Goal: Task Accomplishment & Management: Complete application form

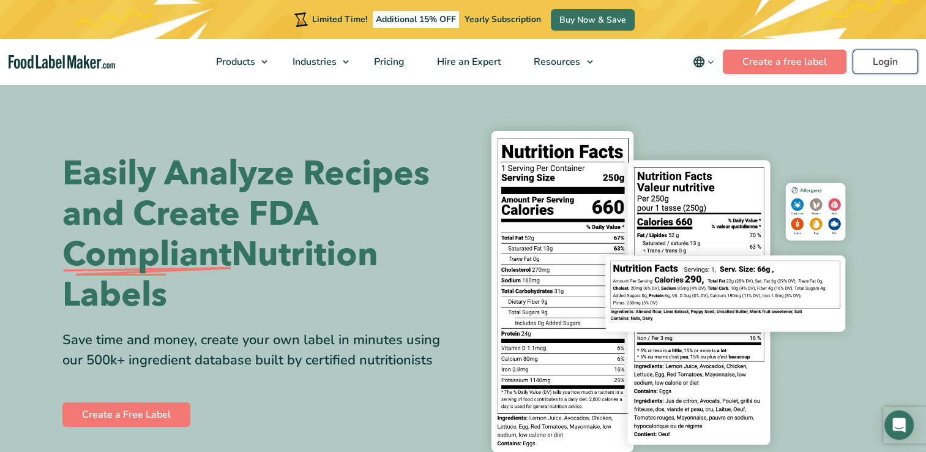
click at [889, 65] on link "Login" at bounding box center [886, 62] width 66 height 24
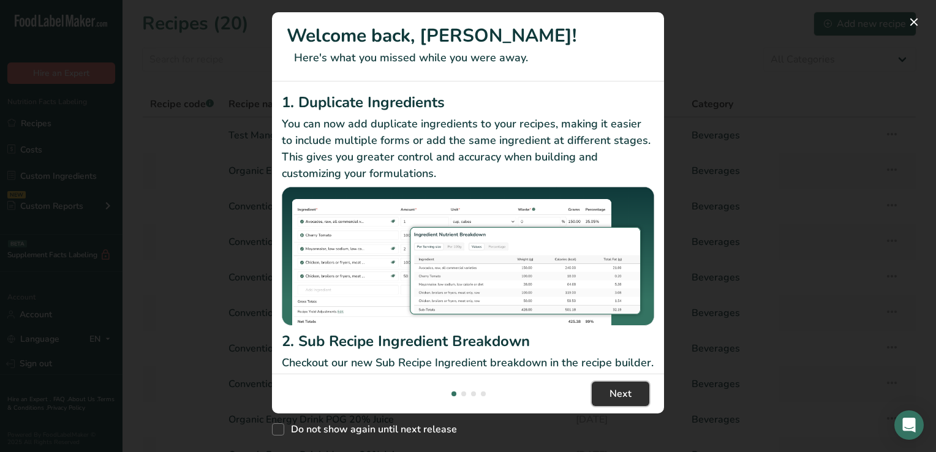
click at [618, 393] on span "Next" at bounding box center [620, 393] width 22 height 15
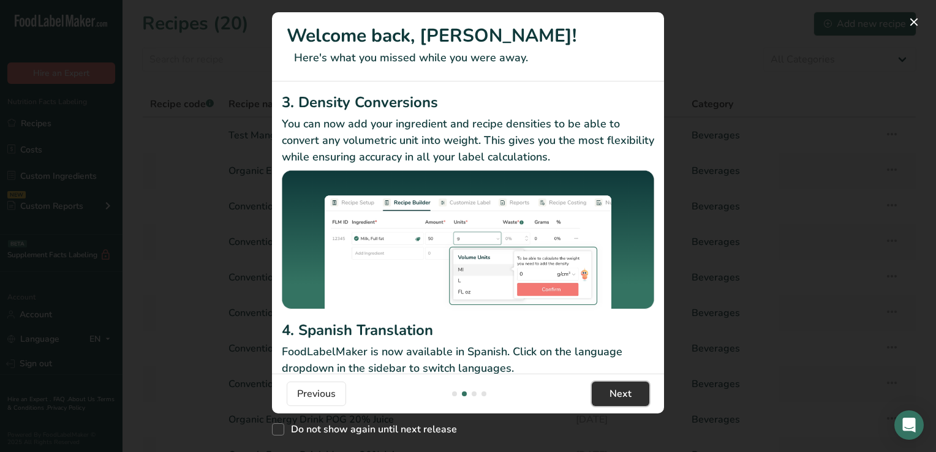
click at [618, 393] on span "Next" at bounding box center [620, 393] width 22 height 15
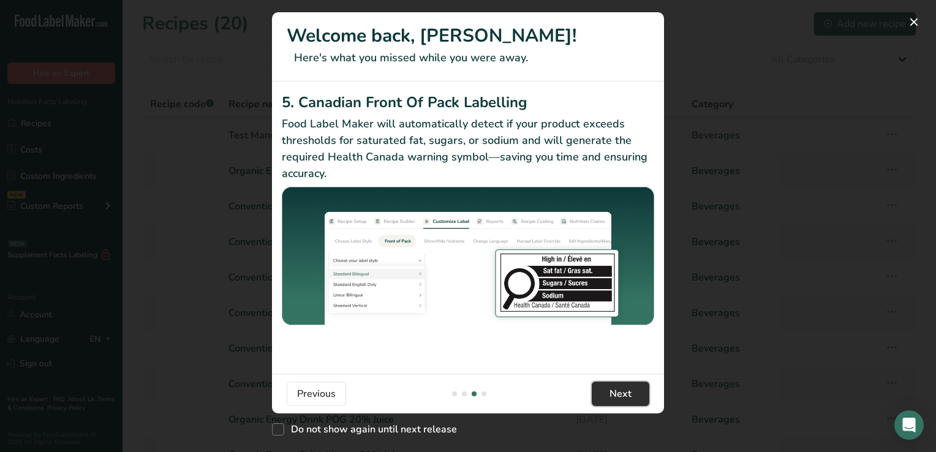
click at [618, 393] on span "Next" at bounding box center [620, 393] width 22 height 15
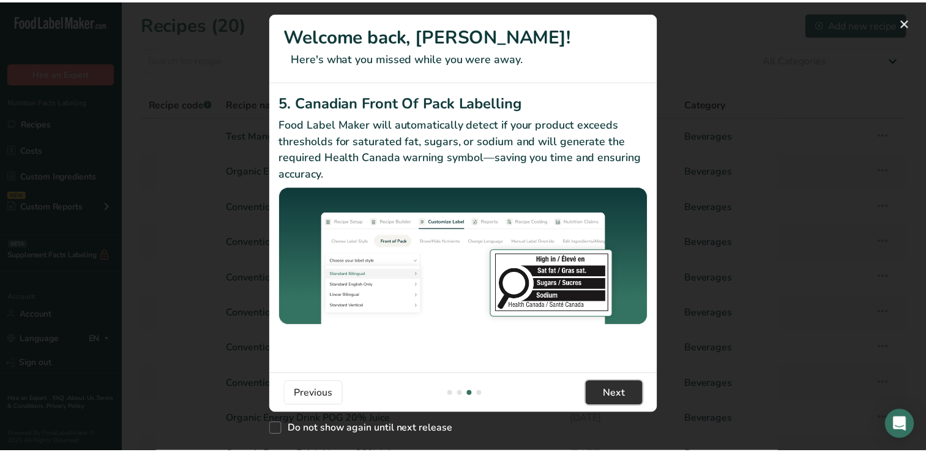
scroll to position [0, 1176]
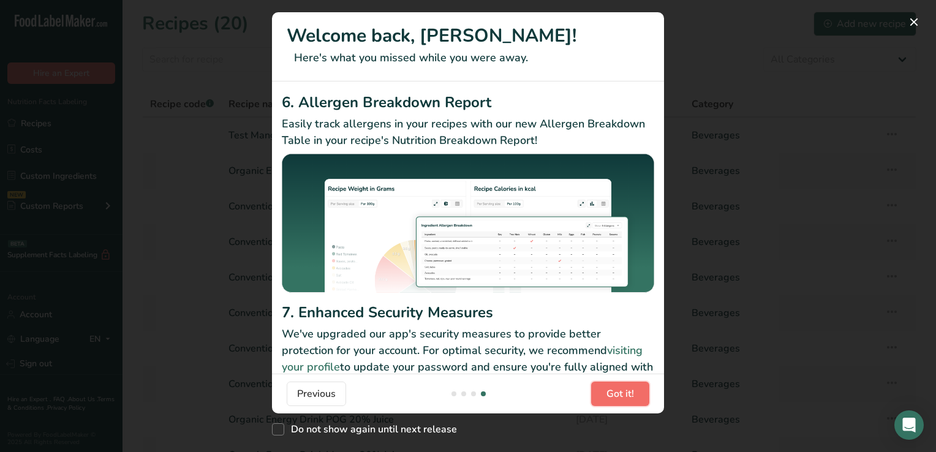
click at [618, 393] on span "Got it!" at bounding box center [620, 393] width 28 height 15
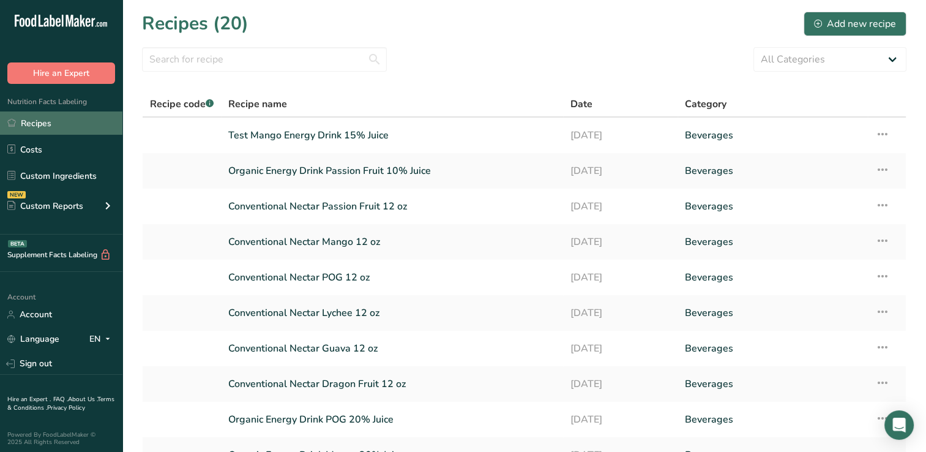
click at [45, 122] on link "Recipes" at bounding box center [61, 122] width 122 height 23
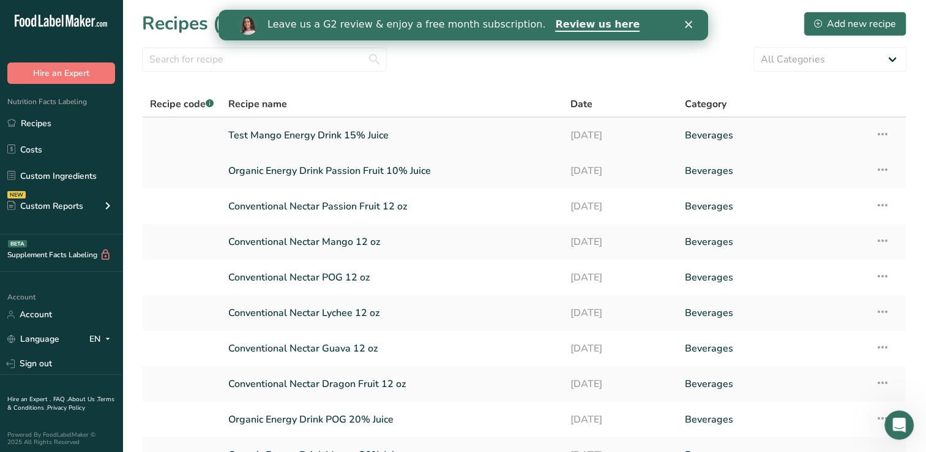
click at [279, 133] on link "Test Mango Energy Drink 15% Juice" at bounding box center [392, 135] width 328 height 26
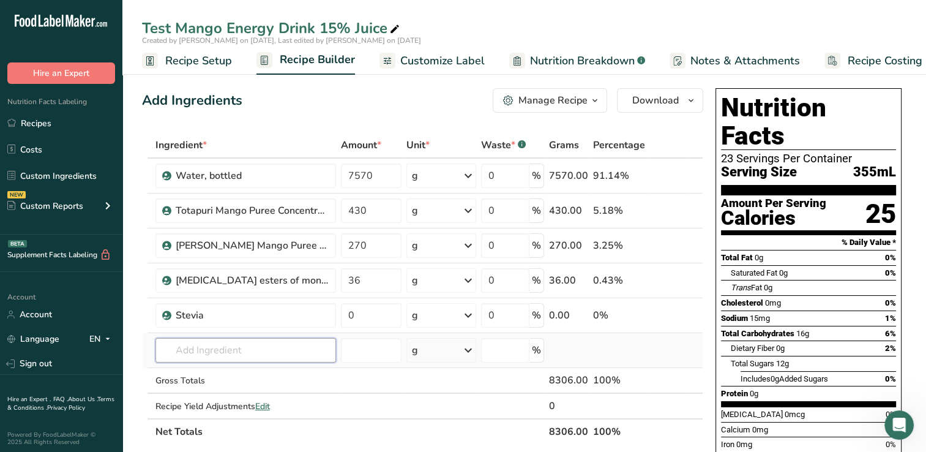
click at [190, 345] on input "text" at bounding box center [246, 350] width 181 height 24
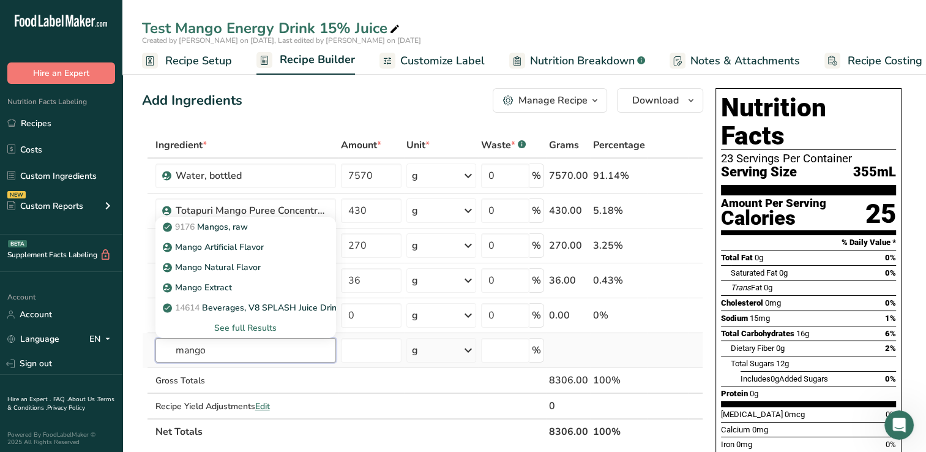
click at [242, 355] on input "mango" at bounding box center [246, 350] width 181 height 24
type input "m"
type input "mang0"
click at [264, 323] on div "See full Results" at bounding box center [245, 327] width 161 height 13
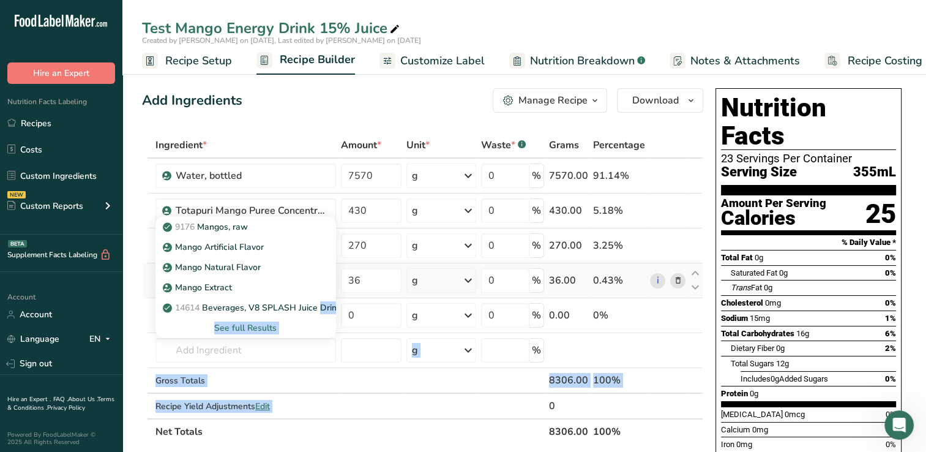
drag, startPoint x: 524, startPoint y: 404, endPoint x: 247, endPoint y: 296, distance: 296.5
click at [247, 296] on tbody "Water, bottled 7570 g Weight Units g kg mg See more Volume Units l Volume units…" at bounding box center [423, 289] width 560 height 260
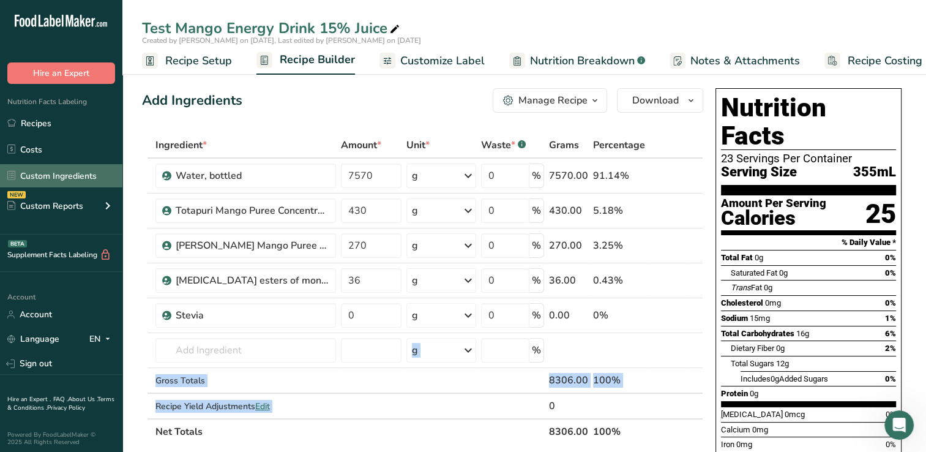
click at [48, 170] on link "Custom Ingredients" at bounding box center [61, 175] width 122 height 23
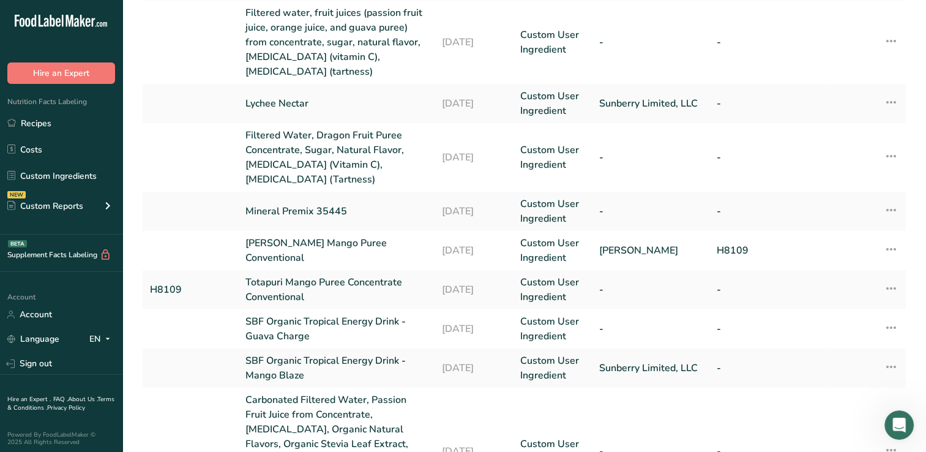
scroll to position [269, 0]
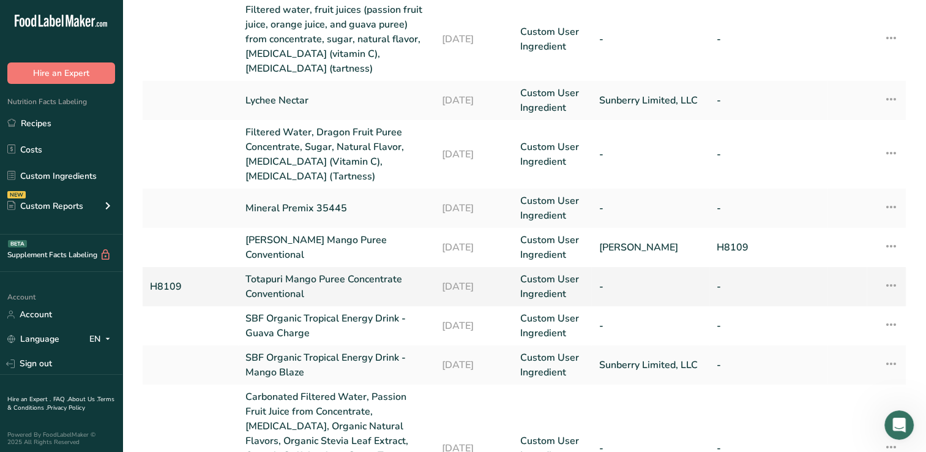
click at [294, 290] on link "Totapuri Mango Puree Concentrate Conventional" at bounding box center [337, 286] width 182 height 29
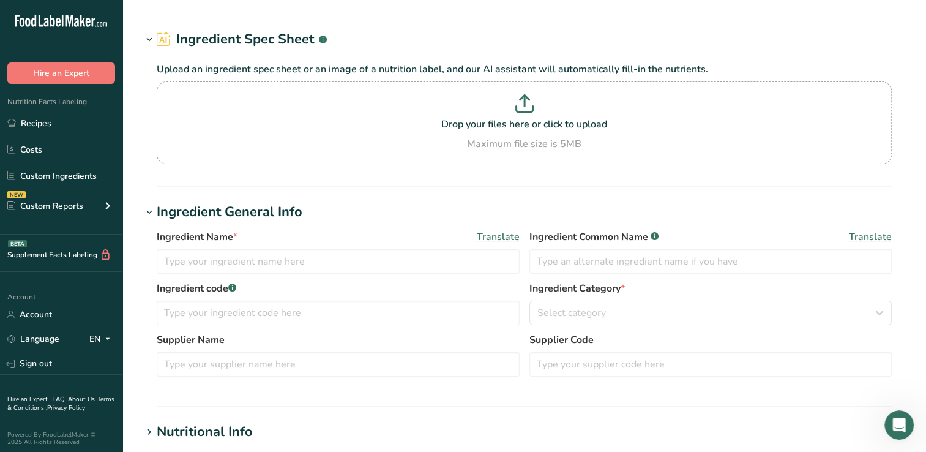
type input "Totapuri Mango Puree Concentrate Conventional"
type input "H8109"
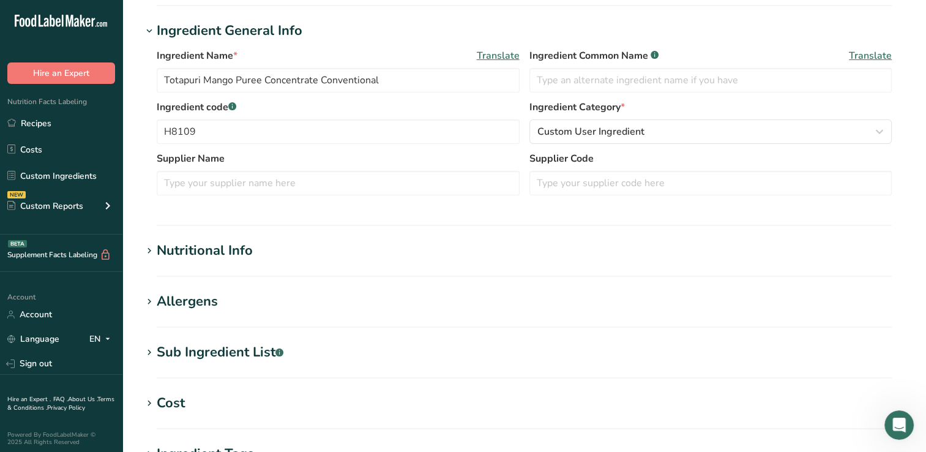
scroll to position [208, 0]
click at [236, 251] on div "Nutritional Info" at bounding box center [205, 251] width 96 height 20
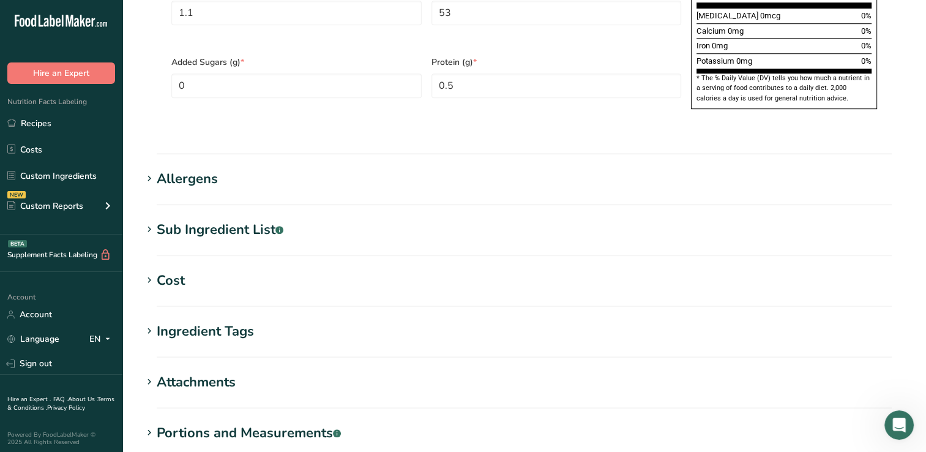
scroll to position [0, 0]
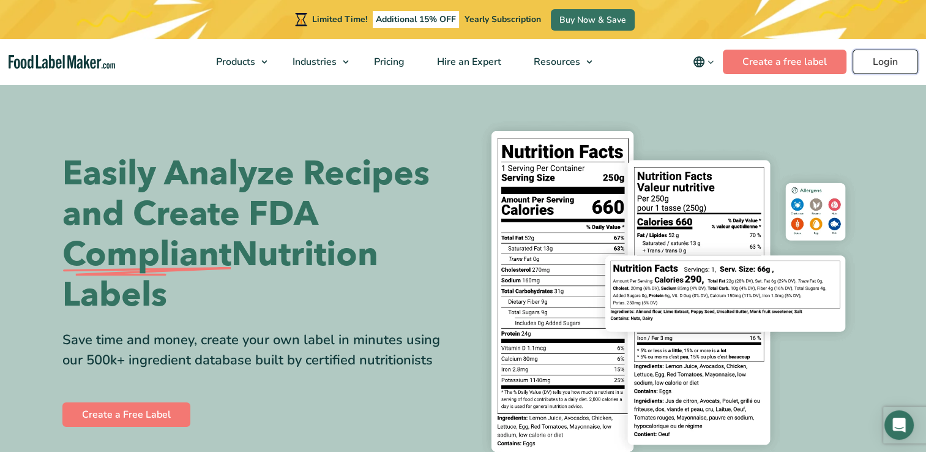
click at [887, 60] on link "Login" at bounding box center [886, 62] width 66 height 24
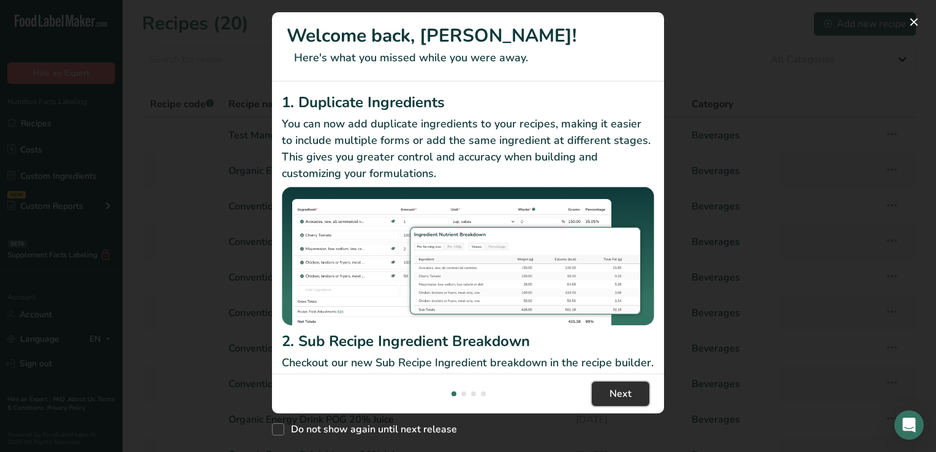
click at [611, 393] on span "Next" at bounding box center [620, 393] width 22 height 15
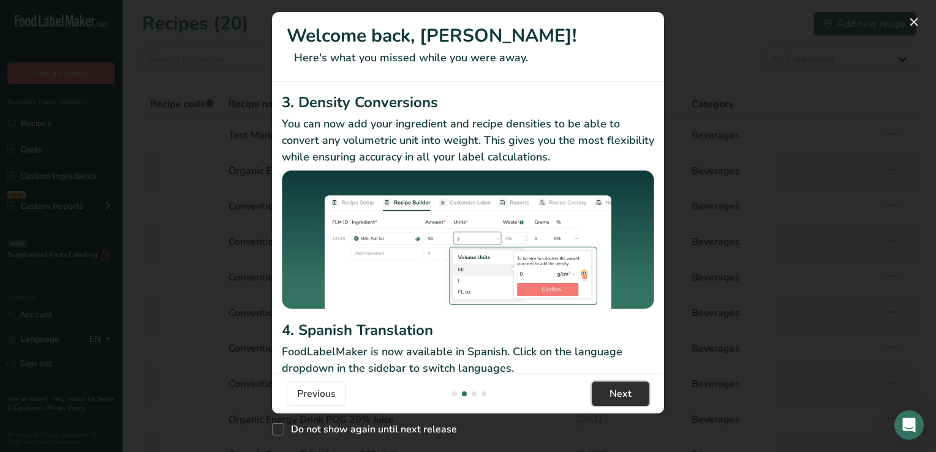
click at [611, 393] on span "Next" at bounding box center [620, 393] width 22 height 15
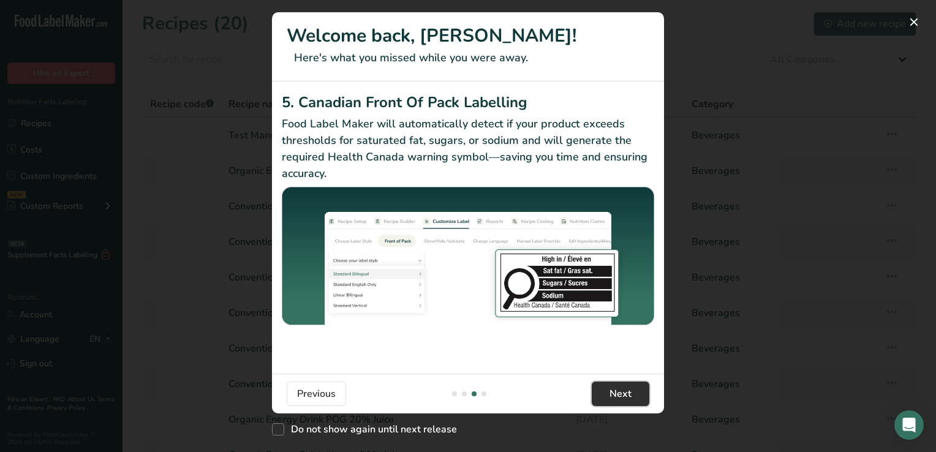
click at [611, 393] on span "Next" at bounding box center [620, 393] width 22 height 15
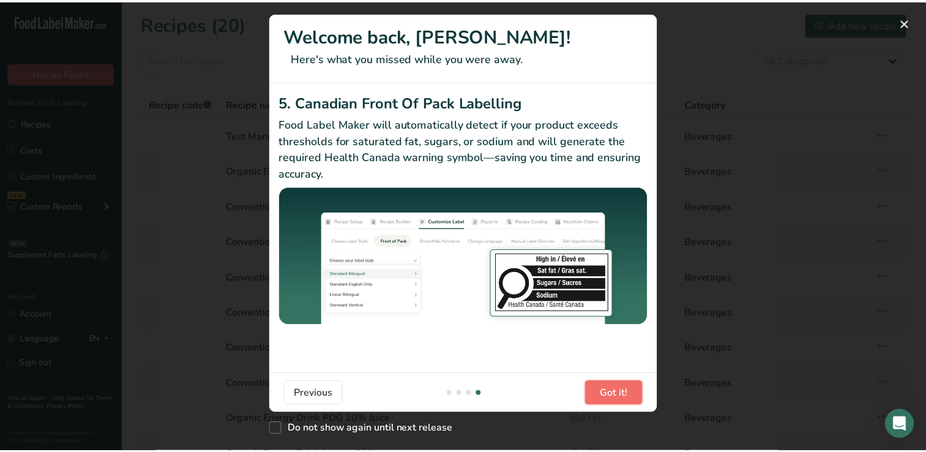
scroll to position [0, 1176]
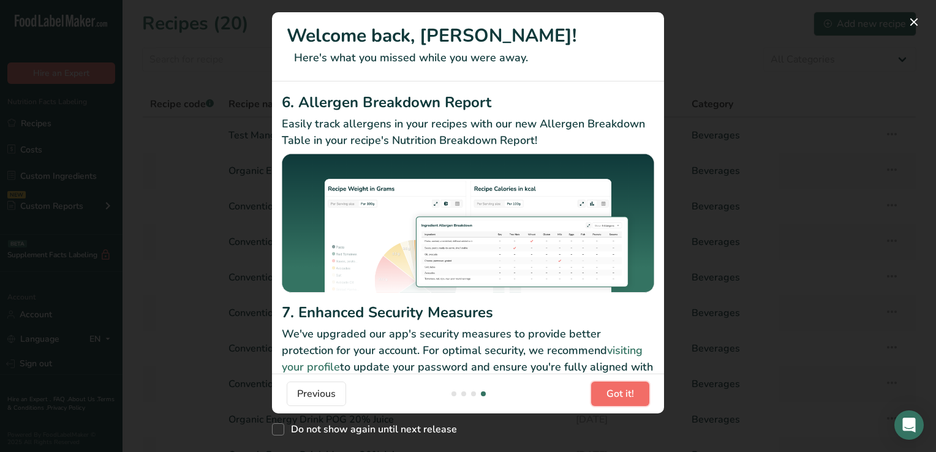
click at [611, 393] on span "Got it!" at bounding box center [620, 393] width 28 height 15
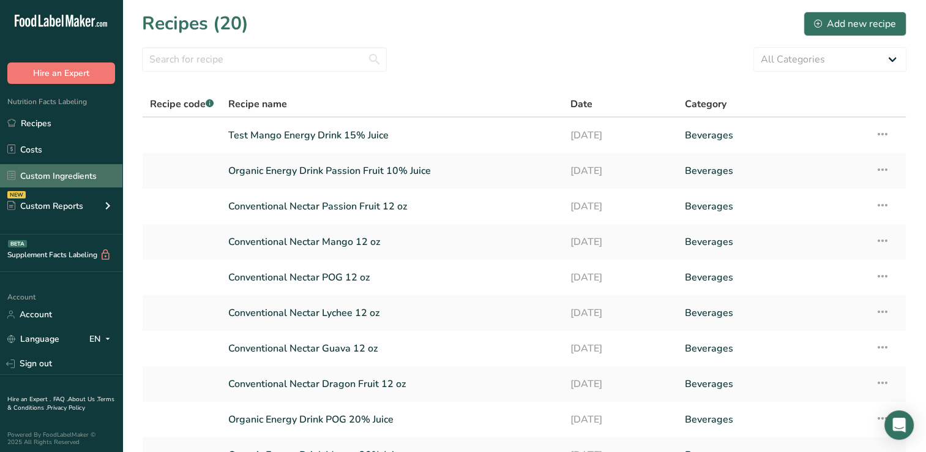
click at [51, 173] on link "Custom Ingredients" at bounding box center [61, 175] width 122 height 23
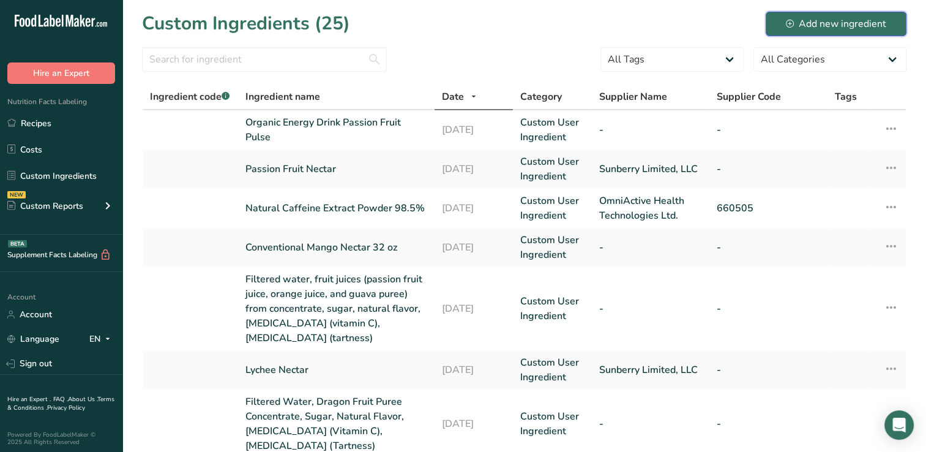
click at [838, 20] on div "Add new ingredient" at bounding box center [836, 24] width 100 height 15
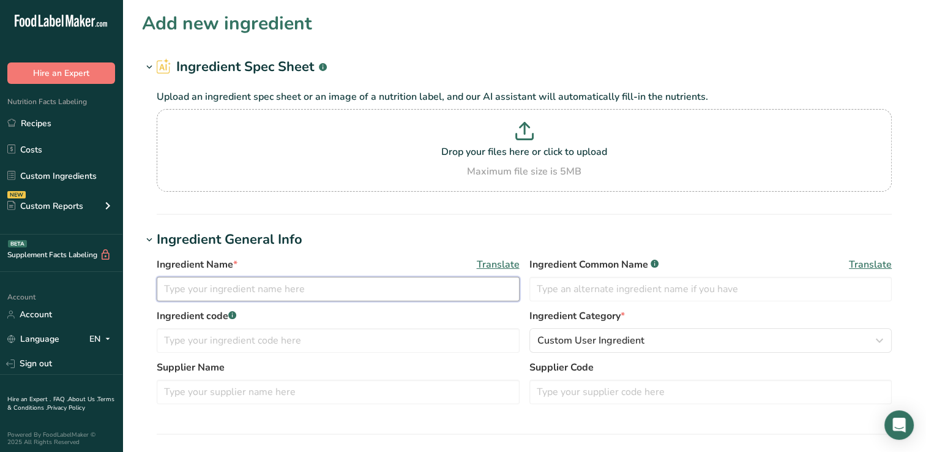
click at [163, 293] on input "text" at bounding box center [338, 289] width 363 height 24
type input "Organic Totapuri Mango Concentrate"
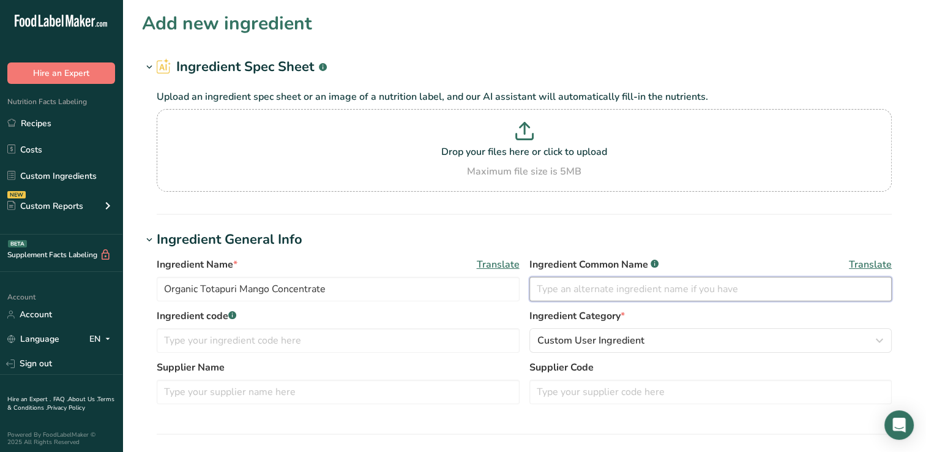
click at [557, 291] on input "text" at bounding box center [711, 289] width 363 height 24
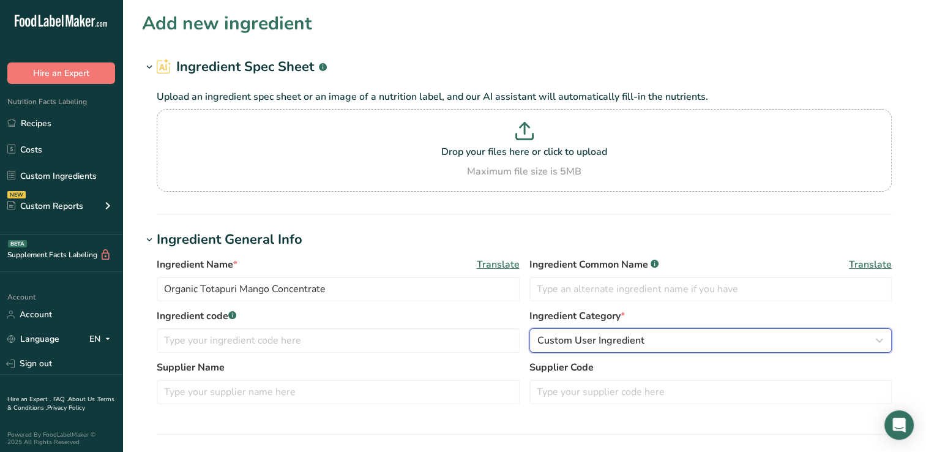
click at [546, 342] on span "Custom User Ingredient" at bounding box center [591, 340] width 107 height 15
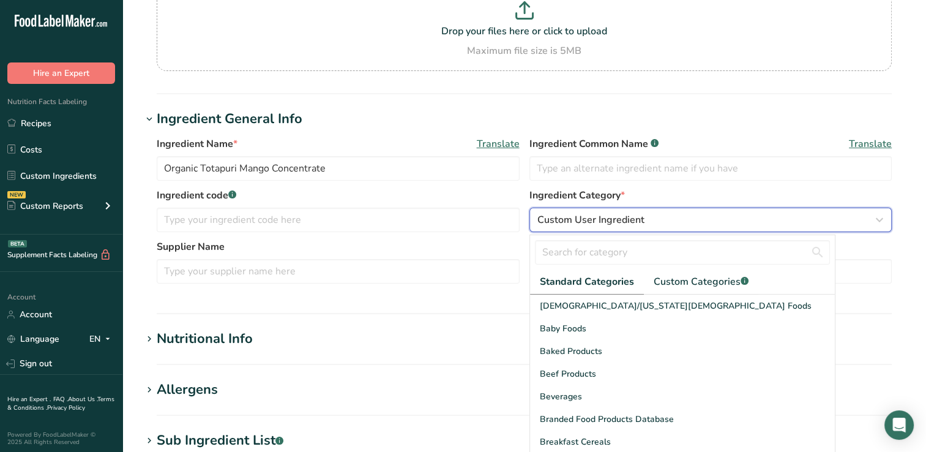
scroll to position [122, 0]
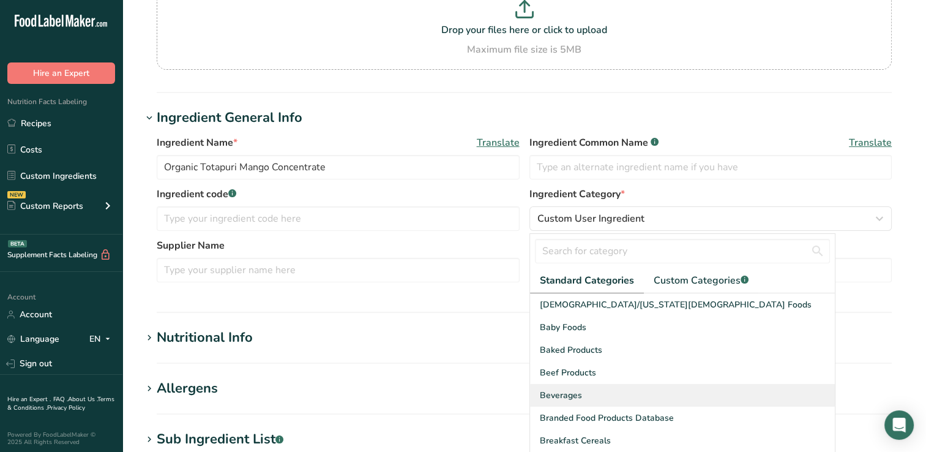
click at [584, 395] on div "Beverages" at bounding box center [682, 395] width 305 height 23
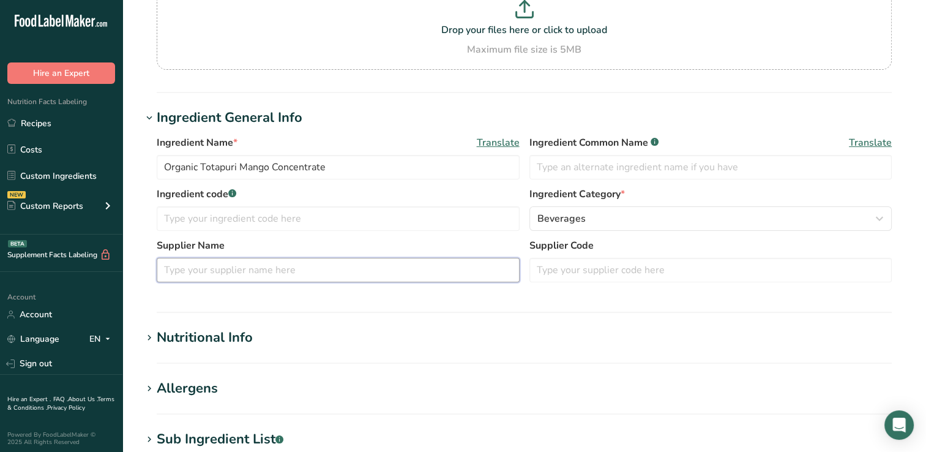
click at [170, 268] on input "text" at bounding box center [338, 270] width 363 height 24
type input "[PERSON_NAME]"
click at [189, 335] on div "Nutritional Info" at bounding box center [205, 338] width 96 height 20
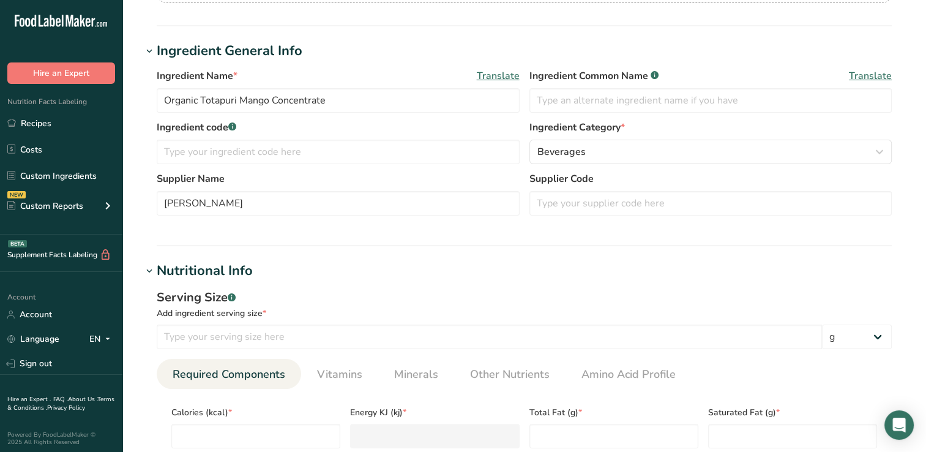
scroll to position [228, 0]
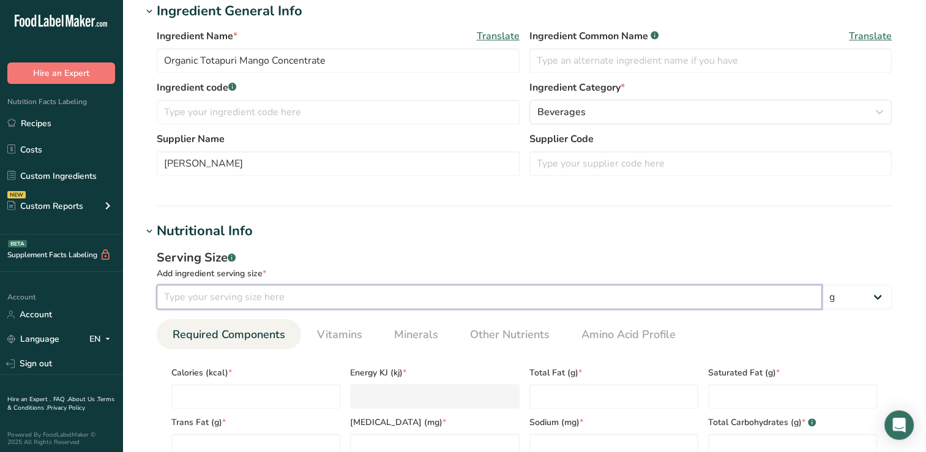
click at [169, 297] on input "number" at bounding box center [490, 297] width 666 height 24
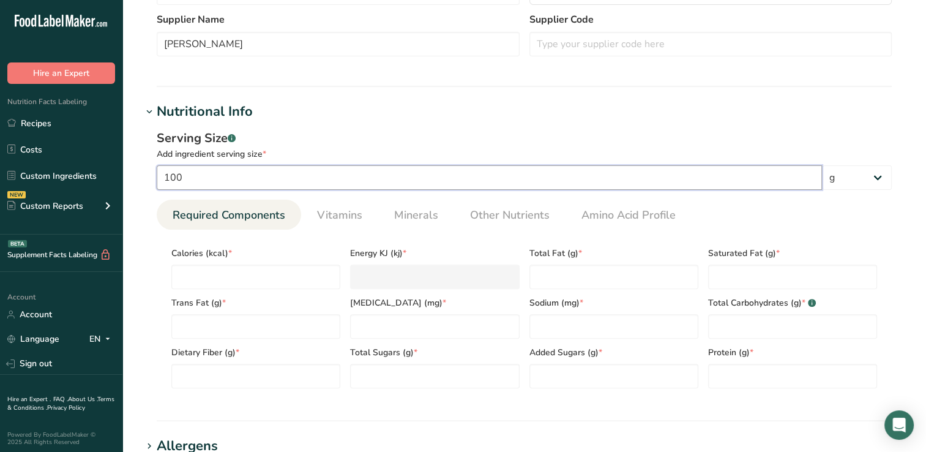
scroll to position [363, 0]
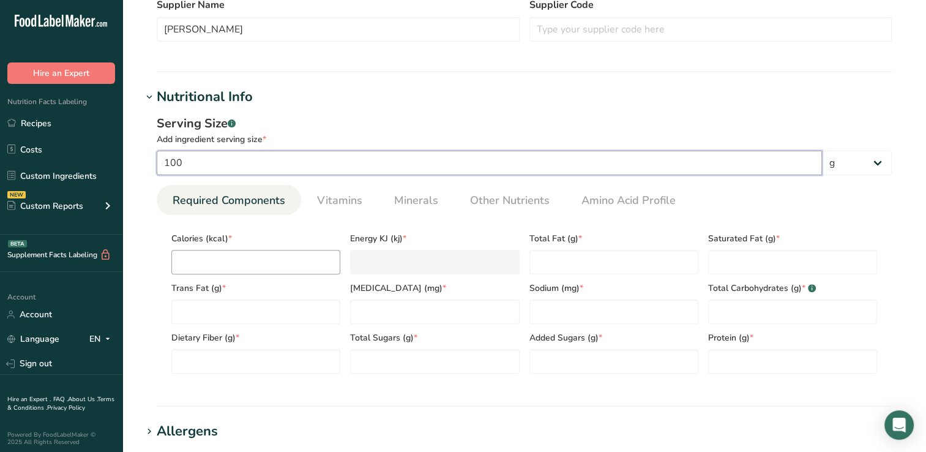
type input "100"
click at [211, 254] on input "number" at bounding box center [255, 262] width 169 height 24
type input "1"
type KJ "4.2"
type input "11"
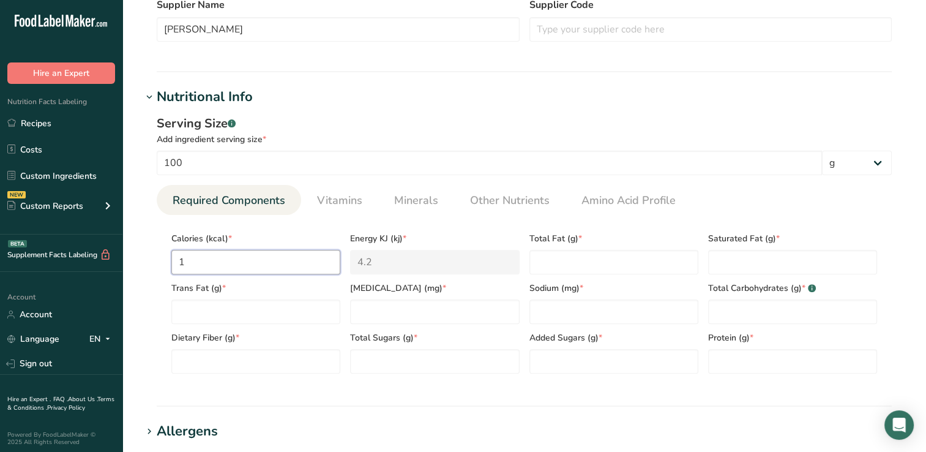
type KJ "46"
type input "114"
type KJ "477"
type input "114"
click at [557, 265] on Fat "number" at bounding box center [614, 262] width 169 height 24
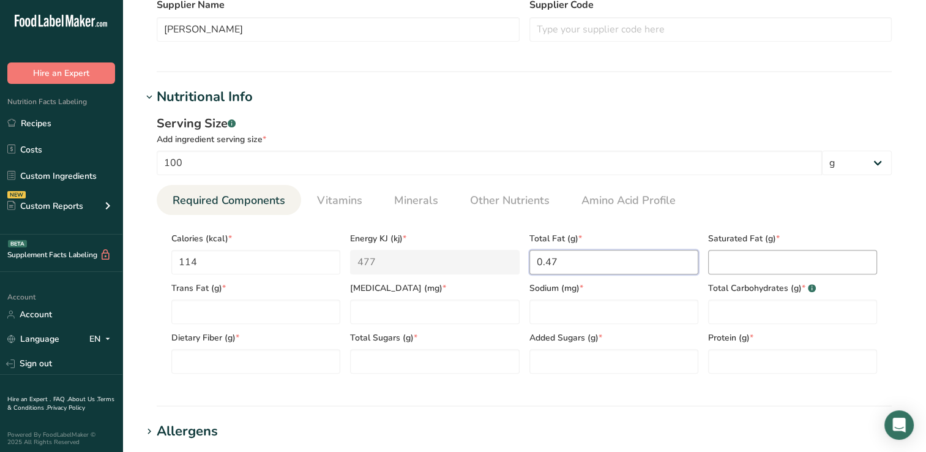
type Fat "0.47"
click at [740, 265] on Fat "number" at bounding box center [792, 262] width 169 height 24
type Fat "0.12"
click at [374, 312] on input "number" at bounding box center [434, 311] width 169 height 24
type input "0.0"
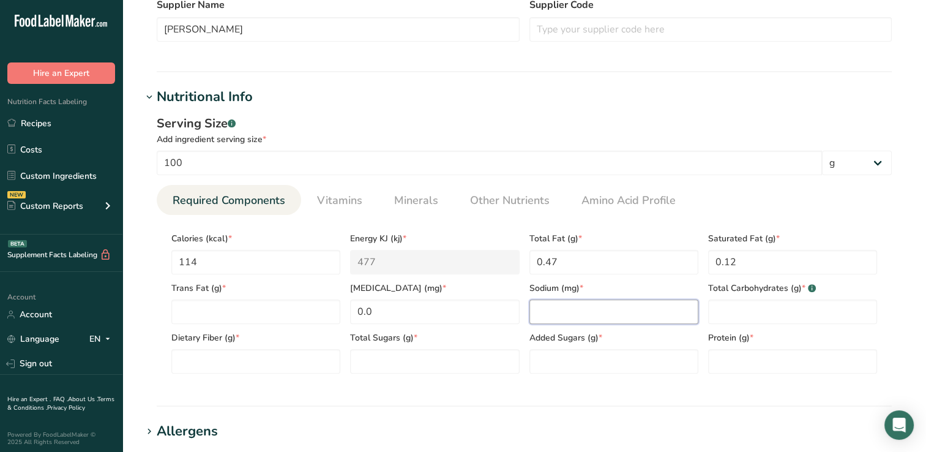
click at [556, 315] on input "number" at bounding box center [614, 311] width 169 height 24
type input "3.50"
click at [718, 312] on Carbohydrates "number" at bounding box center [792, 311] width 169 height 24
type Carbohydrates "30"
click at [188, 363] on Fiber "number" at bounding box center [255, 361] width 169 height 24
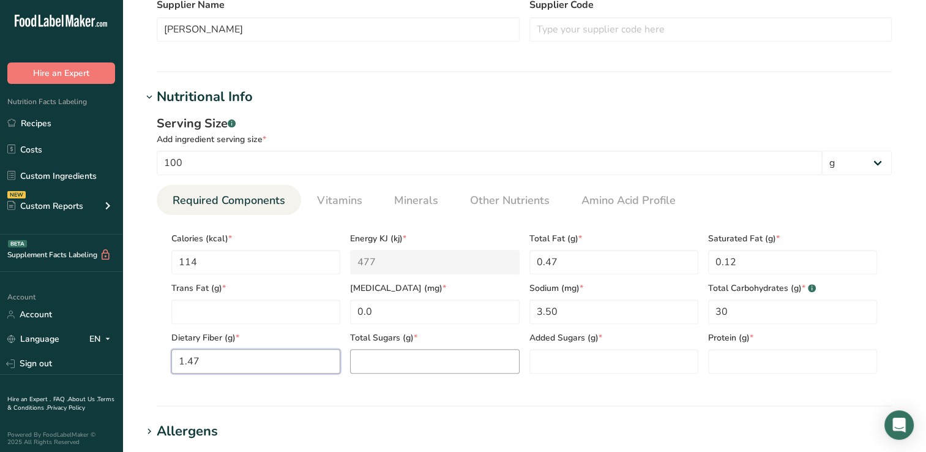
type Fiber "1.47"
click at [379, 363] on Sugars "number" at bounding box center [434, 361] width 169 height 24
type Sugars "26"
click at [562, 364] on Sugars "number" at bounding box center [614, 361] width 169 height 24
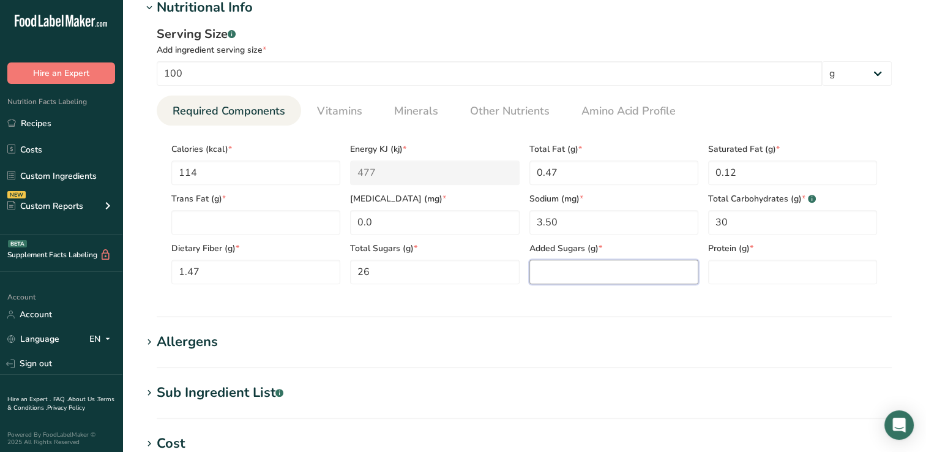
scroll to position [457, 0]
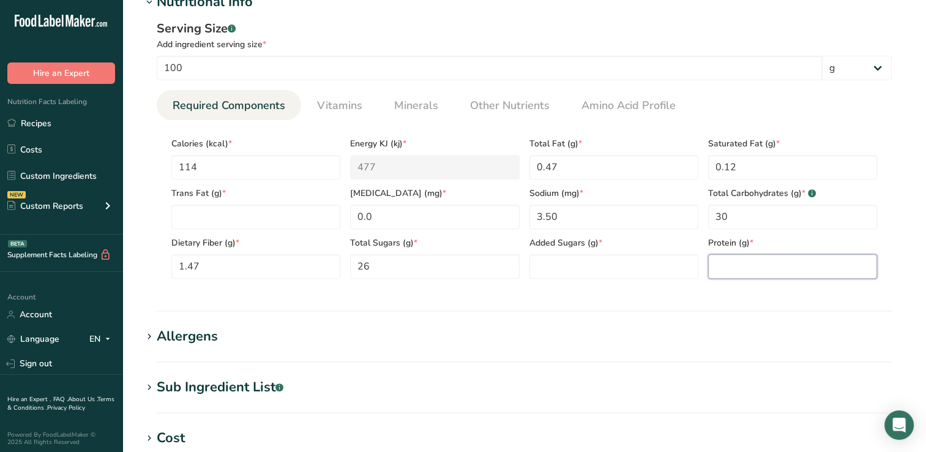
click at [747, 268] on input "number" at bounding box center [792, 266] width 169 height 24
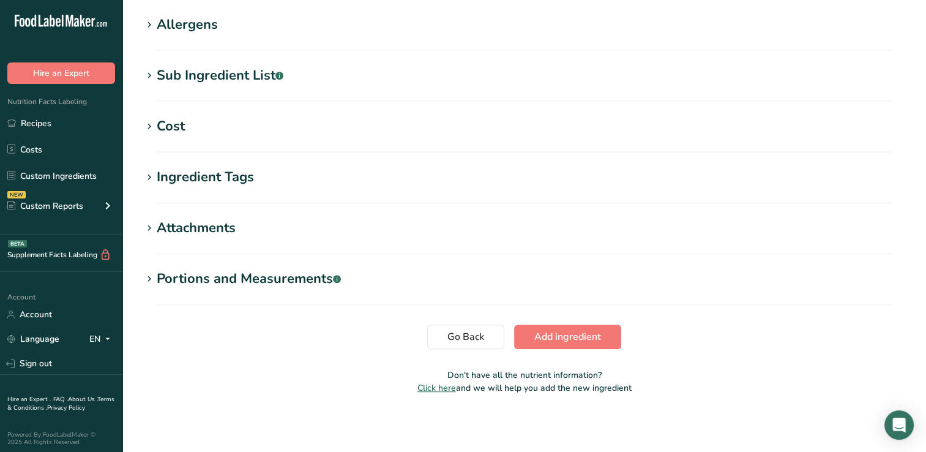
scroll to position [770, 0]
type input "0.89"
click at [567, 329] on span "Add ingredient" at bounding box center [568, 336] width 67 height 15
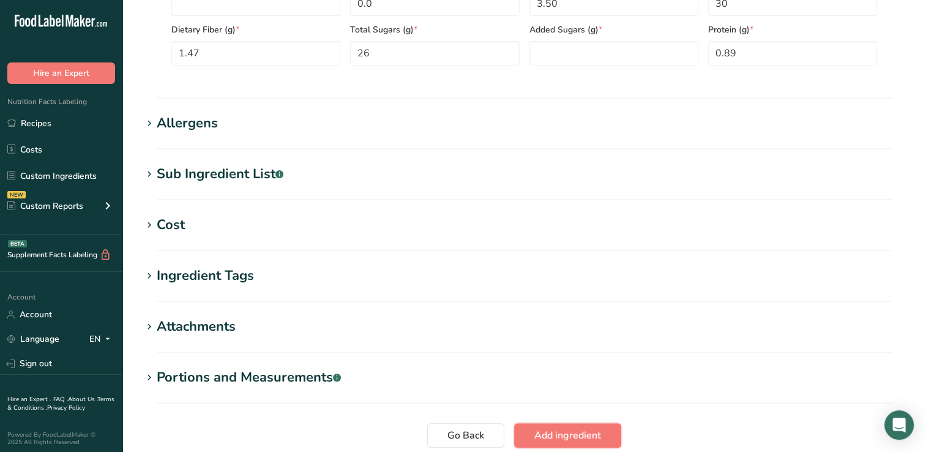
scroll to position [464, 0]
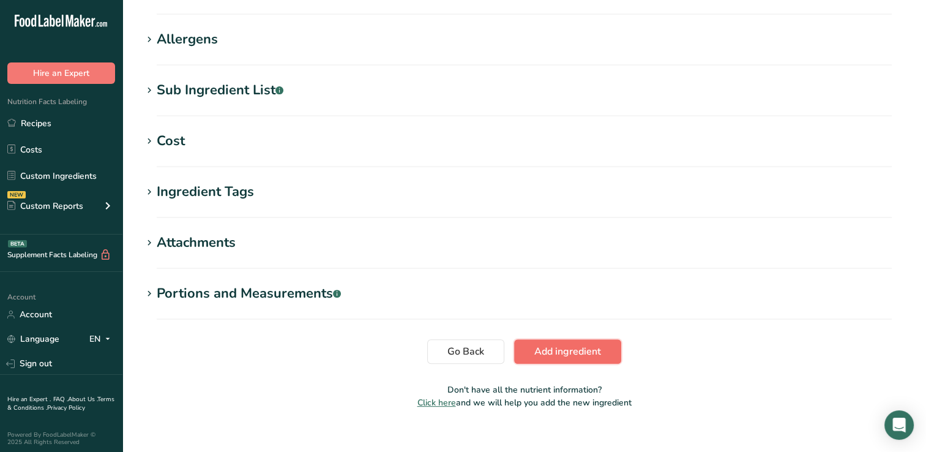
click at [554, 351] on span "Add ingredient" at bounding box center [568, 351] width 67 height 15
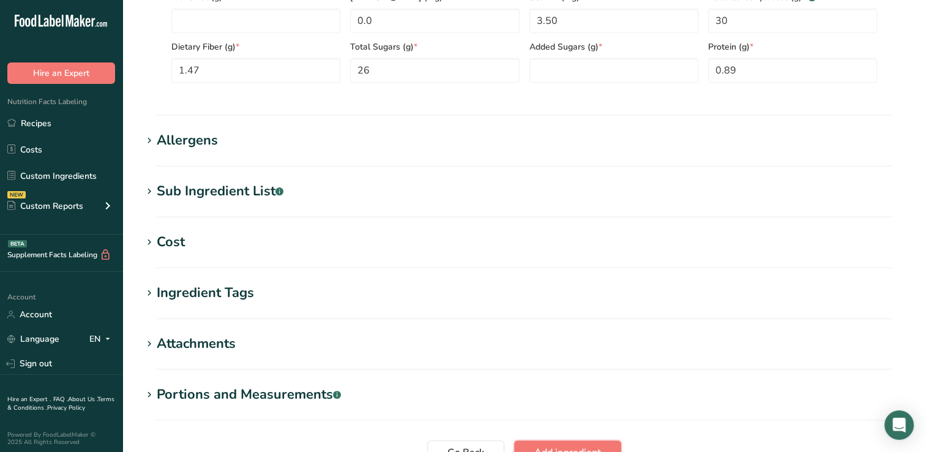
scroll to position [479, 0]
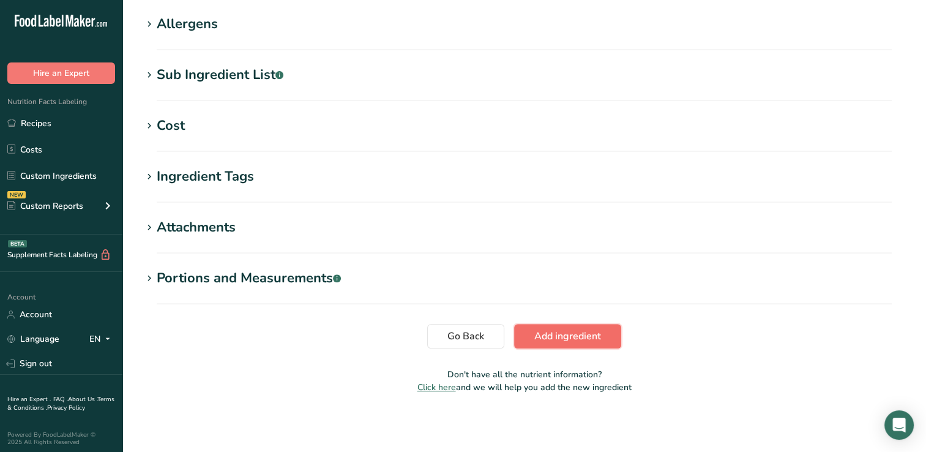
click at [563, 335] on span "Add ingredient" at bounding box center [568, 336] width 67 height 15
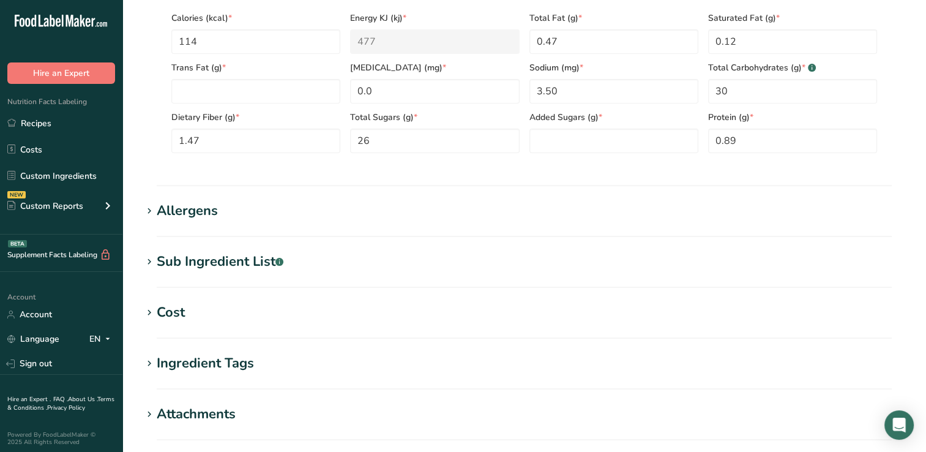
scroll to position [159, 0]
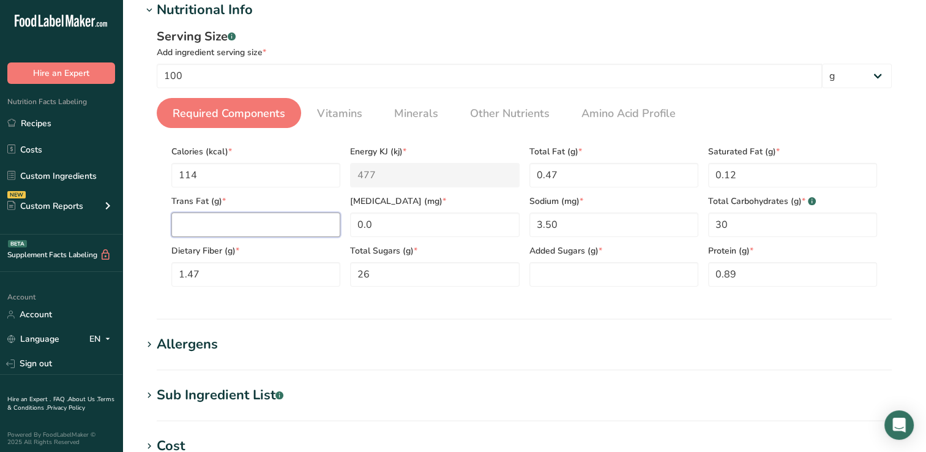
click at [189, 225] on Fat "number" at bounding box center [255, 224] width 169 height 24
type Fat "0"
click at [563, 278] on Sugars "number" at bounding box center [614, 274] width 169 height 24
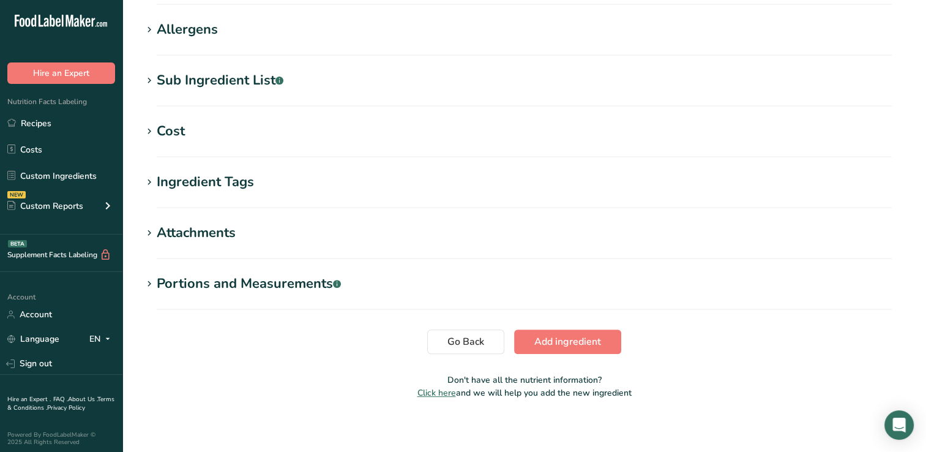
scroll to position [479, 0]
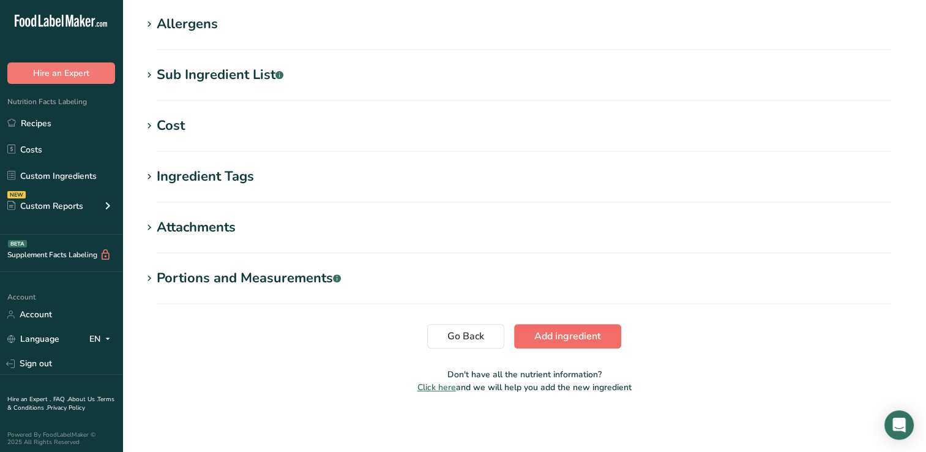
type Sugars "0"
click at [573, 335] on span "Add ingredient" at bounding box center [568, 336] width 67 height 15
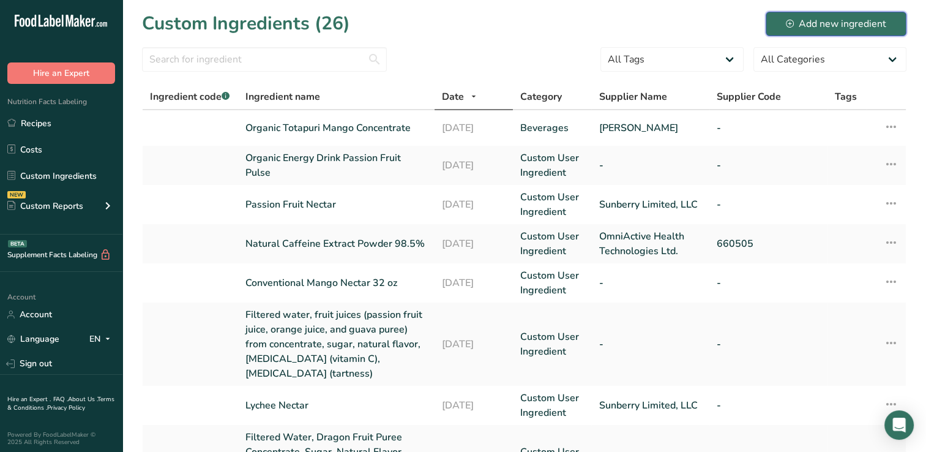
click at [840, 21] on div "Add new ingredient" at bounding box center [836, 24] width 100 height 15
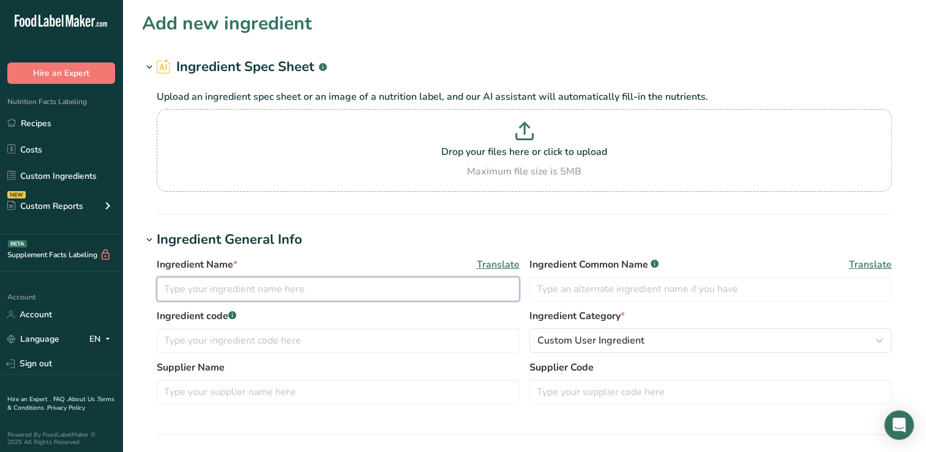
click at [175, 285] on input "text" at bounding box center [338, 289] width 363 height 24
type input "Organic [PERSON_NAME] Mango Puree"
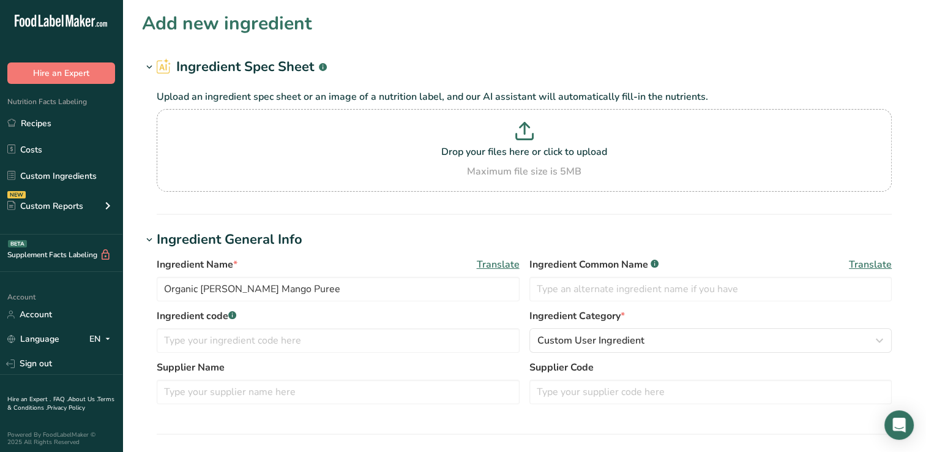
click at [470, 226] on section "Add new ingredient Ingredient Spec Sheet .a-a{fill:#347362;}.b-a{fill:#fff;} Up…" at bounding box center [524, 450] width 804 height 900
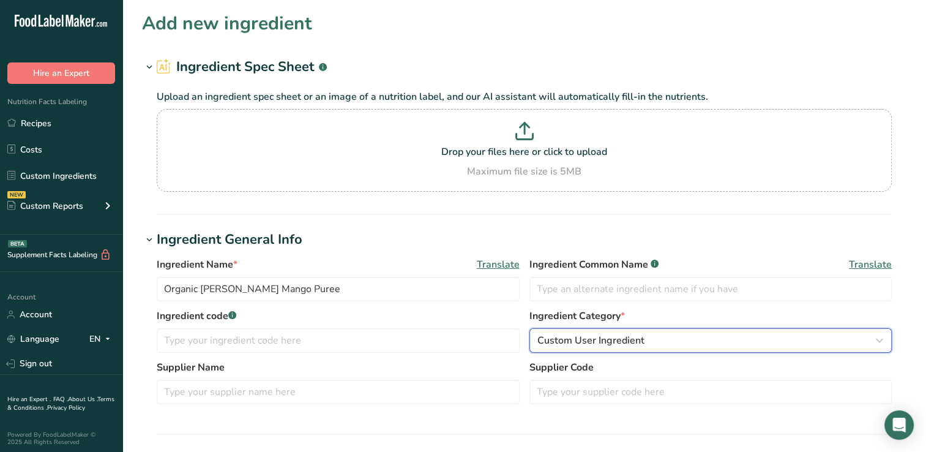
click at [580, 339] on span "Custom User Ingredient" at bounding box center [591, 340] width 107 height 15
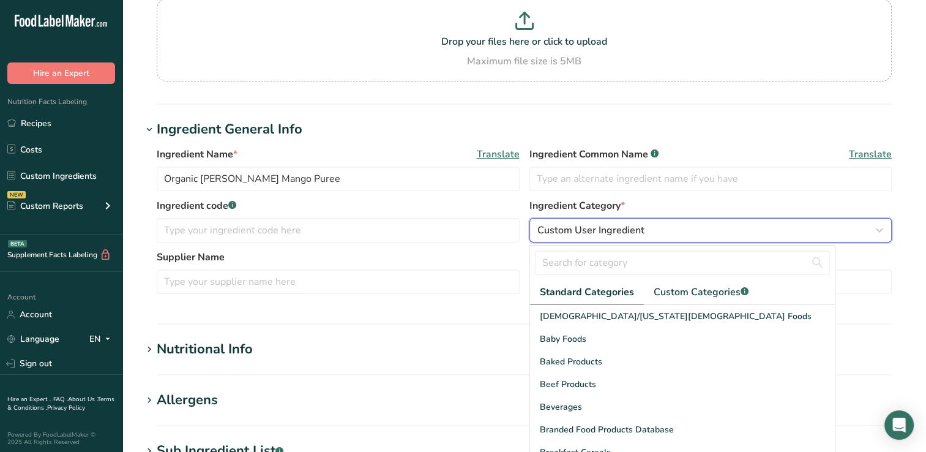
scroll to position [133, 0]
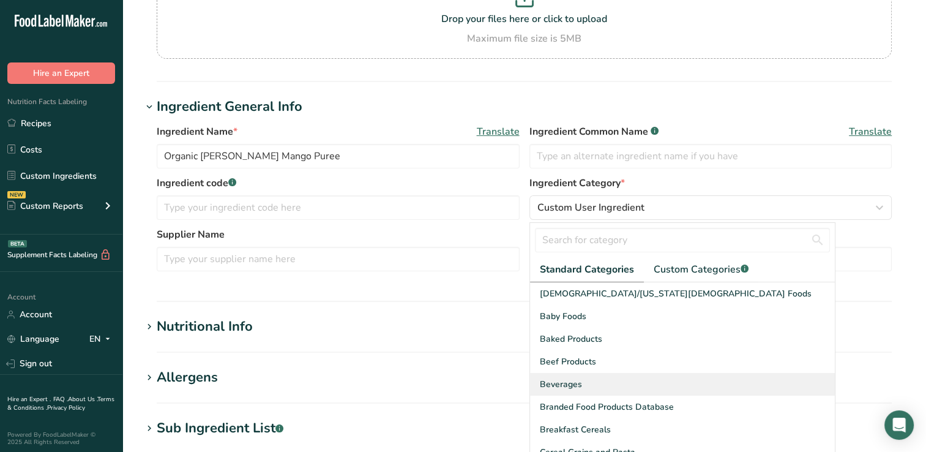
click at [560, 382] on span "Beverages" at bounding box center [561, 384] width 42 height 13
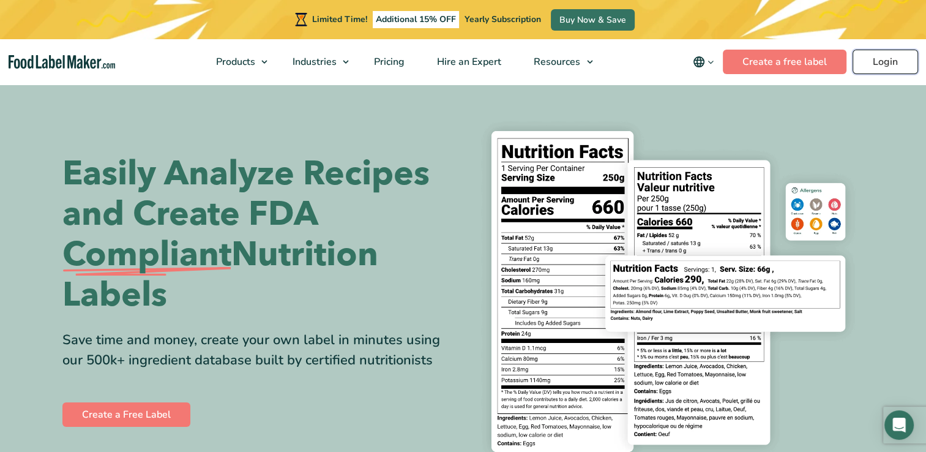
click at [885, 60] on link "Login" at bounding box center [886, 62] width 66 height 24
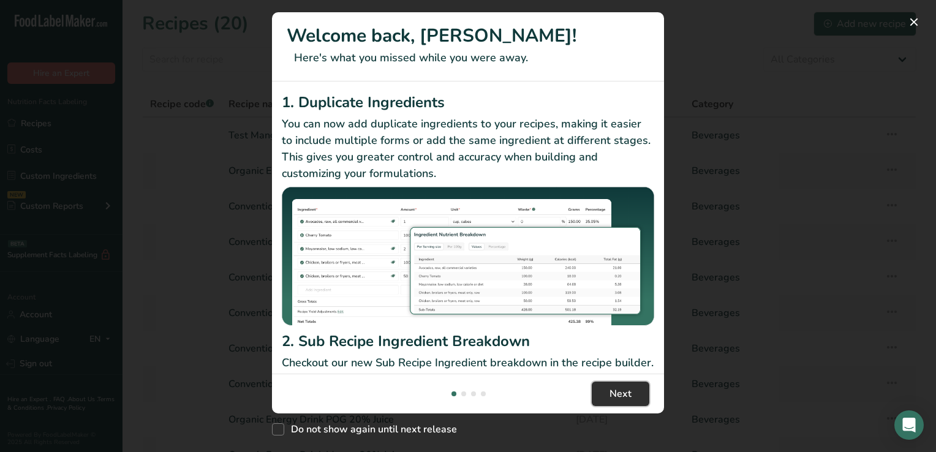
click at [625, 396] on span "Next" at bounding box center [620, 393] width 22 height 15
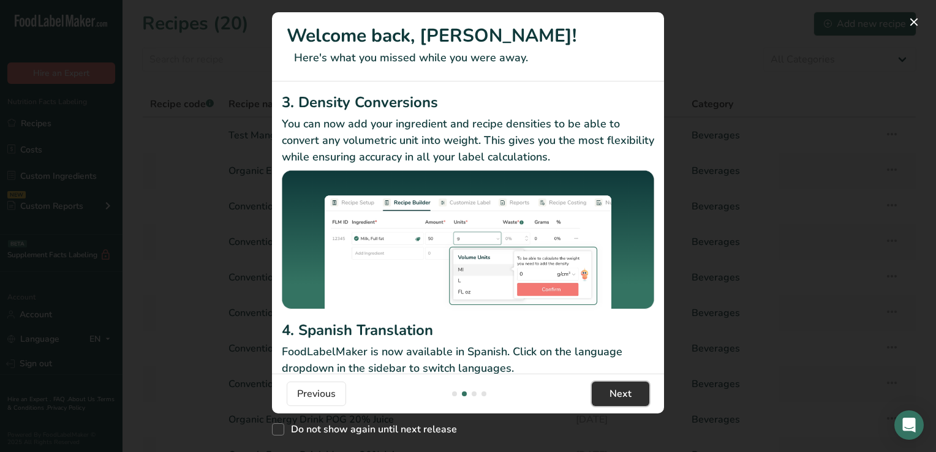
click at [625, 396] on span "Next" at bounding box center [620, 393] width 22 height 15
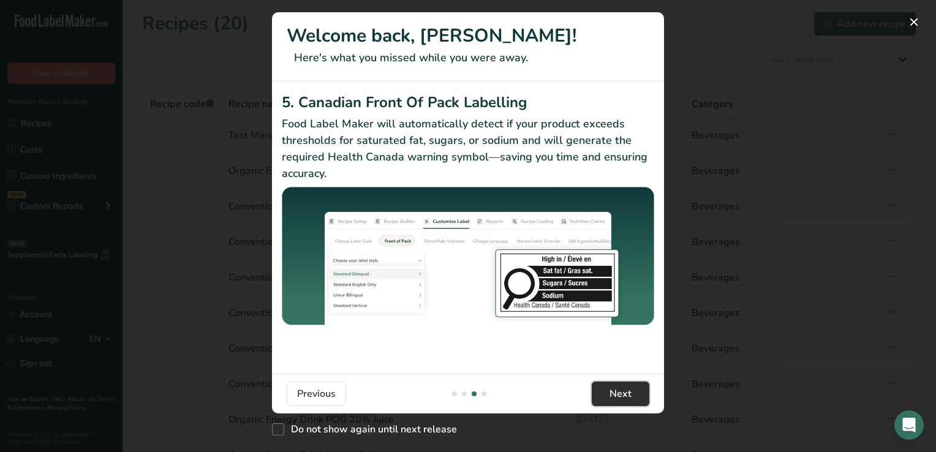
click at [625, 396] on span "Next" at bounding box center [620, 393] width 22 height 15
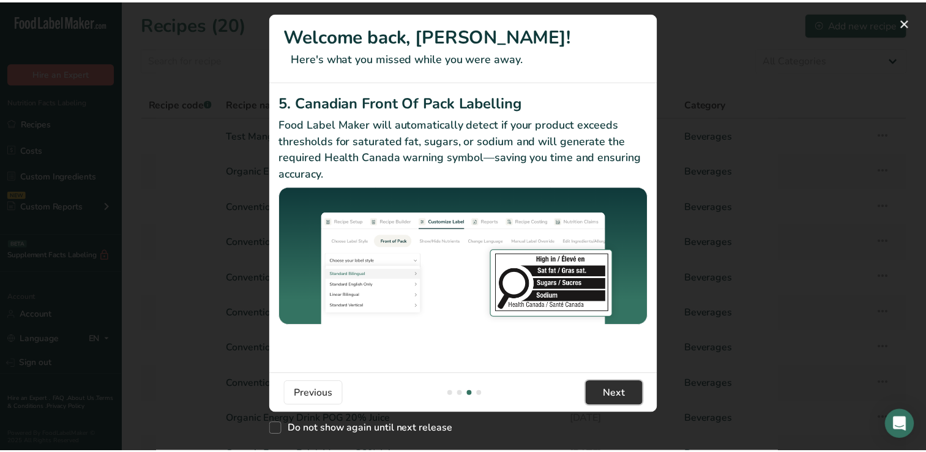
scroll to position [0, 1176]
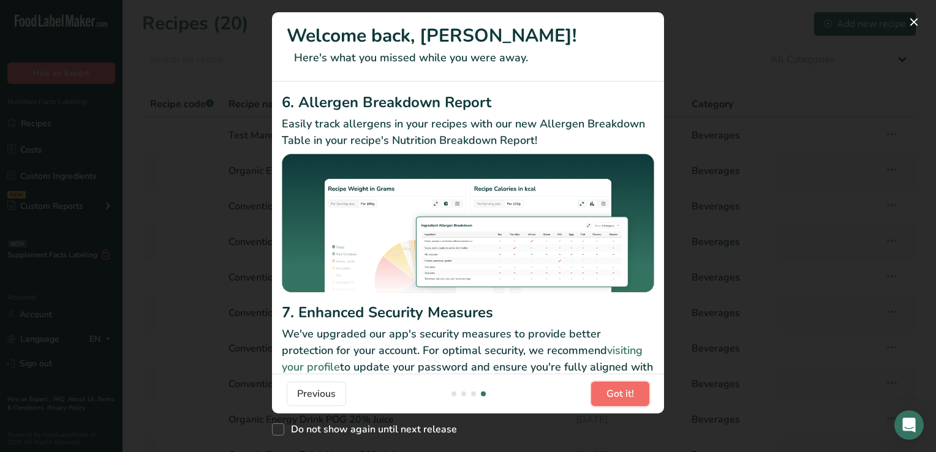
click at [625, 396] on span "Got it!" at bounding box center [620, 393] width 28 height 15
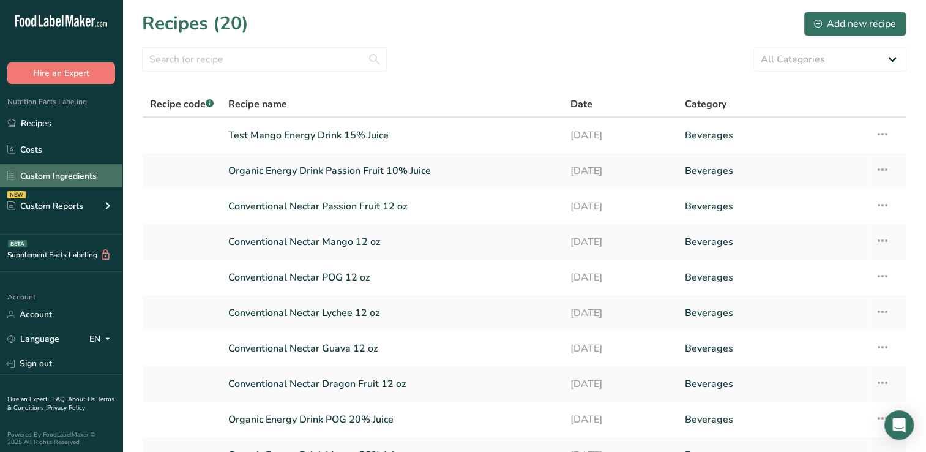
click at [57, 171] on link "Custom Ingredients" at bounding box center [61, 175] width 122 height 23
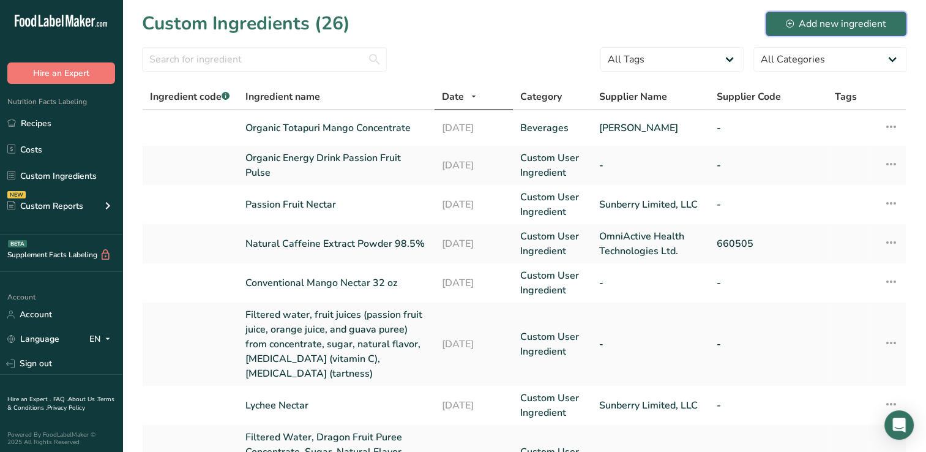
click at [857, 20] on div "Add new ingredient" at bounding box center [836, 24] width 100 height 15
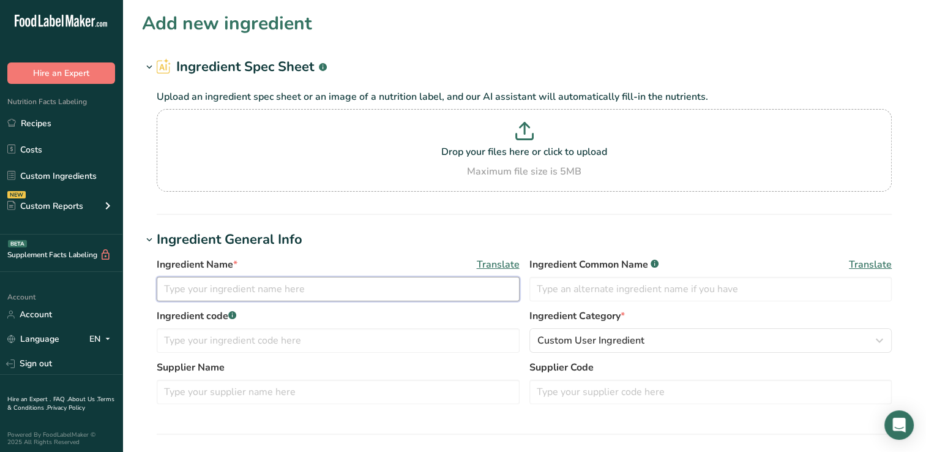
click at [167, 292] on input "text" at bounding box center [338, 289] width 363 height 24
type input "Organic [PERSON_NAME] Mango Puree"
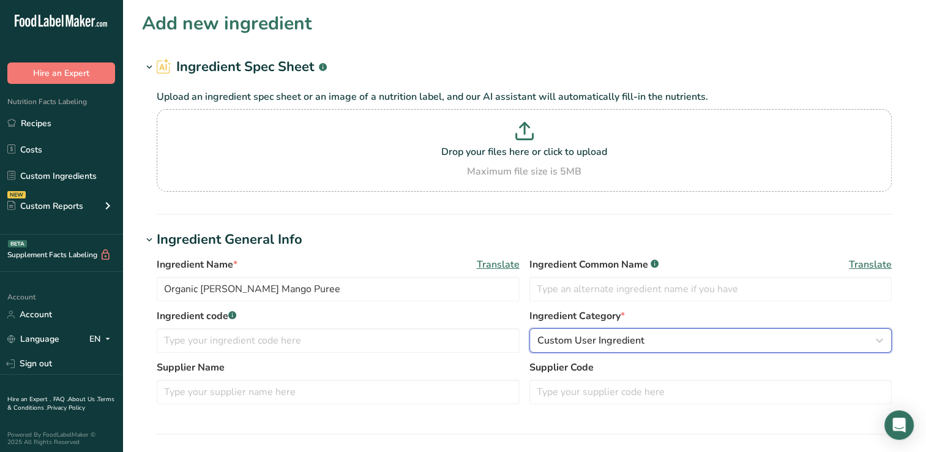
click at [597, 336] on span "Custom User Ingredient" at bounding box center [591, 340] width 107 height 15
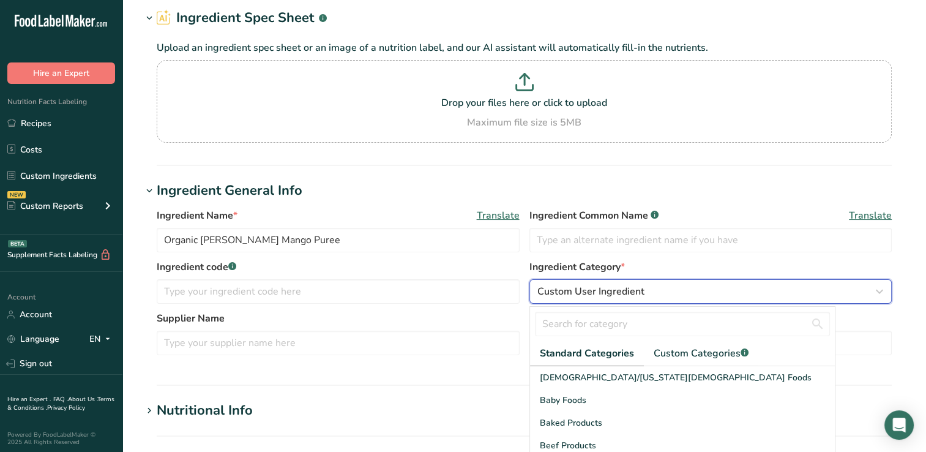
scroll to position [73, 0]
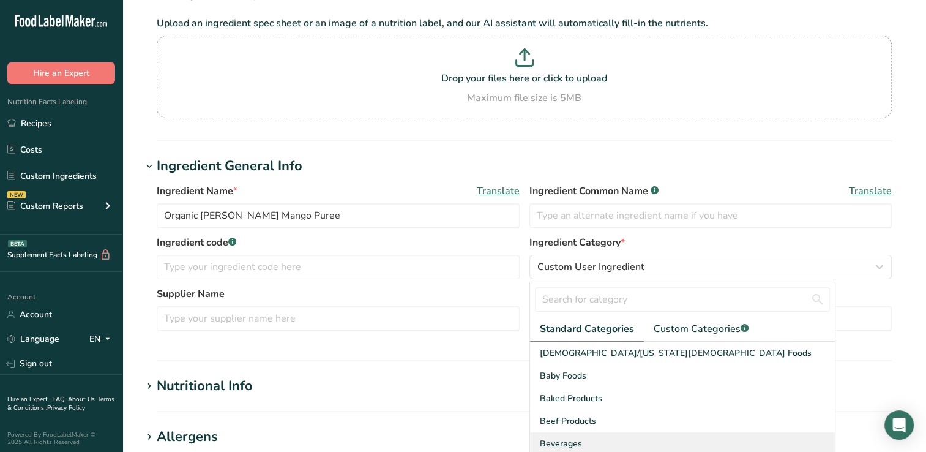
click at [585, 440] on div "Beverages" at bounding box center [682, 443] width 305 height 23
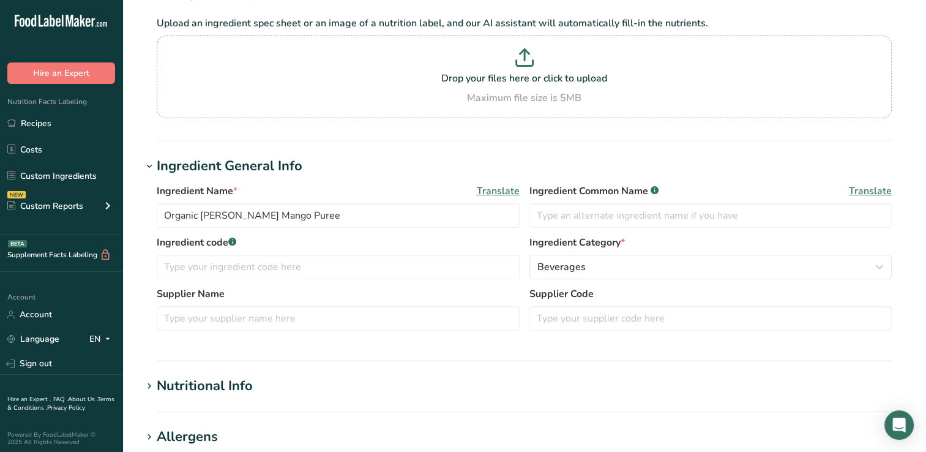
click at [198, 385] on div "Nutritional Info" at bounding box center [205, 386] width 96 height 20
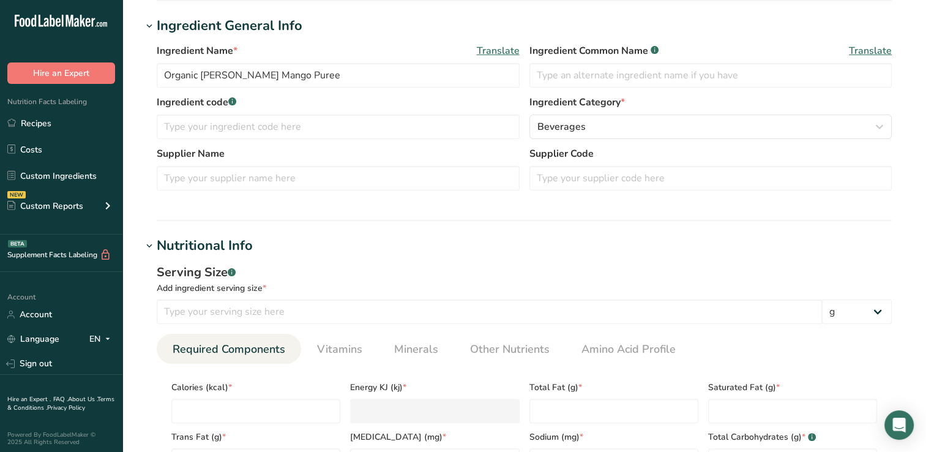
scroll to position [216, 0]
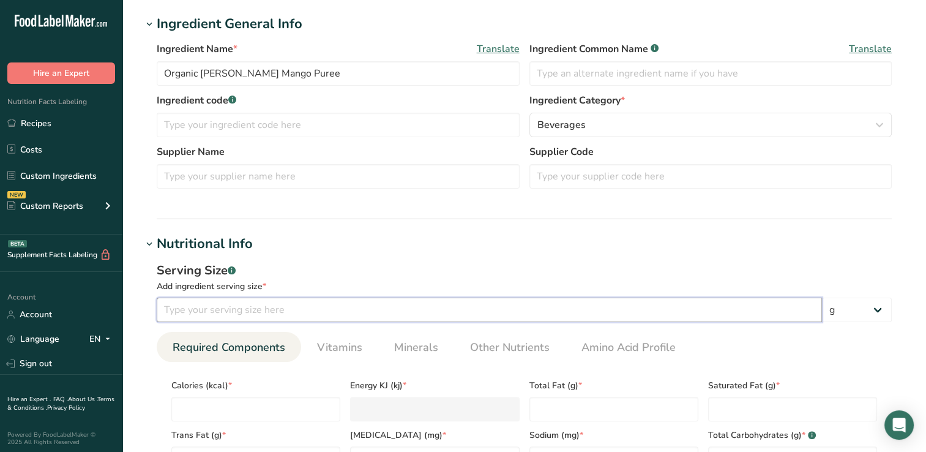
click at [179, 312] on input "number" at bounding box center [490, 310] width 666 height 24
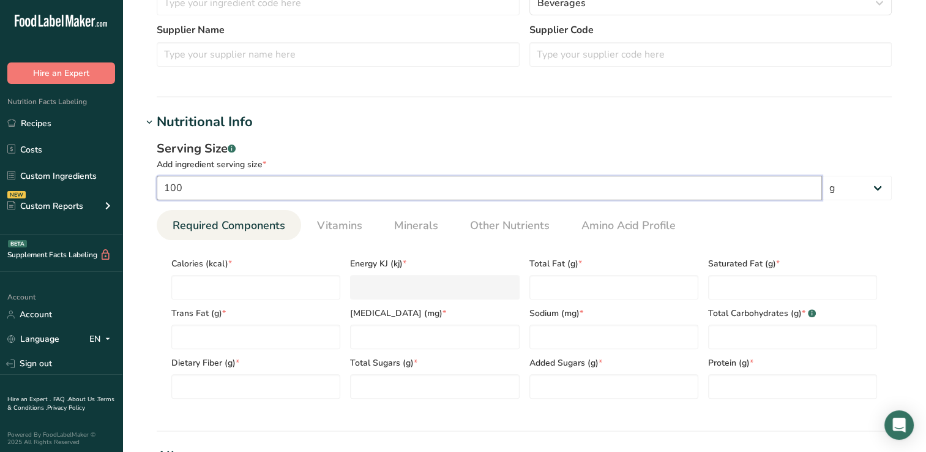
scroll to position [394, 0]
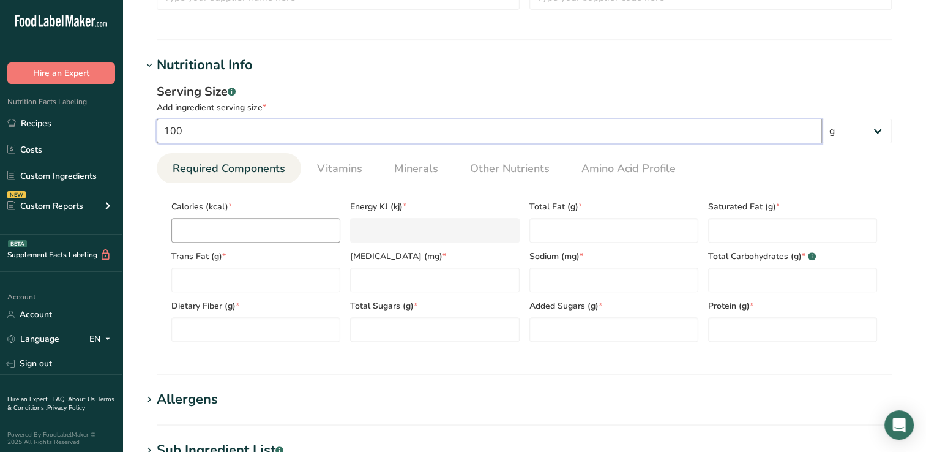
type input "100"
click at [206, 231] on input "number" at bounding box center [255, 230] width 169 height 24
type input "6"
type KJ "25.1"
type input "68"
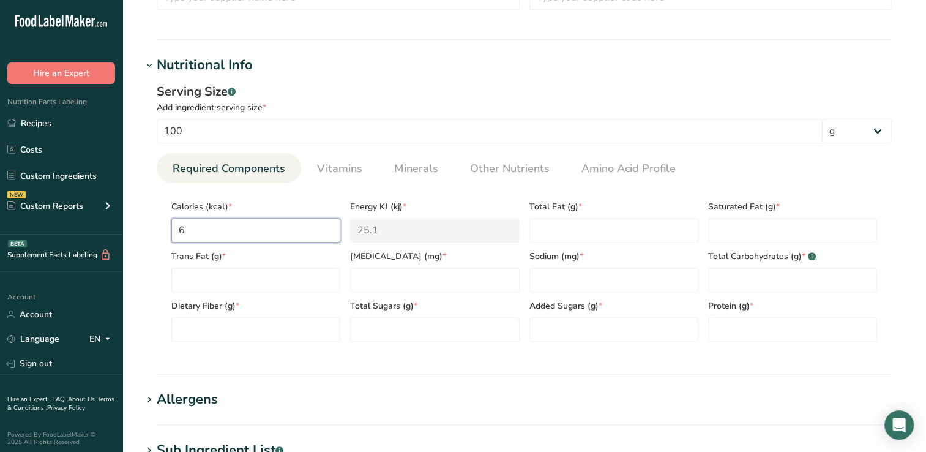
type KJ "284.5"
type input "68"
click at [555, 238] on Fat "number" at bounding box center [614, 230] width 169 height 24
type Fat "0.53"
click at [729, 227] on Fat "number" at bounding box center [792, 230] width 169 height 24
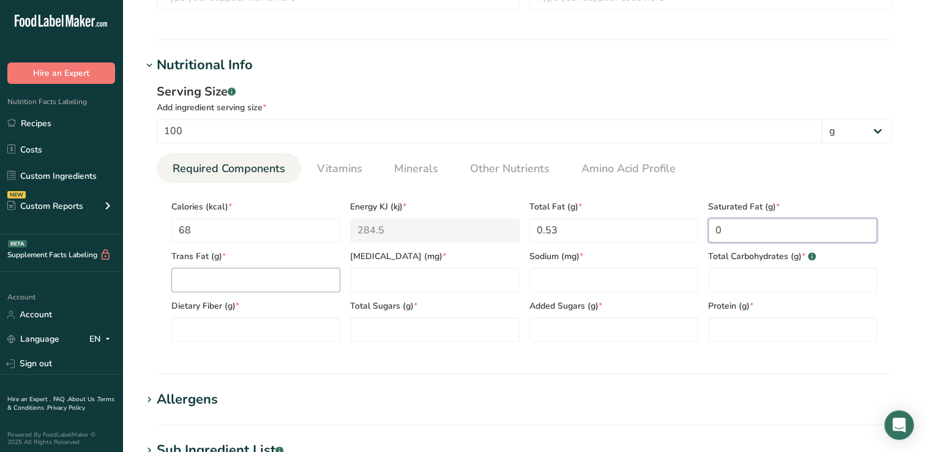
type Fat "0"
click at [182, 282] on Fat "number" at bounding box center [255, 280] width 169 height 24
type Fat "0"
click at [363, 280] on input "number" at bounding box center [434, 280] width 169 height 24
type input "0"
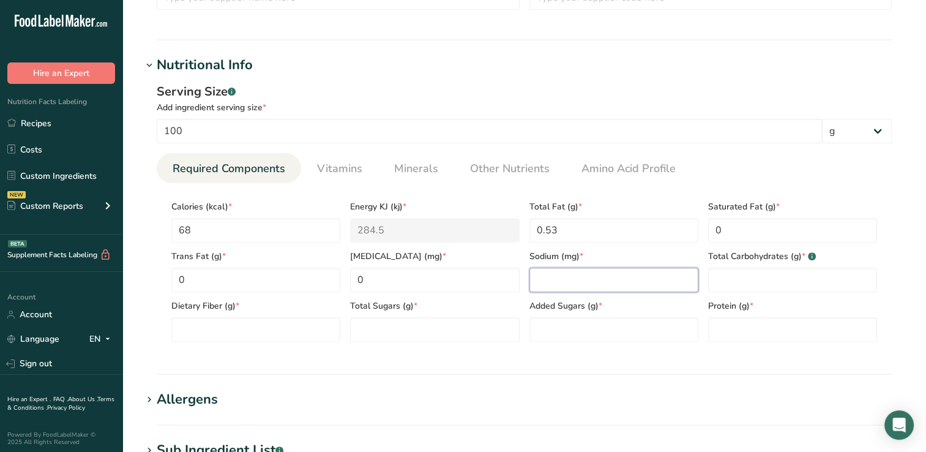
click at [532, 278] on input "number" at bounding box center [614, 280] width 169 height 24
type input "0"
click at [720, 278] on Carbohydrates "number" at bounding box center [792, 280] width 169 height 24
type Carbohydrates "18"
click at [198, 331] on Fiber "number" at bounding box center [255, 329] width 169 height 24
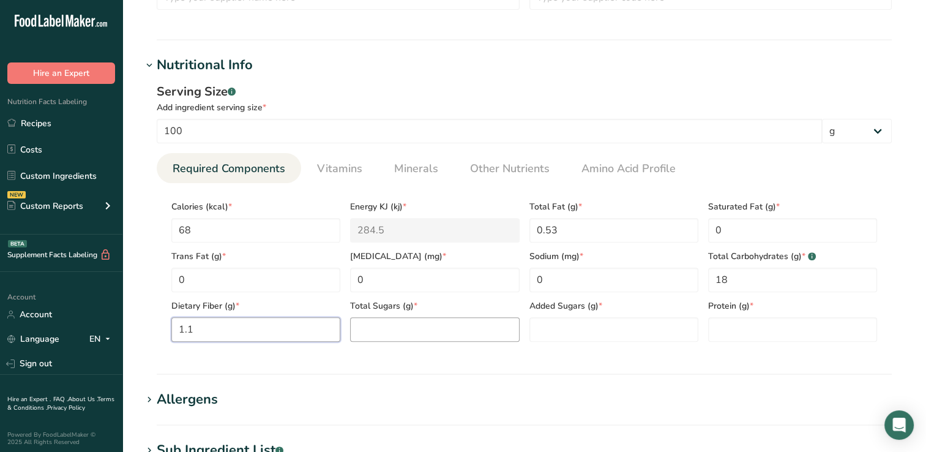
type Fiber "1.1"
click at [374, 328] on Sugars "number" at bounding box center [434, 329] width 169 height 24
type Sugars "17"
click at [547, 331] on Sugars "number" at bounding box center [614, 329] width 169 height 24
type Sugars "0"
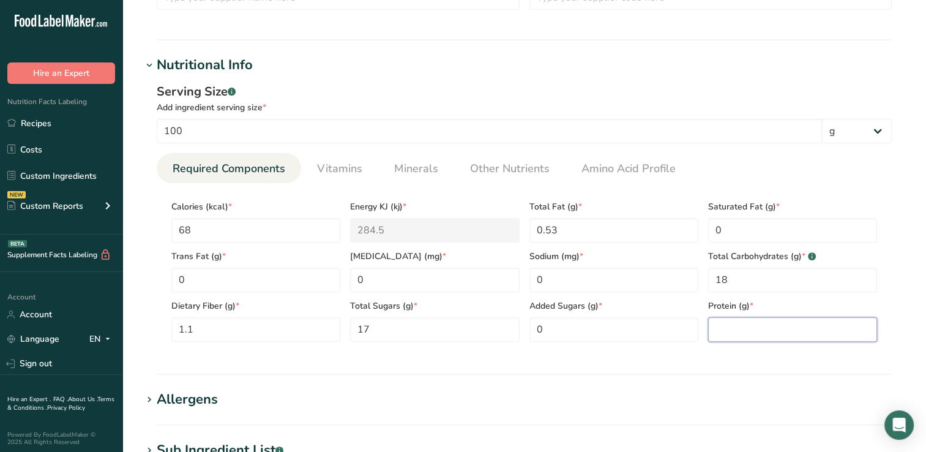
drag, startPoint x: 732, startPoint y: 335, endPoint x: 716, endPoint y: 334, distance: 16.0
click at [716, 334] on input "number" at bounding box center [792, 329] width 169 height 24
type input "0.6"
click at [556, 381] on section "Add new ingredient Ingredient Spec Sheet .a-a{fill:#347362;}.b-a{fill:#fff;} Up…" at bounding box center [524, 197] width 804 height 1183
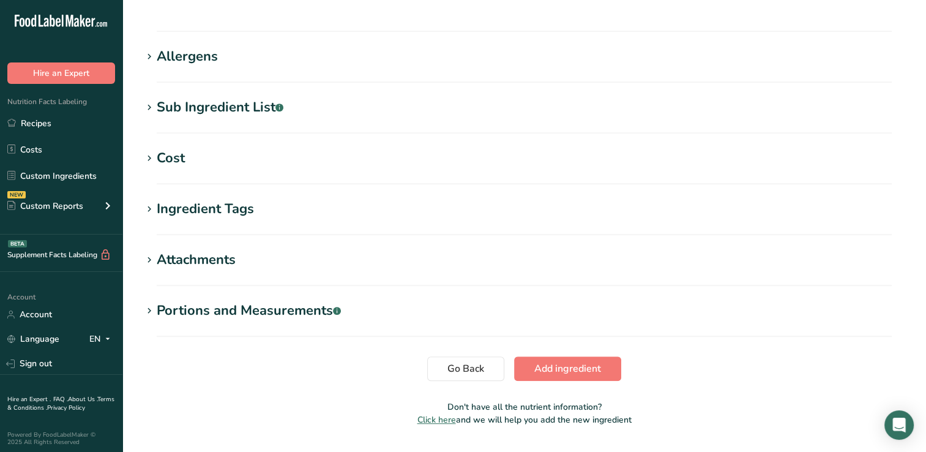
scroll to position [738, 0]
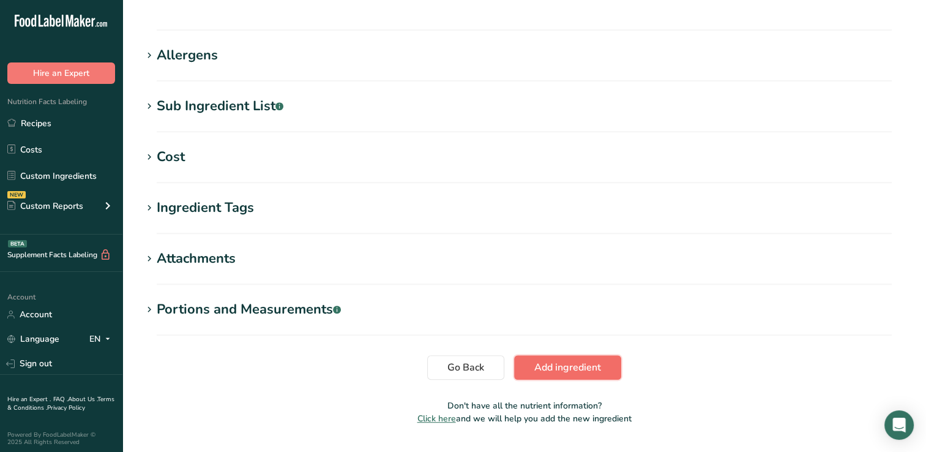
click at [554, 366] on span "Add ingredient" at bounding box center [568, 367] width 67 height 15
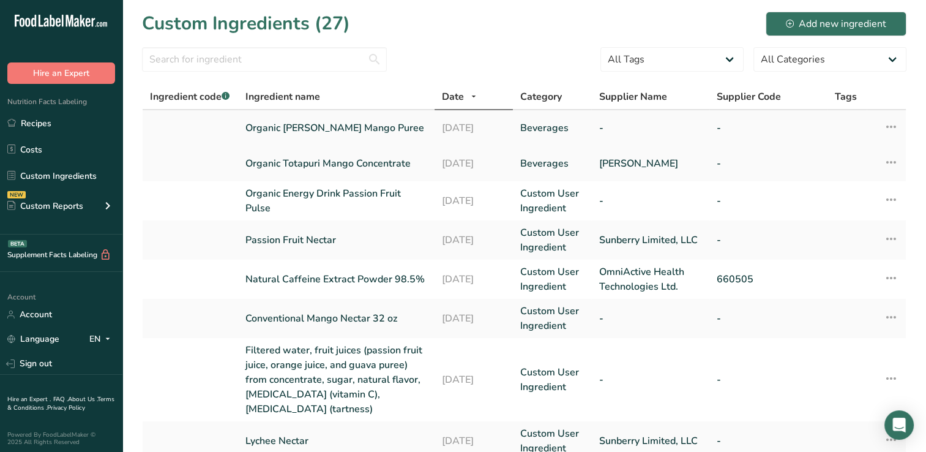
click at [379, 127] on link "Organic Alphonso Mango Puree" at bounding box center [337, 128] width 182 height 15
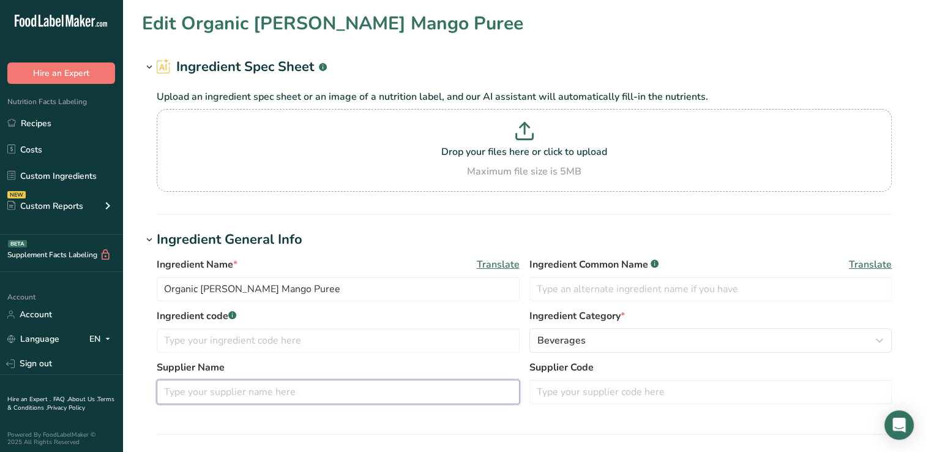
click at [171, 391] on input "text" at bounding box center [338, 392] width 363 height 24
type input "Devraj"
drag, startPoint x: 931, startPoint y: 175, endPoint x: 683, endPoint y: 220, distance: 252.2
click at [683, 220] on section "Edit Organic Alphonso Mango Puree Ingredient Spec Sheet .a-a{fill:#347362;}.b-a…" at bounding box center [524, 450] width 804 height 900
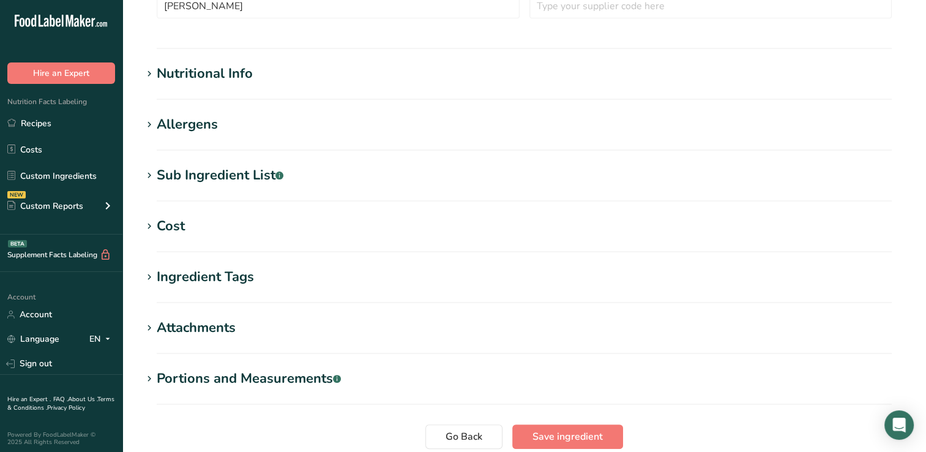
scroll to position [402, 0]
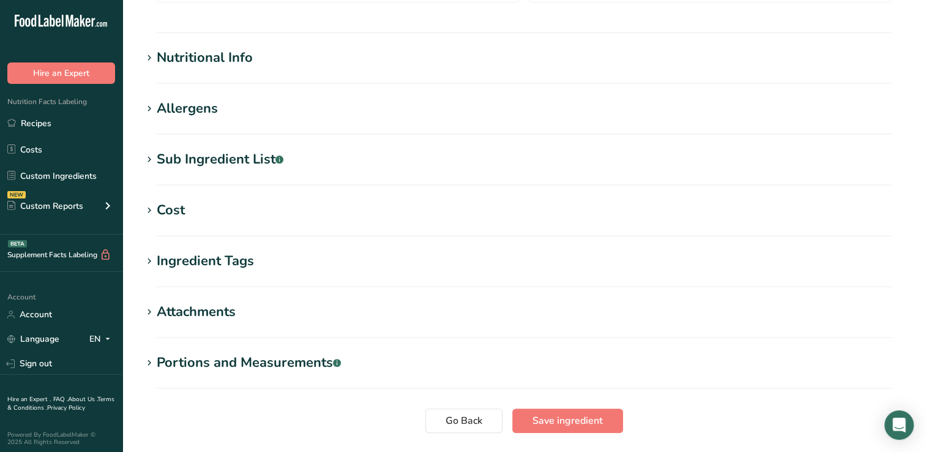
click at [233, 58] on div "Nutritional Info" at bounding box center [205, 58] width 96 height 20
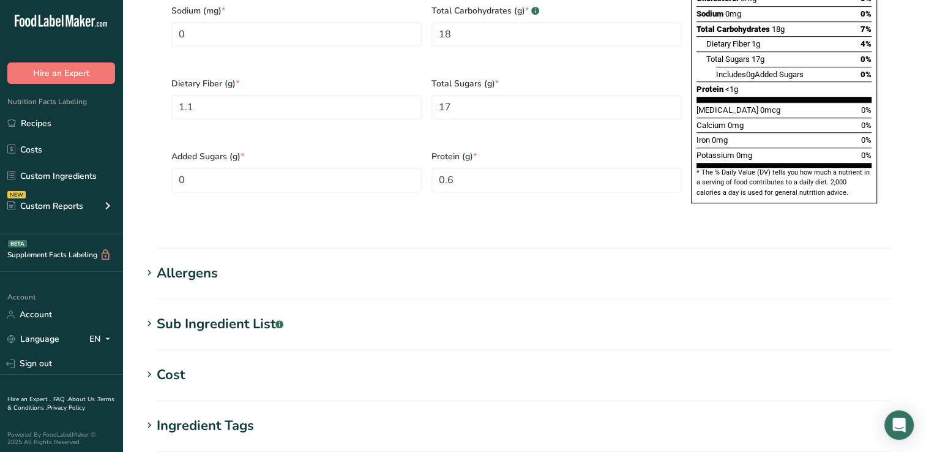
scroll to position [1027, 0]
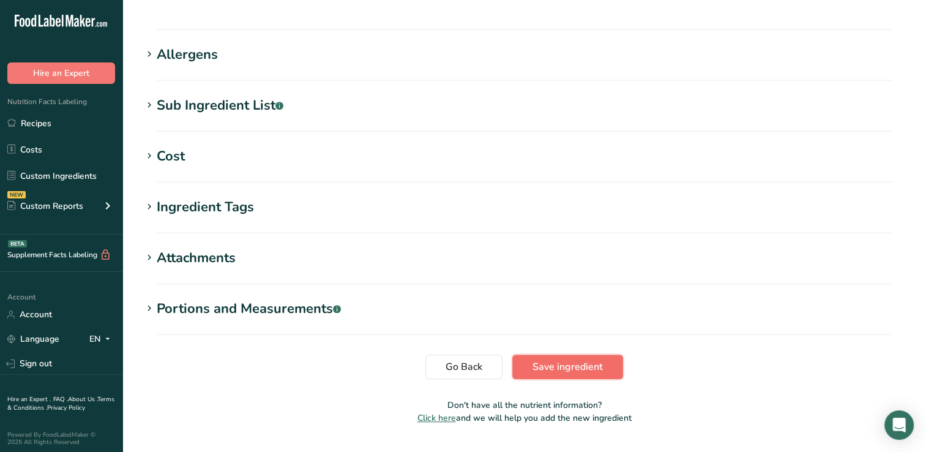
click at [546, 359] on span "Save ingredient" at bounding box center [568, 366] width 70 height 15
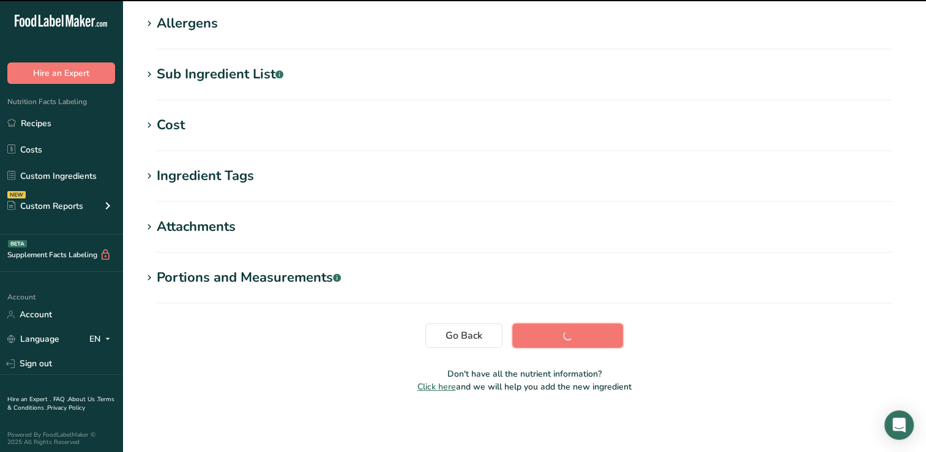
scroll to position [196, 0]
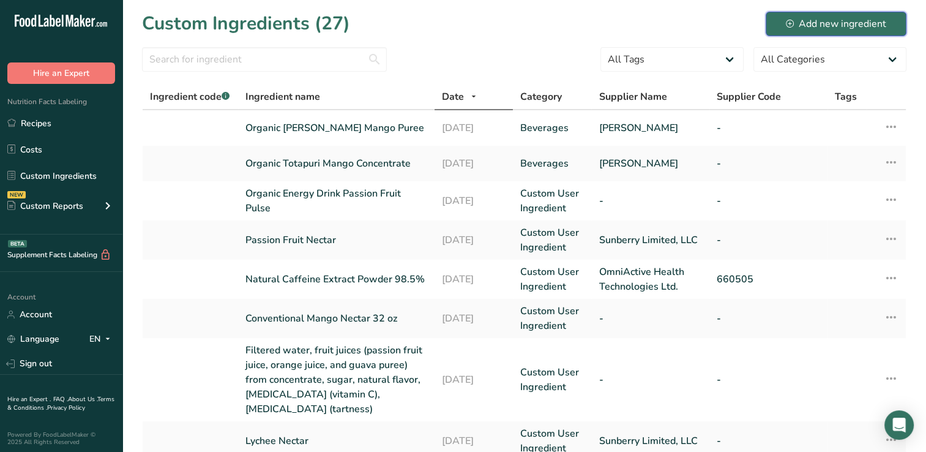
click at [840, 23] on div "Add new ingredient" at bounding box center [836, 24] width 100 height 15
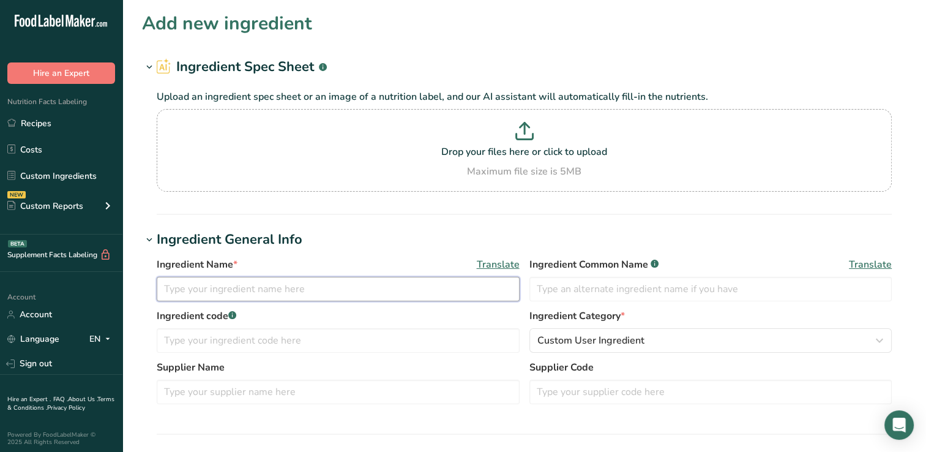
click at [181, 288] on input "text" at bounding box center [338, 289] width 363 height 24
type input "Organic Pink Guava Puree"
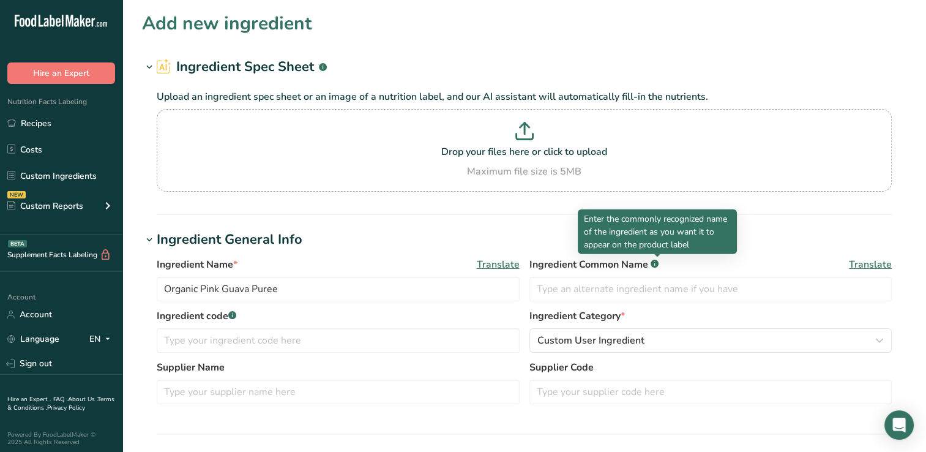
click at [402, 231] on h1 "Ingredient General Info" at bounding box center [524, 240] width 765 height 20
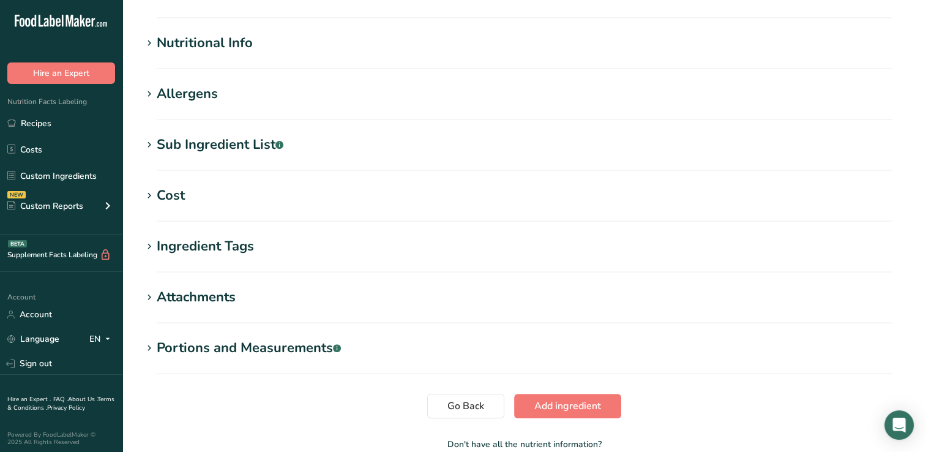
scroll to position [317, 0]
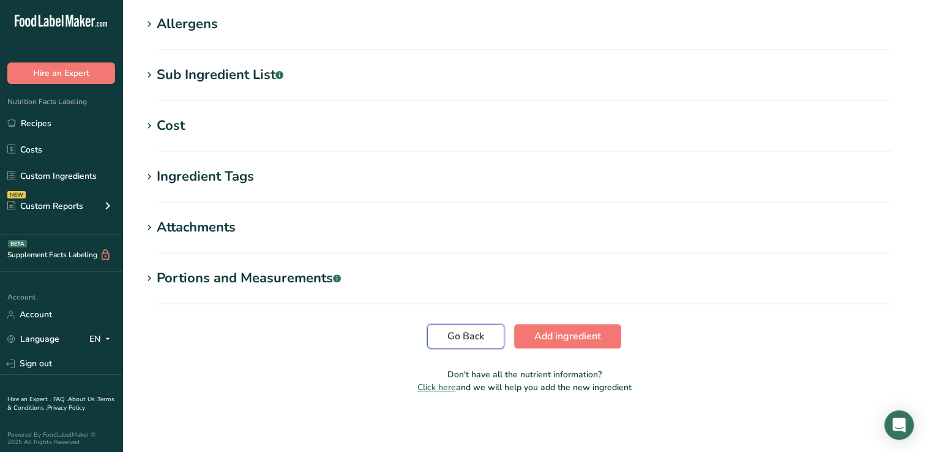
click at [474, 337] on span "Go Back" at bounding box center [466, 336] width 37 height 15
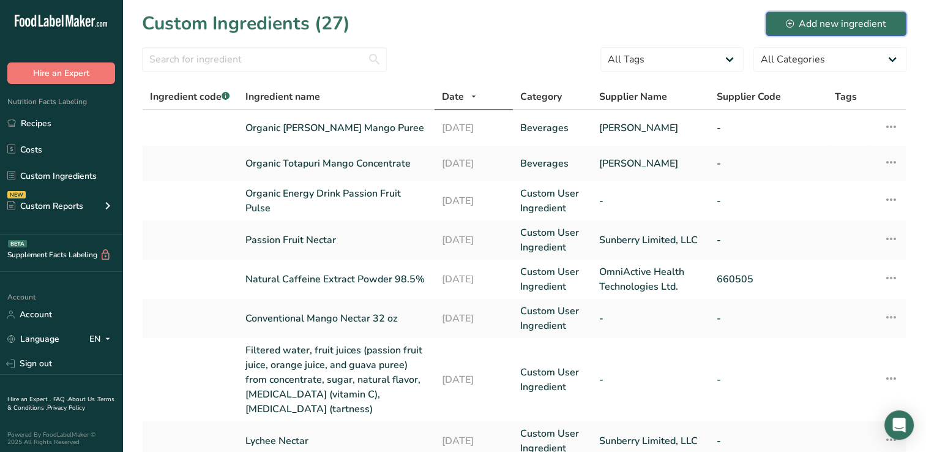
click at [864, 19] on div "Add new ingredient" at bounding box center [836, 24] width 100 height 15
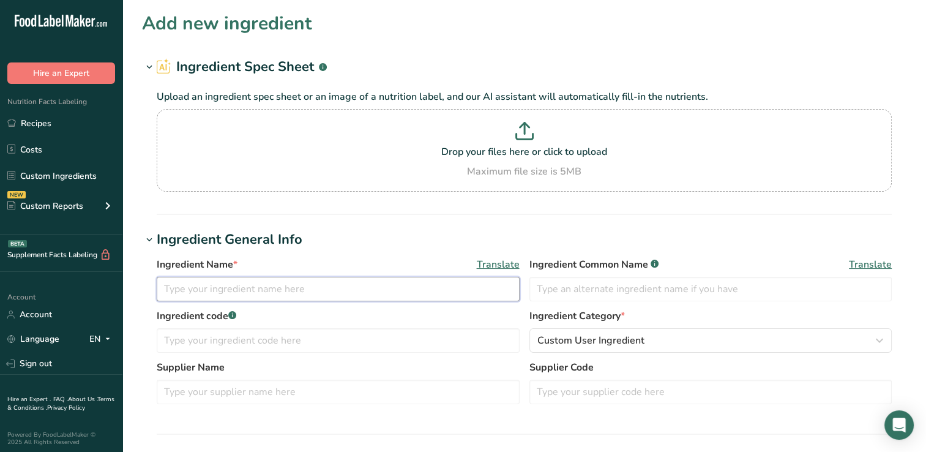
click at [171, 285] on input "text" at bounding box center [338, 289] width 363 height 24
type input "Organic Pink Guava Puree"
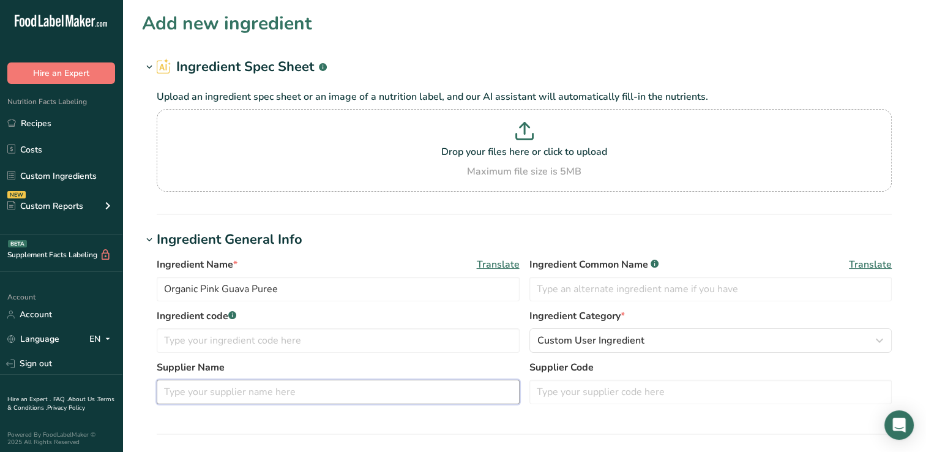
click at [168, 391] on input "text" at bounding box center [338, 392] width 363 height 24
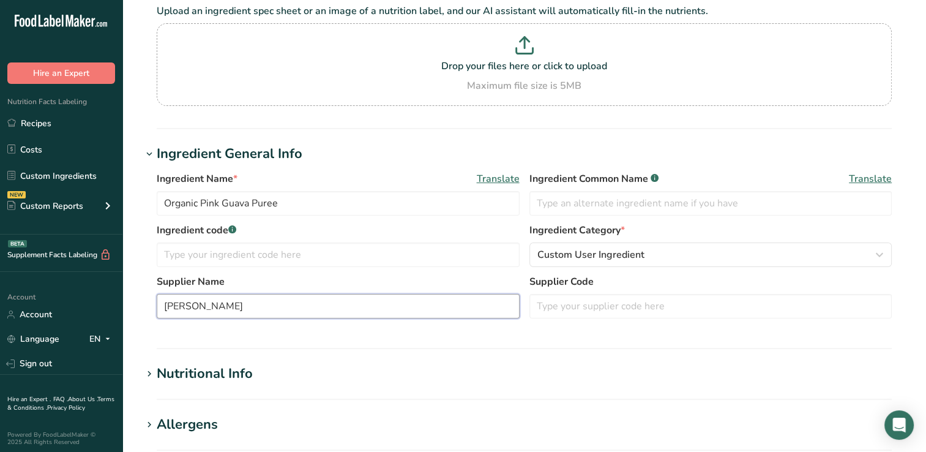
scroll to position [91, 0]
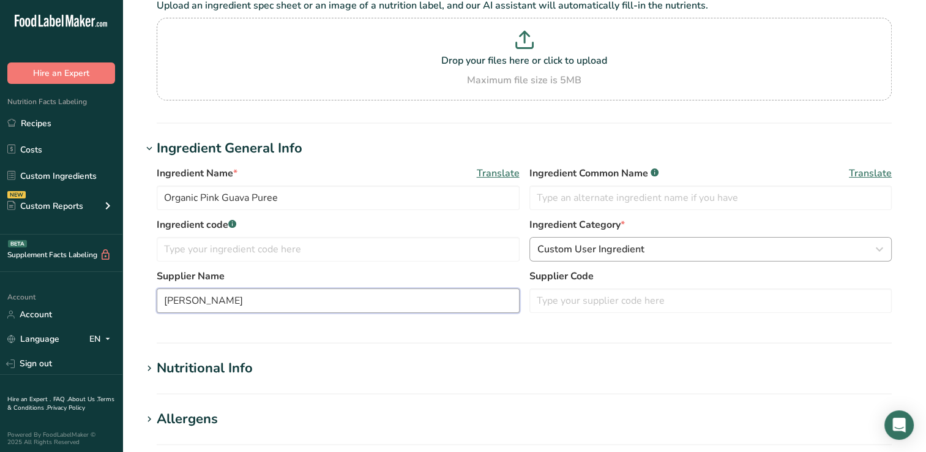
type input "Devraj"
click at [566, 247] on span "Custom User Ingredient" at bounding box center [591, 249] width 107 height 15
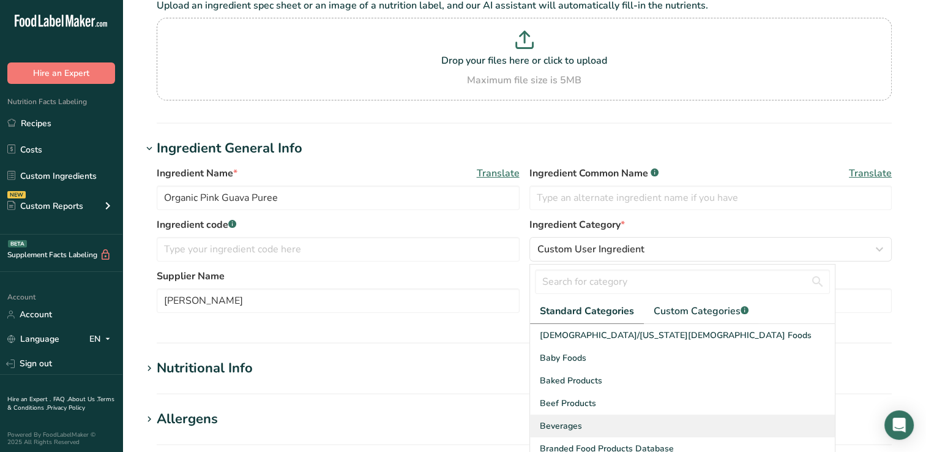
click at [566, 423] on span "Beverages" at bounding box center [561, 425] width 42 height 13
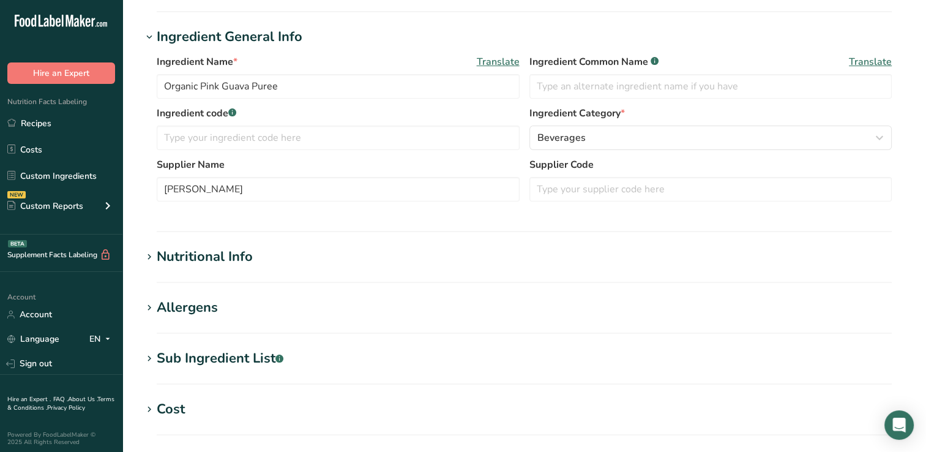
scroll to position [207, 0]
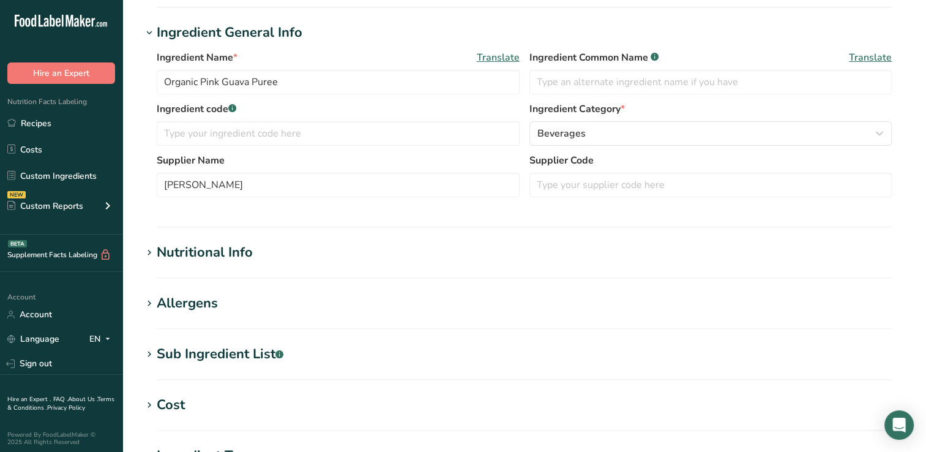
click at [220, 249] on div "Nutritional Info" at bounding box center [205, 252] width 96 height 20
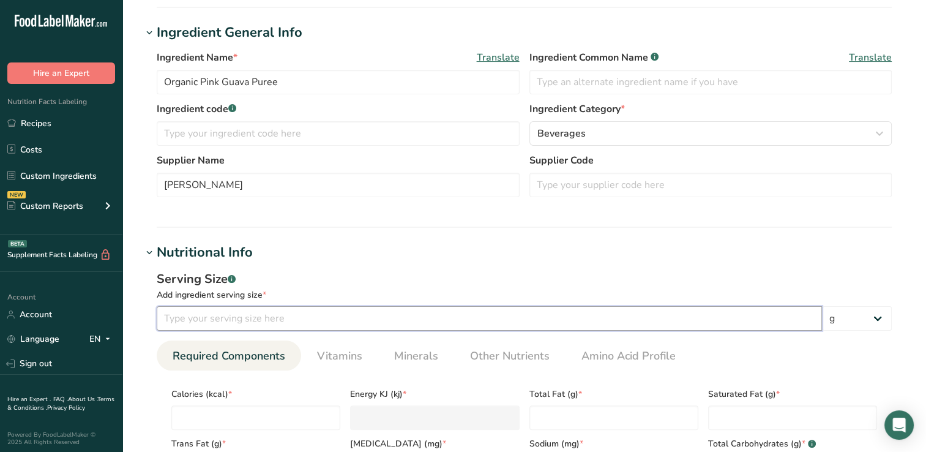
click at [168, 321] on input "number" at bounding box center [490, 318] width 666 height 24
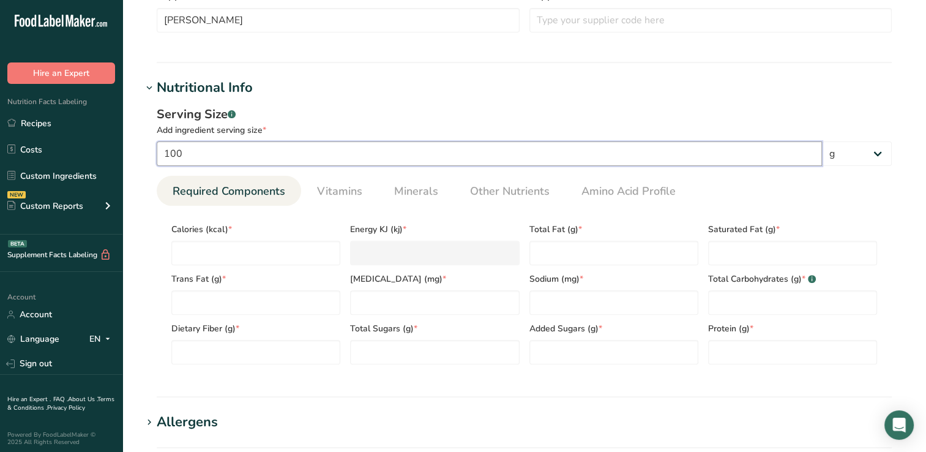
scroll to position [376, 0]
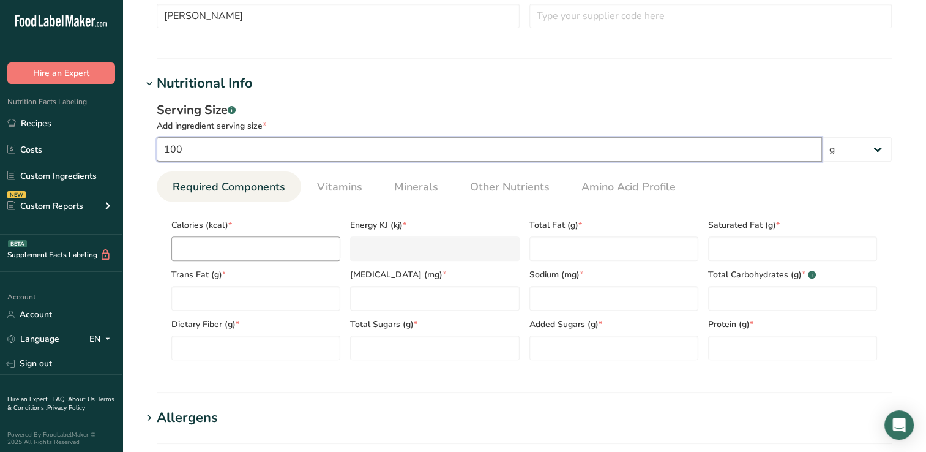
type input "100"
click at [215, 247] on input "number" at bounding box center [255, 248] width 169 height 24
type input "6"
type KJ "25.1"
type input "68"
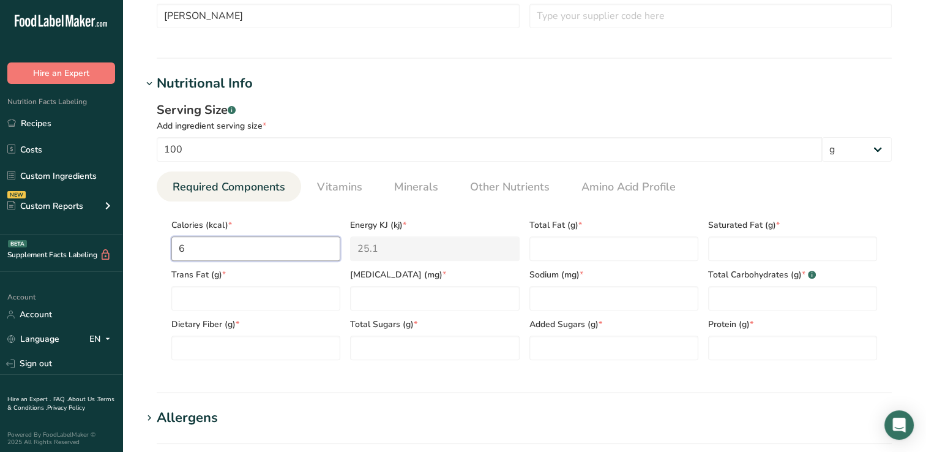
type KJ "284.5"
type input "68"
click at [550, 249] on Fat "number" at bounding box center [614, 248] width 169 height 24
type Fat "1"
click at [723, 252] on Fat "number" at bounding box center [792, 248] width 169 height 24
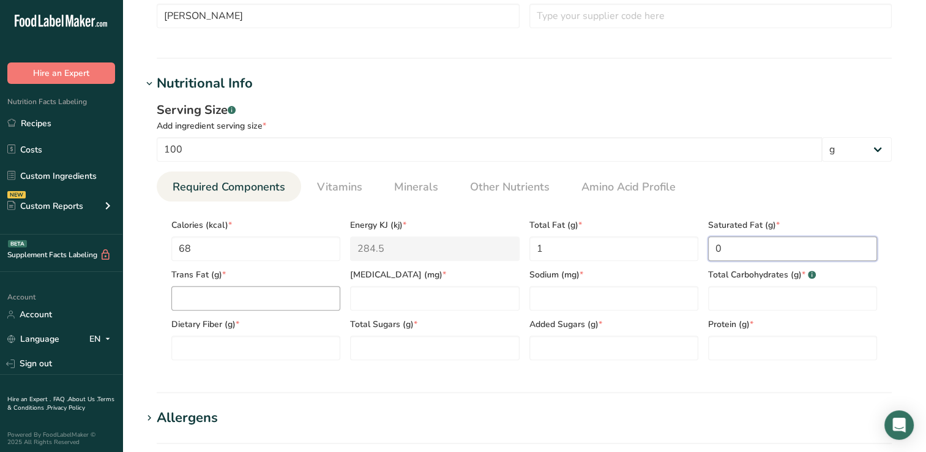
type Fat "0"
click at [186, 298] on Fat "number" at bounding box center [255, 298] width 169 height 24
type Fat "0"
click at [357, 301] on input "number" at bounding box center [434, 298] width 169 height 24
type input "0"
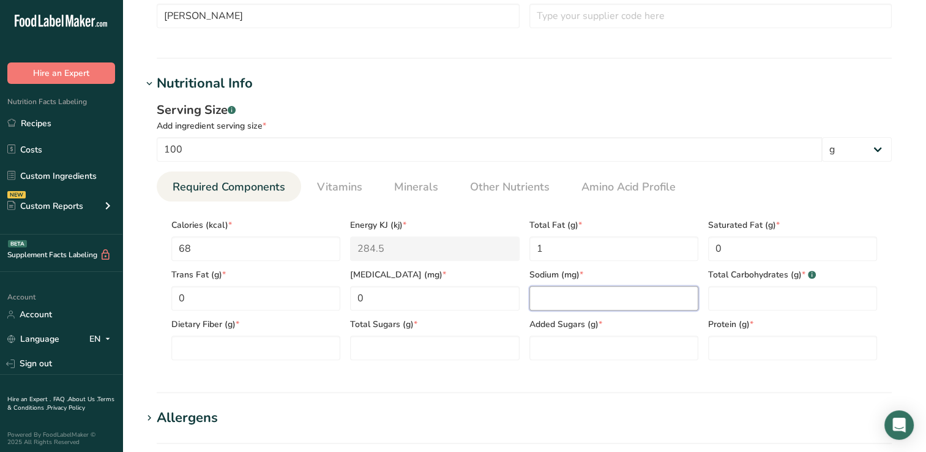
click at [543, 298] on input "number" at bounding box center [614, 298] width 169 height 24
type input "2"
click at [745, 299] on Carbohydrates "number" at bounding box center [792, 298] width 169 height 24
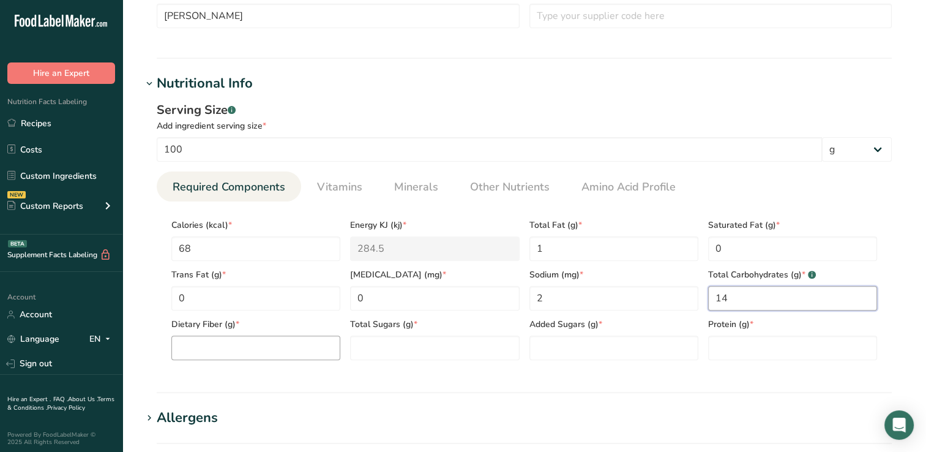
type Carbohydrates "14"
click at [204, 345] on Fiber "number" at bounding box center [255, 348] width 169 height 24
type Fiber "5"
click at [397, 351] on Sugars "number" at bounding box center [434, 348] width 169 height 24
type Sugars "9"
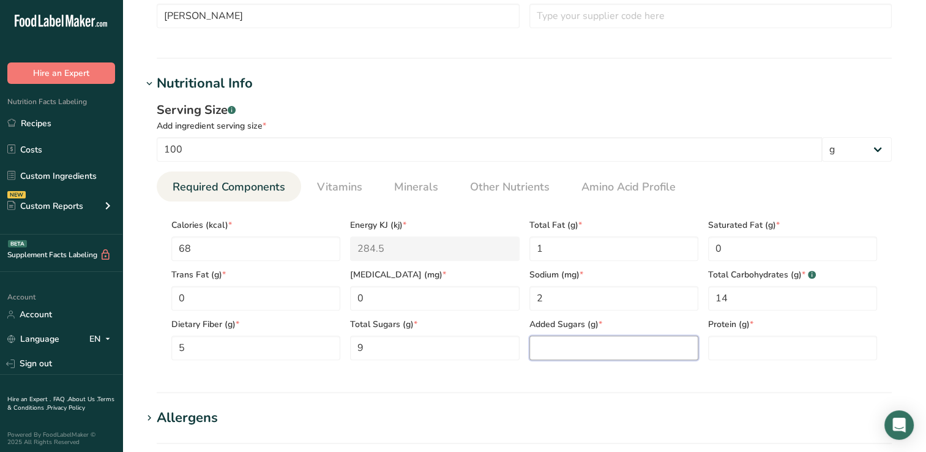
click at [554, 344] on Sugars "number" at bounding box center [614, 348] width 169 height 24
type Sugars "0"
click at [732, 346] on input "number" at bounding box center [792, 348] width 169 height 24
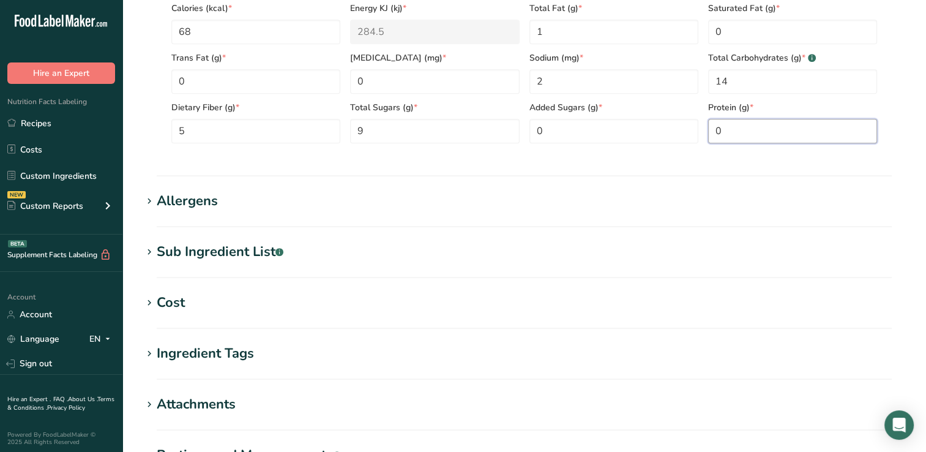
scroll to position [770, 0]
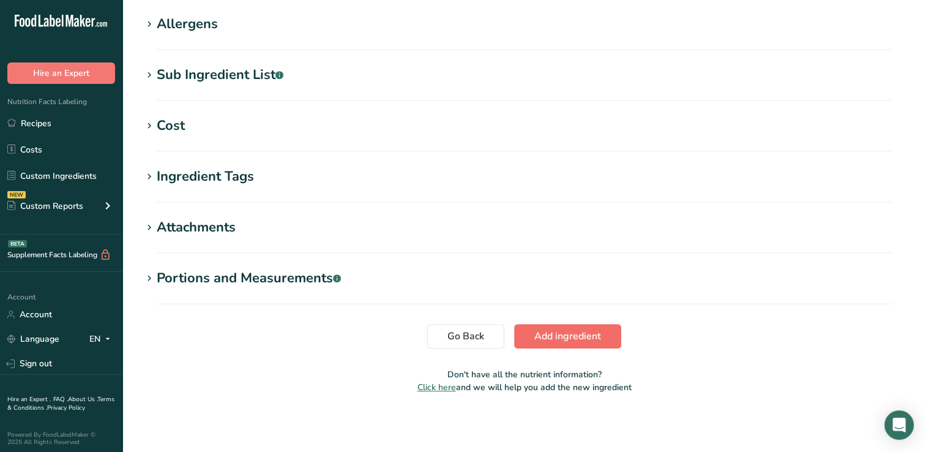
type input "0"
click at [598, 334] on span "Add ingredient" at bounding box center [568, 336] width 67 height 15
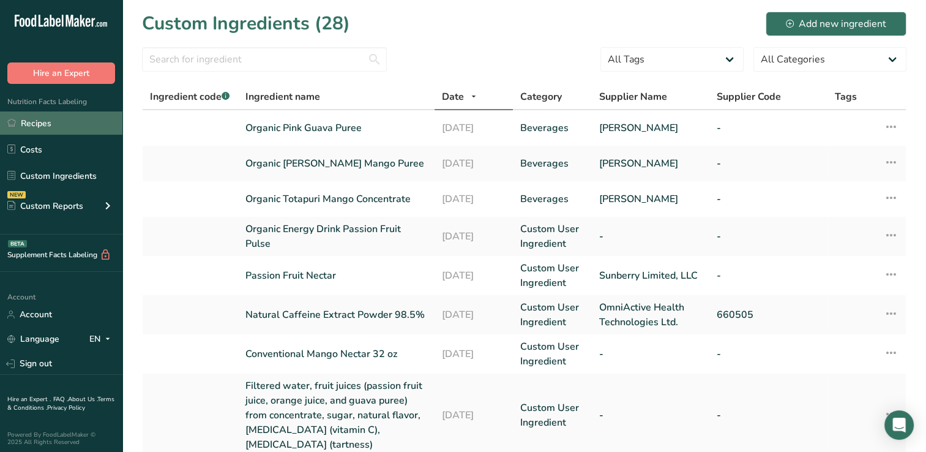
click at [39, 119] on link "Recipes" at bounding box center [61, 122] width 122 height 23
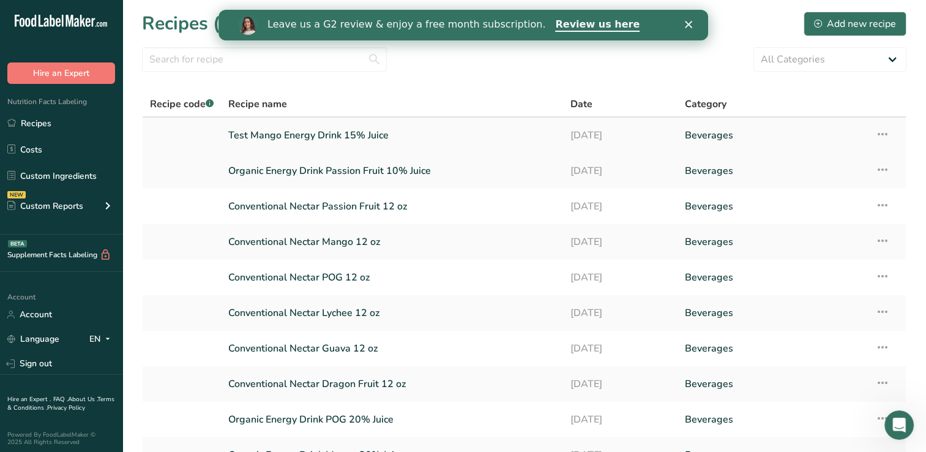
click at [303, 133] on link "Test Mango Energy Drink 15% Juice" at bounding box center [392, 135] width 328 height 26
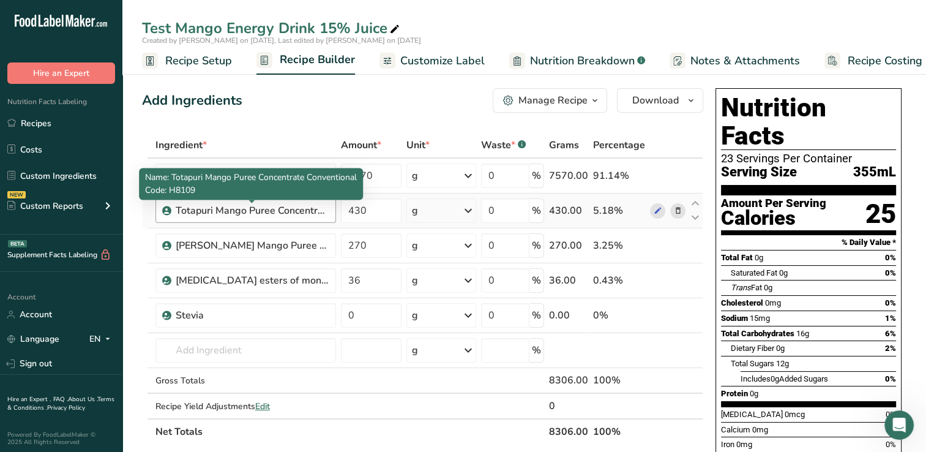
click at [189, 209] on div "Totapuri Mango Puree Concentrate Conventional" at bounding box center [252, 210] width 153 height 15
click at [324, 212] on div "Totapuri Mango Puree Concentrate Conventional" at bounding box center [252, 210] width 153 height 15
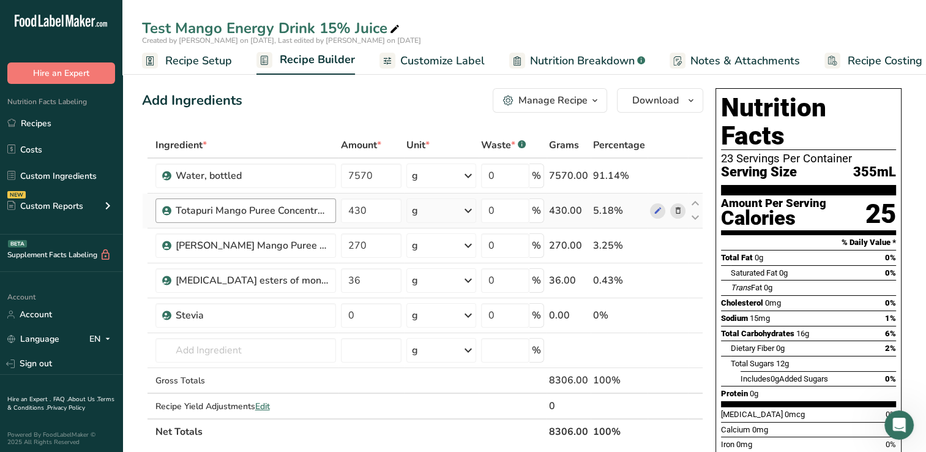
click at [324, 212] on div "Totapuri Mango Puree Concentrate Conventional" at bounding box center [252, 210] width 153 height 15
click at [595, 99] on icon "button" at bounding box center [595, 100] width 10 height 15
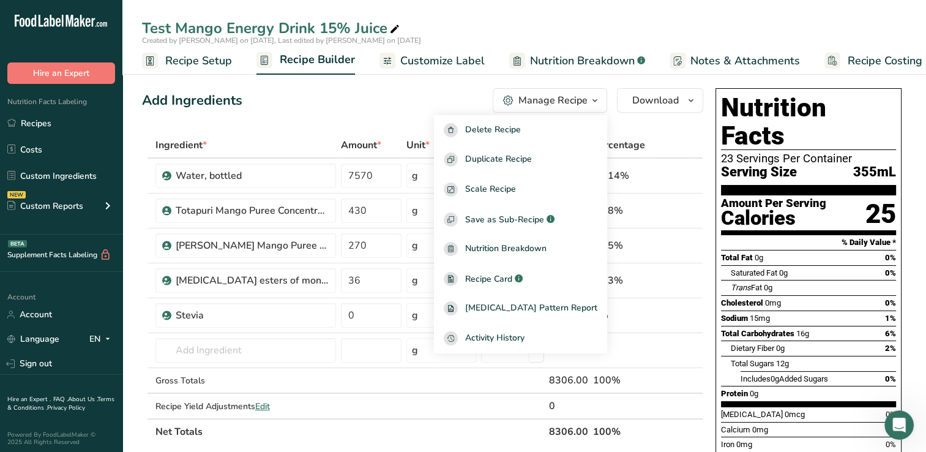
click at [448, 107] on div "Add Ingredients Manage Recipe Delete Recipe Duplicate Recipe Scale Recipe Save …" at bounding box center [423, 100] width 562 height 24
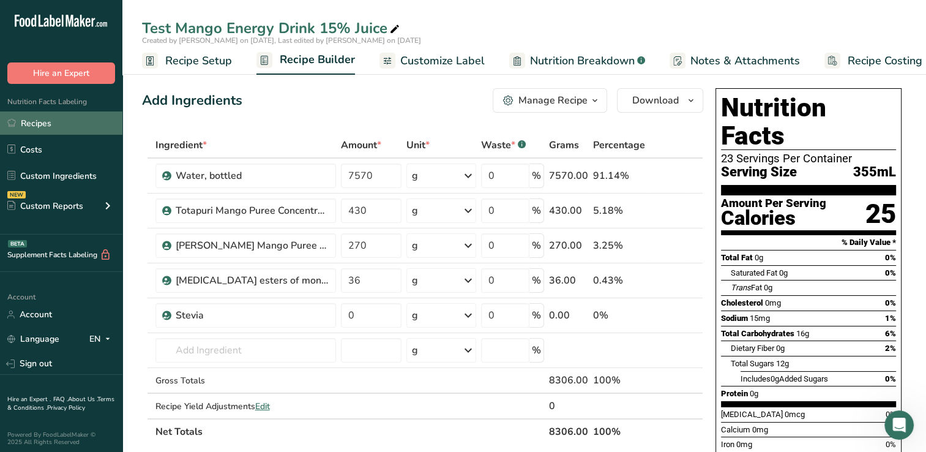
click at [42, 123] on link "Recipes" at bounding box center [61, 122] width 122 height 23
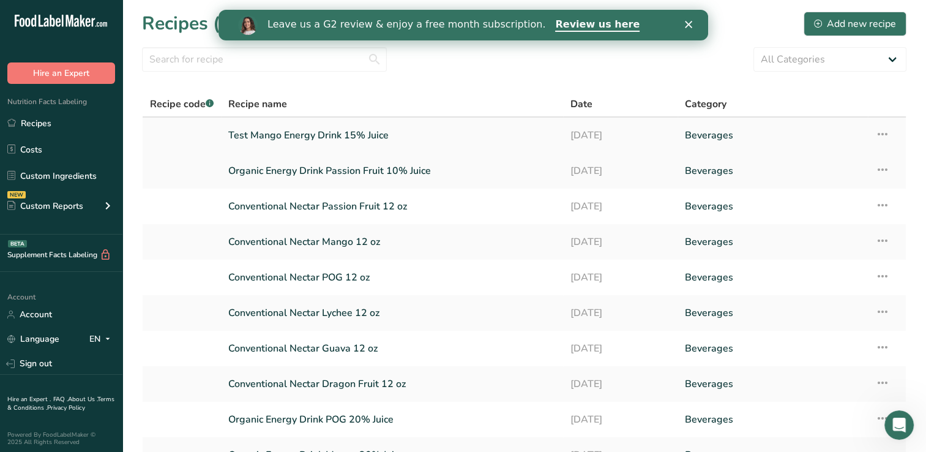
click at [882, 132] on icon at bounding box center [883, 134] width 15 height 22
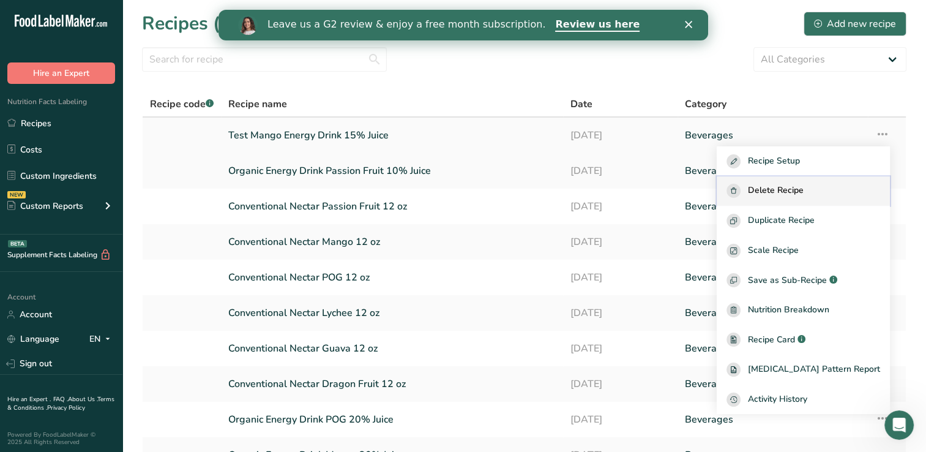
click at [804, 190] on span "Delete Recipe" at bounding box center [776, 191] width 56 height 14
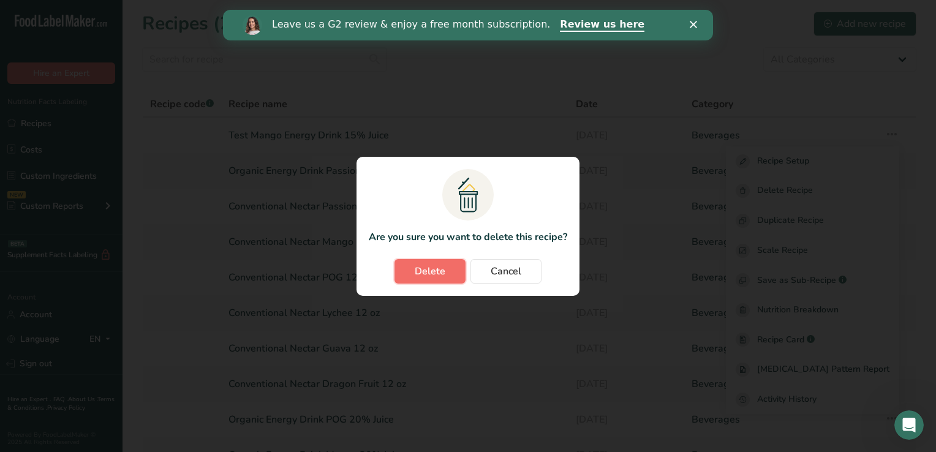
click at [434, 267] on span "Delete" at bounding box center [430, 271] width 31 height 15
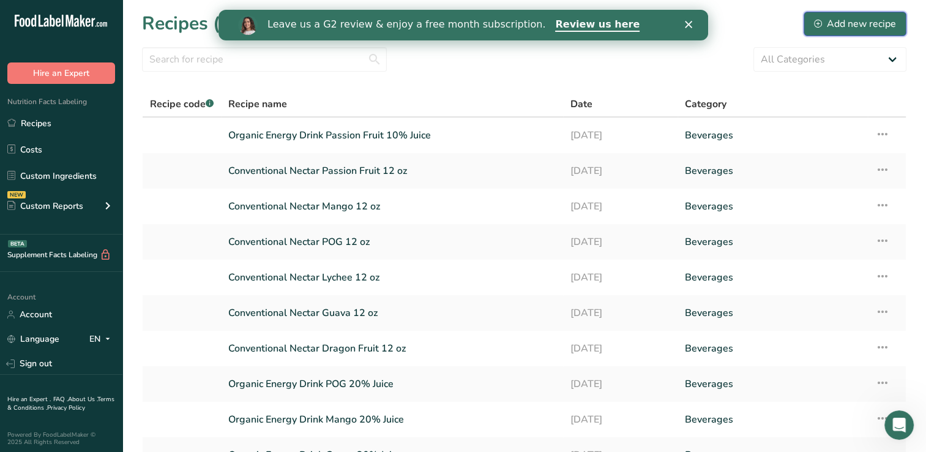
click at [848, 21] on div "Add new recipe" at bounding box center [855, 24] width 82 height 15
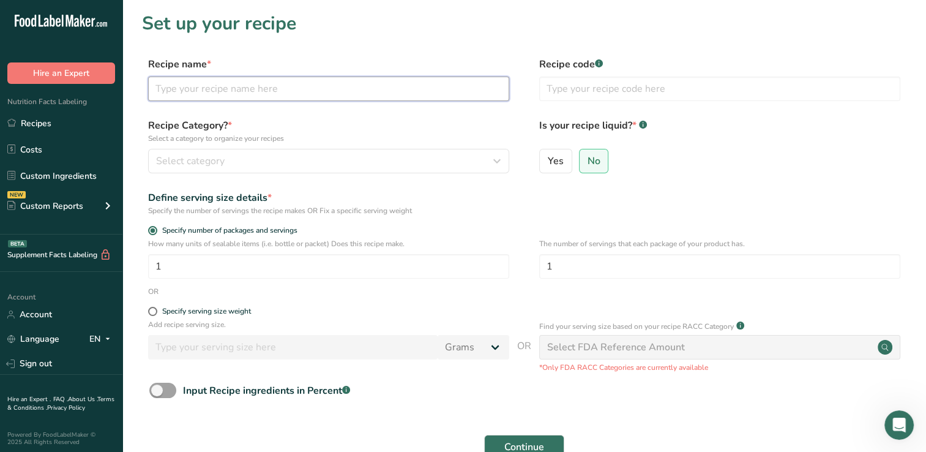
click at [200, 91] on input "text" at bounding box center [328, 89] width 361 height 24
type input "Test 15 % Energy Drink Mango"
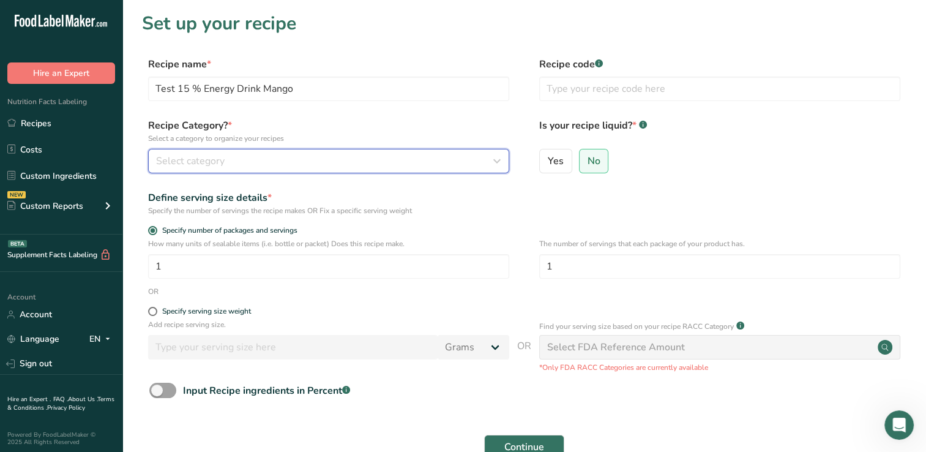
click at [206, 160] on span "Select category" at bounding box center [190, 161] width 69 height 15
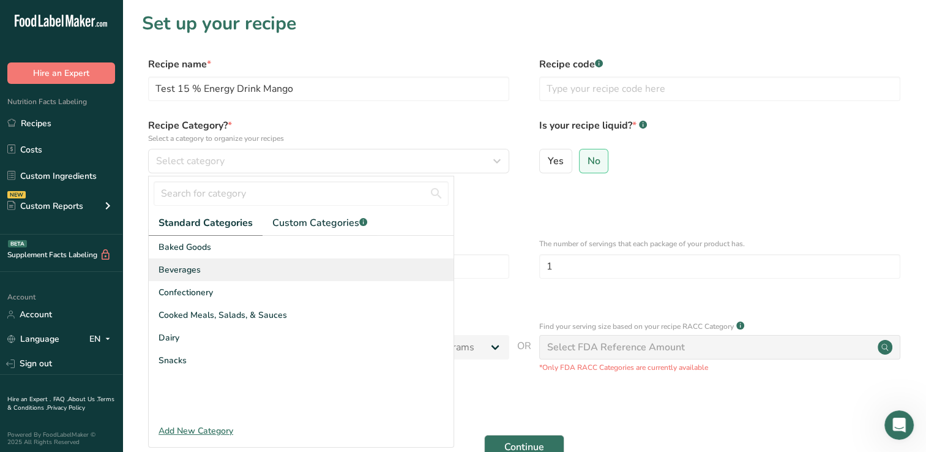
click at [181, 268] on span "Beverages" at bounding box center [180, 269] width 42 height 13
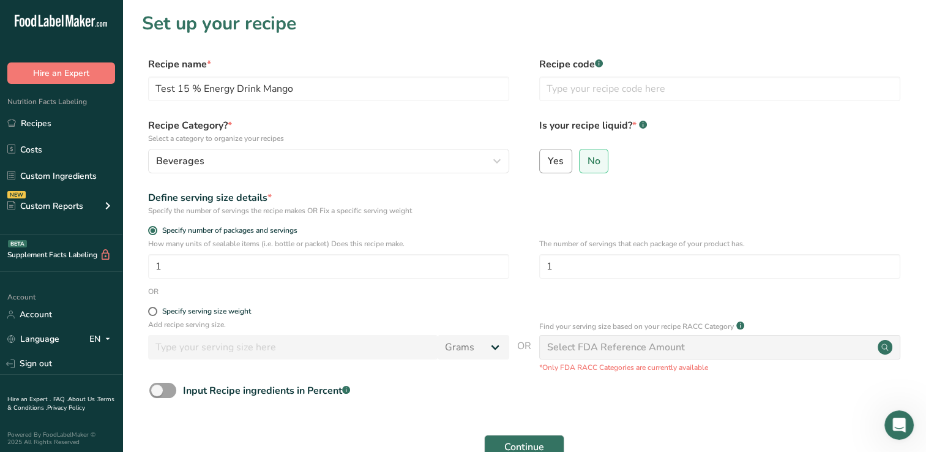
click at [558, 160] on span "Yes" at bounding box center [556, 161] width 16 height 12
click at [548, 160] on input "Yes" at bounding box center [544, 161] width 8 height 8
radio input "true"
radio input "false"
select select "22"
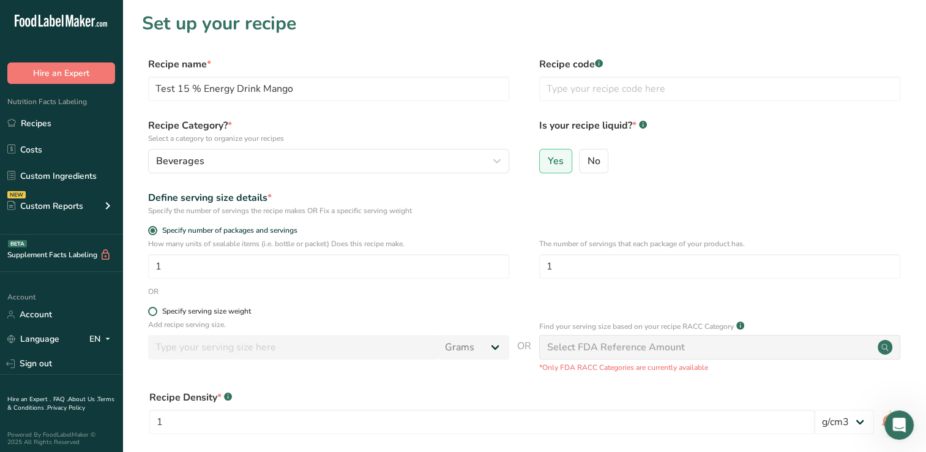
click at [152, 310] on span at bounding box center [152, 311] width 9 height 9
click at [152, 310] on input "Specify serving size weight" at bounding box center [152, 311] width 8 height 8
radio input "true"
radio input "false"
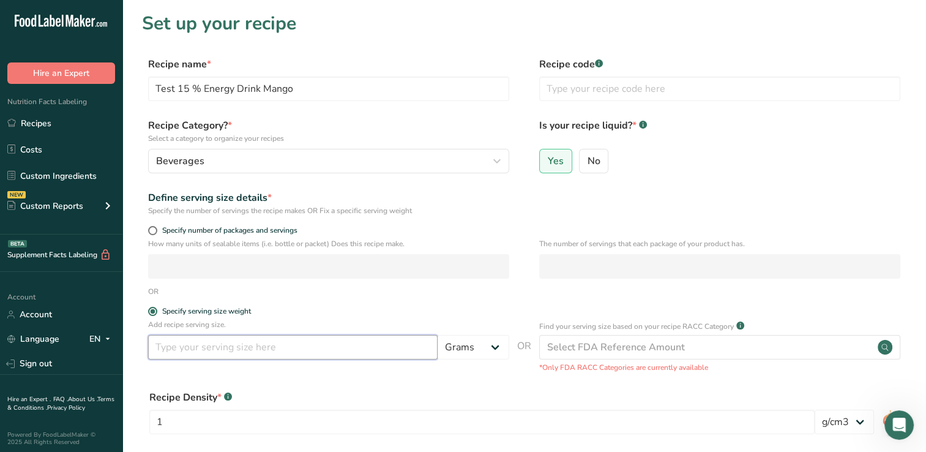
click at [169, 344] on input "number" at bounding box center [293, 347] width 290 height 24
type input "355"
click at [495, 345] on select "Grams kg mg mcg lb oz l mL fl oz tbsp tsp cup qt gallon" at bounding box center [474, 347] width 72 height 24
select select "17"
click at [438, 335] on select "Grams kg mg mcg lb oz l mL fl oz tbsp tsp cup qt gallon" at bounding box center [474, 347] width 72 height 24
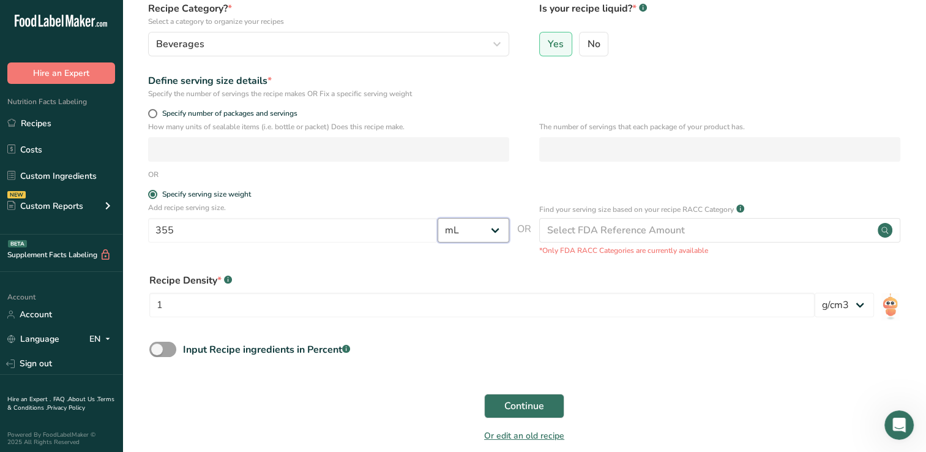
scroll to position [115, 0]
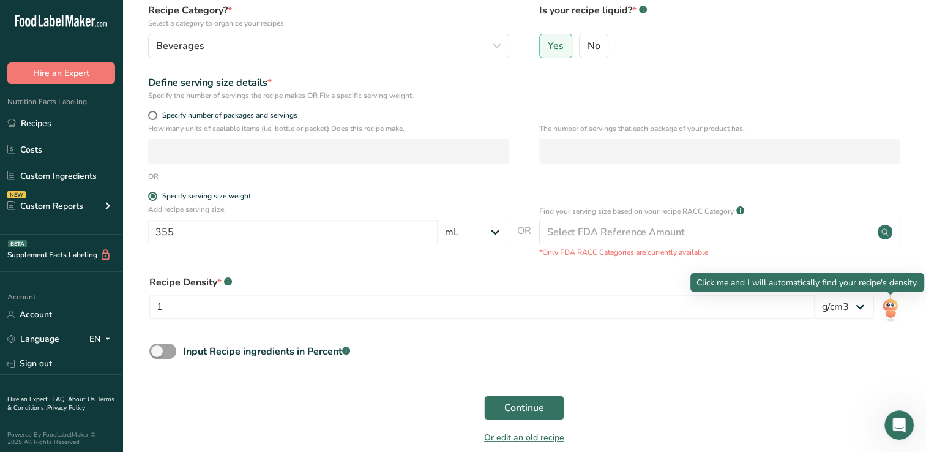
click at [892, 307] on img at bounding box center [891, 309] width 18 height 28
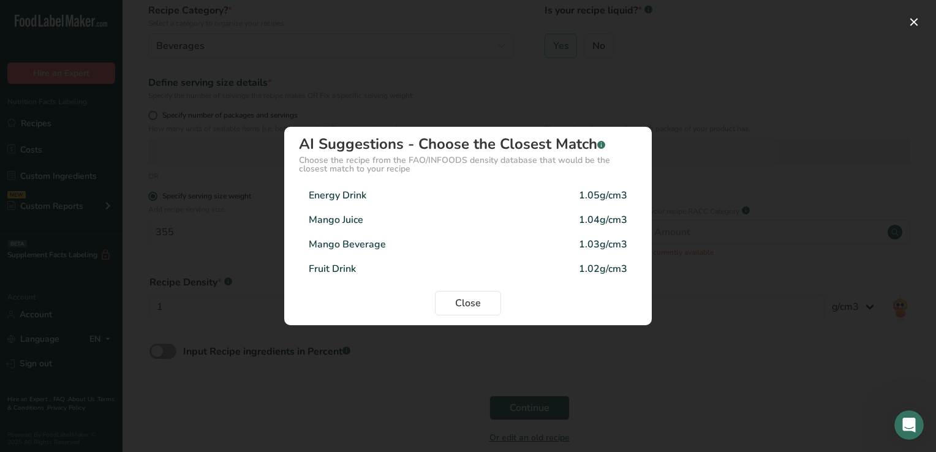
click at [358, 194] on div "Energy Drink" at bounding box center [338, 195] width 58 height 15
type input "1.05"
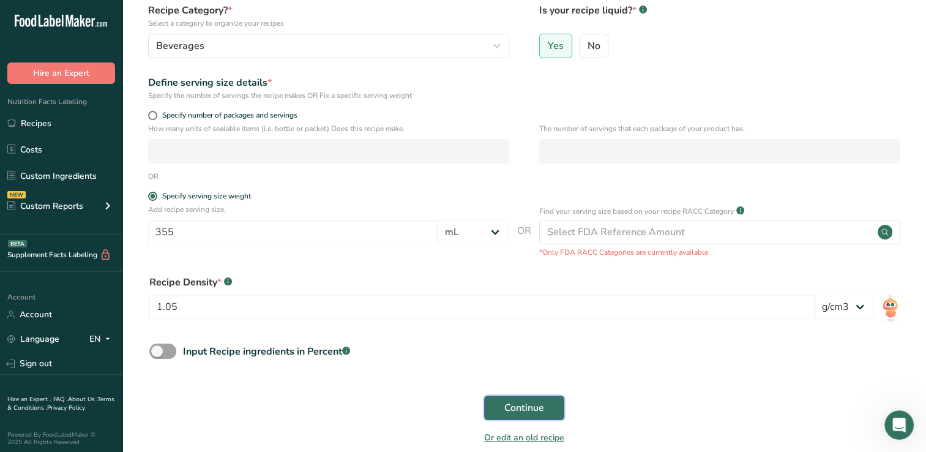
click at [527, 413] on span "Continue" at bounding box center [525, 407] width 40 height 15
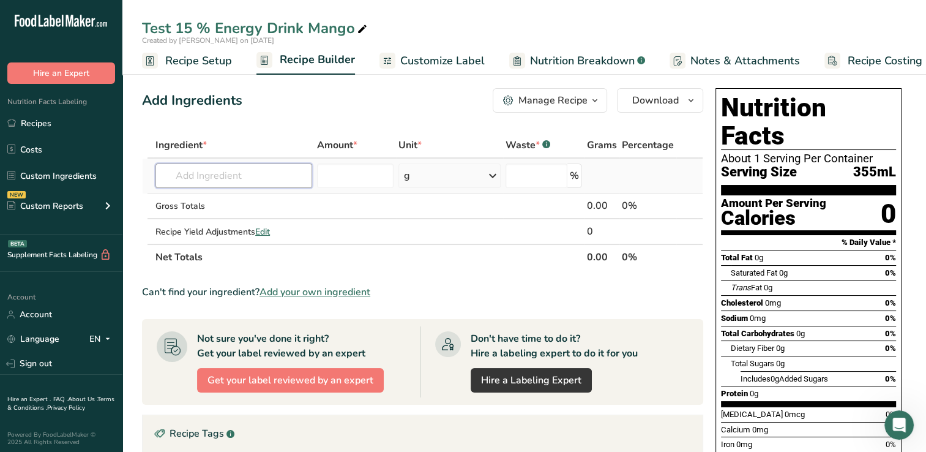
click at [175, 175] on input "text" at bounding box center [234, 175] width 157 height 24
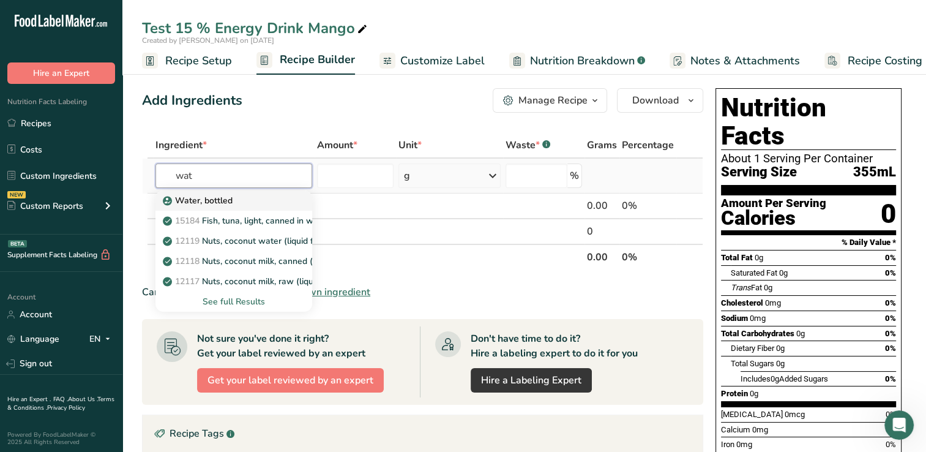
type input "wat"
click at [195, 201] on p "Water, bottled" at bounding box center [198, 200] width 67 height 13
type input "Water, bottled"
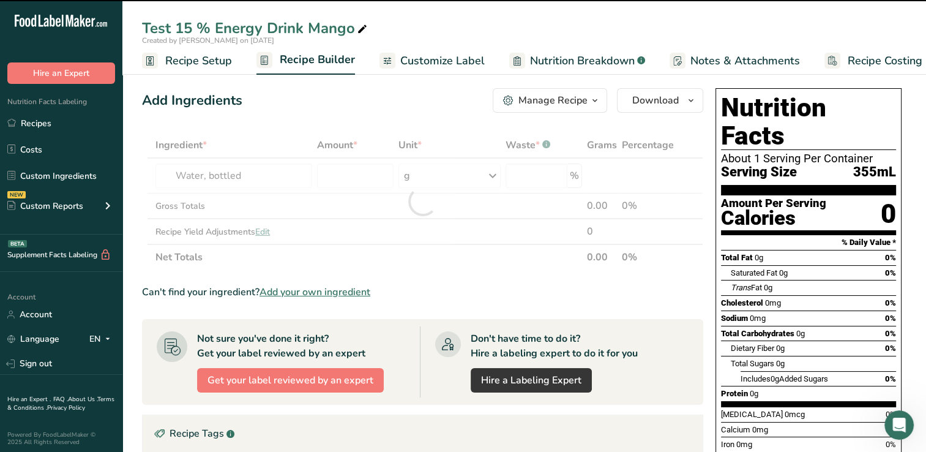
type input "0"
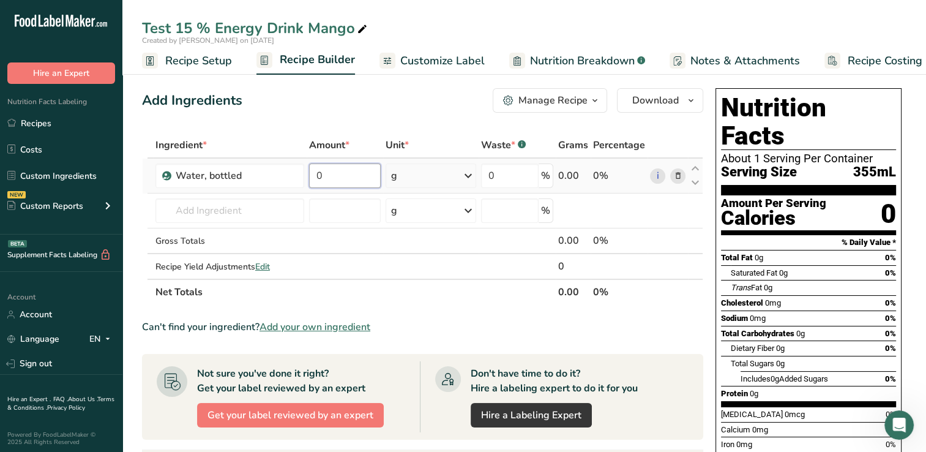
click at [341, 173] on input "0" at bounding box center [344, 175] width 71 height 24
type input "7570"
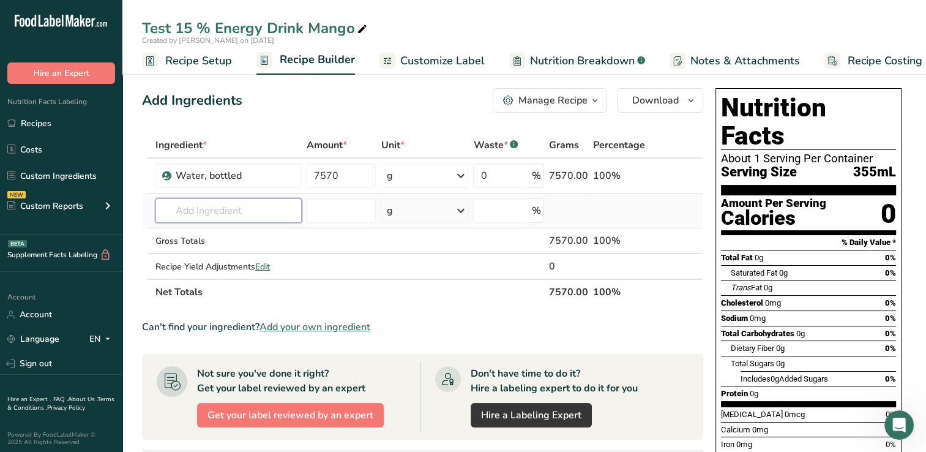
click at [181, 212] on div "Ingredient * Amount * Unit * Waste * .a-a{fill:#347362;}.b-a{fill:#fff;} Grams …" at bounding box center [423, 218] width 562 height 173
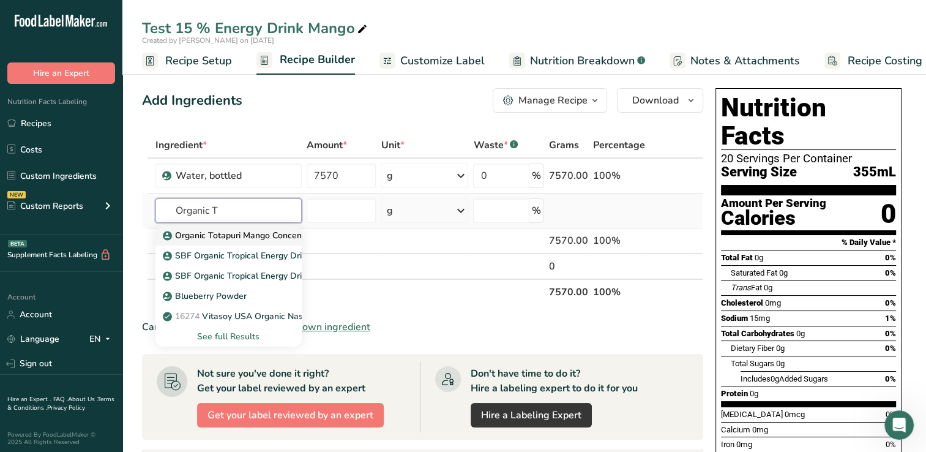
type input "Organic T"
click at [241, 234] on p "Organic Totapuri Mango Concentrate" at bounding box center [243, 235] width 156 height 13
type input "Organic Totapuri Mango Concentrate"
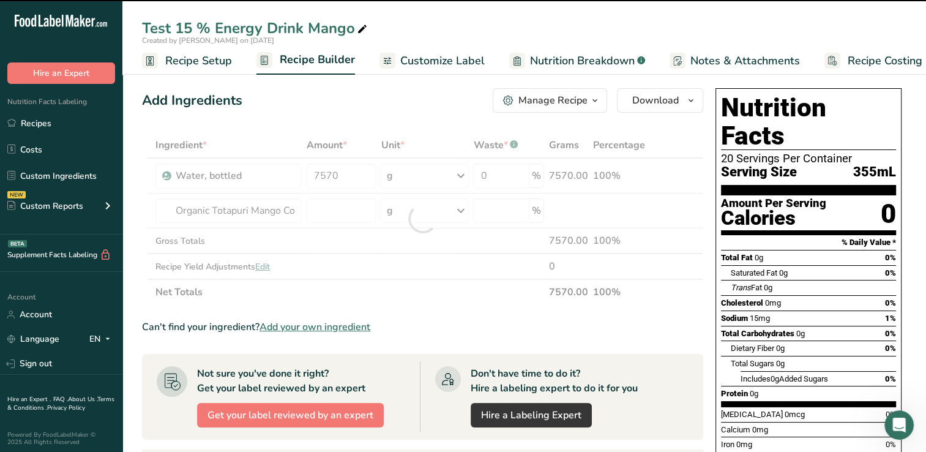
type input "0"
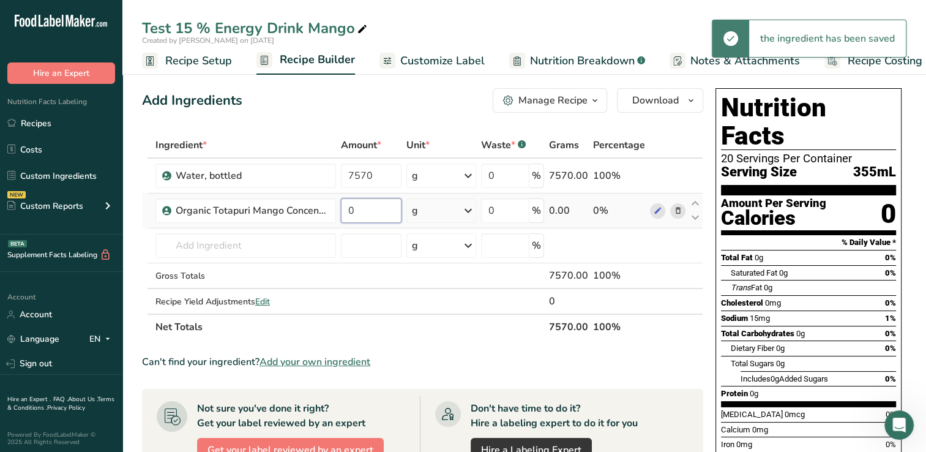
click at [375, 212] on input "0" at bounding box center [371, 210] width 61 height 24
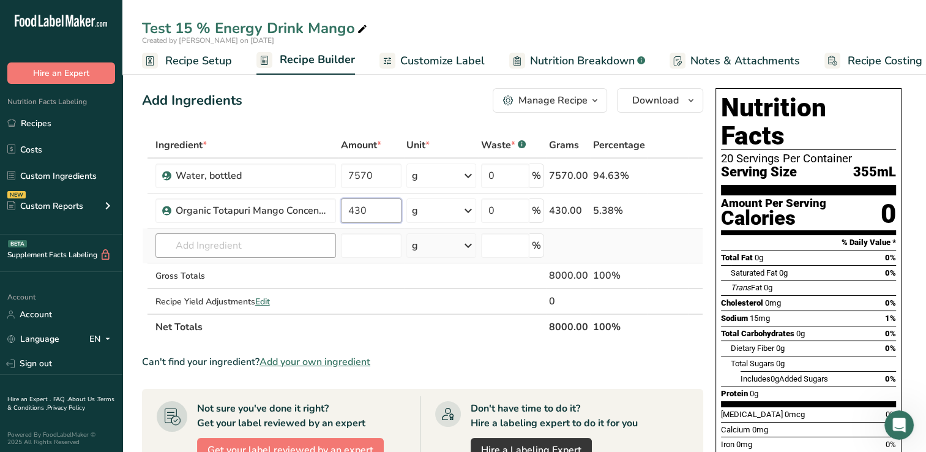
type input "430"
click at [176, 249] on div "Ingredient * Amount * Unit * Waste * .a-a{fill:#347362;}.b-a{fill:#fff;} Grams …" at bounding box center [423, 236] width 562 height 208
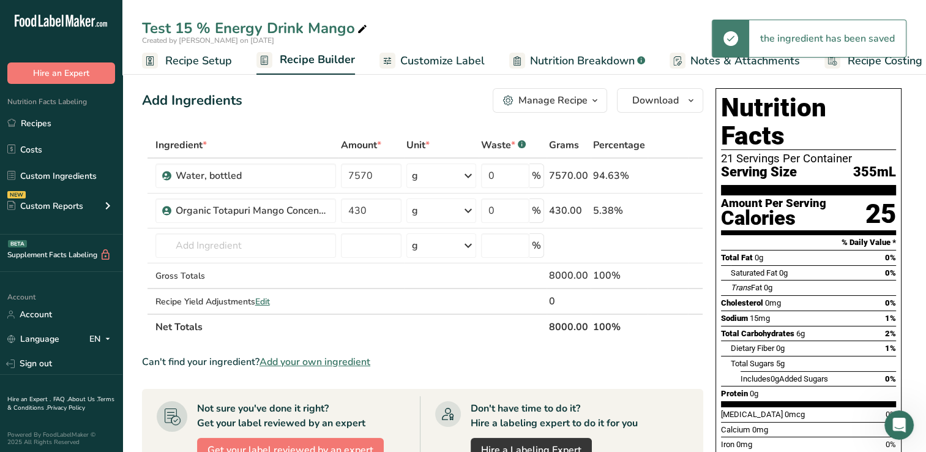
click at [306, 295] on div "Recipe Yield Adjustments Edit" at bounding box center [246, 301] width 181 height 13
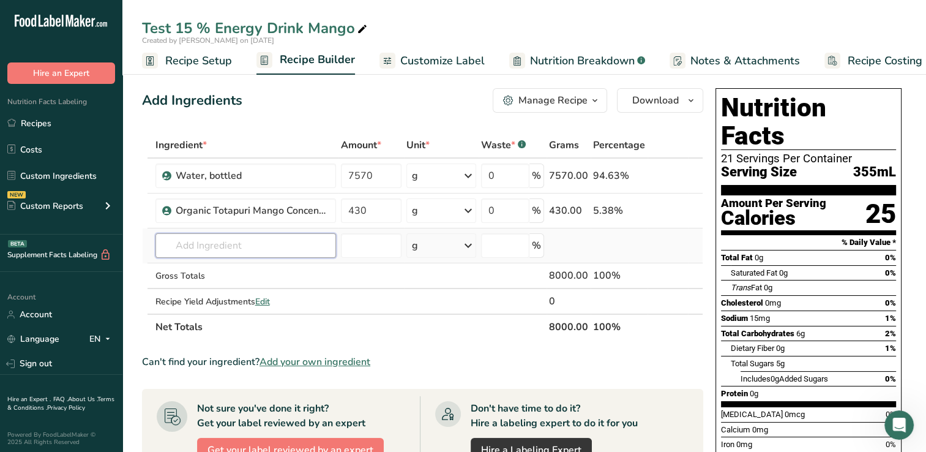
click at [177, 244] on input "text" at bounding box center [246, 245] width 181 height 24
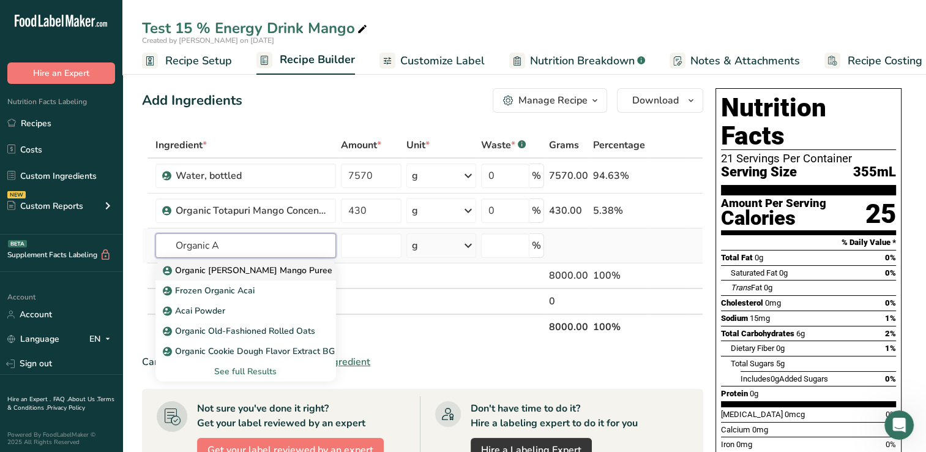
type input "Organic A"
drag, startPoint x: 244, startPoint y: 268, endPoint x: 212, endPoint y: 272, distance: 31.5
click at [212, 272] on p "Organic [PERSON_NAME] Mango Puree" at bounding box center [248, 270] width 167 height 13
type input "Organic [PERSON_NAME] Mango Puree"
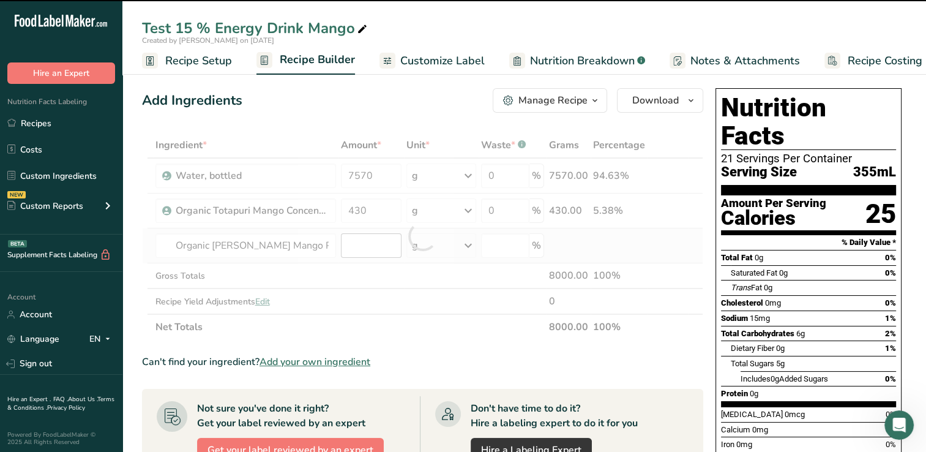
type input "0"
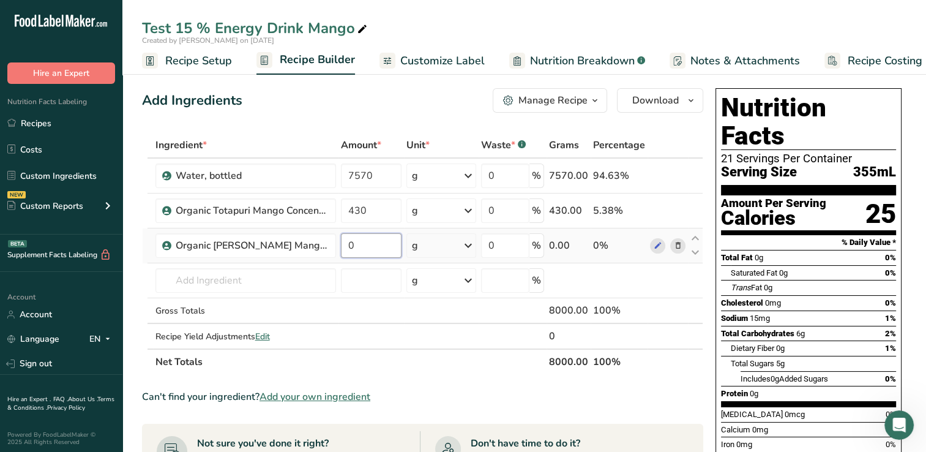
drag, startPoint x: 354, startPoint y: 244, endPoint x: 385, endPoint y: 250, distance: 31.9
click at [385, 250] on input "0" at bounding box center [371, 245] width 61 height 24
type input "270"
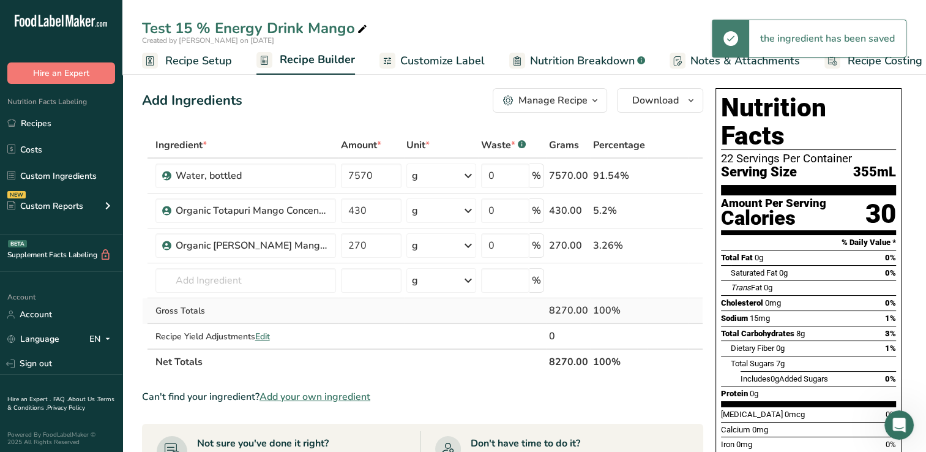
drag, startPoint x: 206, startPoint y: 280, endPoint x: 343, endPoint y: 307, distance: 139.7
click at [343, 307] on td at bounding box center [372, 311] width 66 height 26
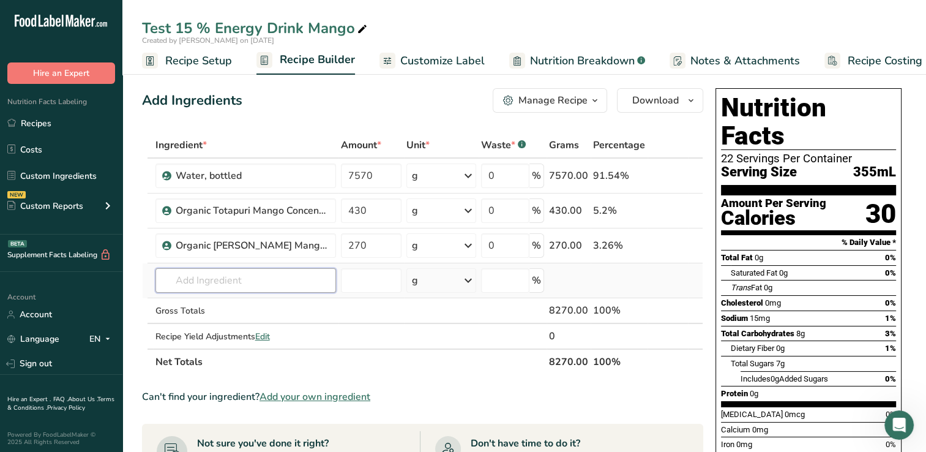
click at [182, 282] on input "text" at bounding box center [246, 280] width 181 height 24
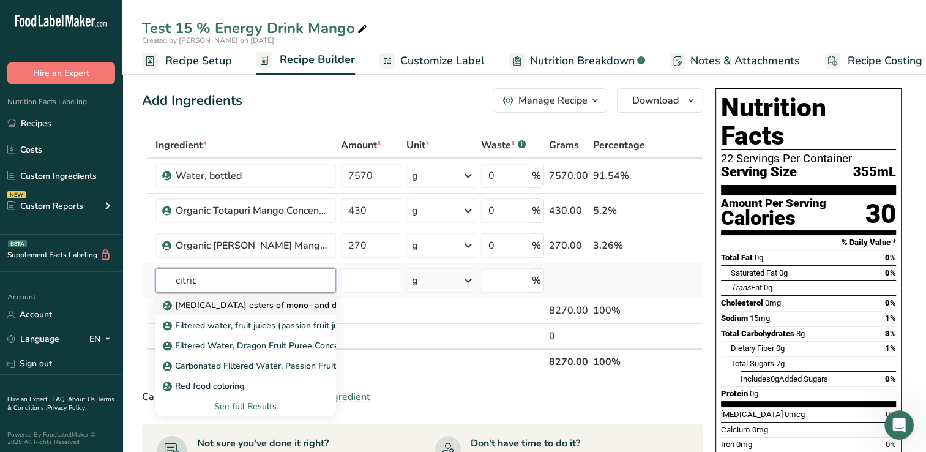
type input "citric"
click at [218, 306] on p "[MEDICAL_DATA] esters of mono- and diglycerides of fatty acids (E472c)" at bounding box center [314, 305] width 299 height 13
type input "[MEDICAL_DATA] esters of mono- and diglycerides of fatty acids (E472c)"
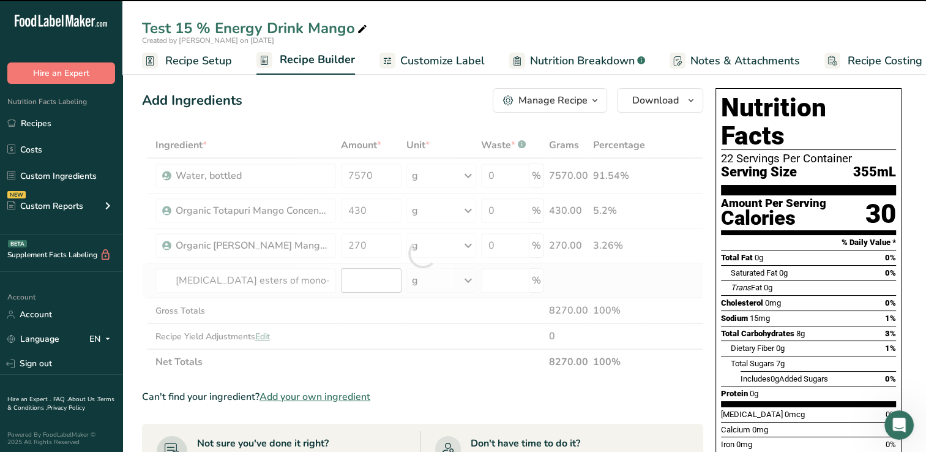
type input "0"
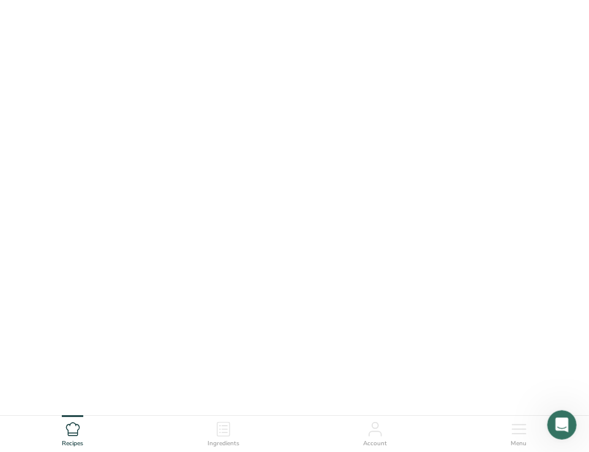
scroll to position [115, 0]
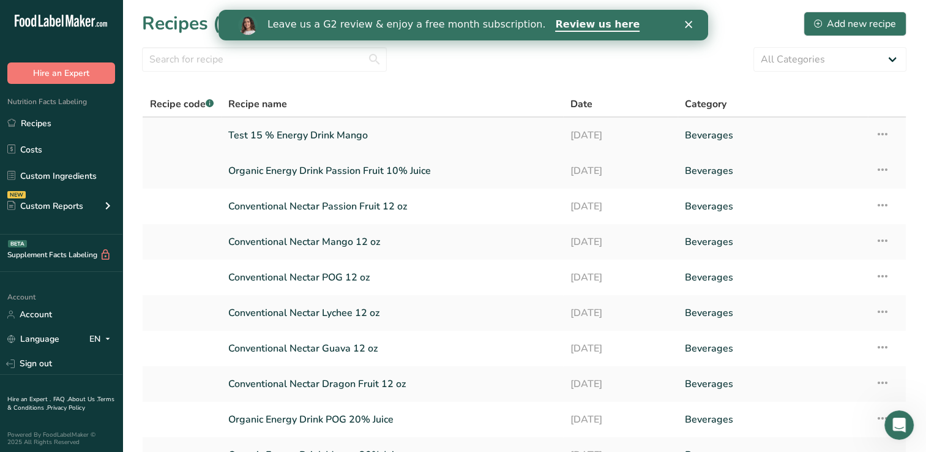
click at [333, 133] on link "Test 15 % Energy Drink Mango" at bounding box center [392, 135] width 328 height 26
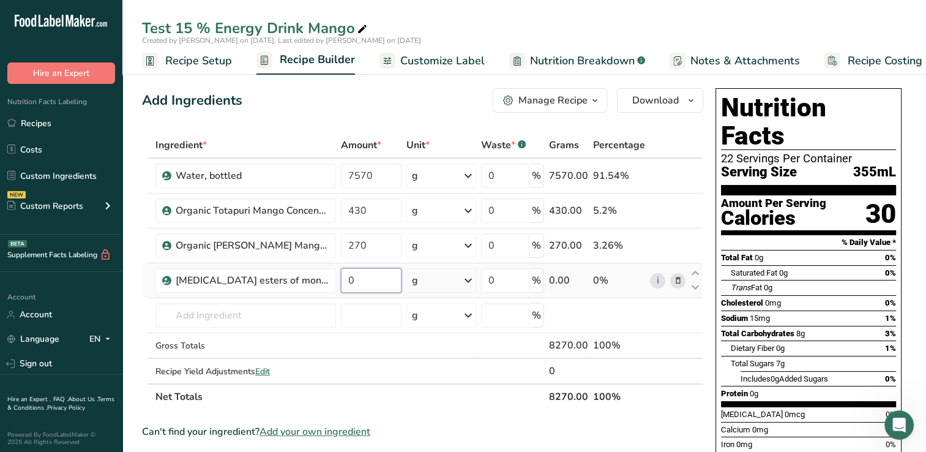
click at [360, 279] on input "0" at bounding box center [371, 280] width 61 height 24
type input "36"
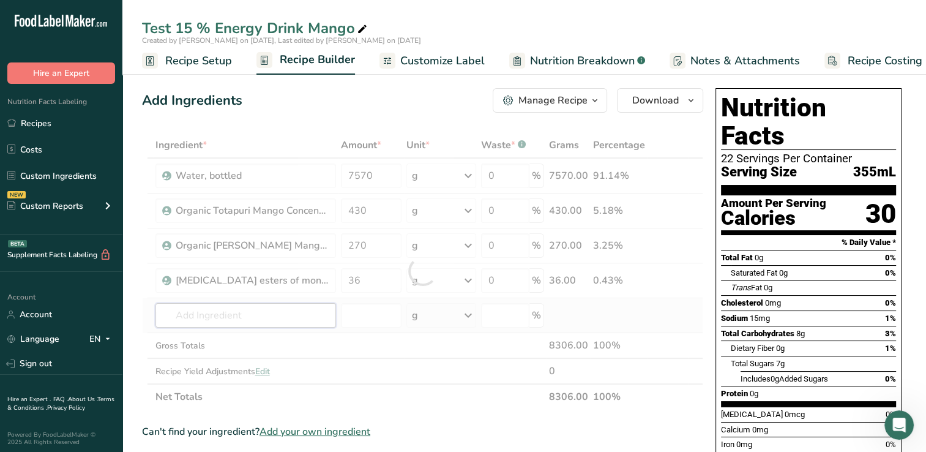
click at [181, 317] on div "Ingredient * Amount * Unit * Waste * .a-a{fill:#347362;}.b-a{fill:#fff;} Grams …" at bounding box center [423, 270] width 562 height 277
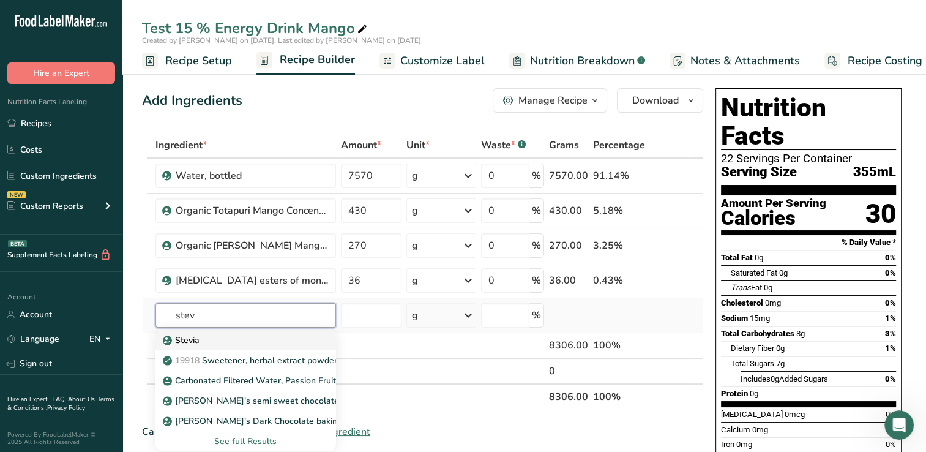
type input "stev"
click at [195, 337] on p "Stevia" at bounding box center [182, 340] width 34 height 13
type input "Stevia"
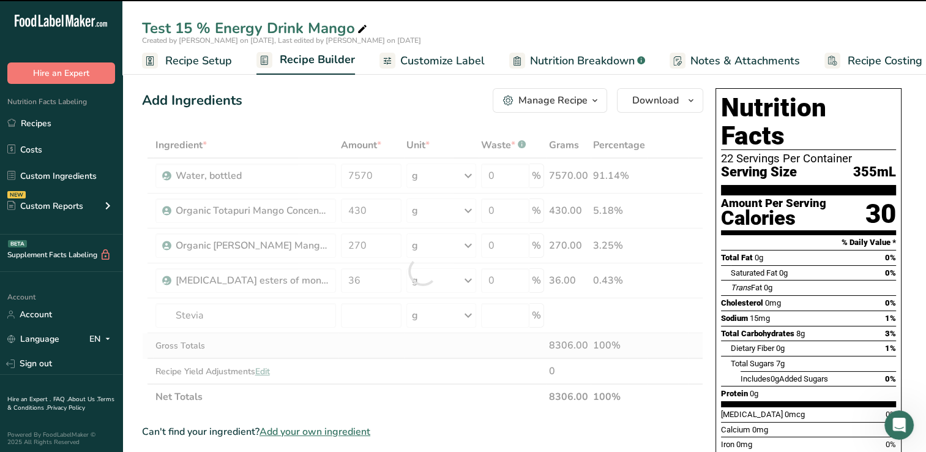
type input "0"
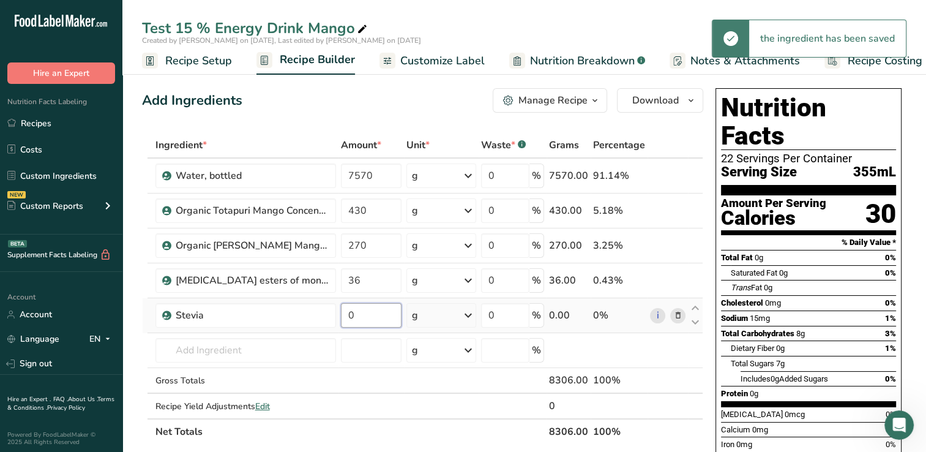
click at [357, 317] on input "0" at bounding box center [371, 315] width 61 height 24
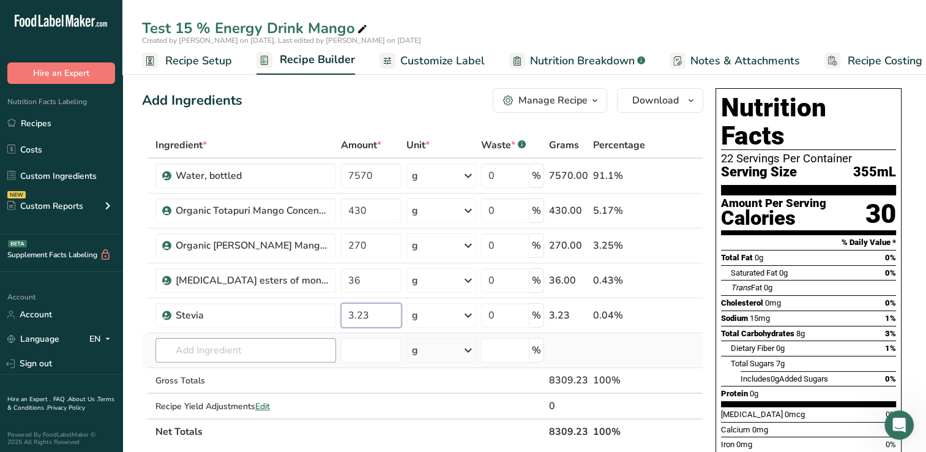
type input "3.23"
click at [181, 348] on div "Ingredient * Amount * Unit * Waste * .a-a{fill:#347362;}.b-a{fill:#fff;} Grams …" at bounding box center [423, 288] width 562 height 312
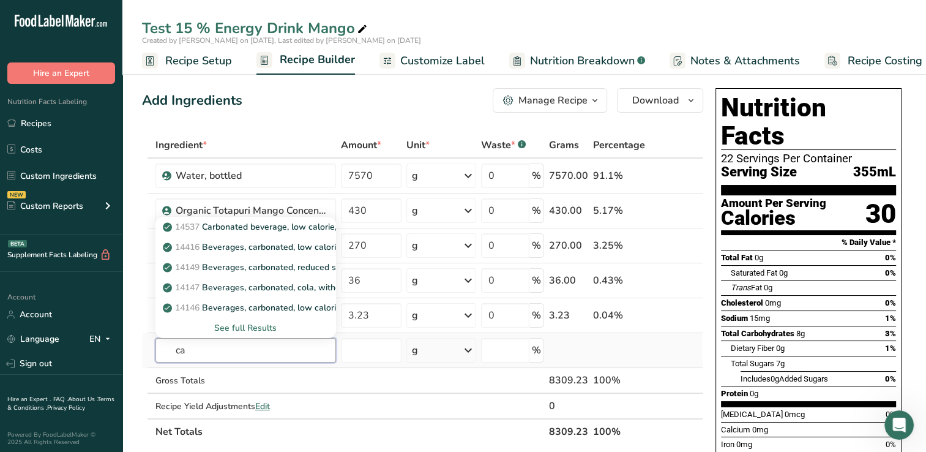
type input "c"
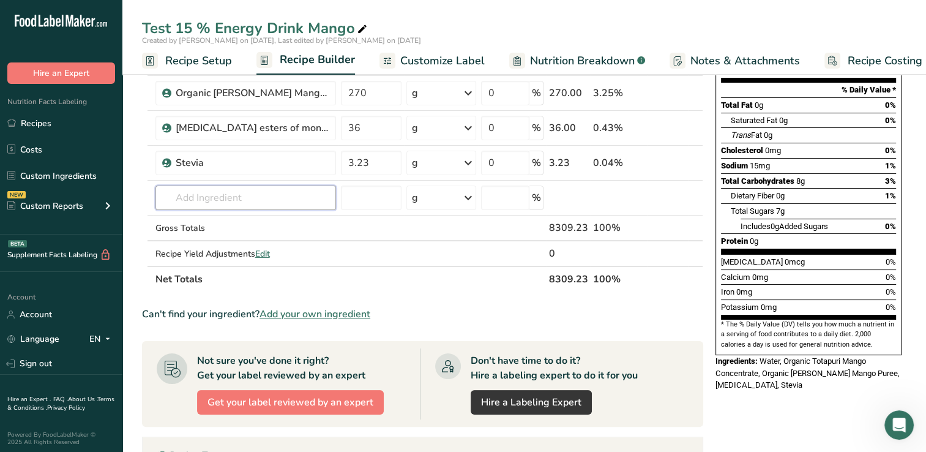
scroll to position [152, 0]
click at [174, 198] on input "text" at bounding box center [246, 198] width 181 height 24
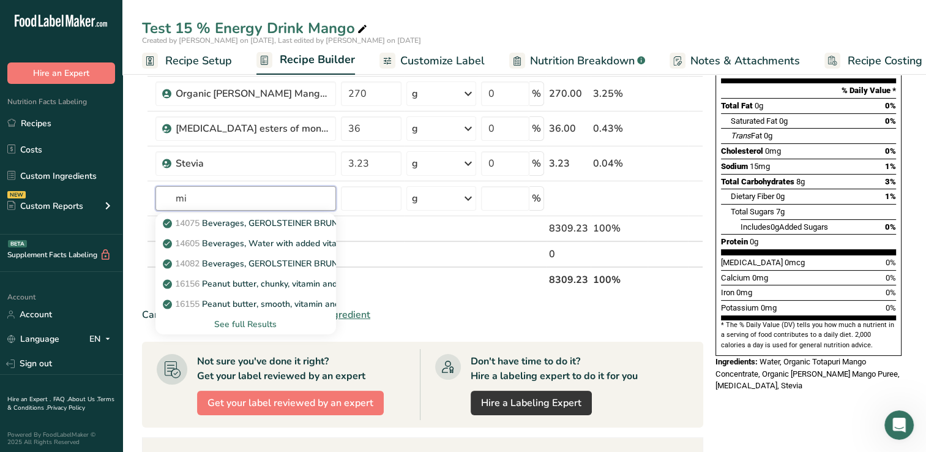
type input "m"
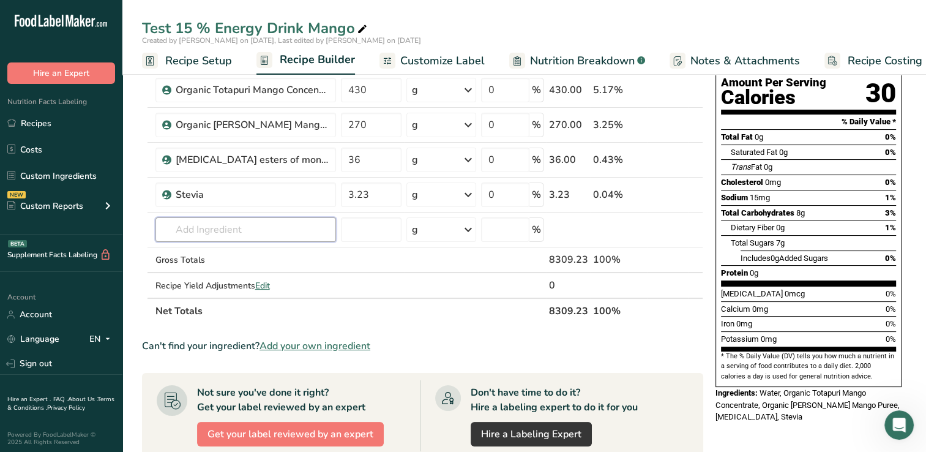
scroll to position [0, 0]
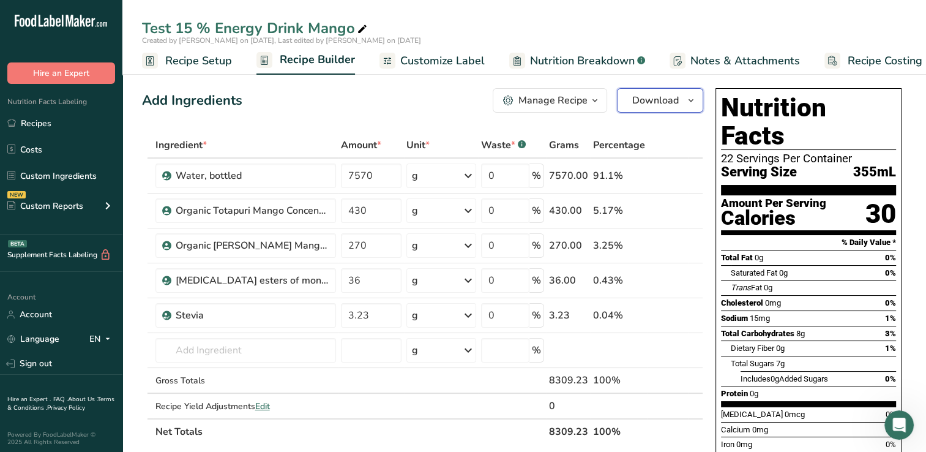
click at [662, 99] on span "Download" at bounding box center [656, 100] width 47 height 15
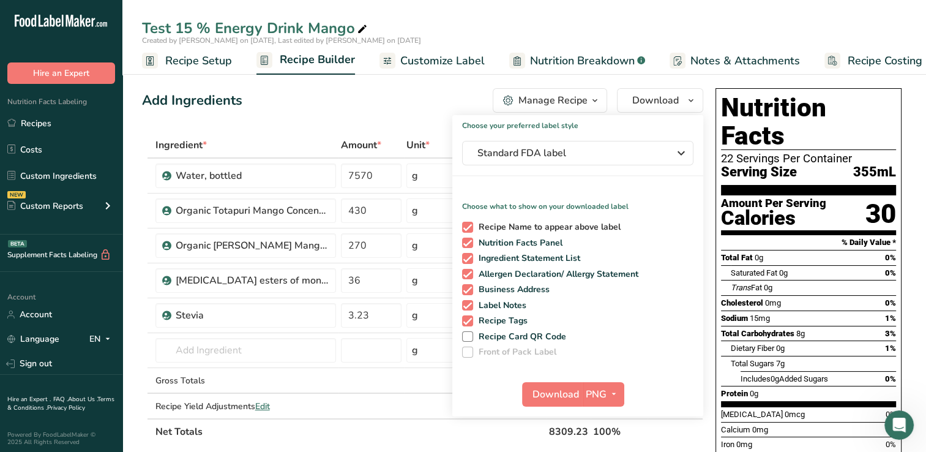
click at [467, 227] on span at bounding box center [467, 227] width 11 height 11
click at [467, 227] on input "Recipe Name to appear above label" at bounding box center [466, 227] width 8 height 8
checkbox input "false"
click at [467, 275] on span at bounding box center [467, 274] width 11 height 11
click at [467, 275] on input "Allergen Declaration/ Allergy Statement" at bounding box center [466, 274] width 8 height 8
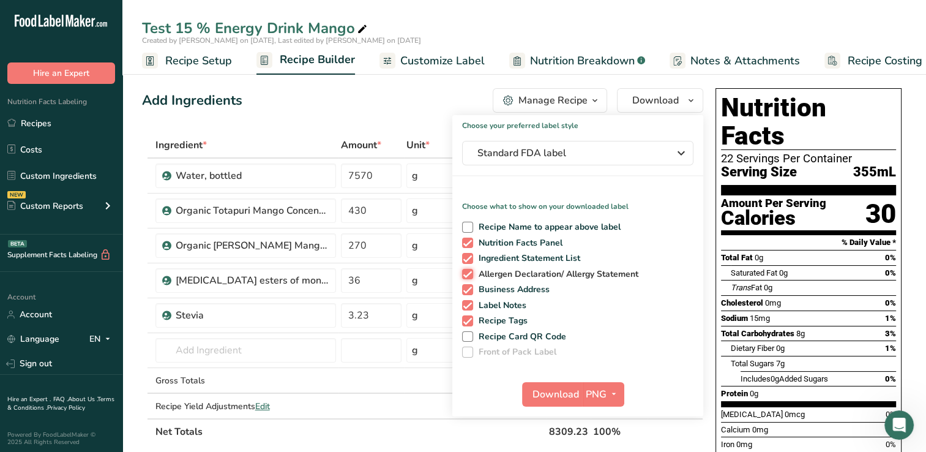
checkbox input "false"
click at [466, 288] on span at bounding box center [467, 289] width 11 height 11
click at [466, 288] on input "Business Address" at bounding box center [466, 289] width 8 height 8
checkbox input "false"
click at [467, 307] on span at bounding box center [467, 305] width 11 height 11
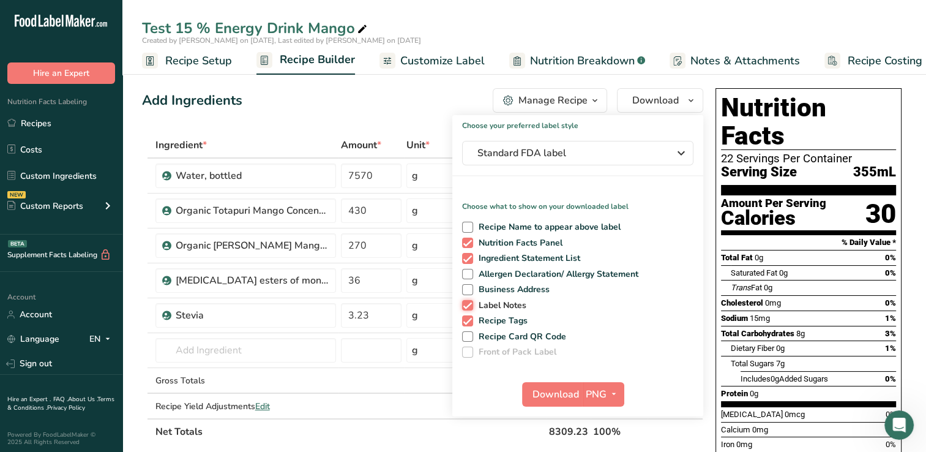
click at [467, 307] on input "Label Notes" at bounding box center [466, 305] width 8 height 8
checkbox input "false"
click at [468, 317] on span at bounding box center [467, 320] width 11 height 11
click at [468, 317] on input "Recipe Tags" at bounding box center [466, 321] width 8 height 8
checkbox input "false"
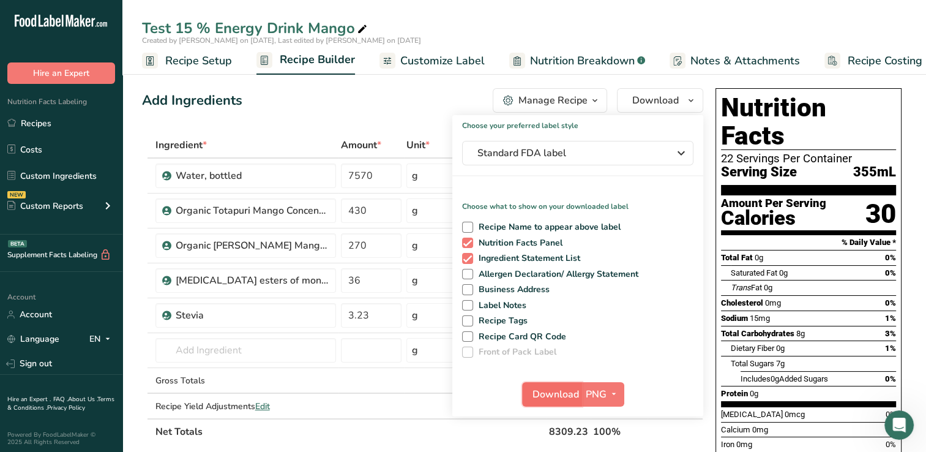
click at [556, 389] on span "Download" at bounding box center [556, 394] width 47 height 15
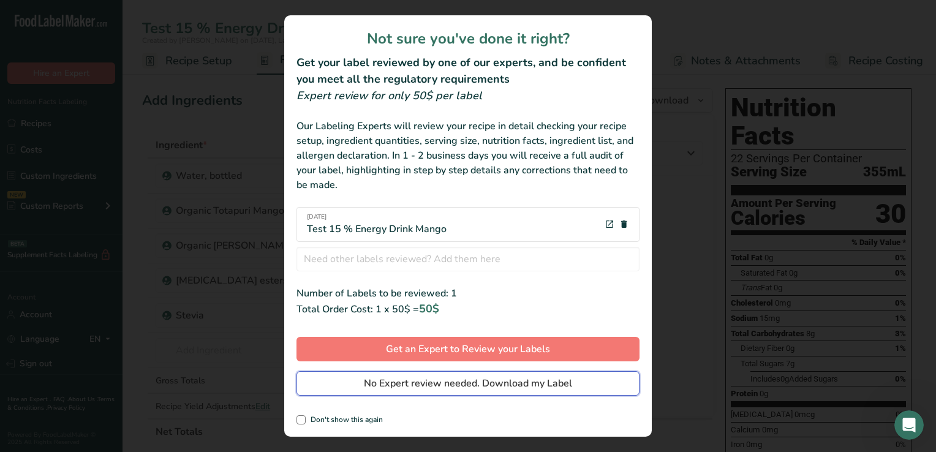
click at [413, 382] on span "No Expert review needed. Download my Label" at bounding box center [468, 383] width 208 height 15
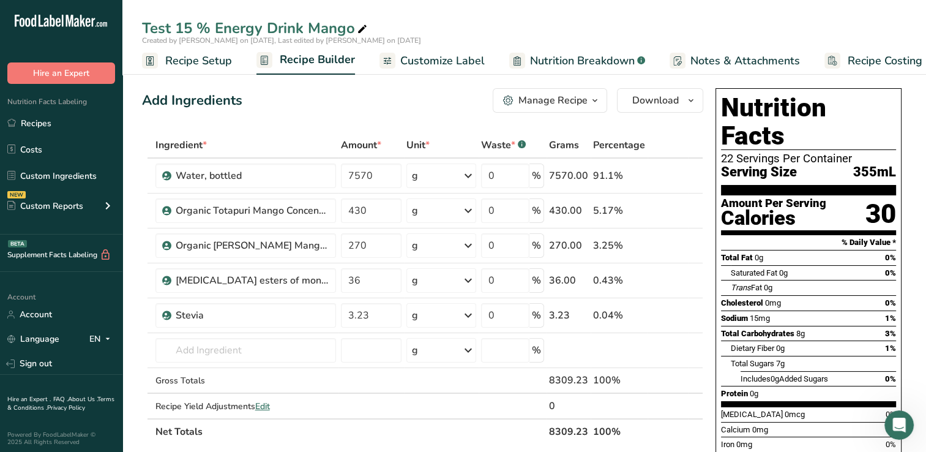
click at [547, 98] on div "Manage Recipe" at bounding box center [553, 100] width 69 height 15
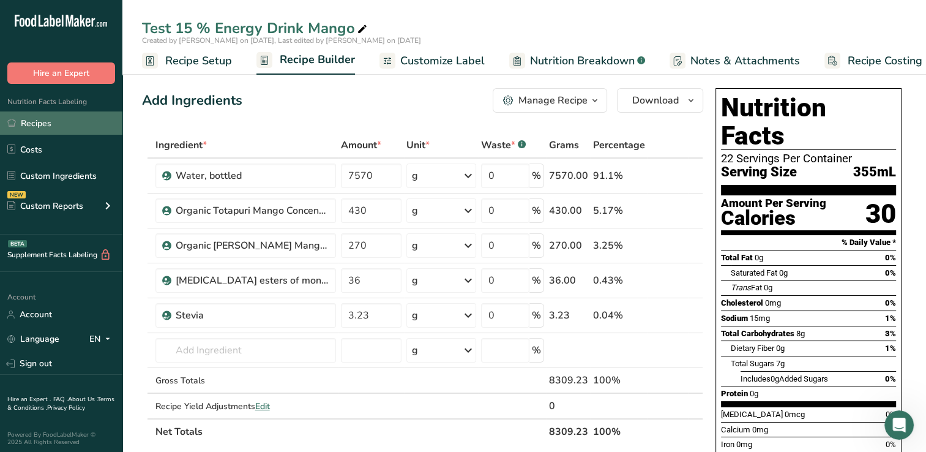
click at [48, 122] on link "Recipes" at bounding box center [61, 122] width 122 height 23
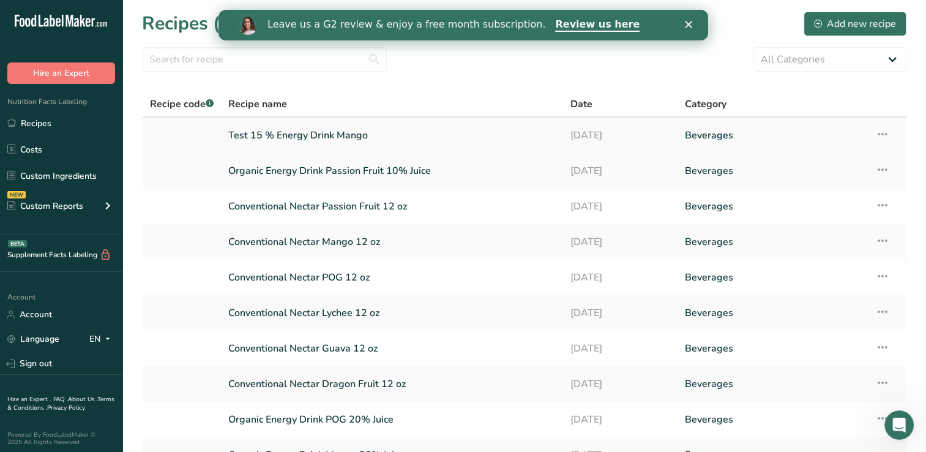
click at [326, 136] on link "Test 15 % Energy Drink Mango" at bounding box center [392, 135] width 328 height 26
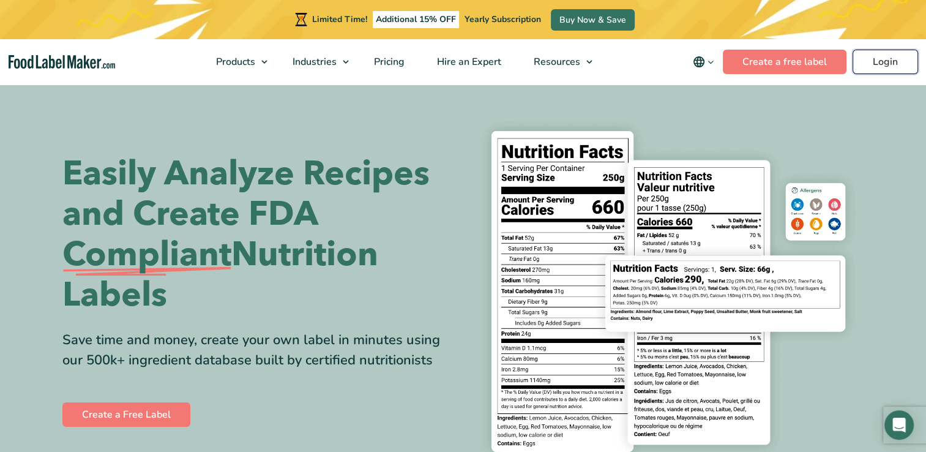
click at [885, 61] on link "Login" at bounding box center [886, 62] width 66 height 24
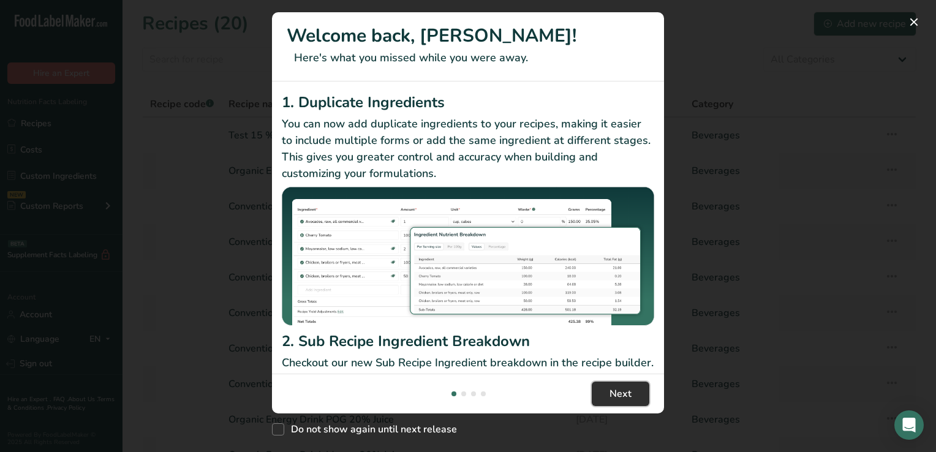
click at [622, 393] on span "Next" at bounding box center [620, 393] width 22 height 15
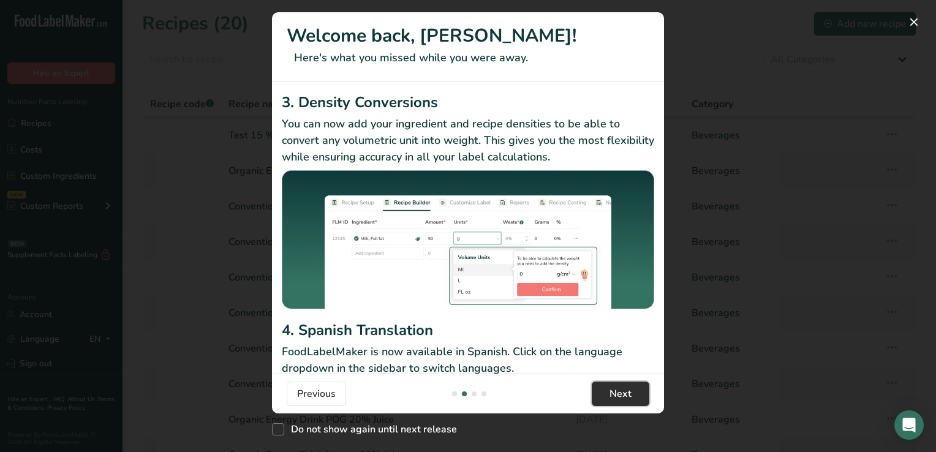
click at [622, 393] on span "Next" at bounding box center [620, 393] width 22 height 15
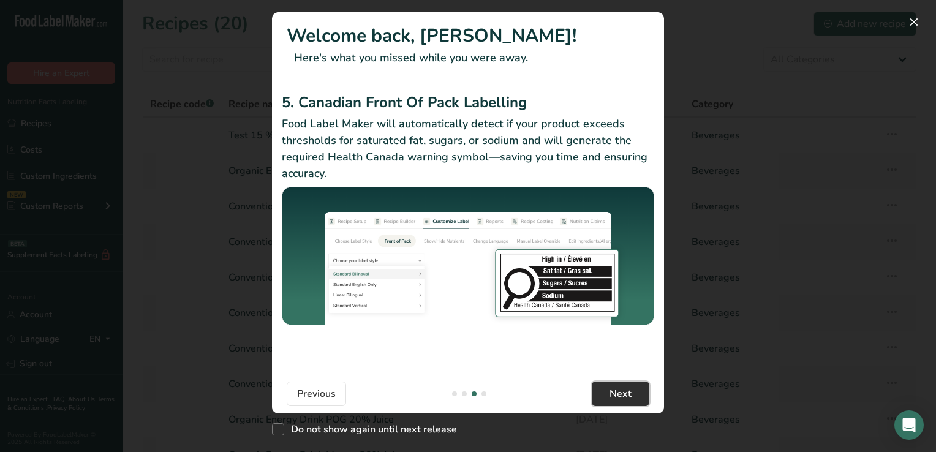
click at [622, 393] on span "Next" at bounding box center [620, 393] width 22 height 15
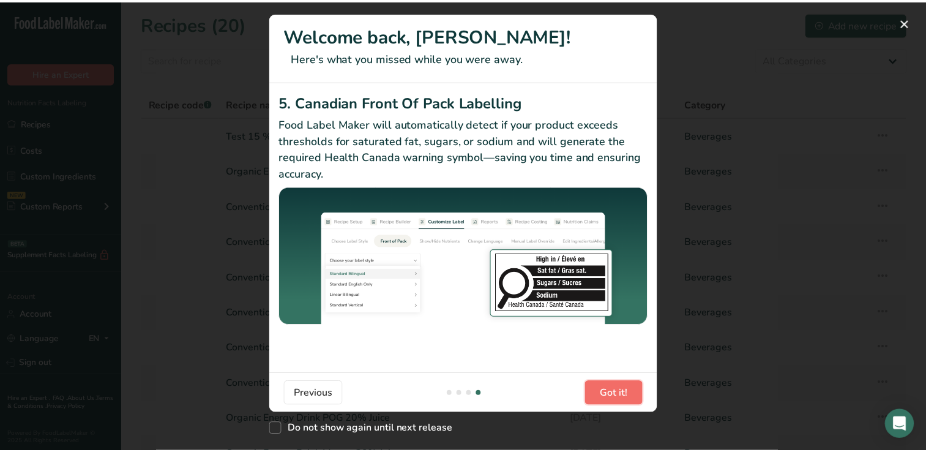
scroll to position [0, 1176]
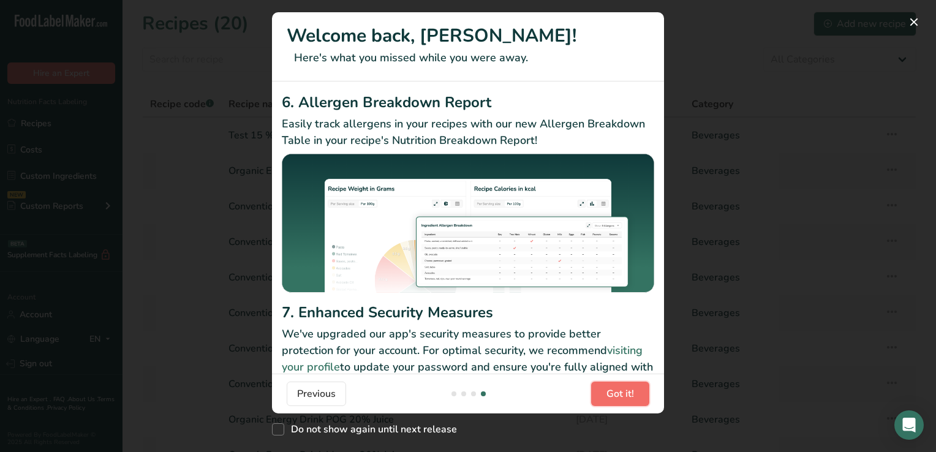
click at [622, 393] on span "Got it!" at bounding box center [620, 393] width 28 height 15
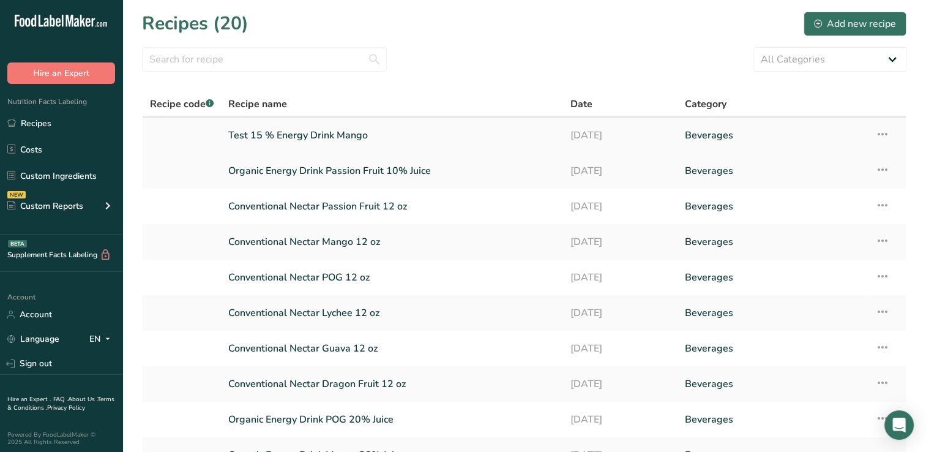
click at [323, 137] on link "Test 15 % Energy Drink Mango" at bounding box center [392, 135] width 328 height 26
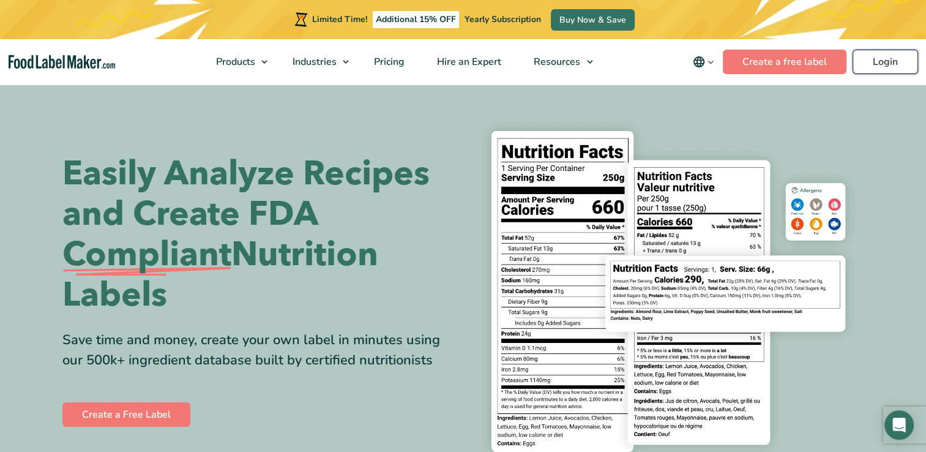
click at [890, 61] on link "Login" at bounding box center [886, 62] width 66 height 24
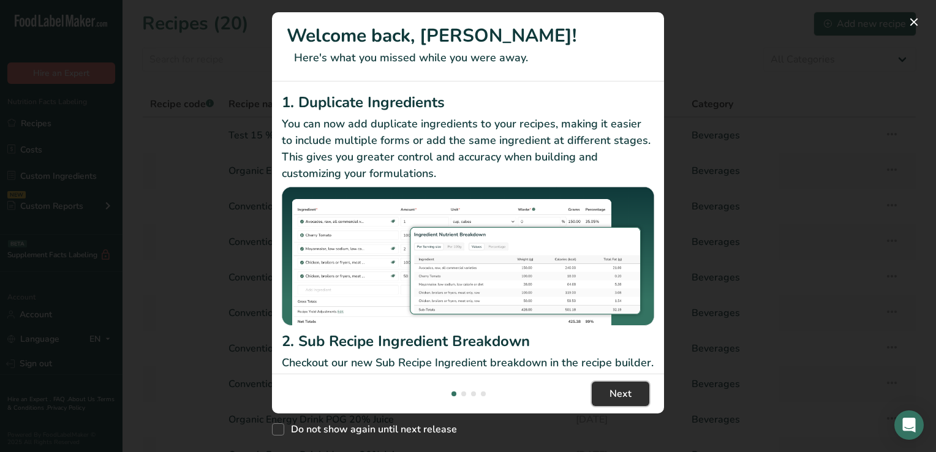
click at [625, 393] on span "Next" at bounding box center [620, 393] width 22 height 15
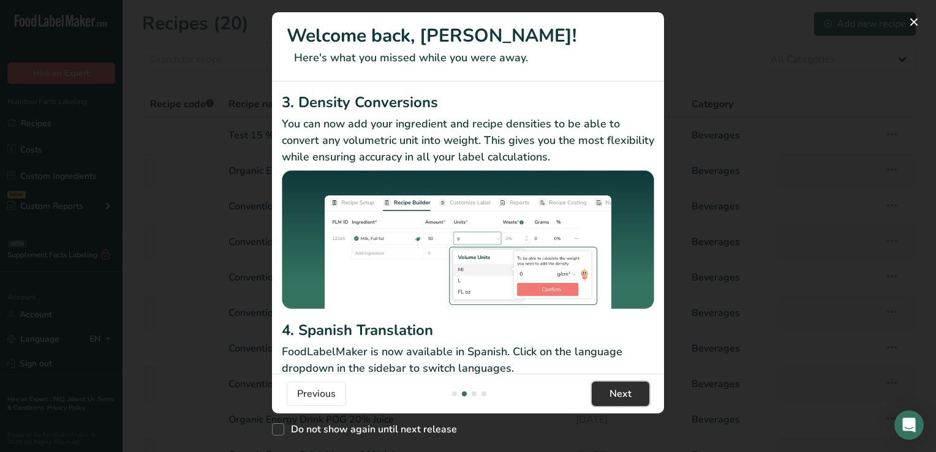
click at [625, 393] on span "Next" at bounding box center [620, 393] width 22 height 15
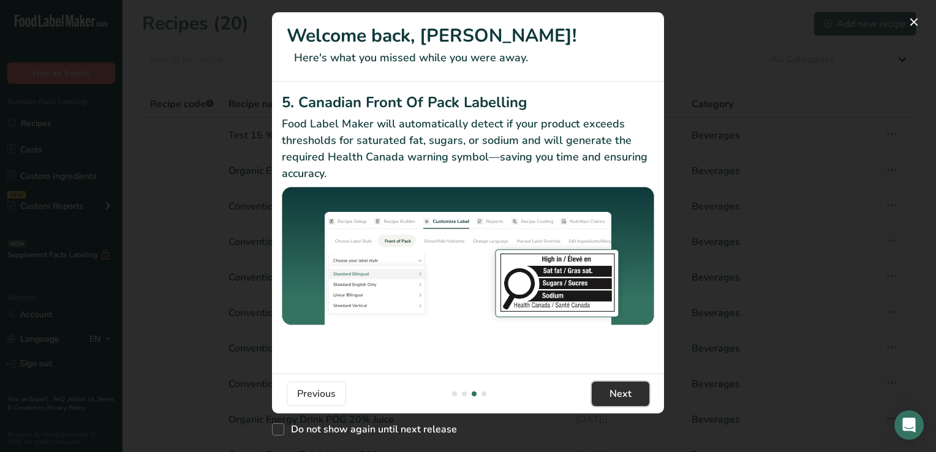
click at [625, 393] on span "Next" at bounding box center [620, 393] width 22 height 15
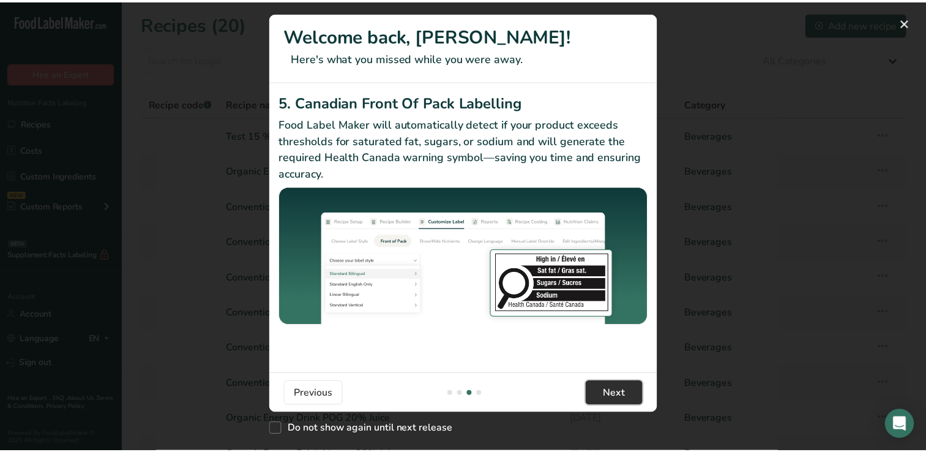
scroll to position [0, 1176]
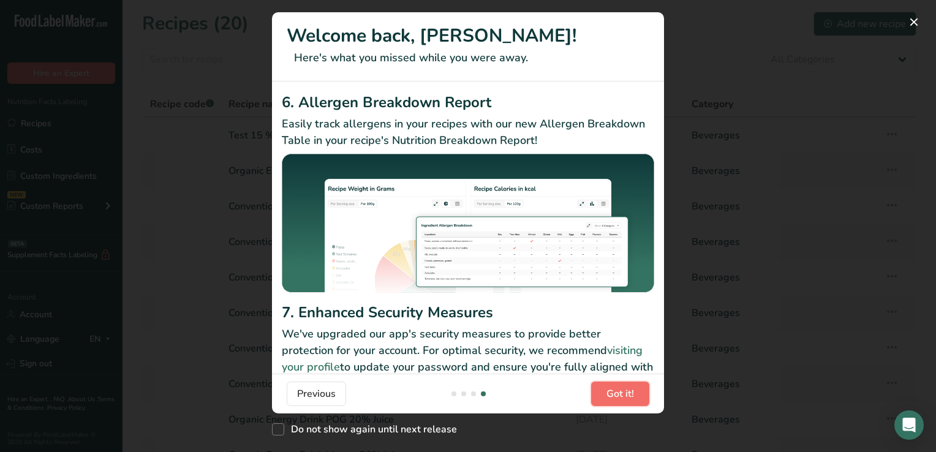
click at [625, 393] on span "Got it!" at bounding box center [620, 393] width 28 height 15
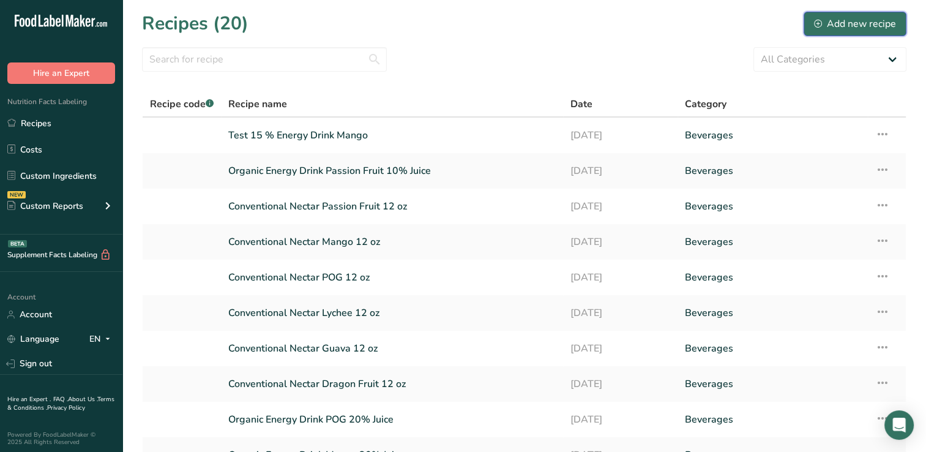
click at [860, 21] on div "Add new recipe" at bounding box center [855, 24] width 82 height 15
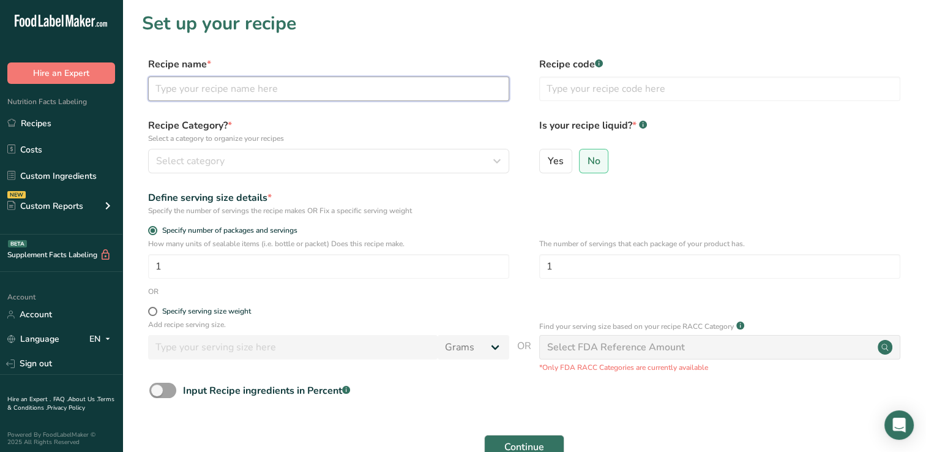
click at [181, 88] on input "text" at bounding box center [328, 89] width 361 height 24
type input "Test"
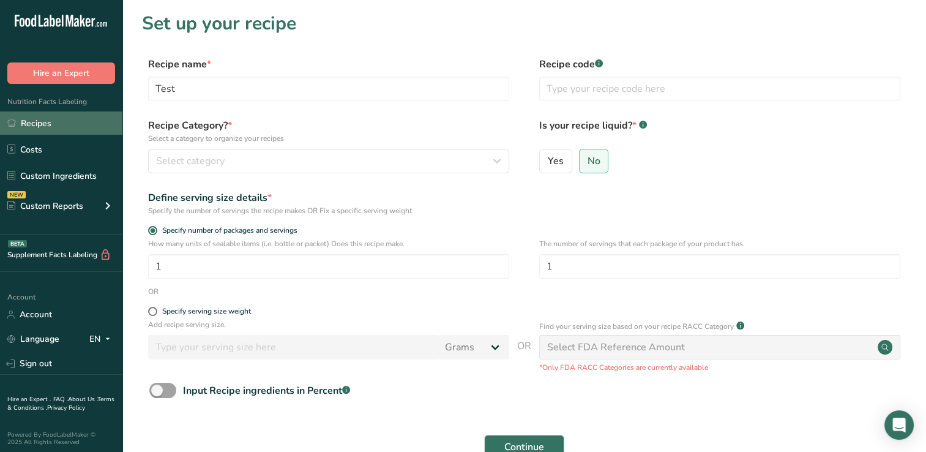
click at [39, 123] on link "Recipes" at bounding box center [61, 122] width 122 height 23
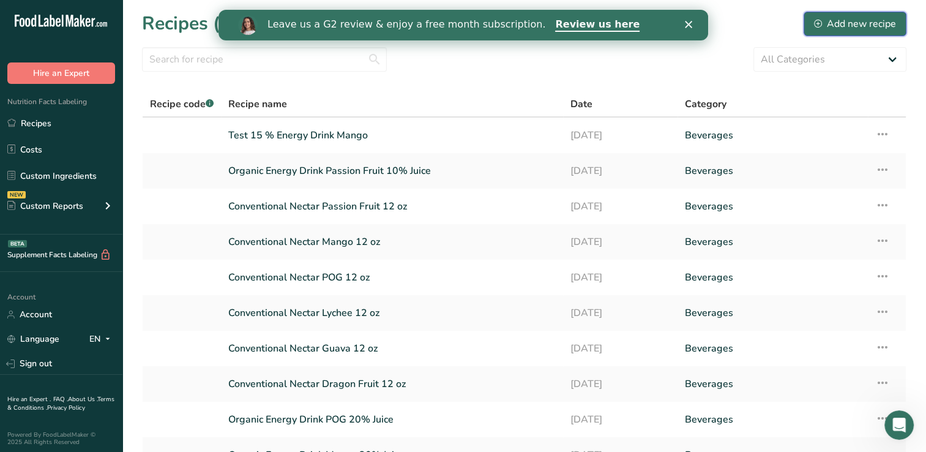
click at [863, 23] on div "Add new recipe" at bounding box center [855, 24] width 82 height 15
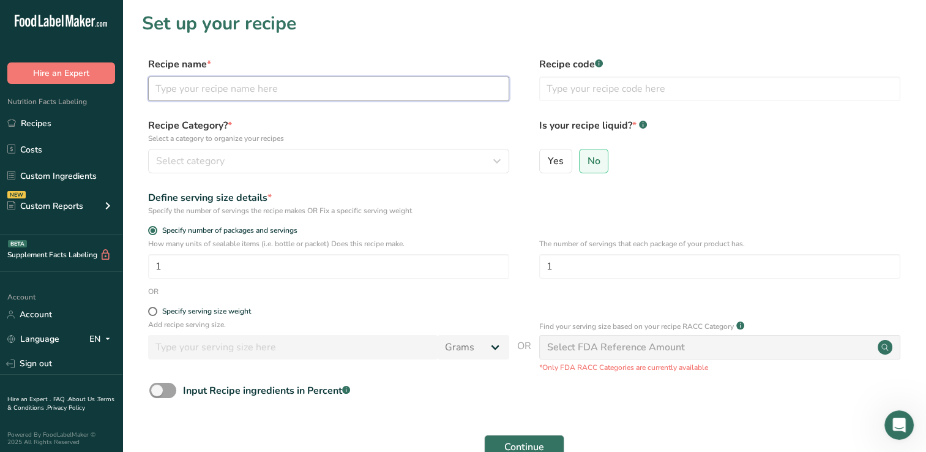
click at [171, 90] on input "text" at bounding box center [328, 89] width 361 height 24
type input "Test 15% Energy Drink Guava"
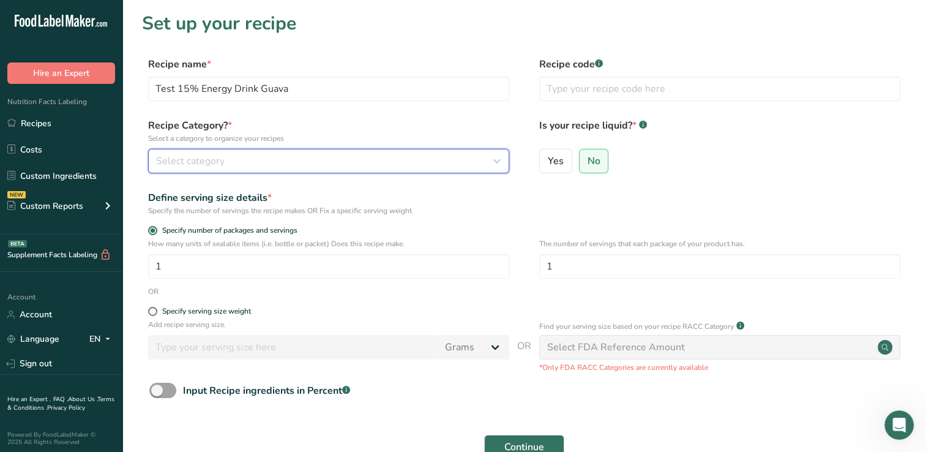
click at [498, 159] on icon "button" at bounding box center [497, 161] width 15 height 22
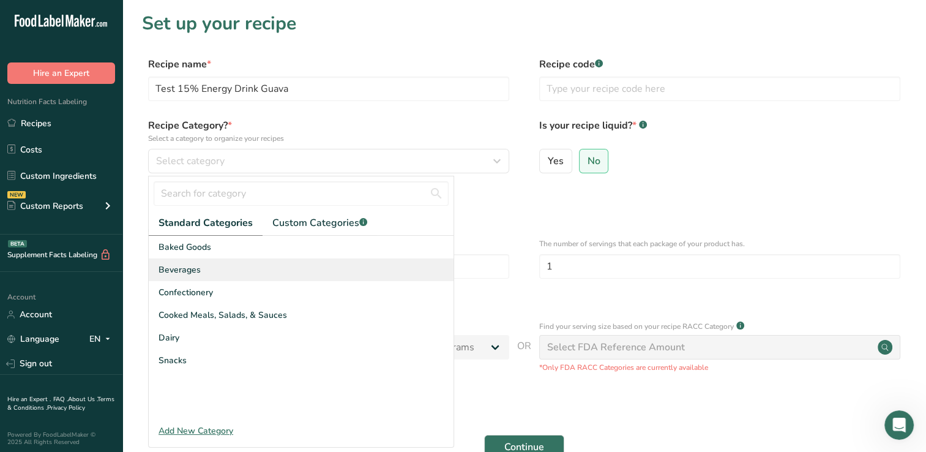
click at [197, 269] on span "Beverages" at bounding box center [180, 269] width 42 height 13
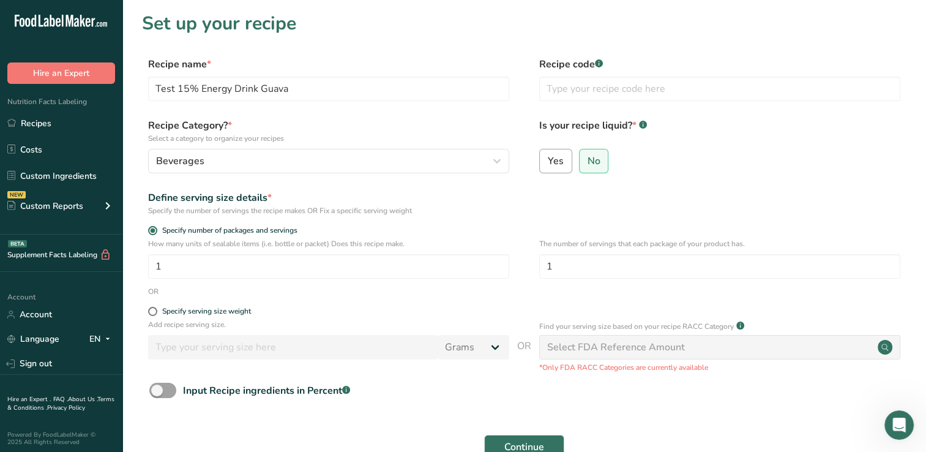
click at [558, 161] on span "Yes" at bounding box center [556, 161] width 16 height 12
click at [548, 161] on input "Yes" at bounding box center [544, 161] width 8 height 8
radio input "true"
radio input "false"
select select "22"
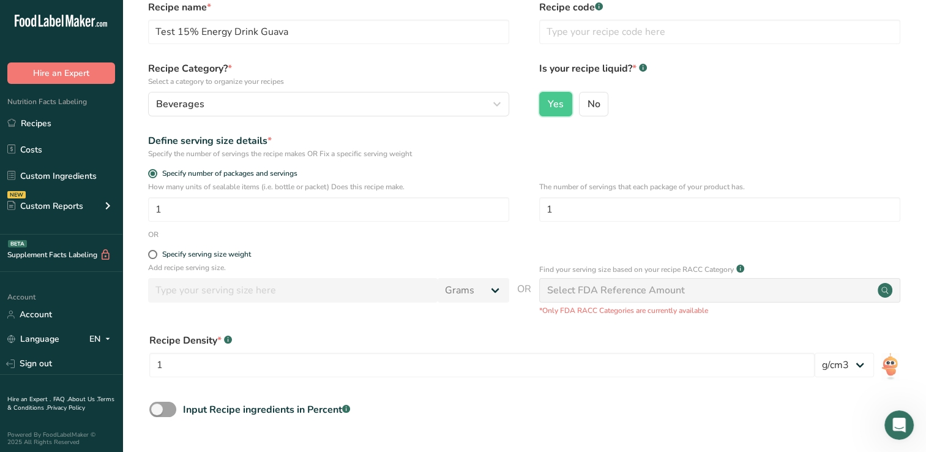
scroll to position [60, 0]
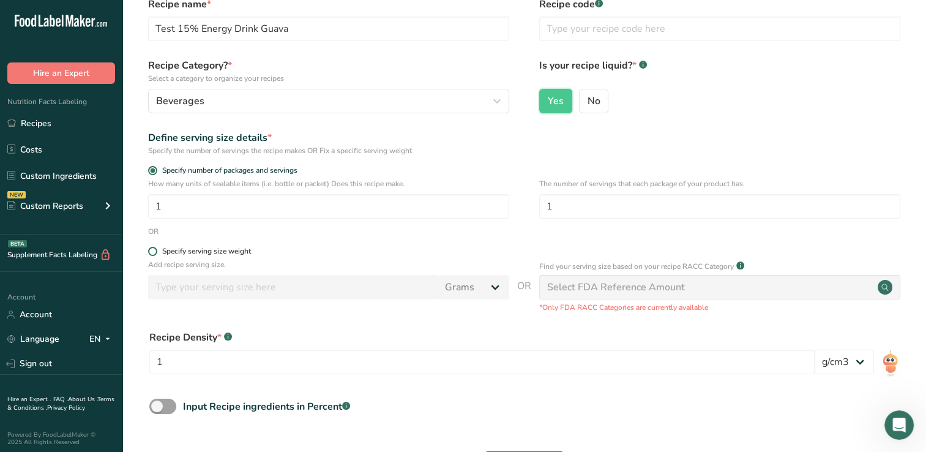
click at [150, 249] on span at bounding box center [152, 251] width 9 height 9
click at [150, 249] on input "Specify serving size weight" at bounding box center [152, 251] width 8 height 8
radio input "true"
radio input "false"
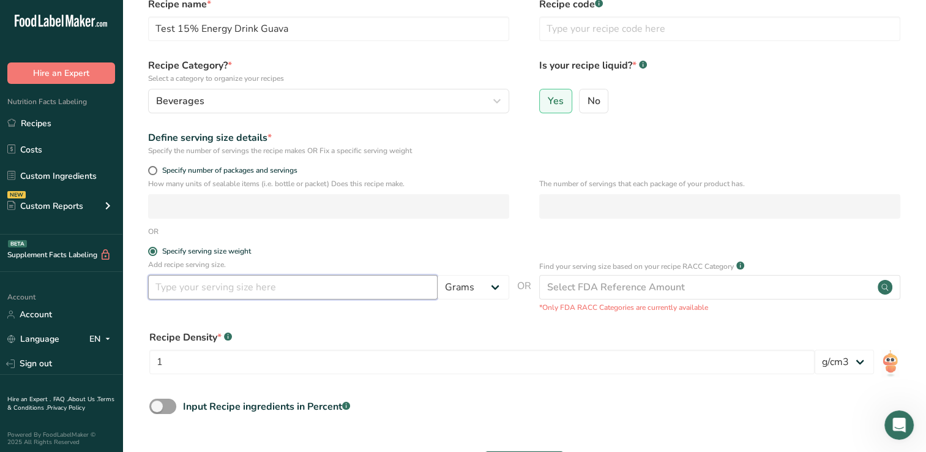
click at [165, 291] on input "number" at bounding box center [293, 287] width 290 height 24
type input "355"
click at [495, 285] on select "Grams kg mg mcg lb oz l mL fl oz tbsp tsp cup qt gallon" at bounding box center [474, 287] width 72 height 24
select select "17"
click at [438, 275] on select "Grams kg mg mcg lb oz l mL fl oz tbsp tsp cup qt gallon" at bounding box center [474, 287] width 72 height 24
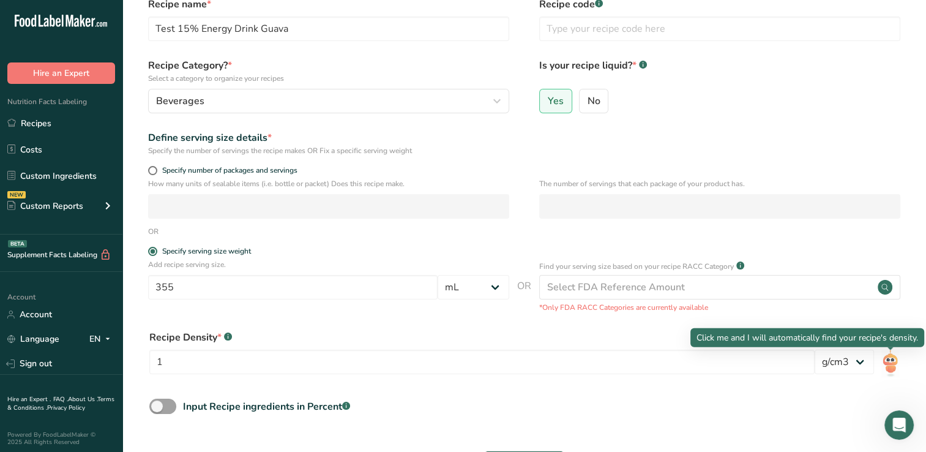
click at [889, 364] on img at bounding box center [891, 364] width 18 height 28
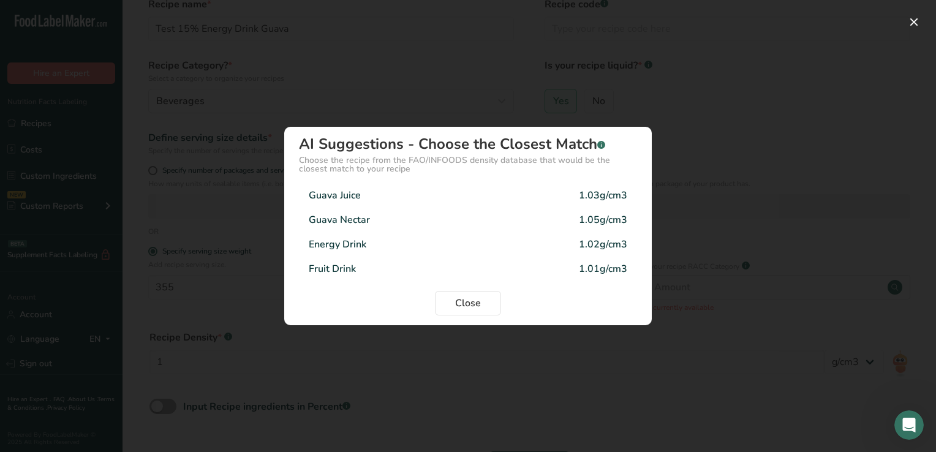
click at [358, 241] on div "Energy Drink" at bounding box center [338, 244] width 58 height 15
type input "1.02"
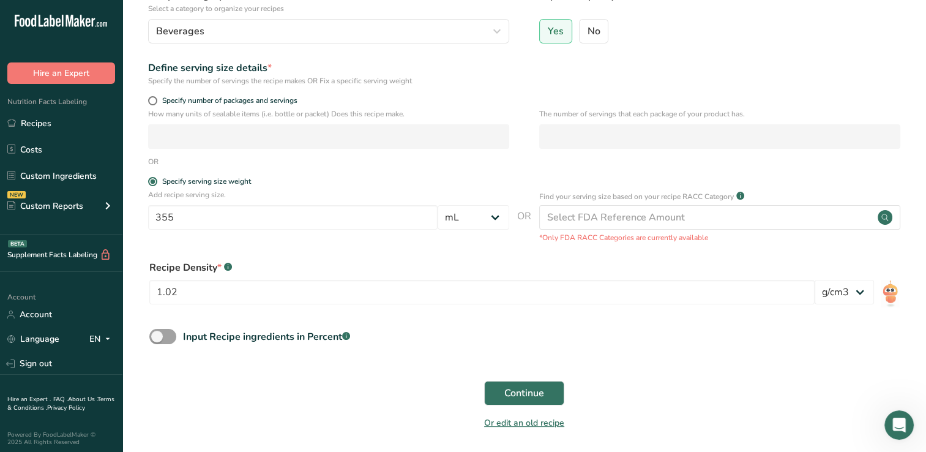
scroll to position [174, 0]
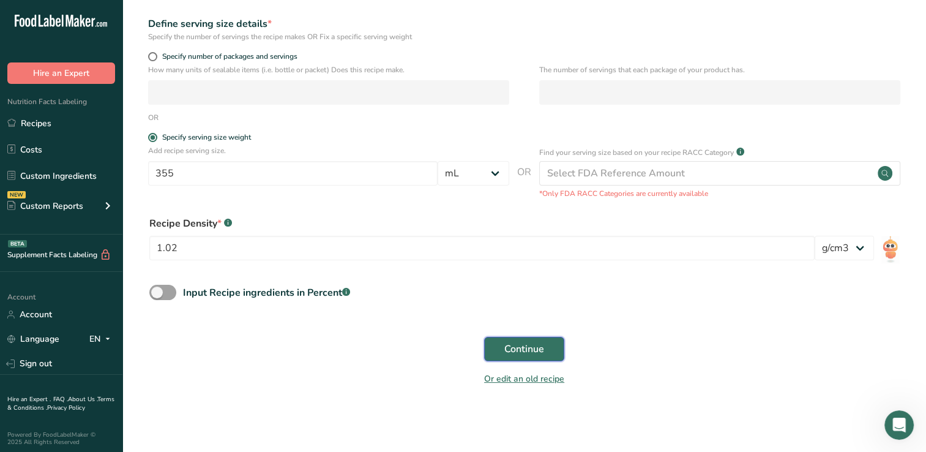
click at [528, 348] on span "Continue" at bounding box center [525, 349] width 40 height 15
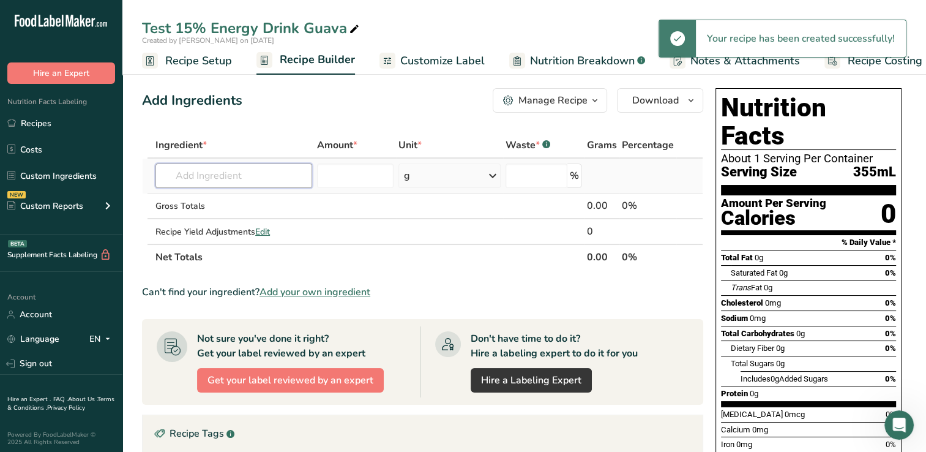
click at [184, 175] on input "text" at bounding box center [234, 175] width 157 height 24
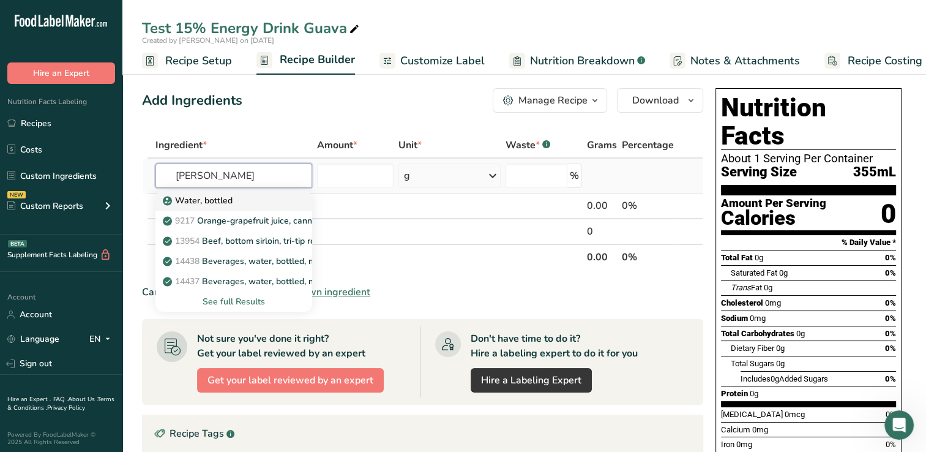
type input "bott"
click at [216, 200] on p "Water, bottled" at bounding box center [198, 200] width 67 height 13
type input "Water, bottled"
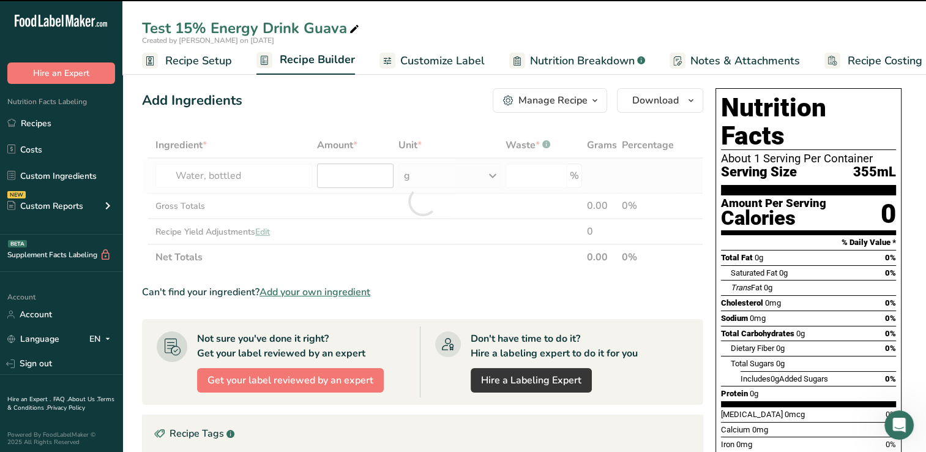
type input "0"
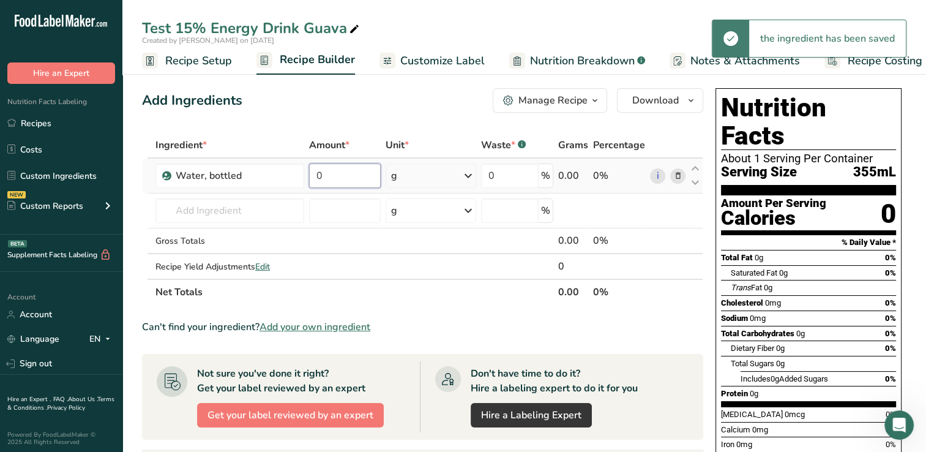
click at [328, 174] on input "0" at bounding box center [344, 175] width 71 height 24
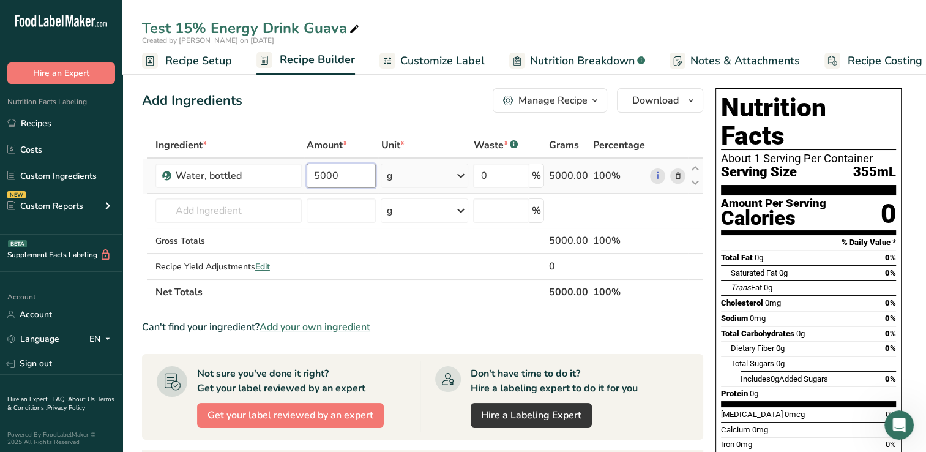
type input "5000"
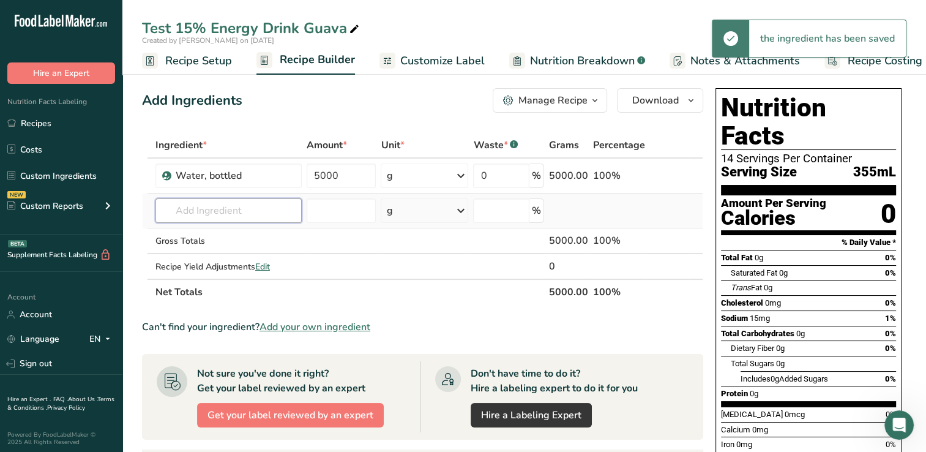
click at [191, 212] on input "text" at bounding box center [229, 210] width 146 height 24
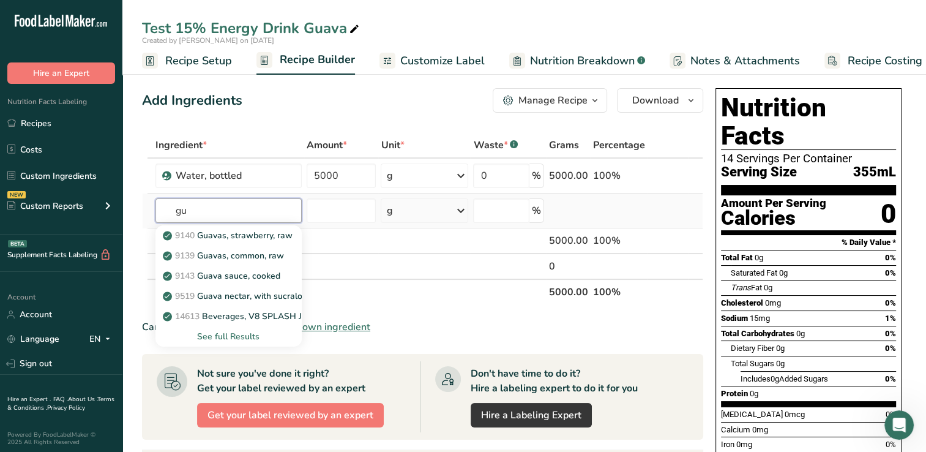
type input "g"
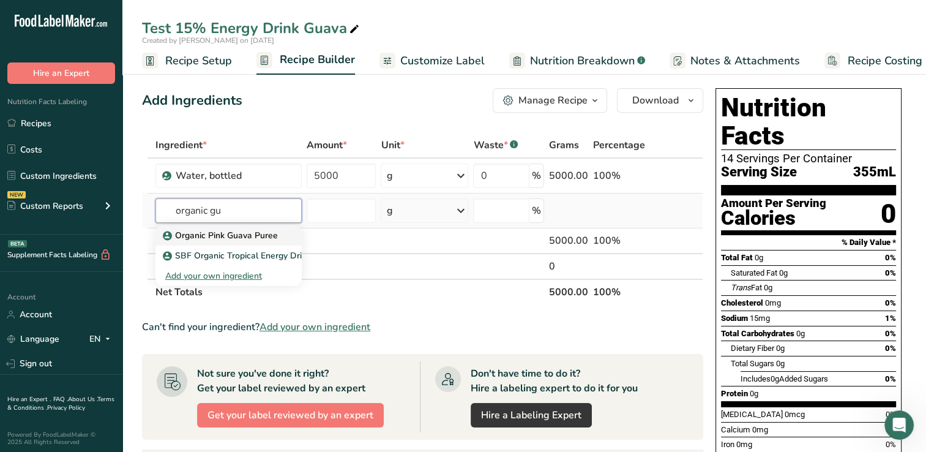
type input "organic gu"
click at [225, 234] on p "Organic Pink Guava Puree" at bounding box center [221, 235] width 113 height 13
type input "Organic Pink Guava Puree"
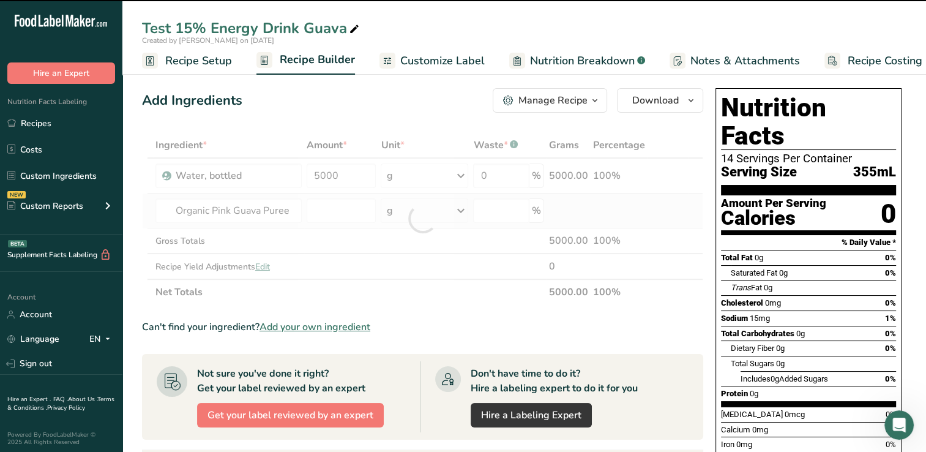
type input "0"
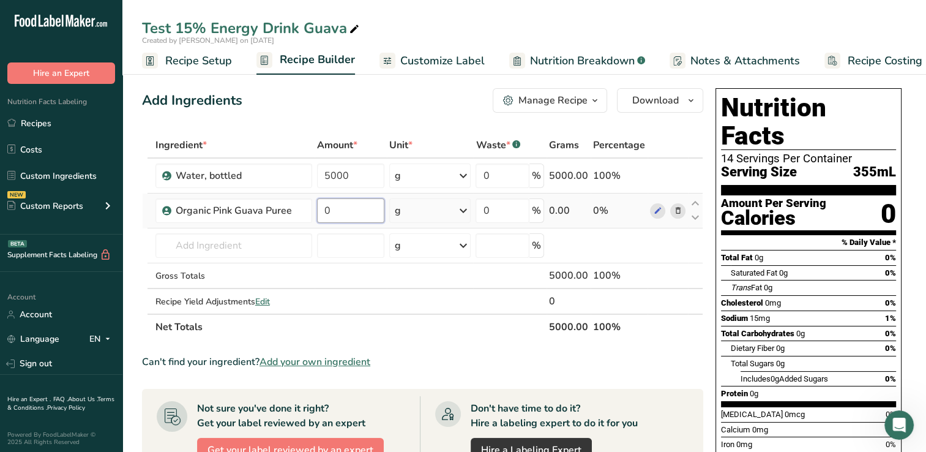
click at [353, 212] on input "0" at bounding box center [350, 210] width 67 height 24
type input "325"
click at [179, 247] on div "Ingredient * Amount * Unit * Waste * .a-a{fill:#347362;}.b-a{fill:#fff;} Grams …" at bounding box center [423, 236] width 562 height 208
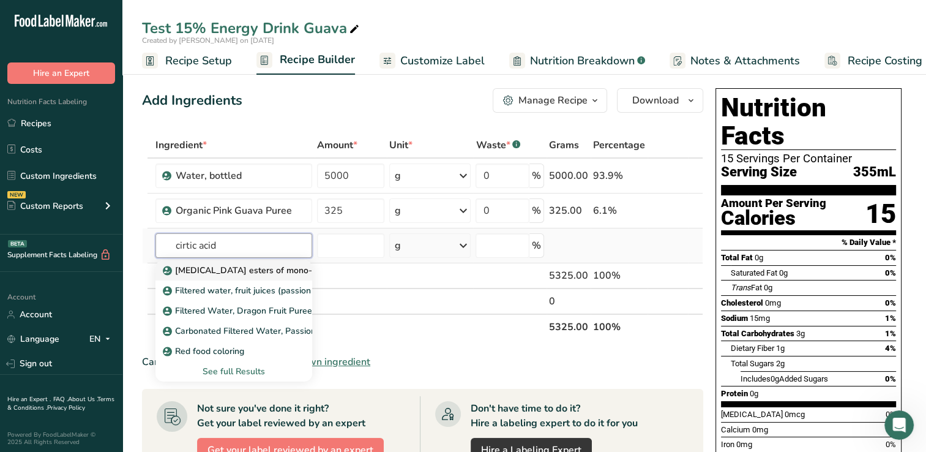
type input "cirtic acid"
click at [265, 269] on p "Citric acid esters of mono- and diglycerides of fatty acids (E472c)" at bounding box center [314, 270] width 299 height 13
type input "Citric acid esters of mono- and diglycerides of fatty acids (E472c)"
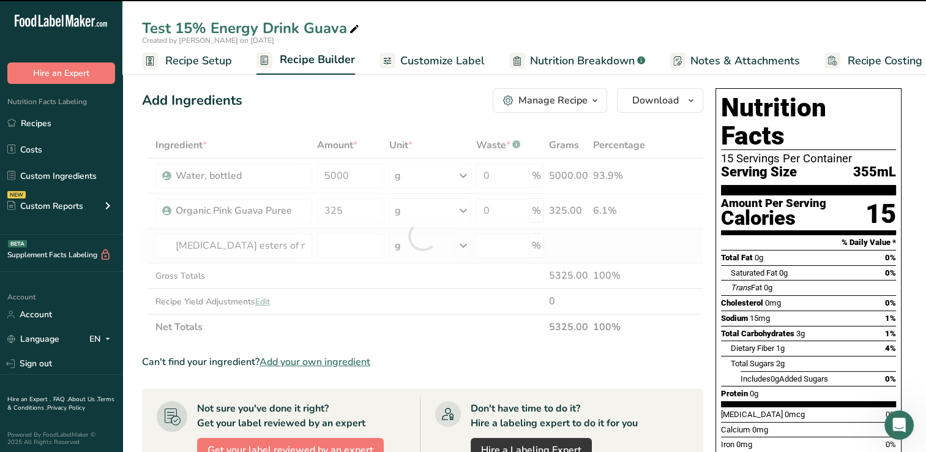
type input "0"
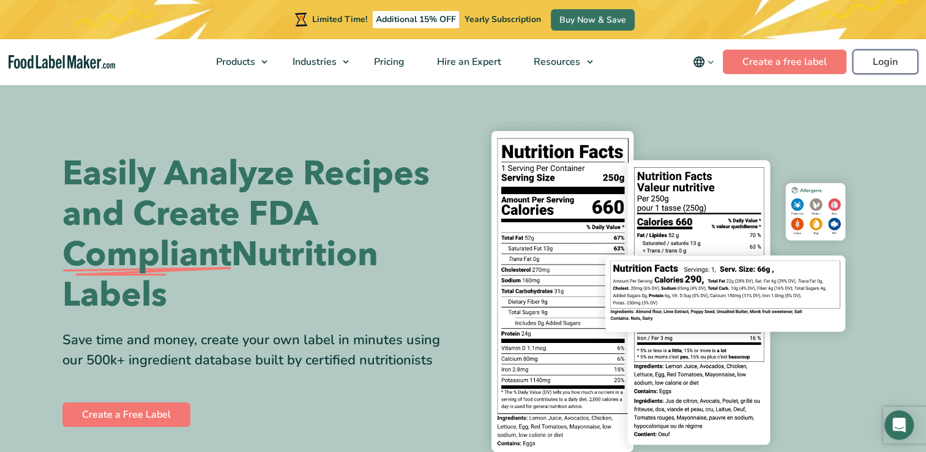
click at [882, 58] on link "Login" at bounding box center [886, 62] width 66 height 24
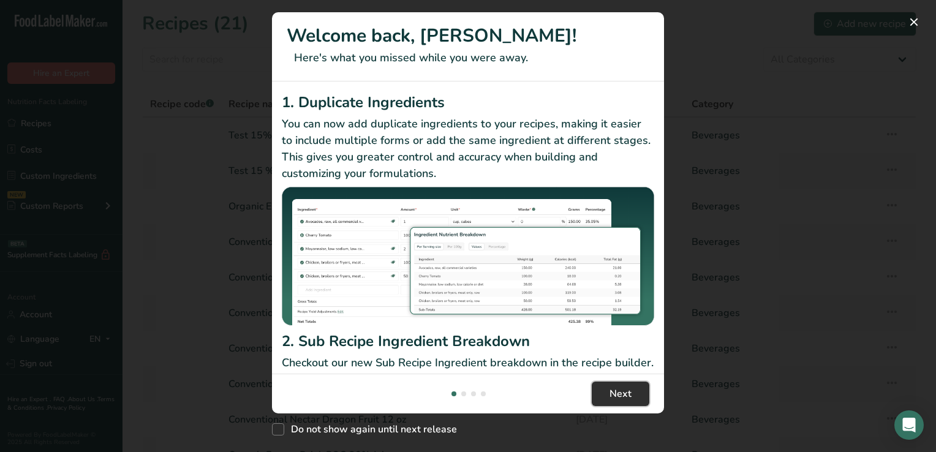
click at [628, 386] on span "Next" at bounding box center [620, 393] width 22 height 15
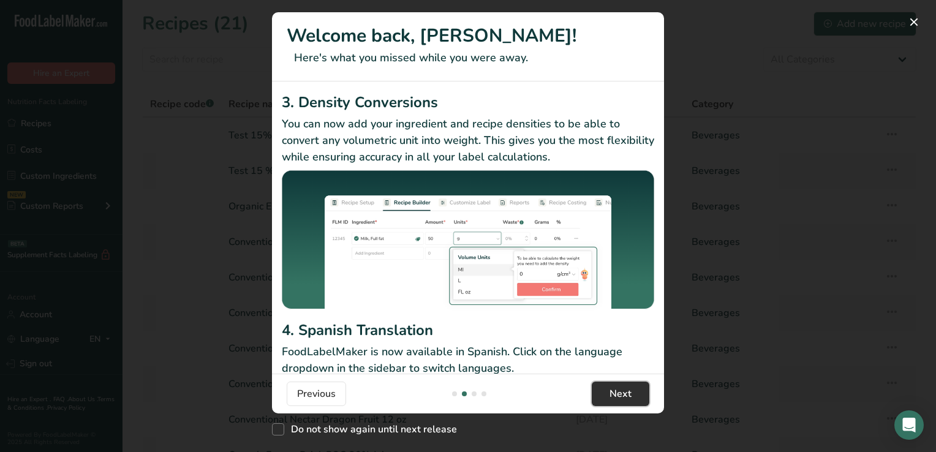
click at [628, 386] on span "Next" at bounding box center [620, 393] width 22 height 15
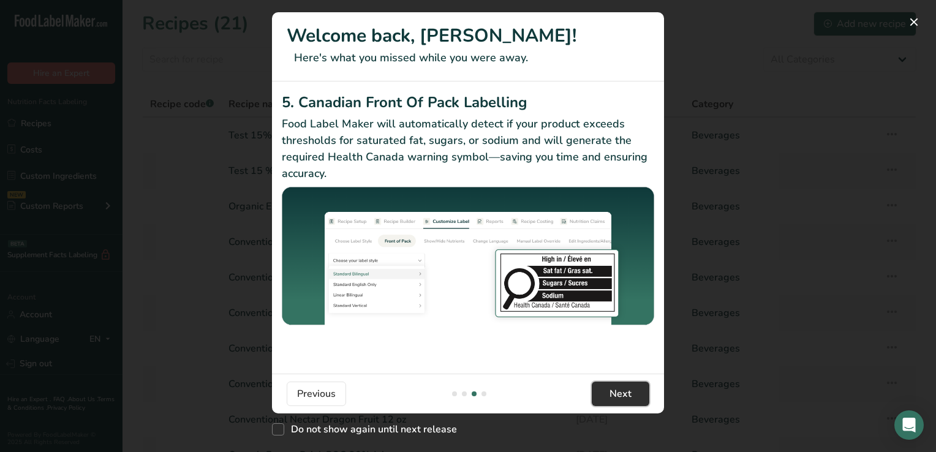
click at [628, 386] on span "Next" at bounding box center [620, 393] width 22 height 15
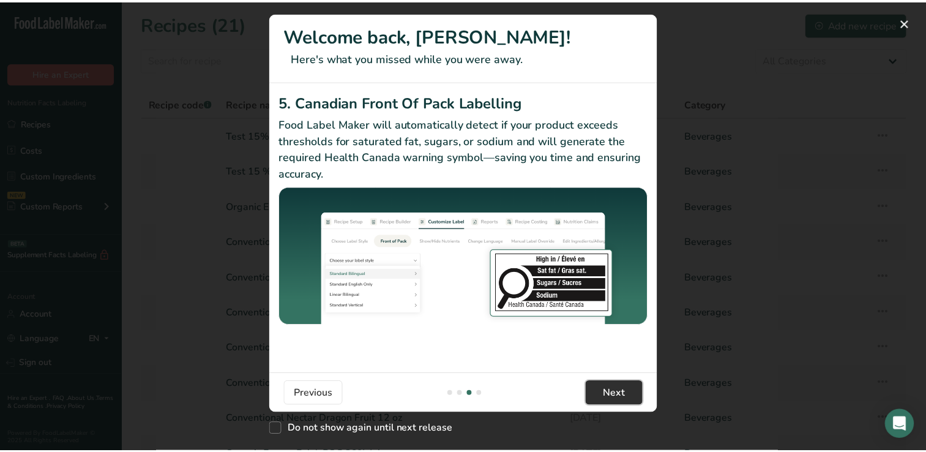
scroll to position [0, 1176]
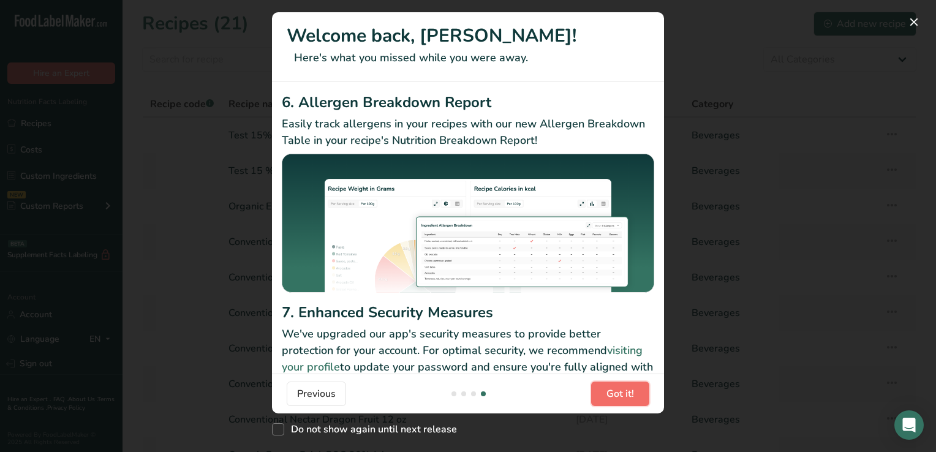
click at [628, 386] on span "Got it!" at bounding box center [620, 393] width 28 height 15
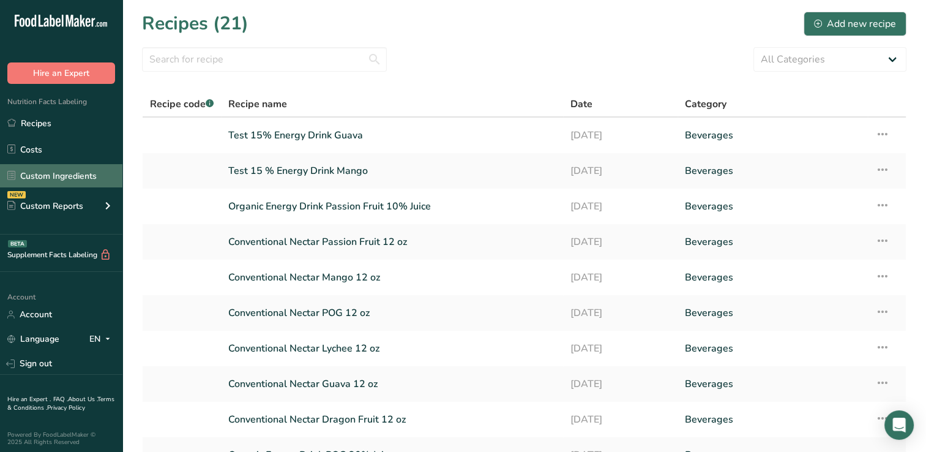
click at [65, 174] on link "Custom Ingredients" at bounding box center [61, 175] width 122 height 23
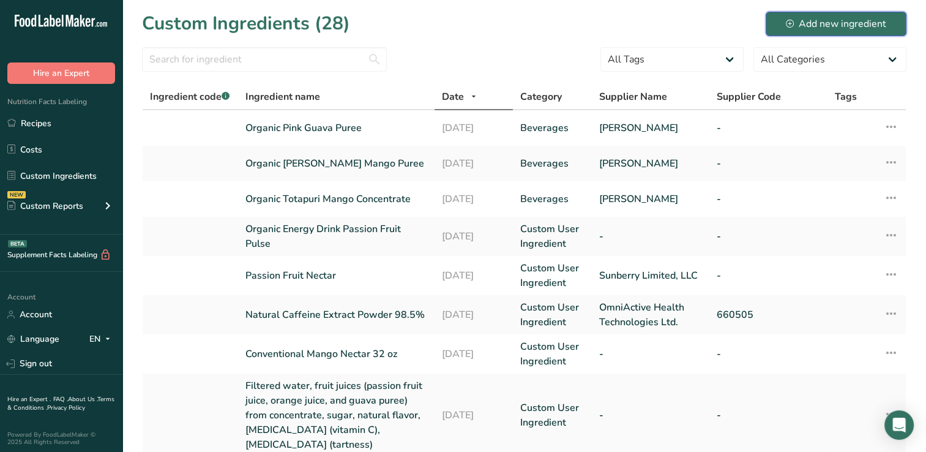
click at [836, 22] on div "Add new ingredient" at bounding box center [836, 24] width 100 height 15
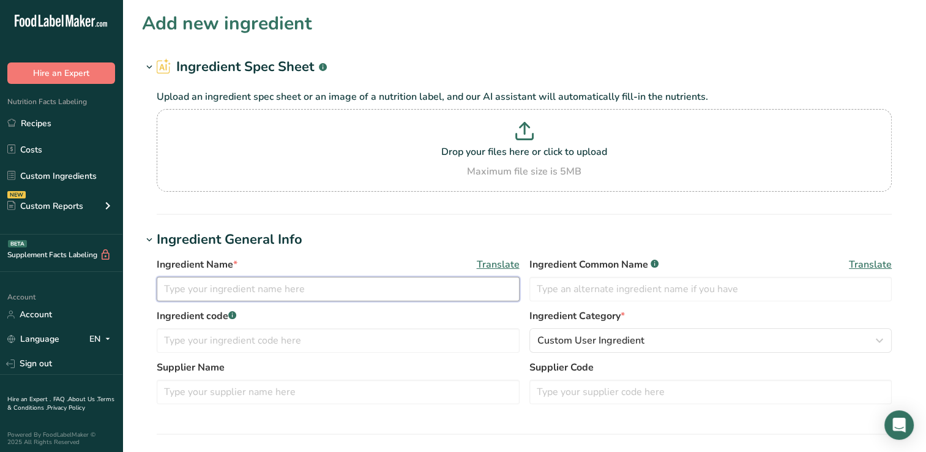
click at [176, 285] on input "text" at bounding box center [338, 289] width 363 height 24
type input "Orange Concentrate 65 Brix"
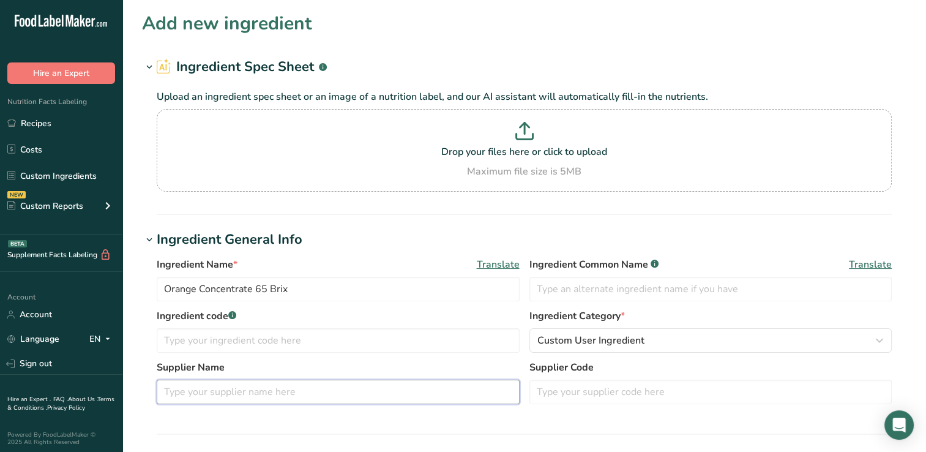
click at [184, 393] on input "text" at bounding box center [338, 392] width 363 height 24
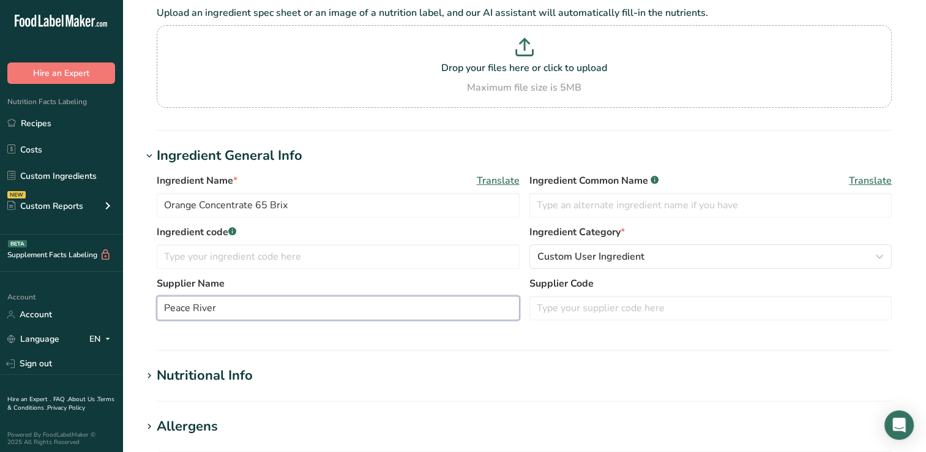
scroll to position [85, 0]
type input "Peace River"
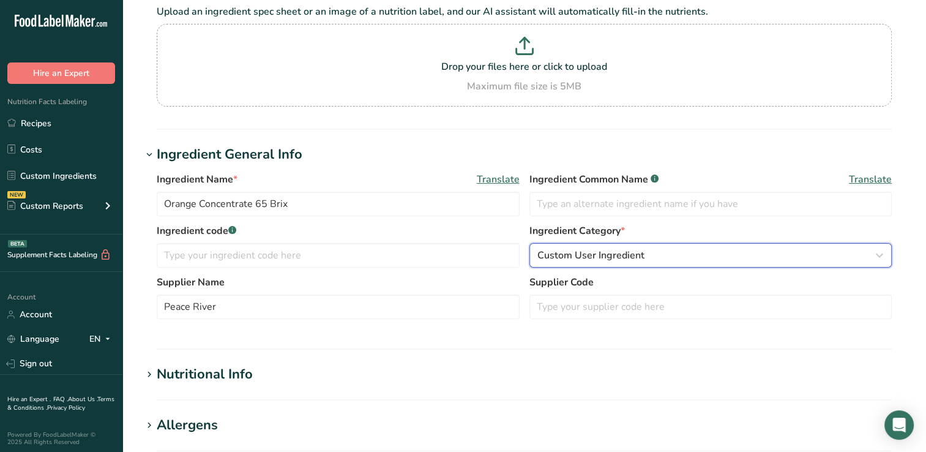
click at [551, 254] on span "Custom User Ingredient" at bounding box center [591, 255] width 107 height 15
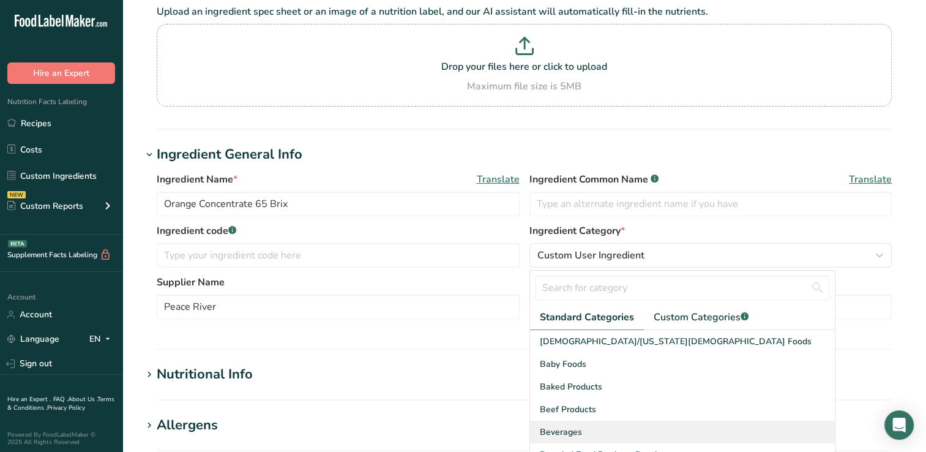
click at [562, 430] on span "Beverages" at bounding box center [561, 432] width 42 height 13
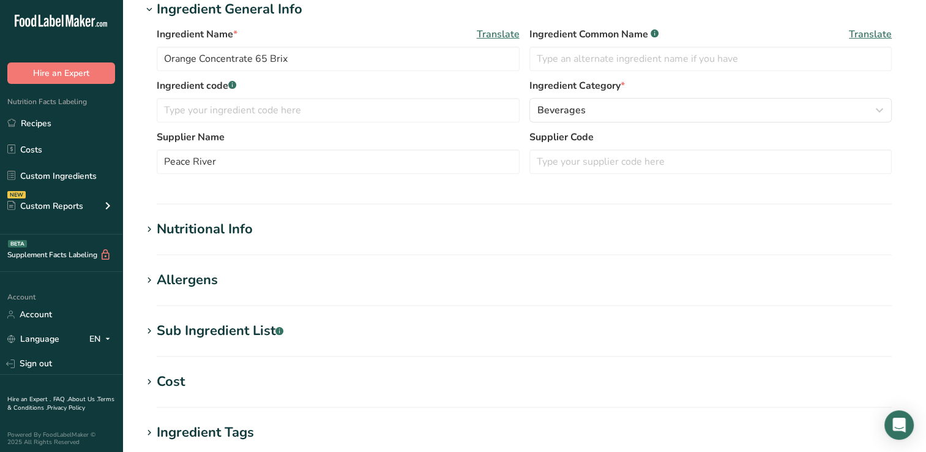
scroll to position [229, 0]
click at [223, 229] on div "Nutritional Info" at bounding box center [205, 230] width 96 height 20
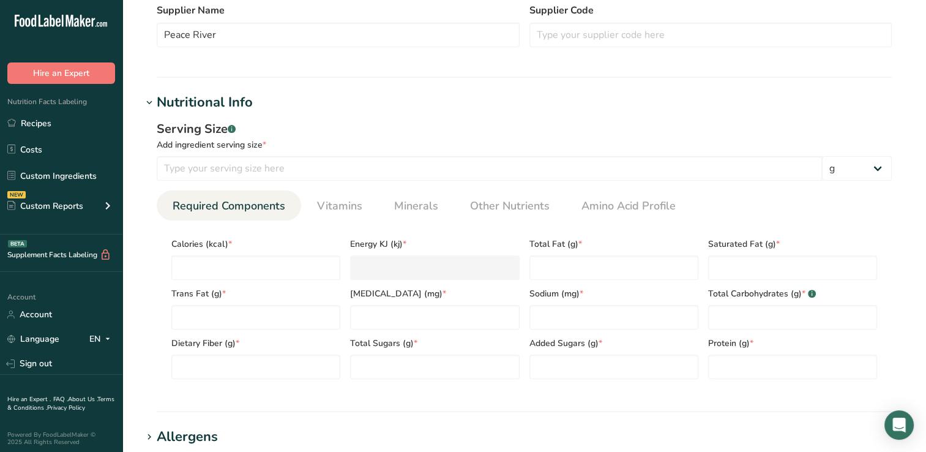
scroll to position [359, 0]
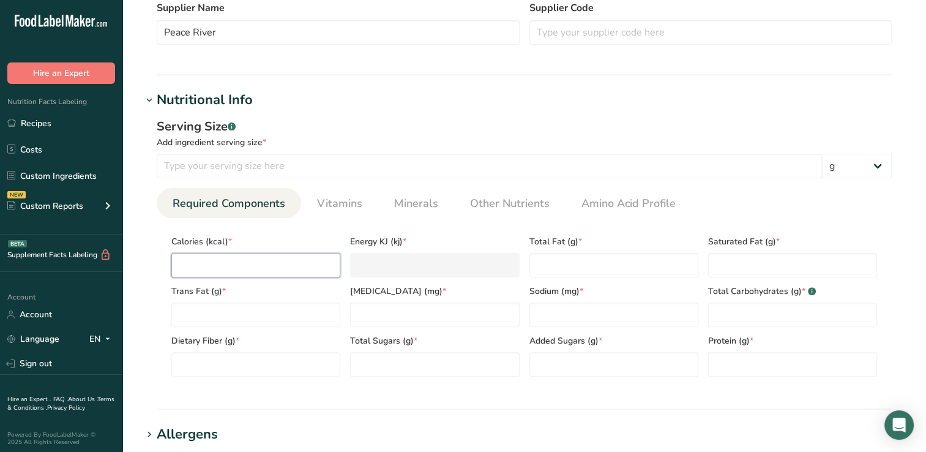
click at [233, 260] on input "number" at bounding box center [255, 265] width 169 height 24
click at [554, 267] on Fat "number" at bounding box center [614, 265] width 169 height 24
type Fat "0"
click at [724, 268] on Fat "number" at bounding box center [792, 265] width 169 height 24
type Fat "0"
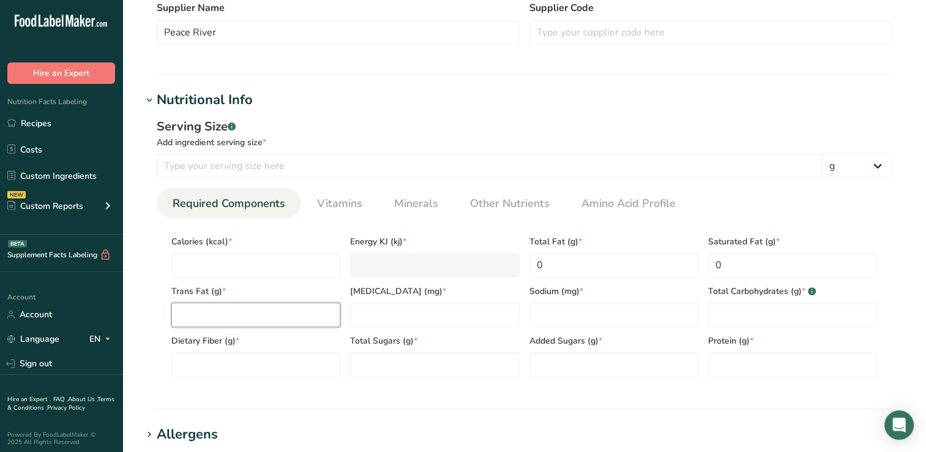
click at [182, 312] on Fat "number" at bounding box center [255, 315] width 169 height 24
type Fat "0"
click at [367, 317] on input "number" at bounding box center [434, 315] width 169 height 24
type input "0"
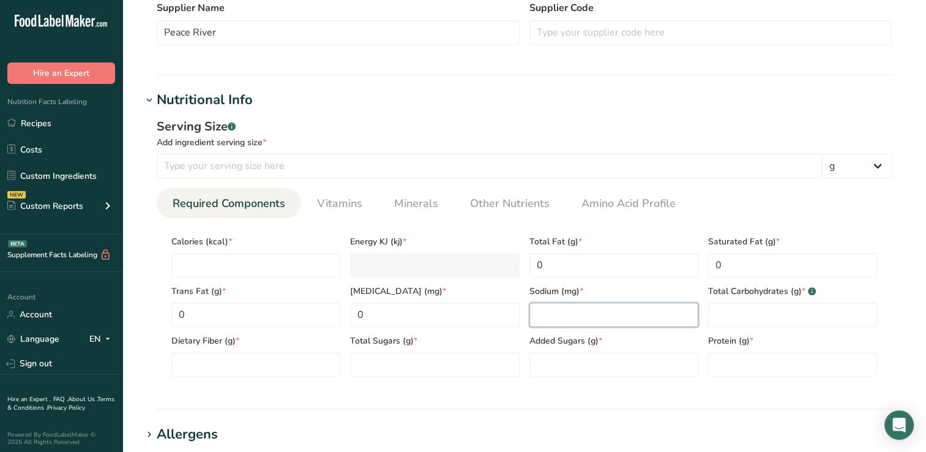
click at [559, 310] on input "number" at bounding box center [614, 315] width 169 height 24
type input "11"
click at [742, 317] on Carbohydrates "number" at bounding box center [792, 315] width 169 height 24
type Carbohydrates "0"
type Carbohydrates "63.4999"
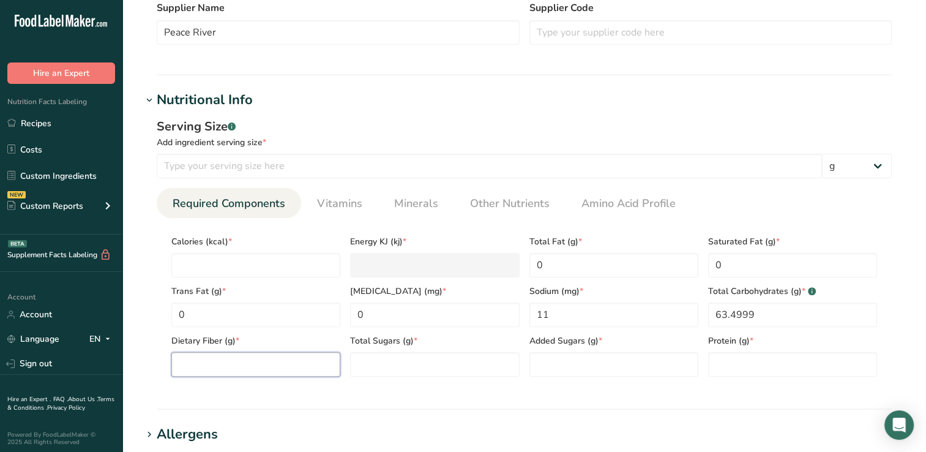
click at [197, 361] on Fiber "number" at bounding box center [255, 364] width 169 height 24
type Fiber "1.65"
drag, startPoint x: 687, startPoint y: 369, endPoint x: 743, endPoint y: 369, distance: 55.7
click at [743, 369] on div "Calories (kcal) * Energy KJ (kj) * Total Fat (g) * 0 Saturated Fat (g) * 0 Tran…" at bounding box center [525, 302] width 716 height 149
click at [743, 369] on input "number" at bounding box center [792, 364] width 169 height 24
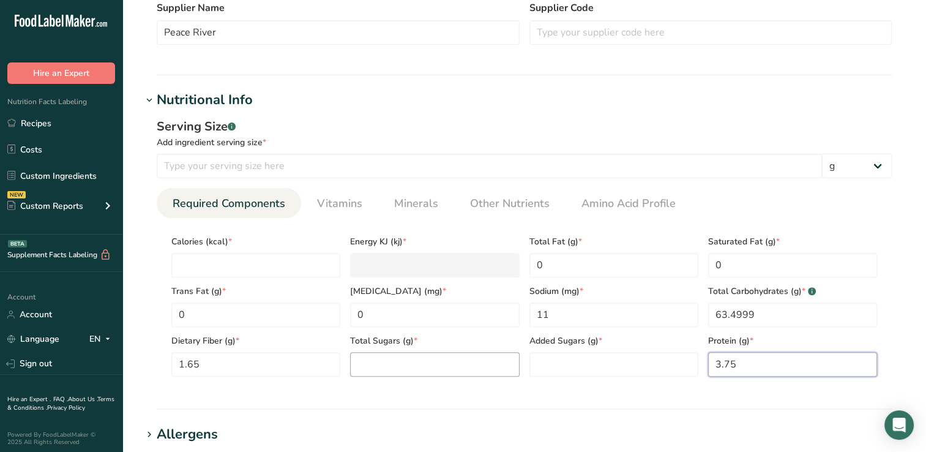
type input "3.75"
click at [390, 366] on Sugars "number" at bounding box center [434, 364] width 169 height 24
type Sugars "45.9999"
click at [194, 268] on input "number" at bounding box center [255, 265] width 169 height 24
type input "2"
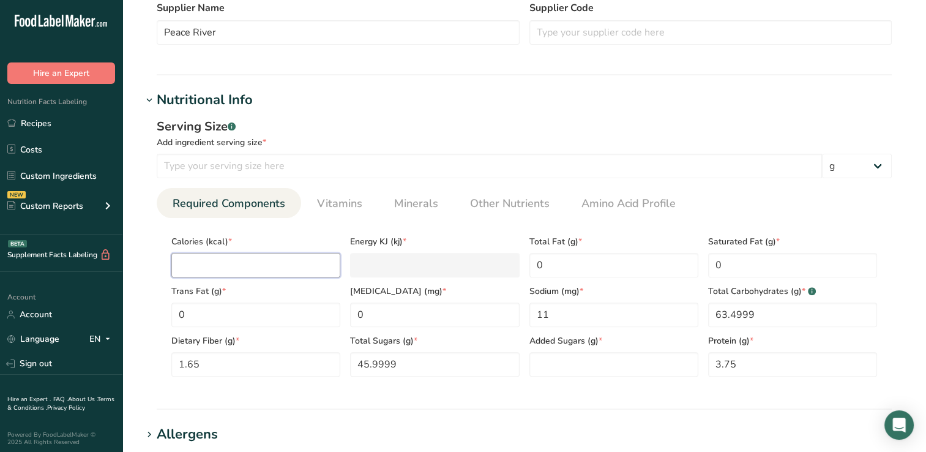
type KJ "8.4"
type input "27"
type KJ "113"
type input "270"
type KJ "1129.7"
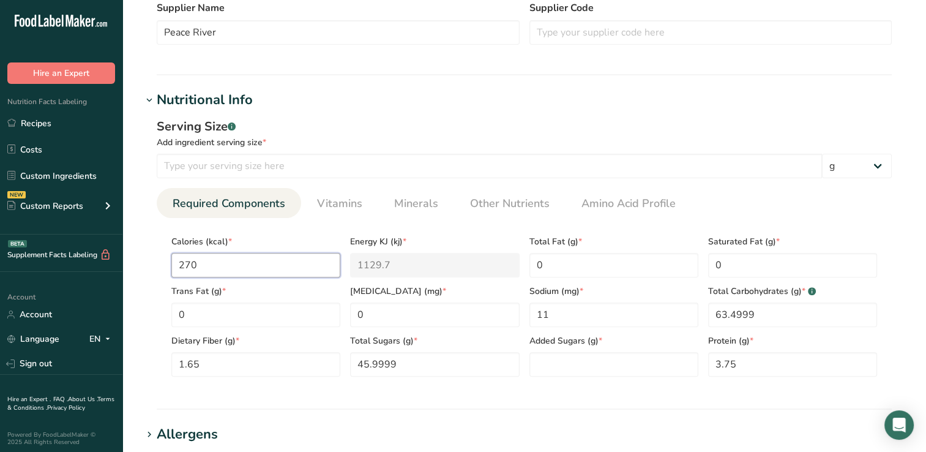
type input "270"
click at [262, 235] on span "Calories (kcal) *" at bounding box center [255, 241] width 169 height 13
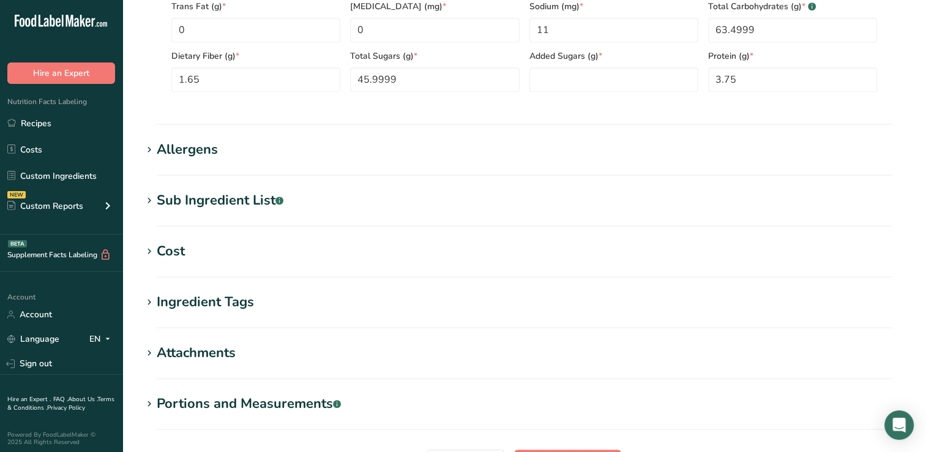
scroll to position [646, 0]
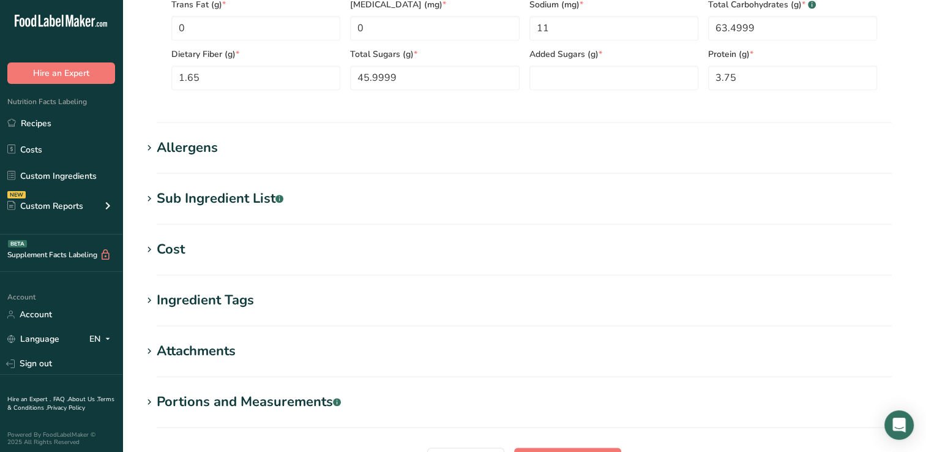
click at [246, 197] on div "Sub Ingredient List .a-a{fill:#347362;}.b-a{fill:#fff;}" at bounding box center [220, 199] width 127 height 20
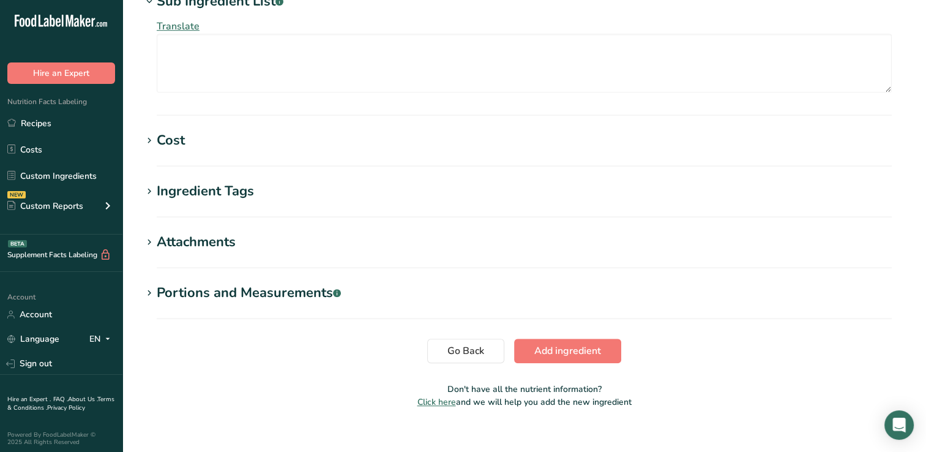
scroll to position [845, 0]
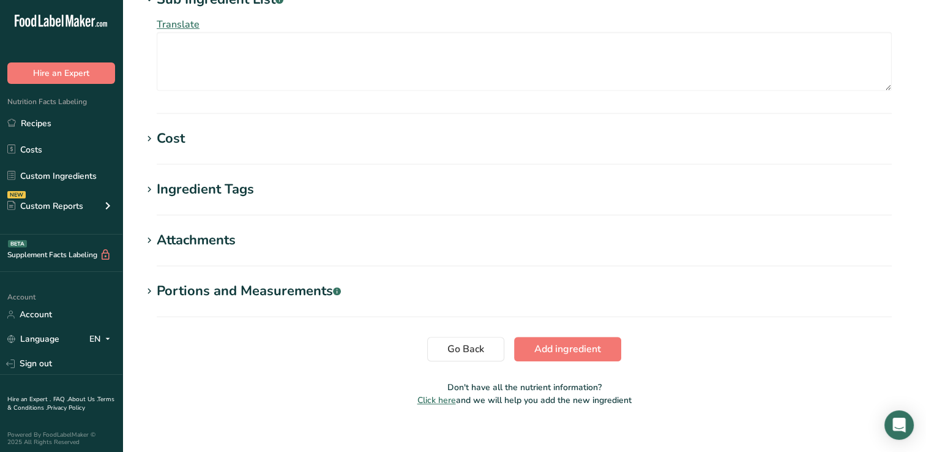
click at [220, 237] on div "Attachments" at bounding box center [196, 240] width 79 height 20
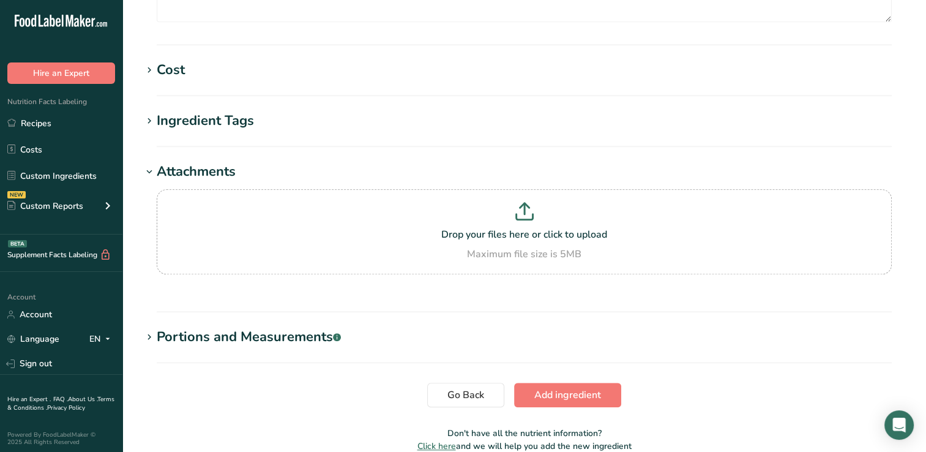
scroll to position [972, 0]
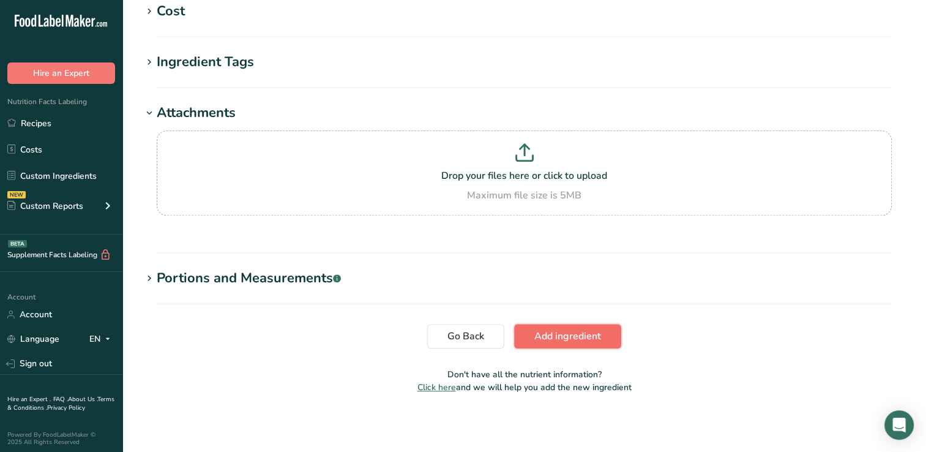
click at [590, 337] on span "Add ingredient" at bounding box center [568, 336] width 67 height 15
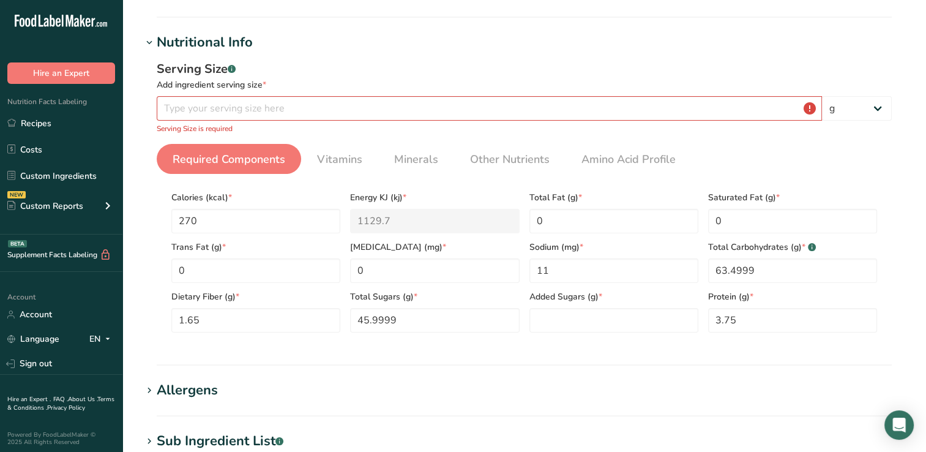
scroll to position [125, 0]
click at [177, 109] on input "number" at bounding box center [490, 109] width 666 height 24
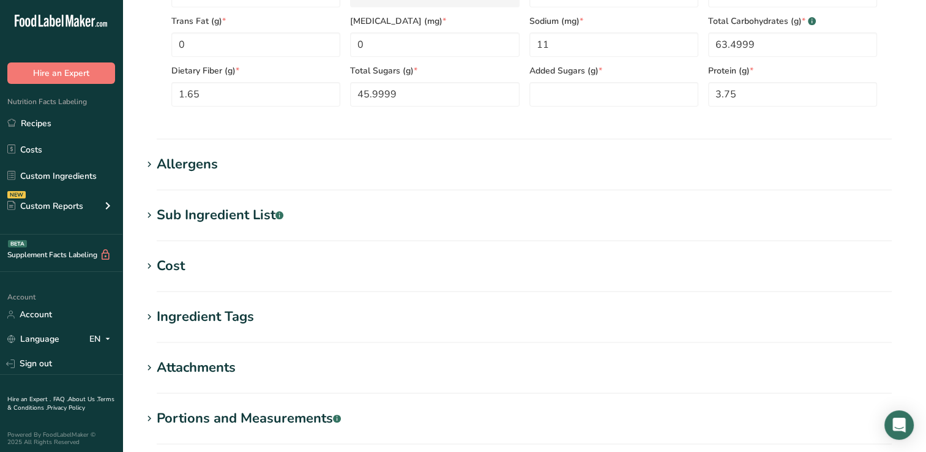
scroll to position [479, 0]
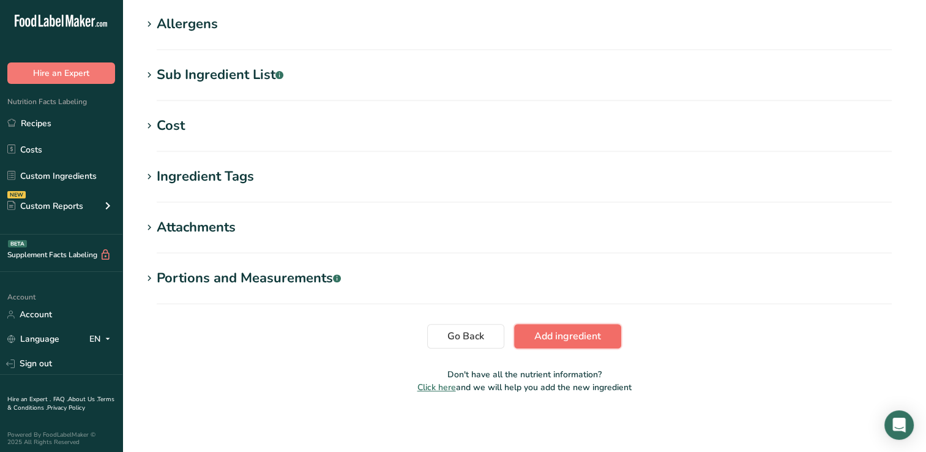
click at [568, 334] on span "Add ingredient" at bounding box center [568, 336] width 67 height 15
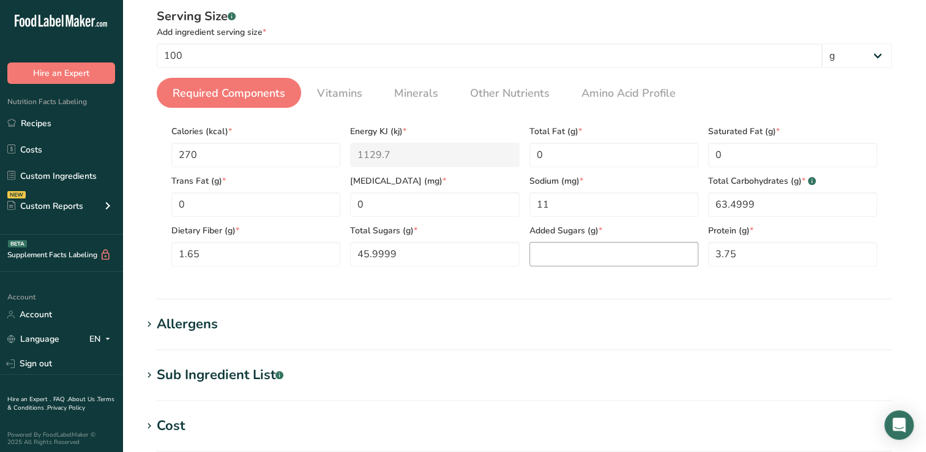
scroll to position [159, 0]
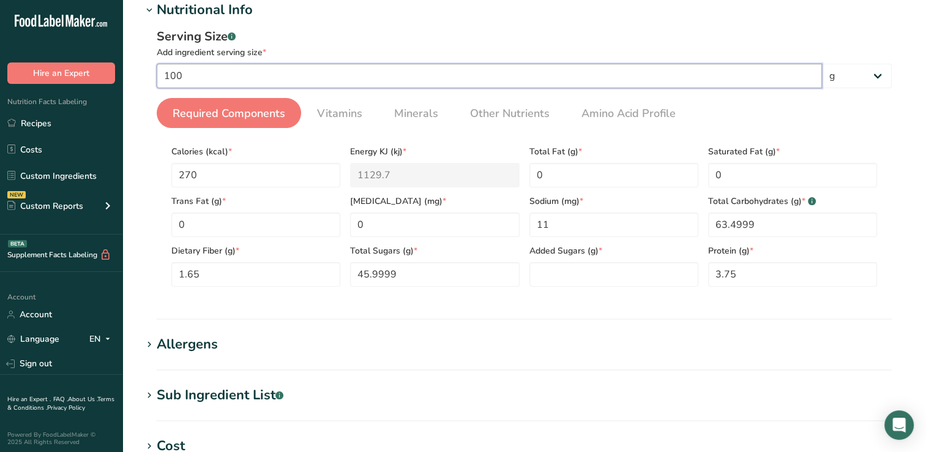
click at [209, 78] on input "100" at bounding box center [490, 76] width 666 height 24
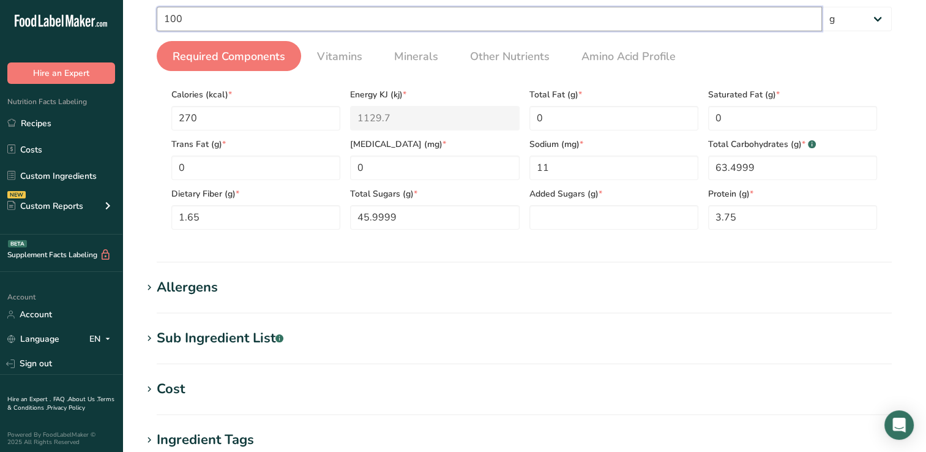
scroll to position [196, 0]
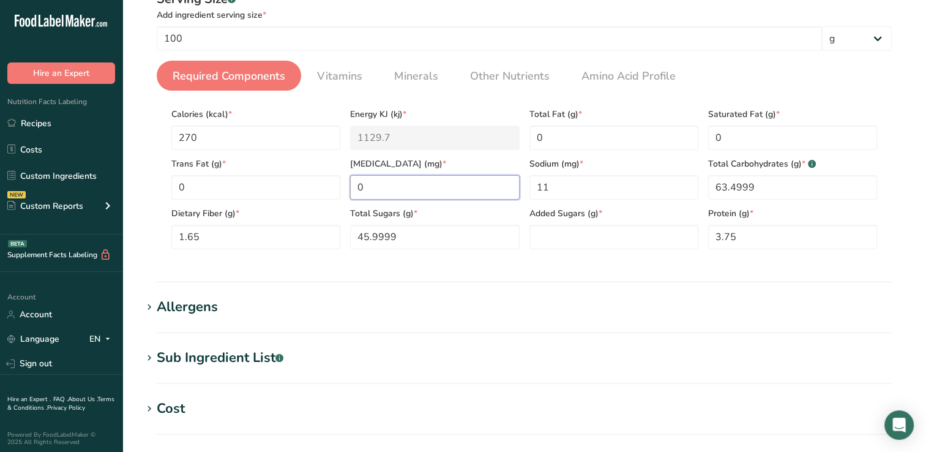
click at [428, 194] on input "0" at bounding box center [434, 187] width 169 height 24
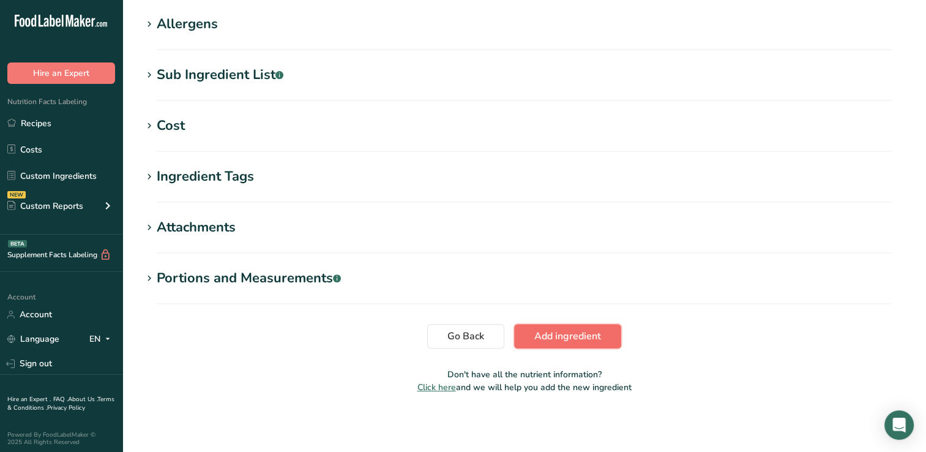
click at [593, 334] on span "Add ingredient" at bounding box center [568, 336] width 67 height 15
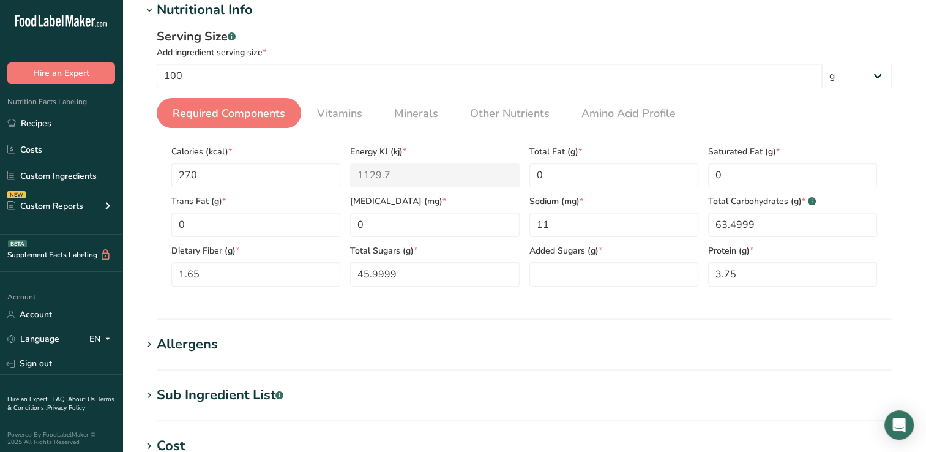
scroll to position [0, 0]
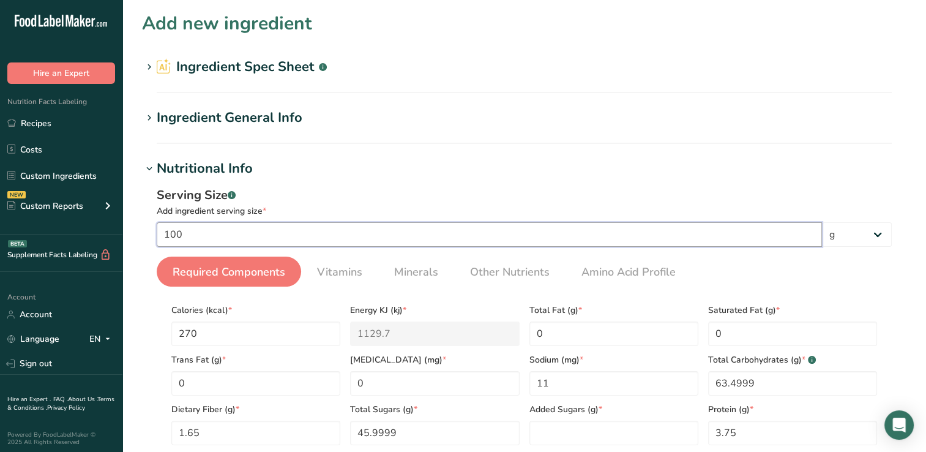
click at [199, 235] on input "100" at bounding box center [490, 234] width 666 height 24
type input "1"
type input "100"
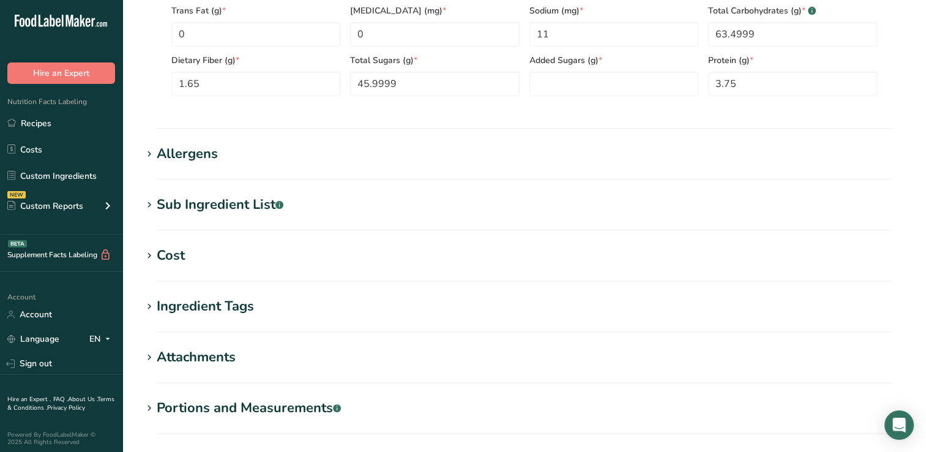
scroll to position [479, 0]
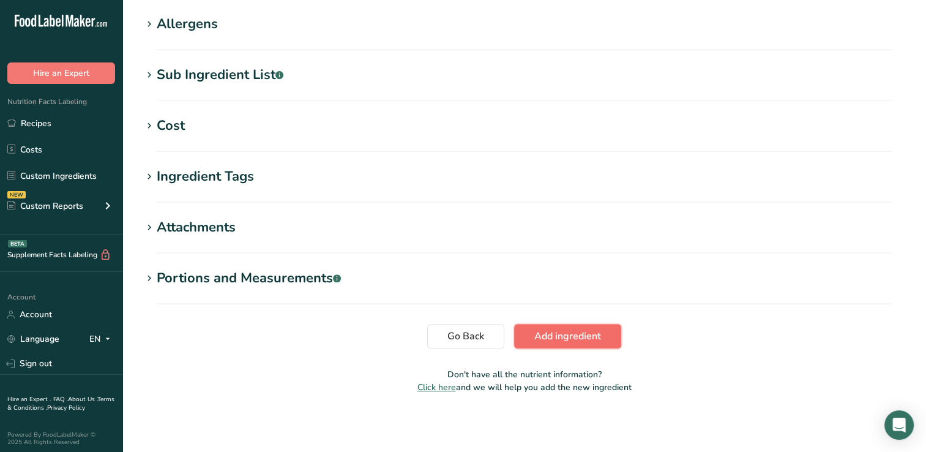
click at [557, 335] on span "Add ingredient" at bounding box center [568, 336] width 67 height 15
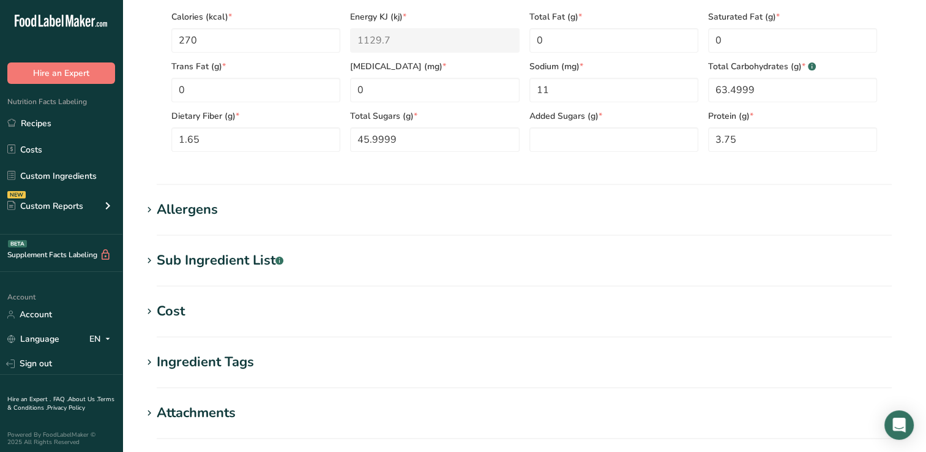
scroll to position [159, 0]
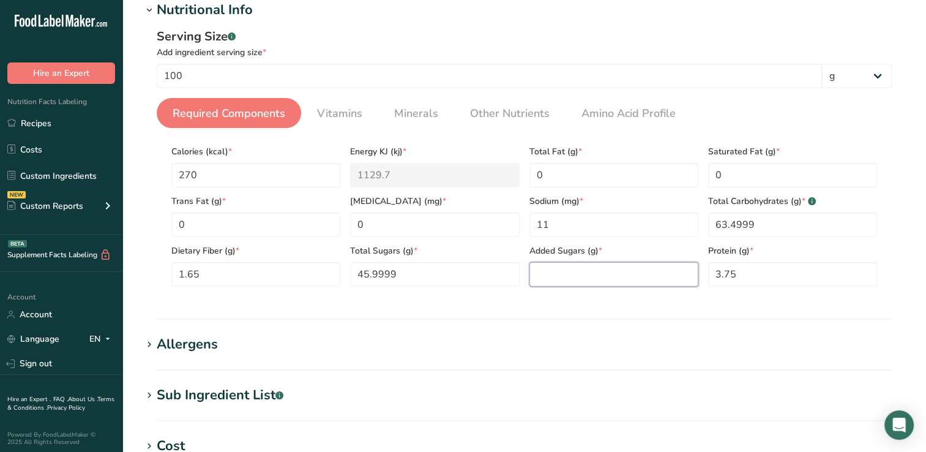
click at [556, 277] on Sugars "number" at bounding box center [614, 274] width 169 height 24
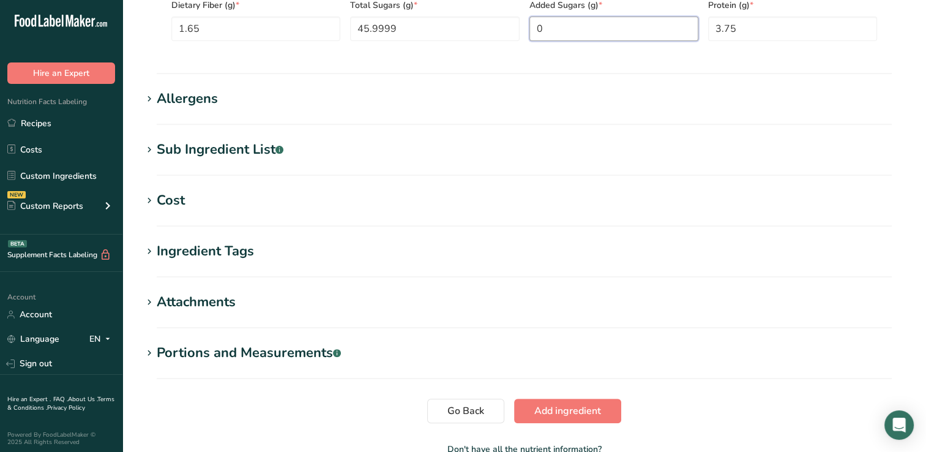
scroll to position [410, 0]
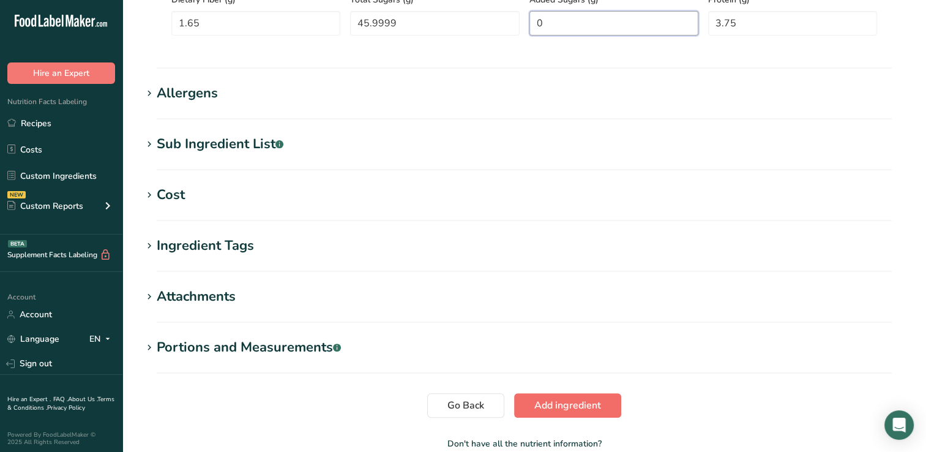
type Sugars "0"
click at [593, 402] on span "Add ingredient" at bounding box center [568, 405] width 67 height 15
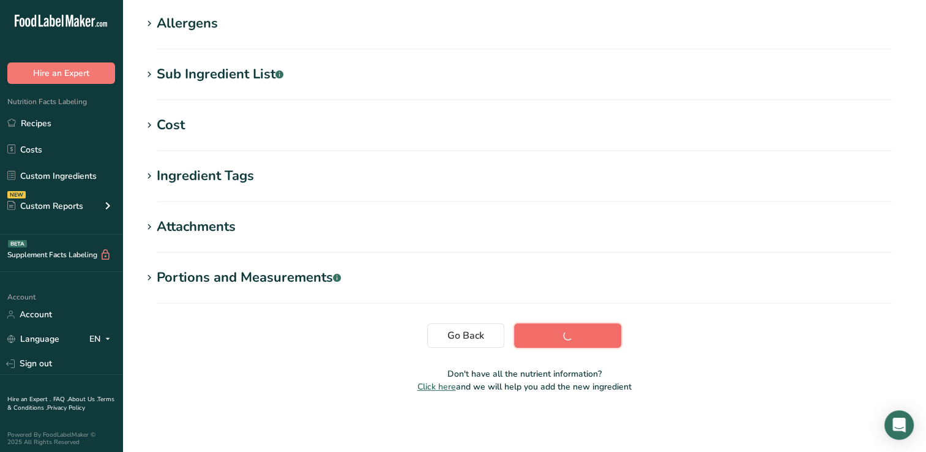
scroll to position [196, 0]
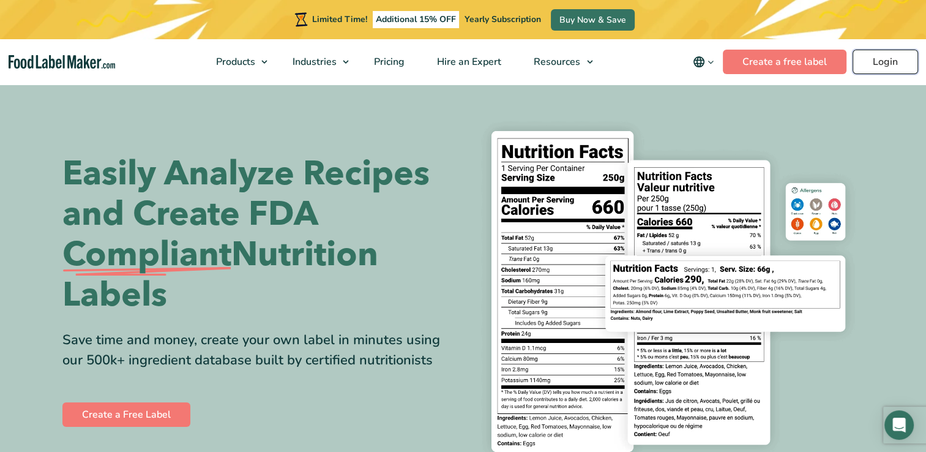
click at [884, 55] on link "Login" at bounding box center [886, 62] width 66 height 24
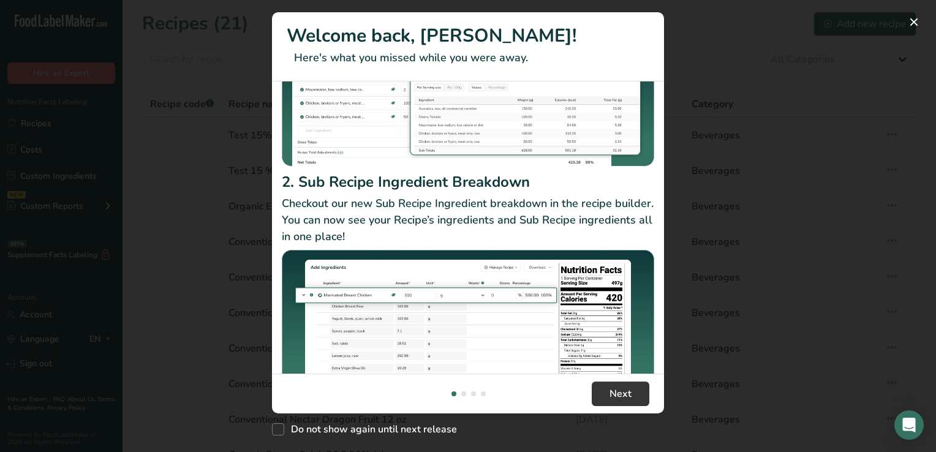
scroll to position [181, 0]
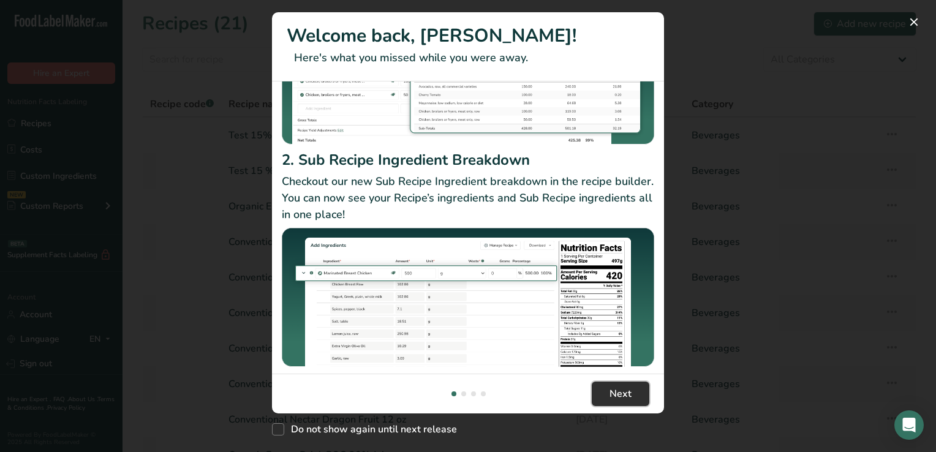
click at [615, 393] on span "Next" at bounding box center [620, 393] width 22 height 15
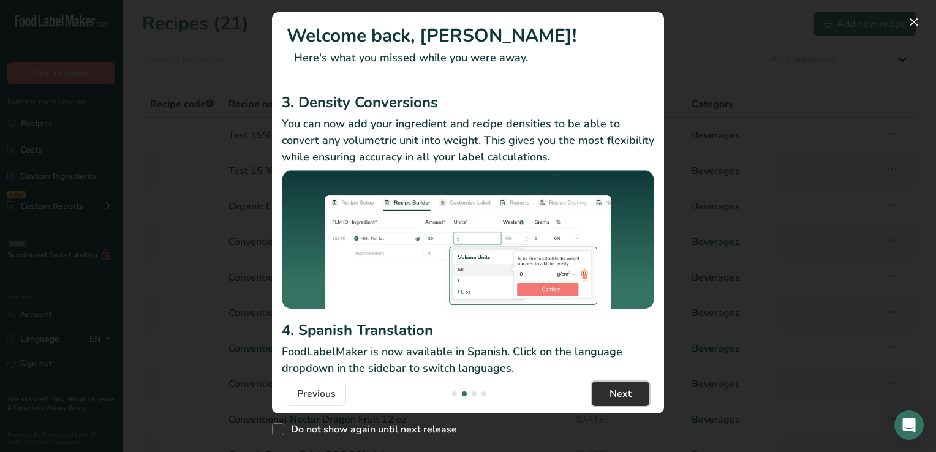
click at [615, 393] on span "Next" at bounding box center [620, 393] width 22 height 15
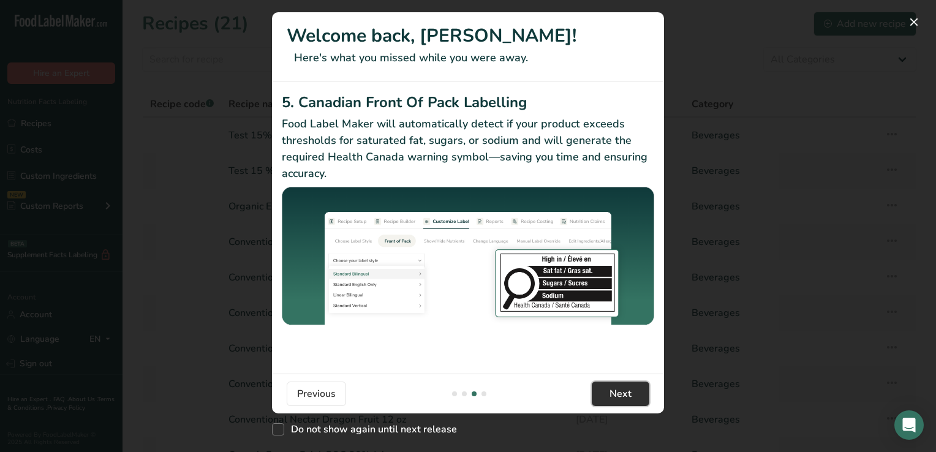
click at [615, 393] on span "Next" at bounding box center [620, 393] width 22 height 15
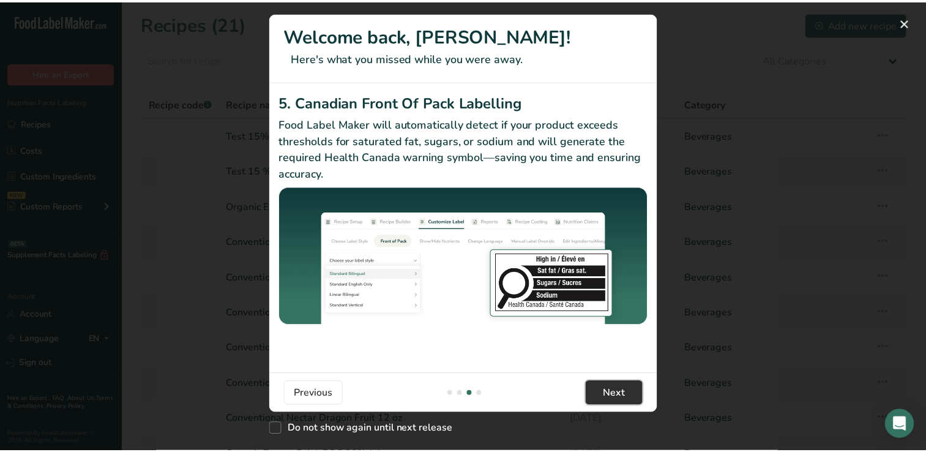
scroll to position [0, 1176]
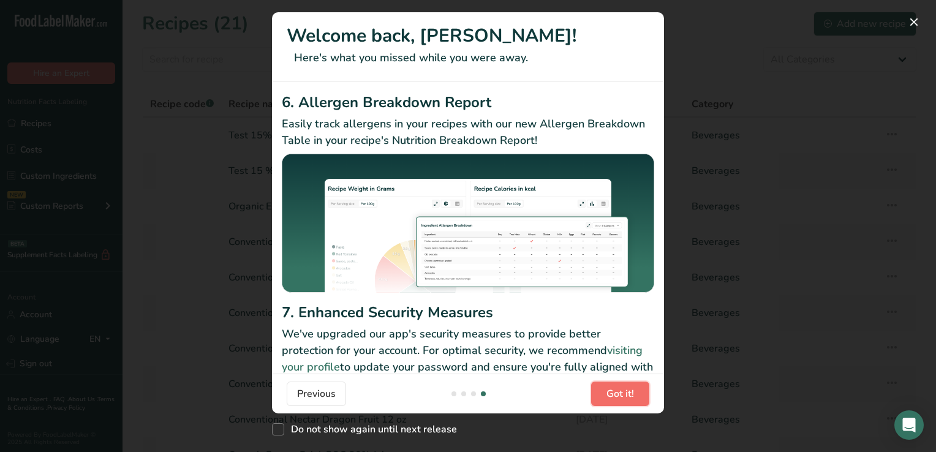
click at [615, 393] on span "Got it!" at bounding box center [620, 393] width 28 height 15
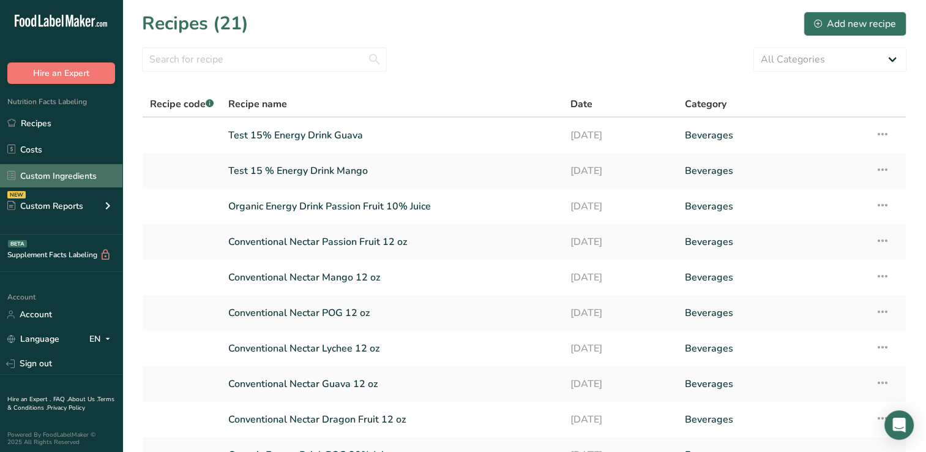
click at [48, 174] on link "Custom Ingredients" at bounding box center [61, 175] width 122 height 23
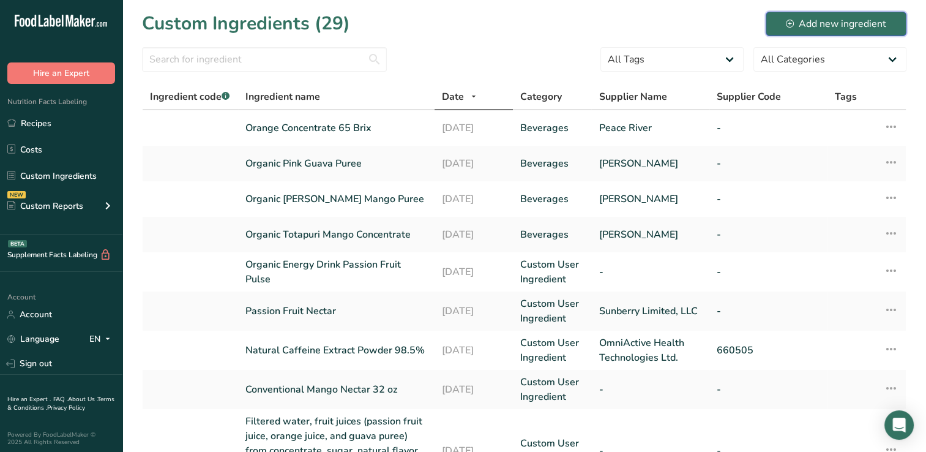
click at [808, 18] on div "Add new ingredient" at bounding box center [836, 24] width 100 height 15
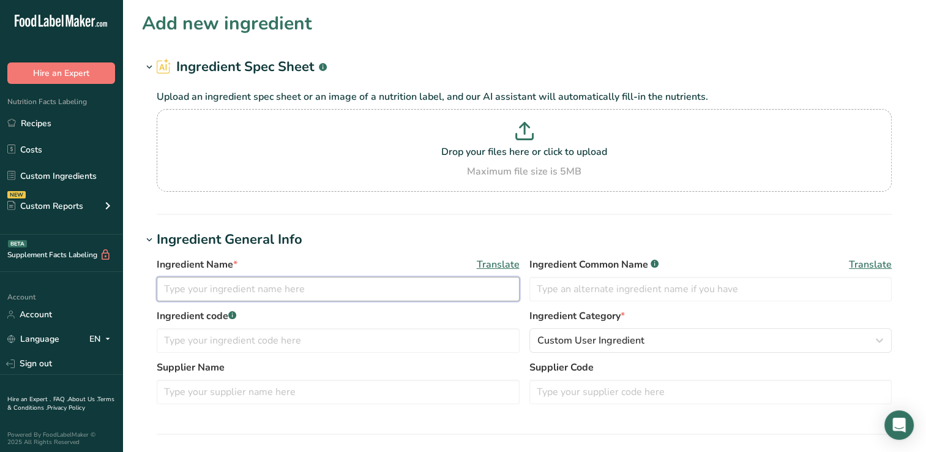
drag, startPoint x: 173, startPoint y: 288, endPoint x: 165, endPoint y: 293, distance: 9.7
click at [165, 293] on input "text" at bounding box center [338, 289] width 363 height 24
type input "Reb M Stevia Leaf Extract"
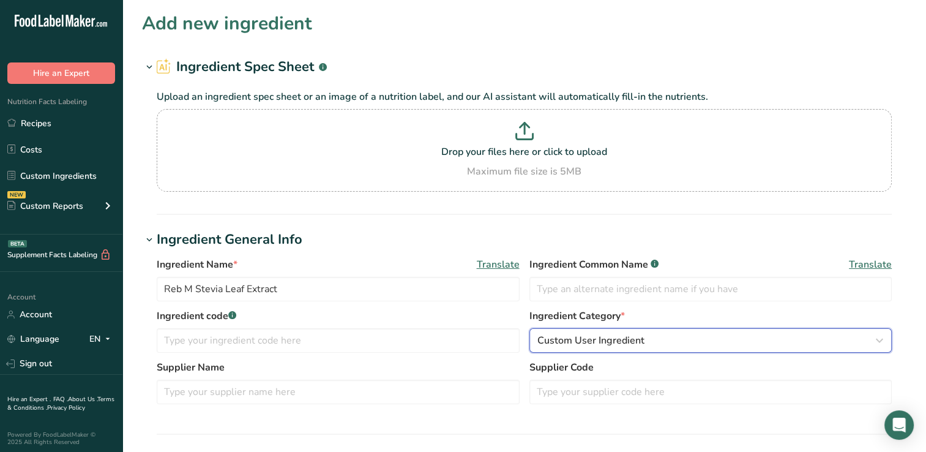
click at [557, 340] on span "Custom User Ingredient" at bounding box center [591, 340] width 107 height 15
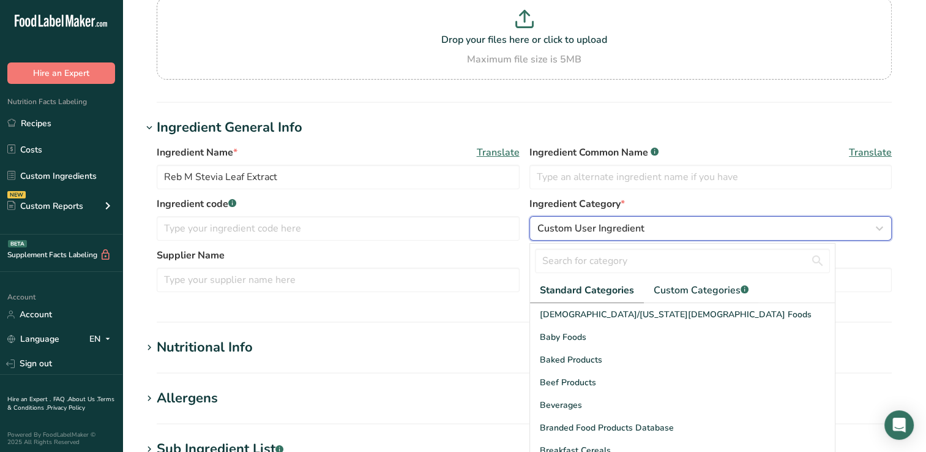
scroll to position [137, 0]
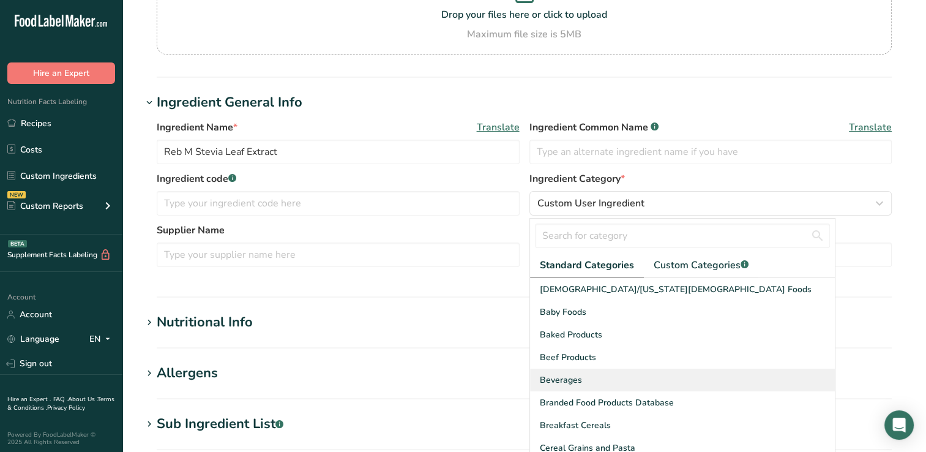
click at [556, 377] on span "Beverages" at bounding box center [561, 380] width 42 height 13
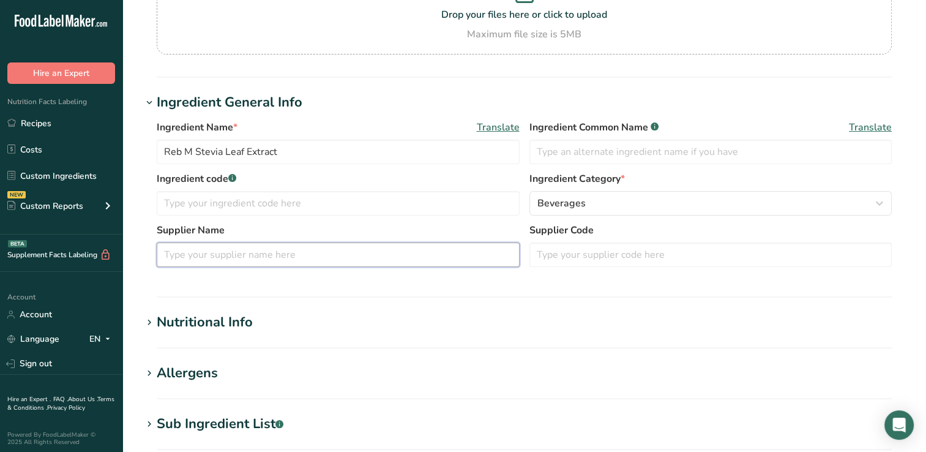
click at [181, 255] on input "text" at bounding box center [338, 254] width 363 height 24
type input "Pyure Ingredients"
click at [203, 321] on div "Nutritional Info" at bounding box center [205, 322] width 96 height 20
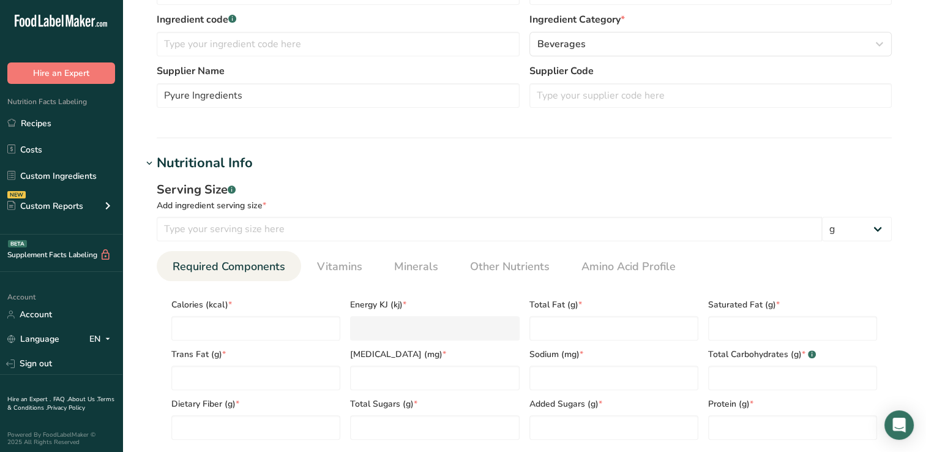
scroll to position [298, 0]
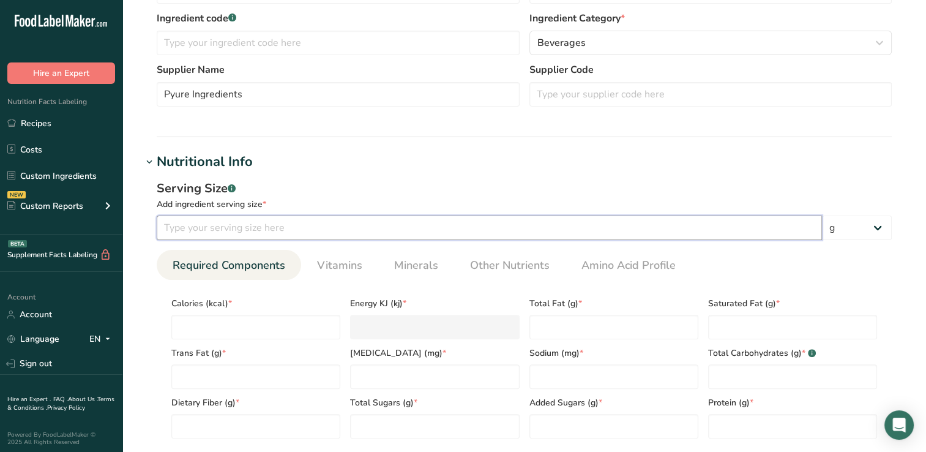
click at [184, 224] on input "number" at bounding box center [490, 228] width 666 height 24
type input "100"
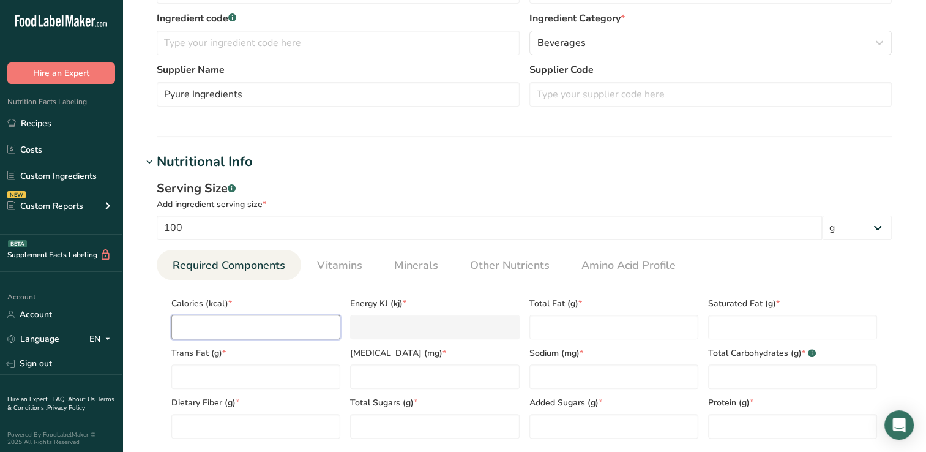
drag, startPoint x: 194, startPoint y: 322, endPoint x: 186, endPoint y: 331, distance: 11.7
click at [186, 331] on input "number" at bounding box center [255, 327] width 169 height 24
type input "0"
type KJ "0"
type input "0"
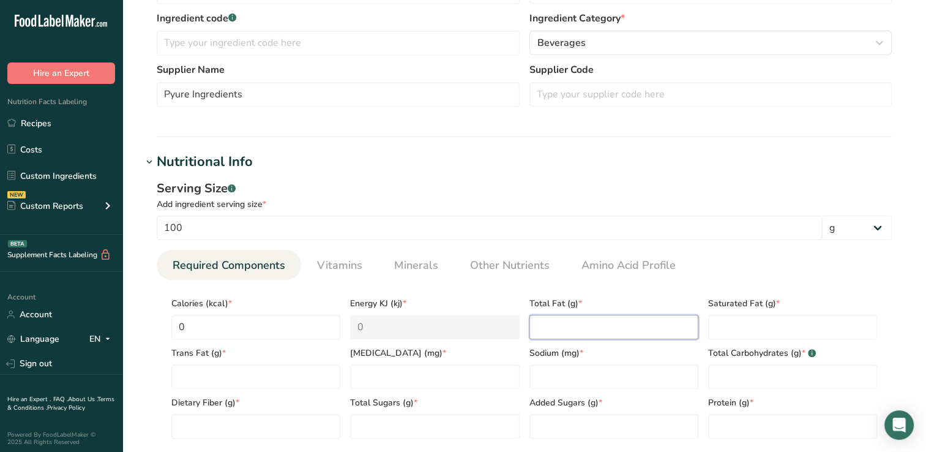
click at [554, 326] on Fat "number" at bounding box center [614, 327] width 169 height 24
type Fat "0"
click at [734, 332] on Fat "number" at bounding box center [792, 327] width 169 height 24
type Fat "0"
click at [191, 375] on Fat "number" at bounding box center [255, 376] width 169 height 24
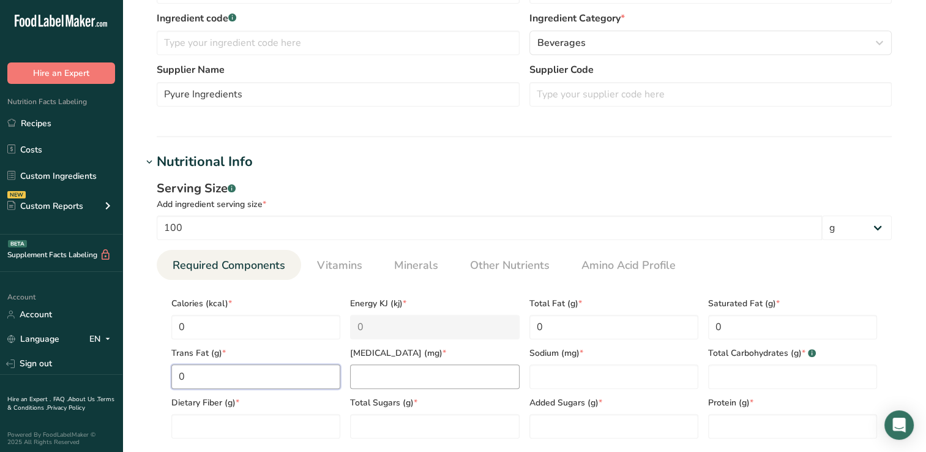
type Fat "0"
click at [375, 378] on input "number" at bounding box center [434, 376] width 169 height 24
type input "0"
click at [550, 378] on input "number" at bounding box center [614, 376] width 169 height 24
type input "1"
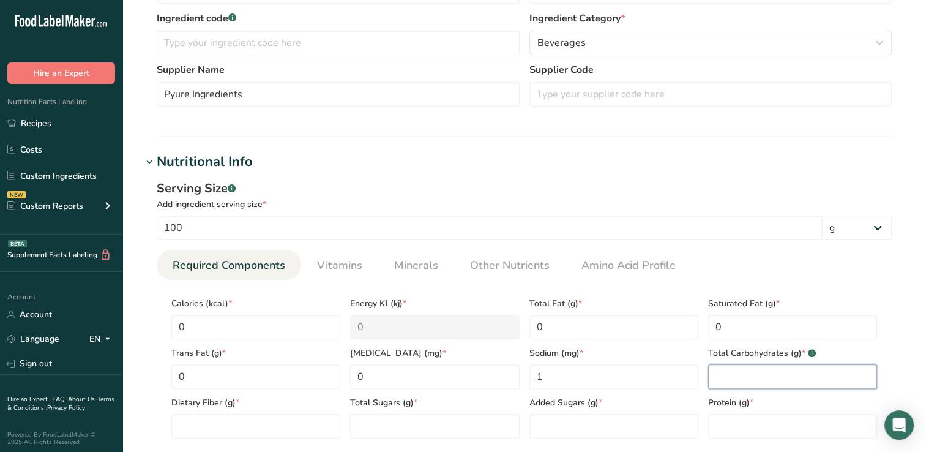
click at [742, 374] on Carbohydrates "number" at bounding box center [792, 376] width 169 height 24
type Carbohydrates "0"
click at [224, 427] on Fiber "number" at bounding box center [255, 426] width 169 height 24
type Fiber "0"
click at [388, 423] on Sugars "number" at bounding box center [434, 426] width 169 height 24
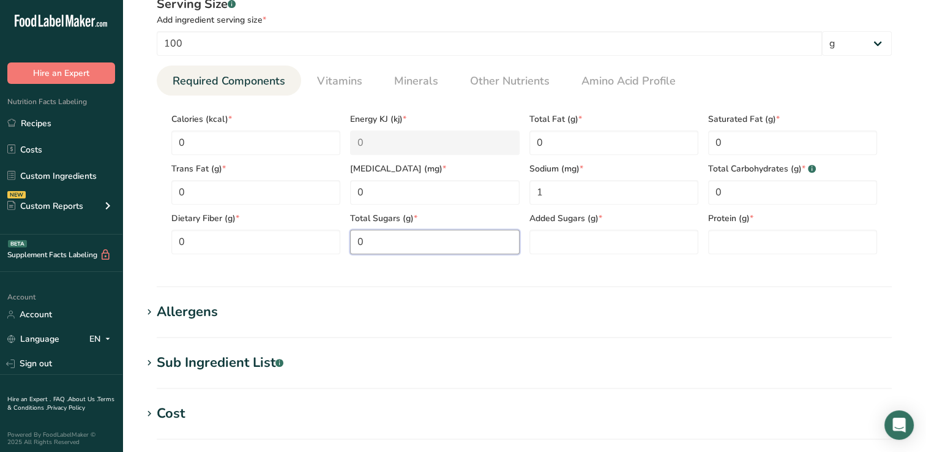
scroll to position [485, 0]
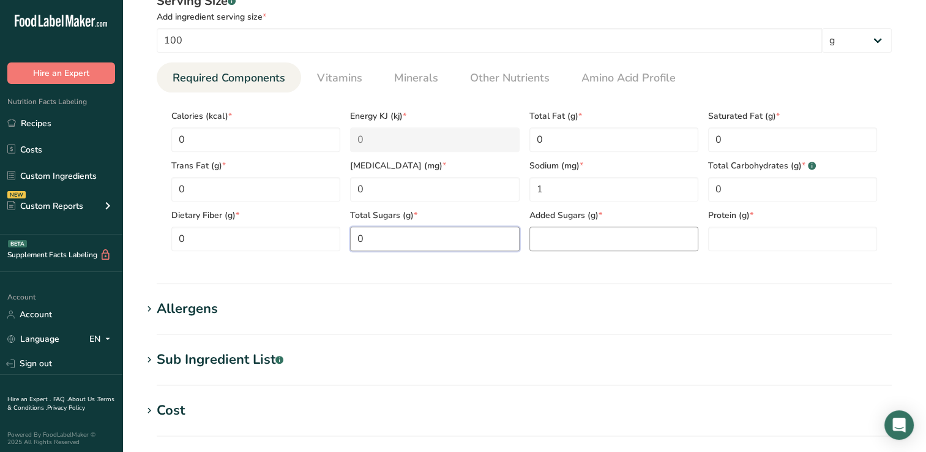
type Sugars "0"
click at [569, 236] on Sugars "number" at bounding box center [614, 239] width 169 height 24
type Sugars "0"
click at [740, 236] on input "number" at bounding box center [792, 239] width 169 height 24
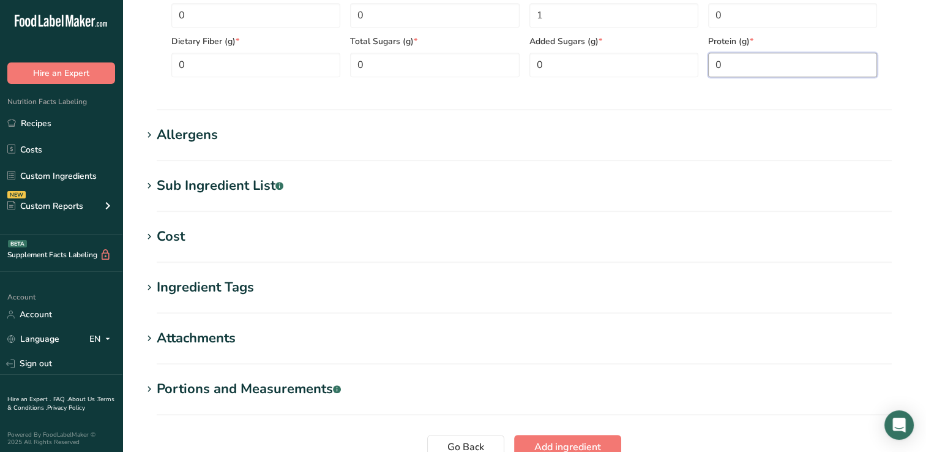
scroll to position [770, 0]
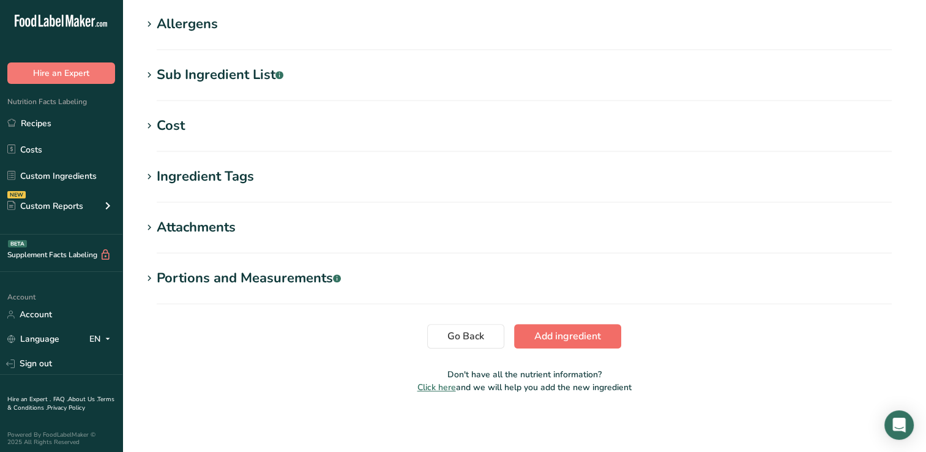
type input "0"
click at [581, 333] on span "Add ingredient" at bounding box center [568, 336] width 67 height 15
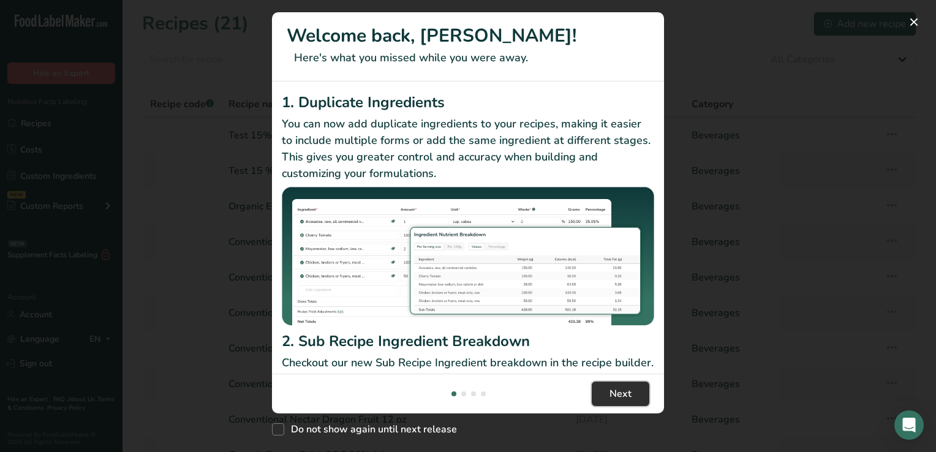
click at [631, 391] on button "Next" at bounding box center [621, 393] width 58 height 24
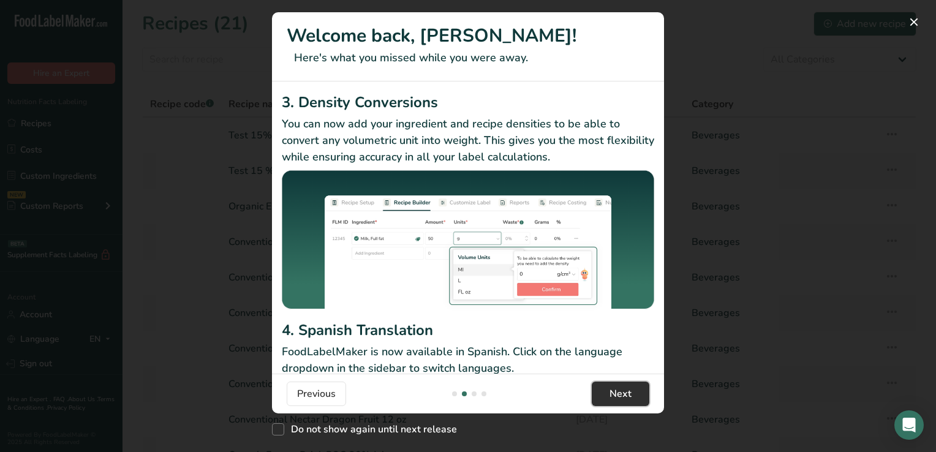
click at [631, 391] on button "Next" at bounding box center [621, 393] width 58 height 24
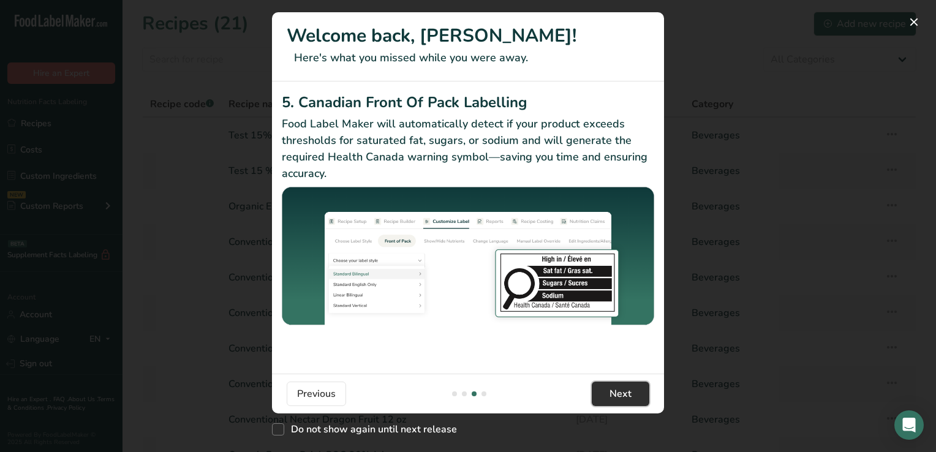
click at [631, 391] on button "Next" at bounding box center [621, 393] width 58 height 24
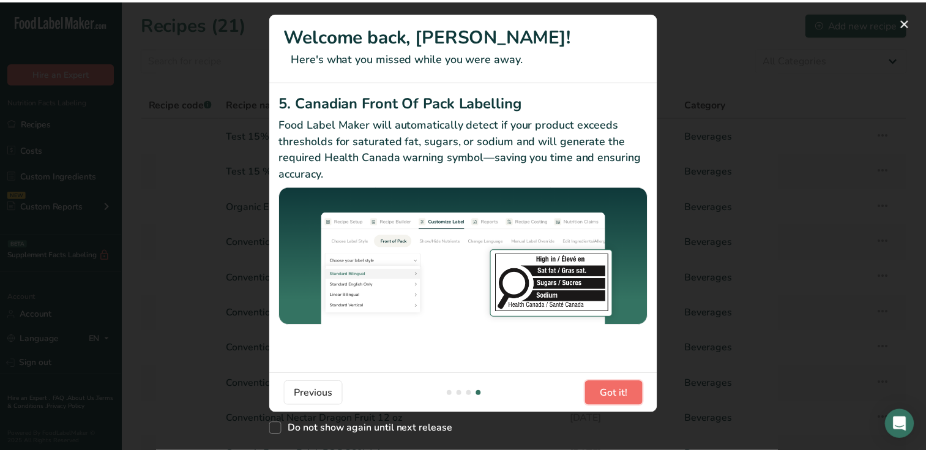
scroll to position [0, 1176]
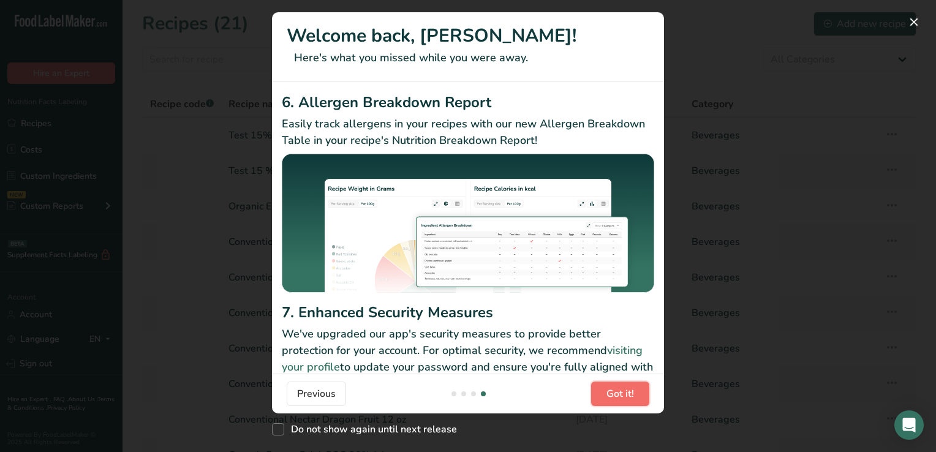
click at [631, 391] on span "Got it!" at bounding box center [620, 393] width 28 height 15
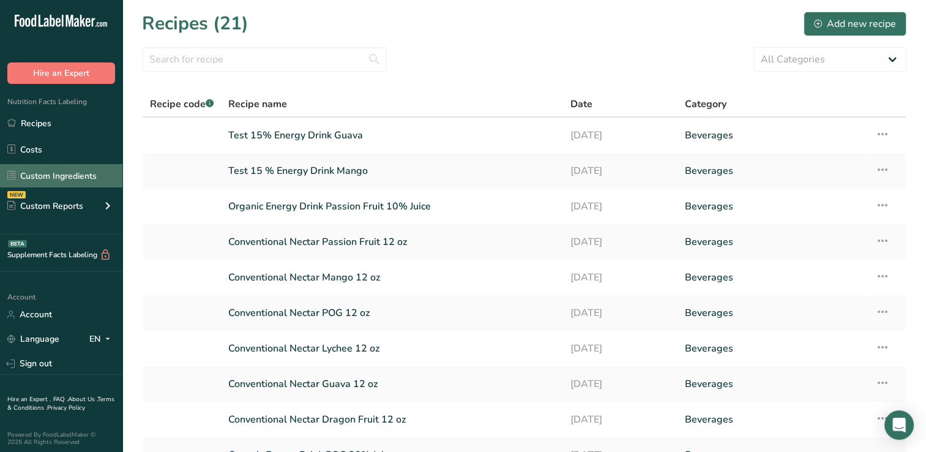
click at [55, 171] on link "Custom Ingredients" at bounding box center [61, 175] width 122 height 23
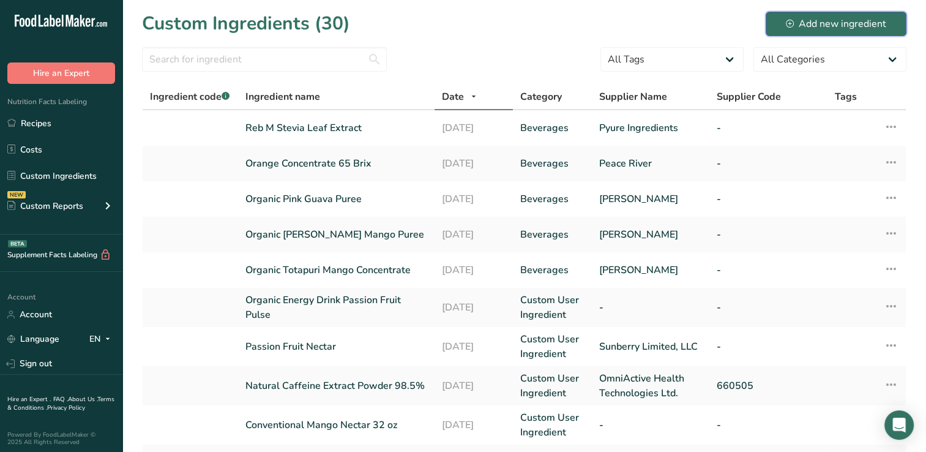
click at [870, 21] on div "Add new ingredient" at bounding box center [836, 24] width 100 height 15
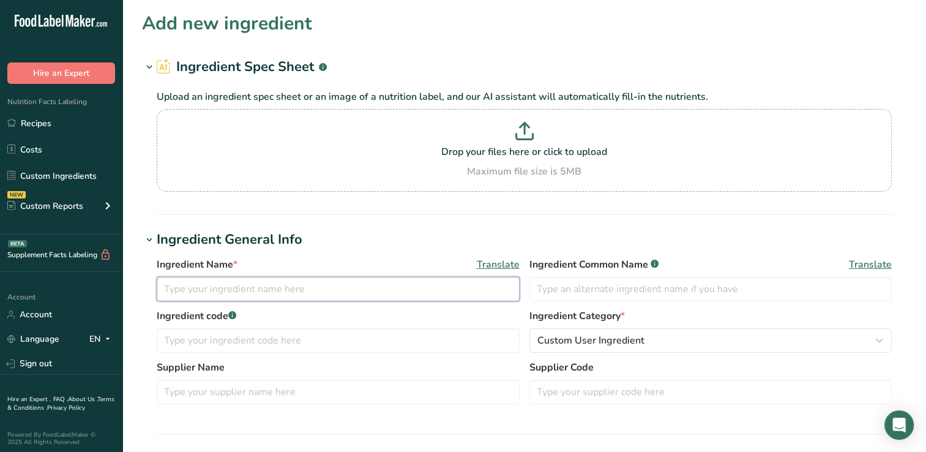
click at [168, 290] on input "text" at bounding box center [338, 289] width 363 height 24
click at [164, 287] on input "Guava Type FI Nat Organic" at bounding box center [338, 289] width 363 height 24
click at [196, 288] on input "Guava Type FI Nat Organic" at bounding box center [338, 289] width 363 height 24
click at [347, 295] on input "Guava Flavor Type FI Nat Organic" at bounding box center [338, 289] width 363 height 24
type input "Guava Flavor Type FI Nat Organic"
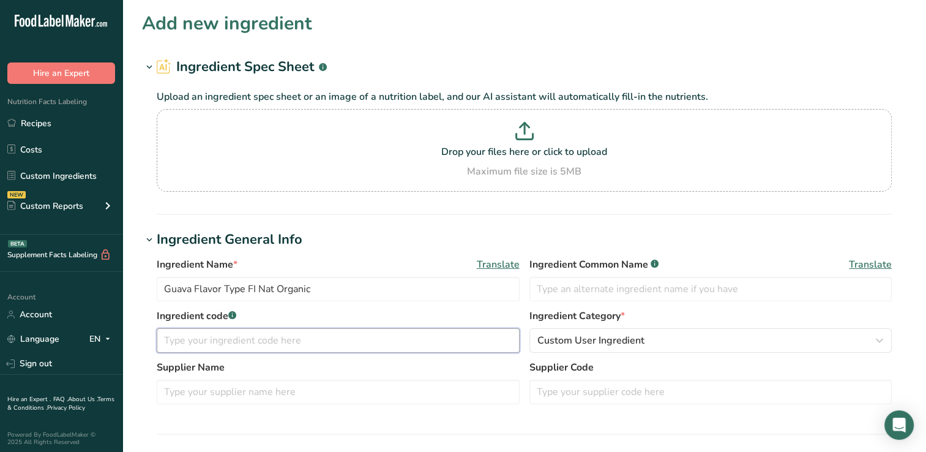
click at [177, 342] on input "text" at bounding box center [338, 340] width 363 height 24
type input "AF 106150"
click at [179, 394] on input "text" at bounding box center [338, 392] width 363 height 24
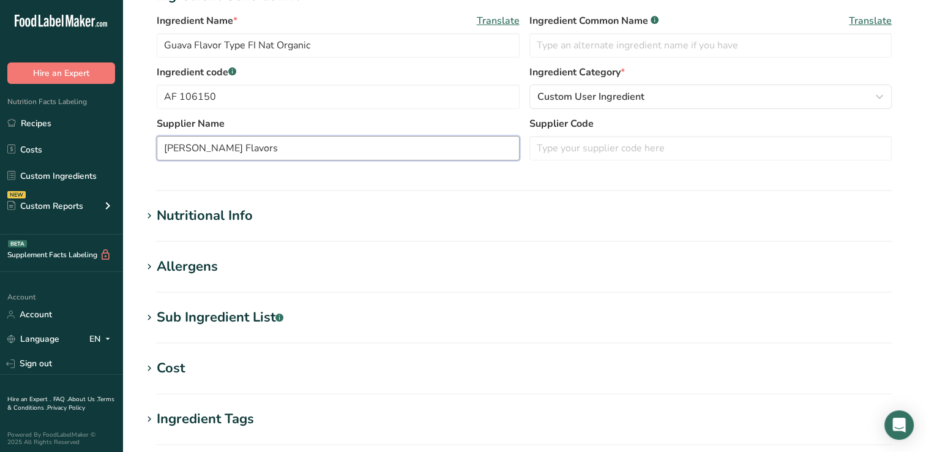
scroll to position [247, 0]
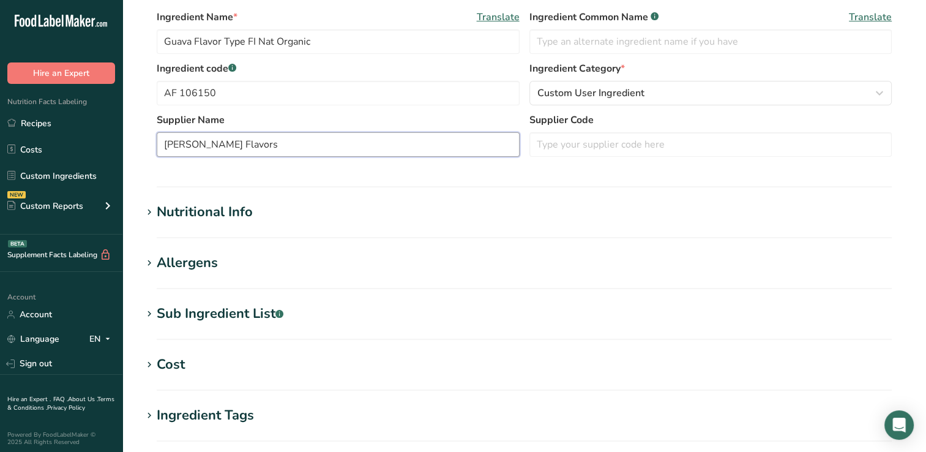
type input "[PERSON_NAME] Flavors"
click at [184, 209] on div "Nutritional Info" at bounding box center [205, 212] width 96 height 20
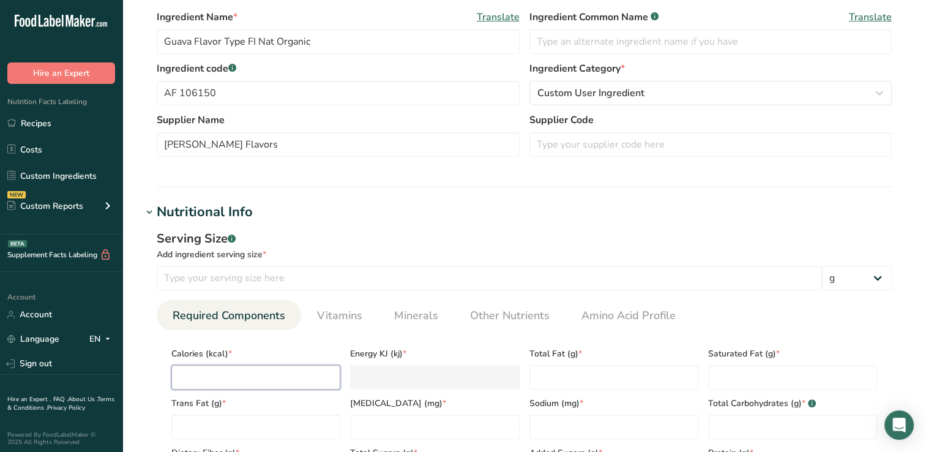
click at [193, 375] on input "number" at bounding box center [255, 377] width 169 height 24
click at [171, 278] on input "number" at bounding box center [490, 278] width 666 height 24
type input "100"
click at [189, 370] on input "number" at bounding box center [255, 377] width 169 height 24
click at [287, 340] on div "Calories (kcal) *" at bounding box center [256, 365] width 179 height 50
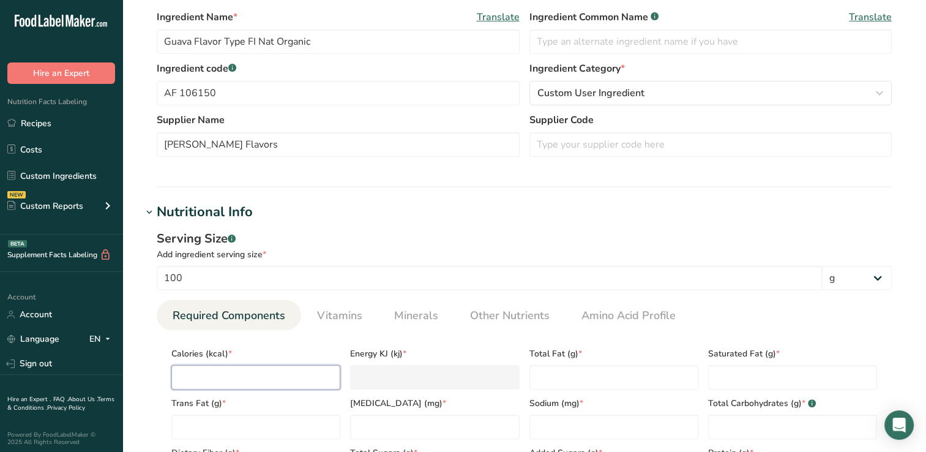
click at [201, 374] on input "number" at bounding box center [255, 377] width 169 height 24
type input "6"
type KJ "25.1"
type input "63"
type KJ "263.6"
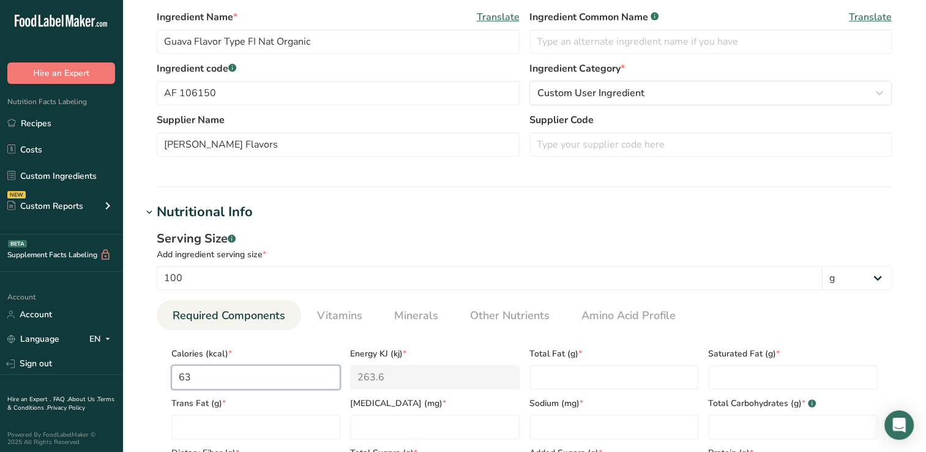
type input "637"
type KJ "2665.2"
type input "637"
click at [546, 380] on Fat "number" at bounding box center [614, 377] width 169 height 24
type Fat "0"
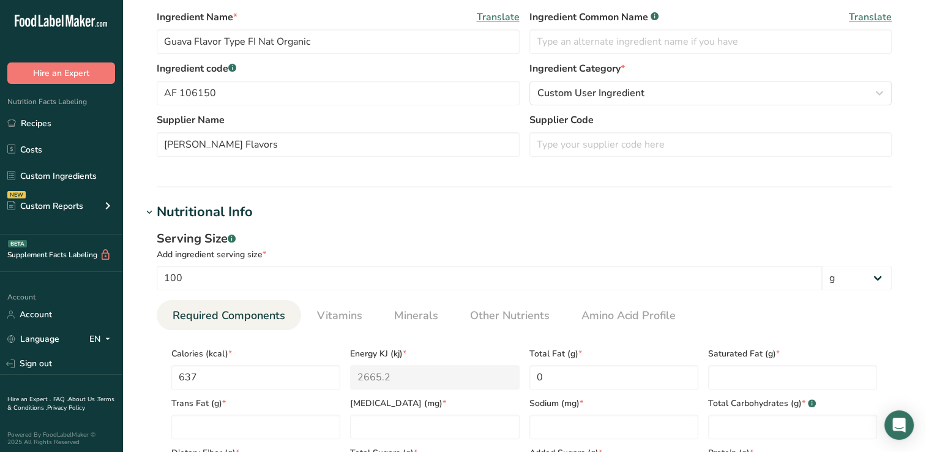
drag, startPoint x: 739, startPoint y: 376, endPoint x: 642, endPoint y: 237, distance: 169.7
click at [642, 237] on div "Serving Size .a-a{fill:#347362;}.b-a{fill:#fff;}" at bounding box center [524, 239] width 735 height 18
click at [725, 378] on Fat "number" at bounding box center [792, 377] width 169 height 24
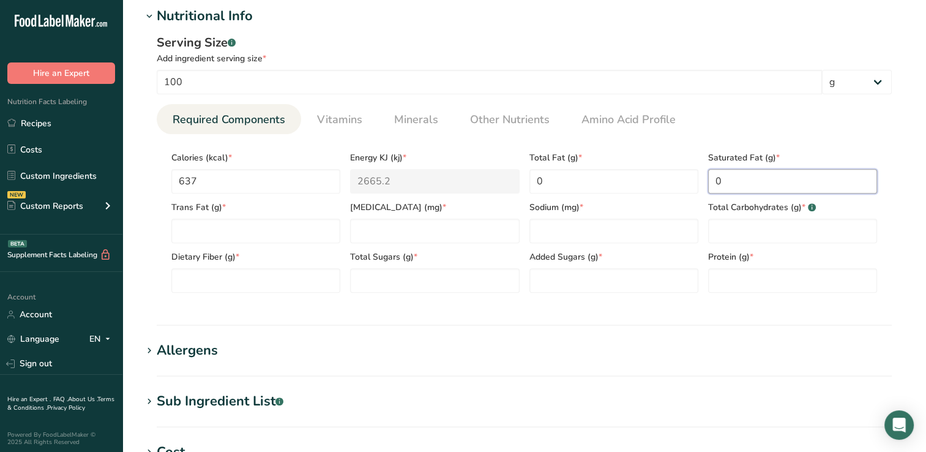
scroll to position [445, 0]
type Fat "0"
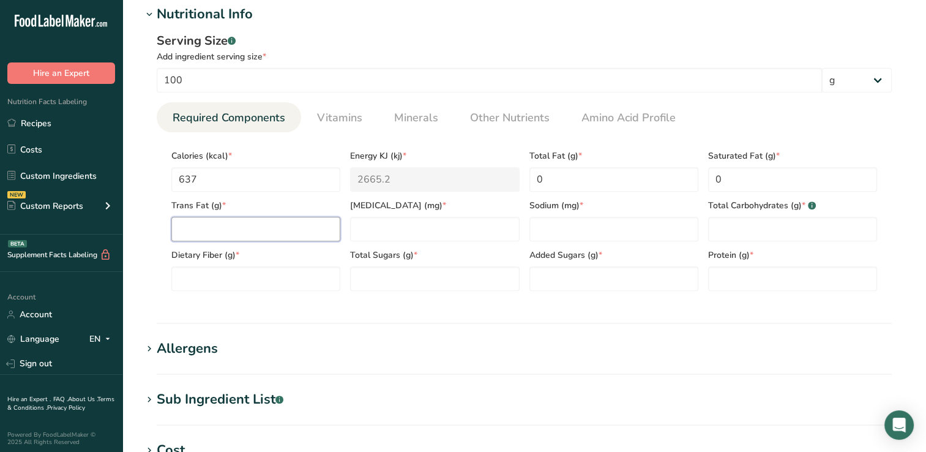
click at [194, 225] on Fat "number" at bounding box center [255, 229] width 169 height 24
type Fat "0"
click at [379, 232] on input "number" at bounding box center [434, 229] width 169 height 24
type input "0"
click at [556, 229] on input "number" at bounding box center [614, 229] width 169 height 24
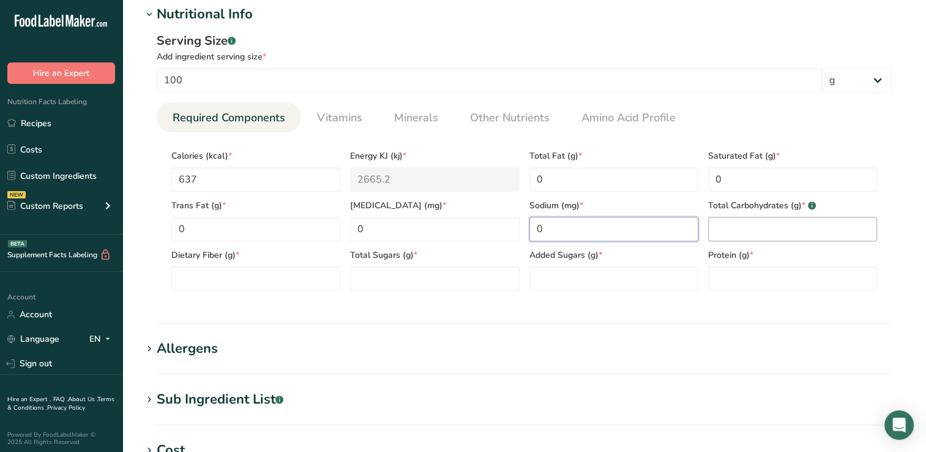
type input "0"
click at [720, 227] on Carbohydrates "number" at bounding box center [792, 229] width 169 height 24
type Carbohydrates "0"
click at [204, 279] on Fiber "number" at bounding box center [255, 278] width 169 height 24
type Fiber "0"
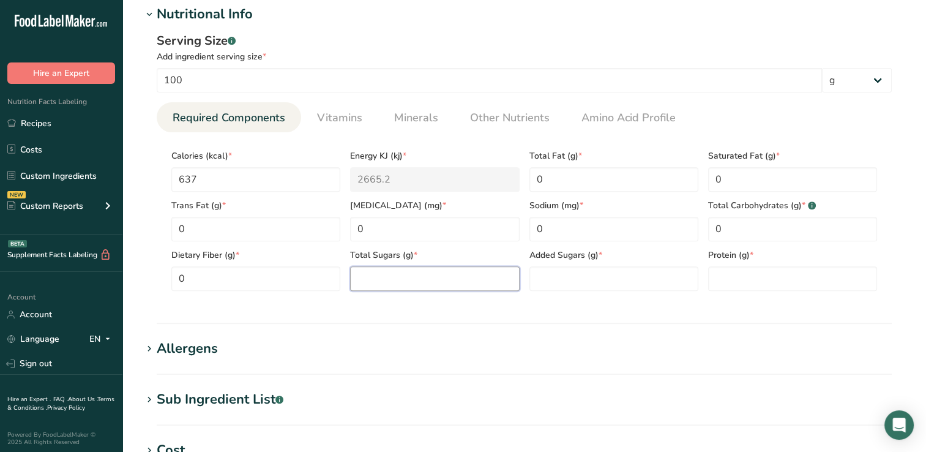
click at [372, 279] on Sugars "number" at bounding box center [434, 278] width 169 height 24
type Sugars "0"
click at [557, 280] on Sugars "number" at bounding box center [614, 278] width 169 height 24
type Sugars "0"
click at [732, 283] on input "number" at bounding box center [792, 278] width 169 height 24
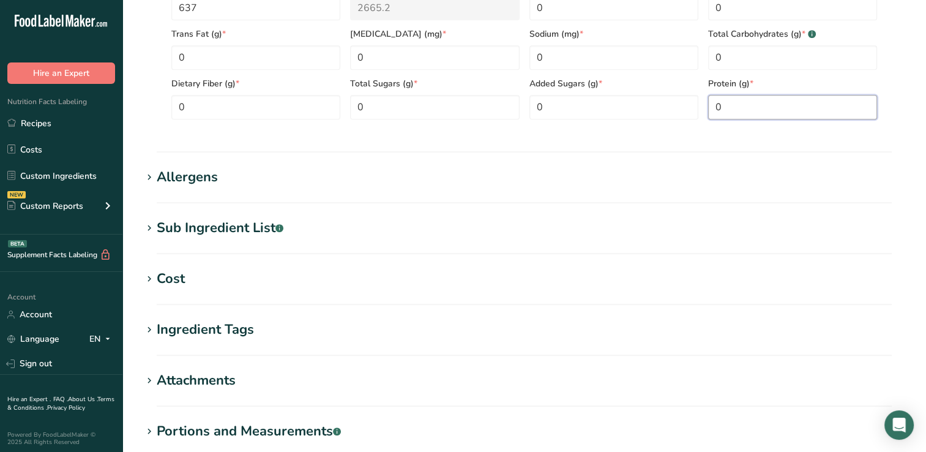
scroll to position [770, 0]
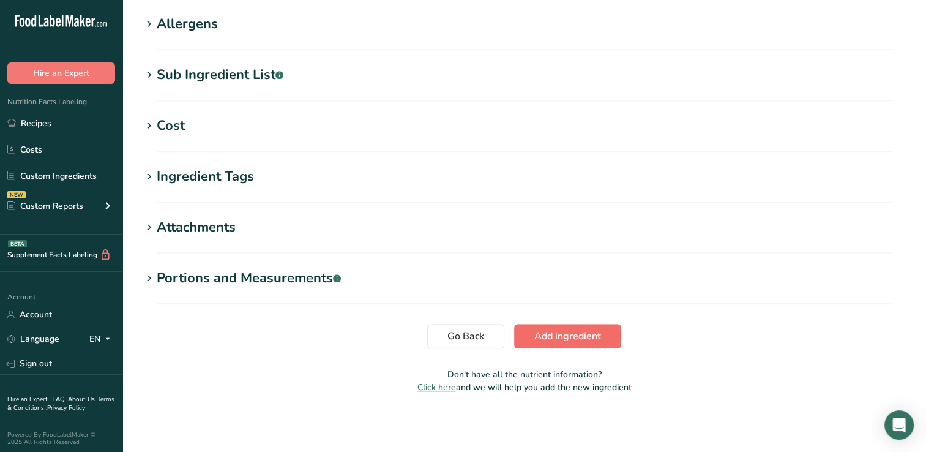
type input "0"
click at [559, 334] on span "Add ingredient" at bounding box center [568, 336] width 67 height 15
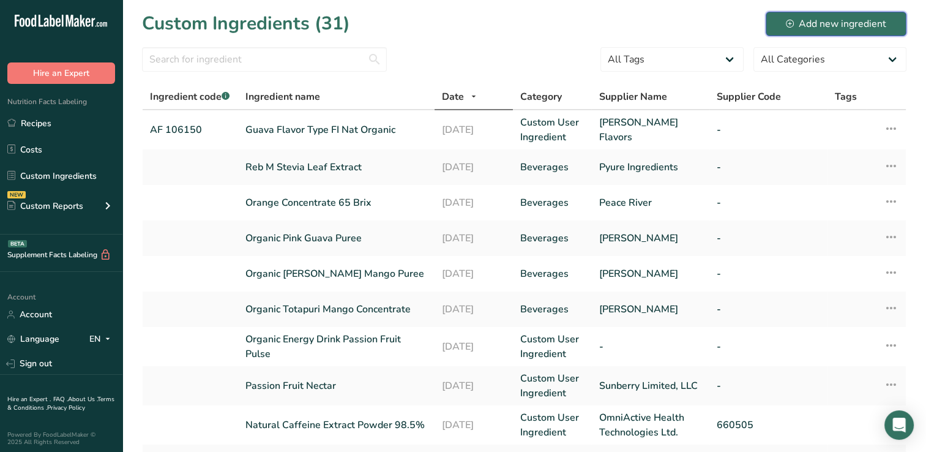
click at [826, 21] on div "Add new ingredient" at bounding box center [836, 24] width 100 height 15
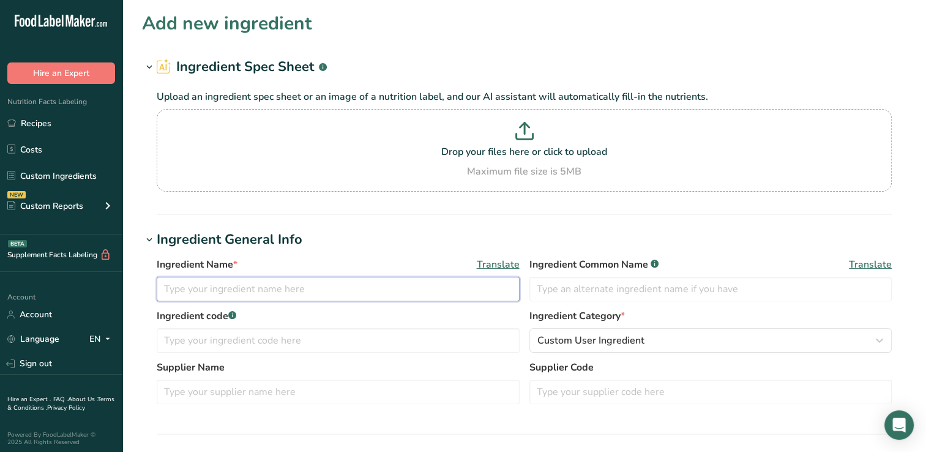
click at [179, 288] on input "text" at bounding box center [338, 289] width 363 height 24
type input "Mango Flavor WONF Nat Organic"
click at [167, 342] on input "text" at bounding box center [338, 340] width 363 height 24
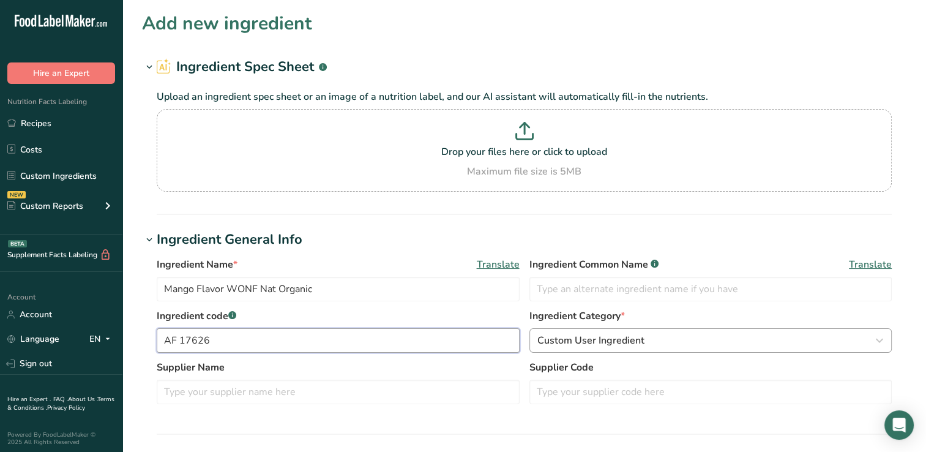
type input "AF 17626"
click at [615, 340] on span "Custom User Ingredient" at bounding box center [591, 340] width 107 height 15
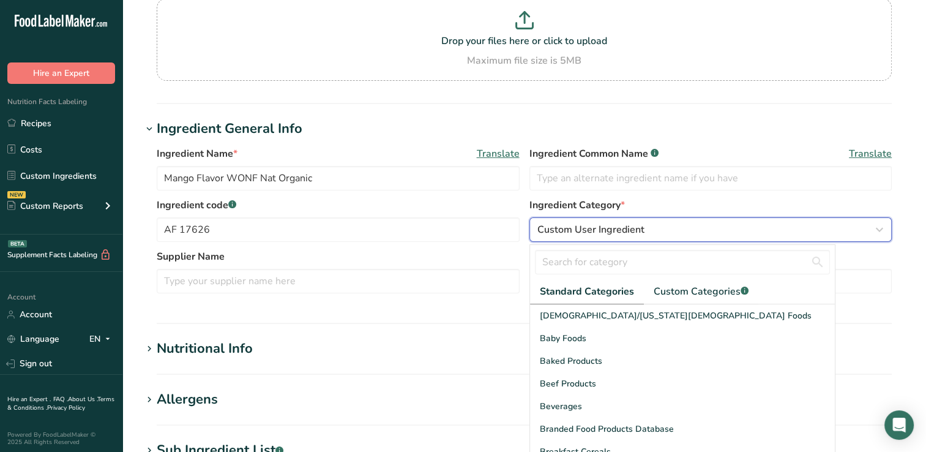
scroll to position [126, 0]
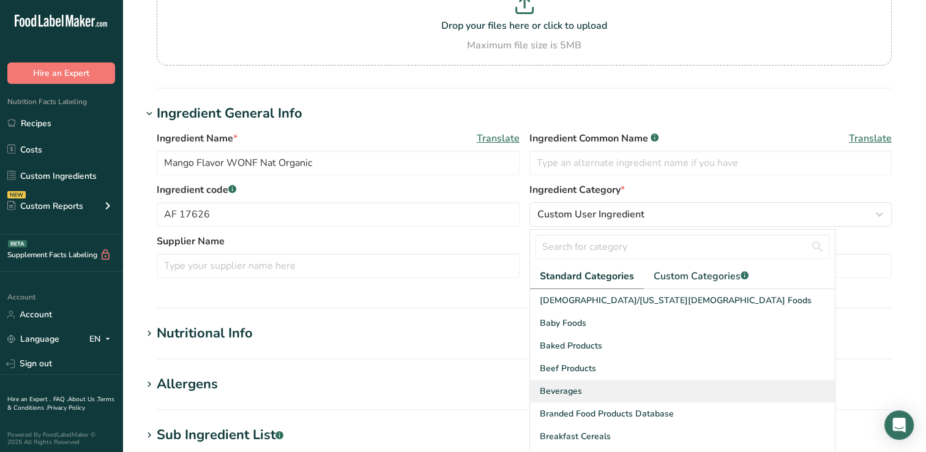
click at [559, 391] on span "Beverages" at bounding box center [561, 391] width 42 height 13
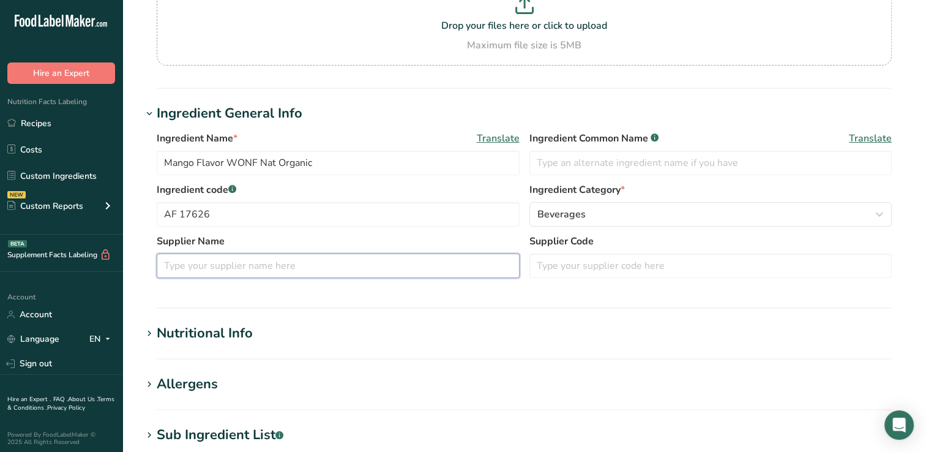
click at [176, 268] on input "text" at bounding box center [338, 266] width 363 height 24
type input "[PERSON_NAME] Flavors"
click at [216, 332] on div "Nutritional Info" at bounding box center [205, 333] width 96 height 20
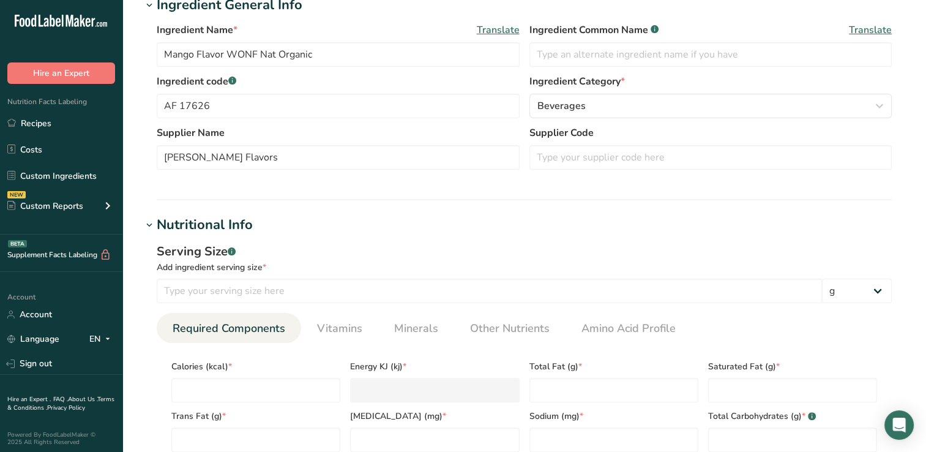
scroll to position [263, 0]
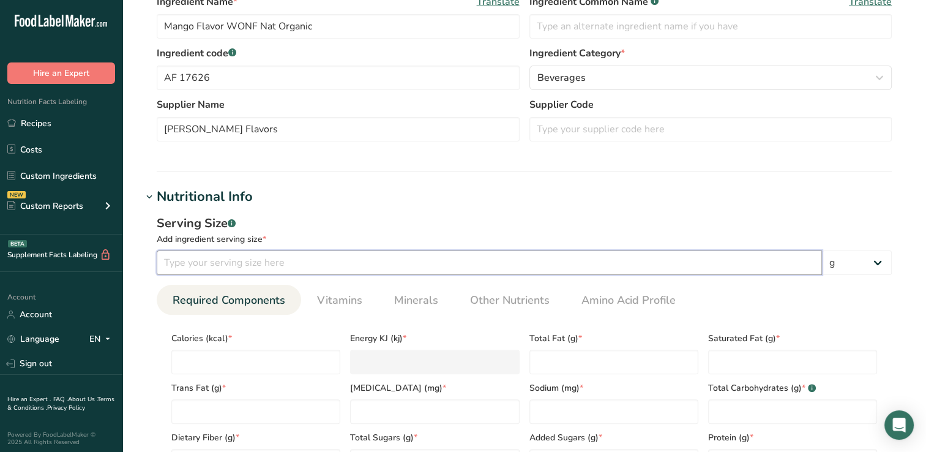
click at [176, 265] on input "number" at bounding box center [490, 262] width 666 height 24
type input "100"
click at [196, 359] on input "number" at bounding box center [255, 362] width 169 height 24
type input "5"
type KJ "20.9"
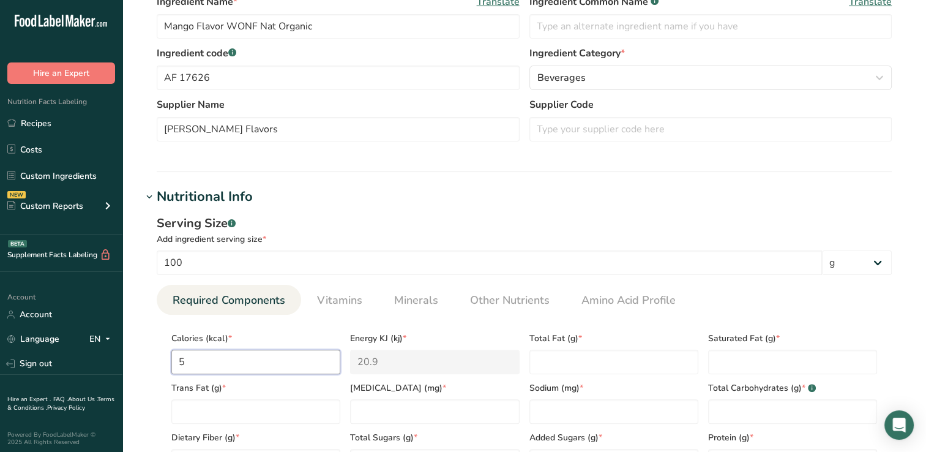
type input "59"
type KJ "246.9"
type input "596"
type KJ "2493.7"
type input "596"
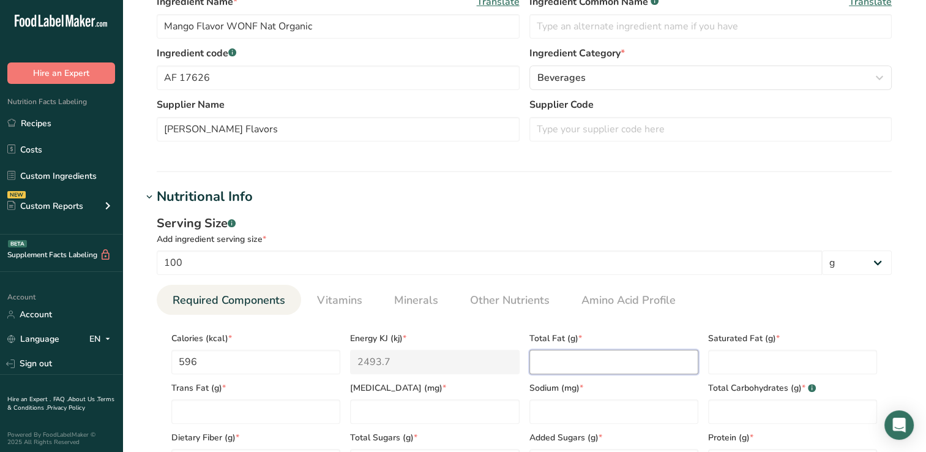
click at [571, 359] on Fat "number" at bounding box center [614, 362] width 169 height 24
type Fat "0"
click at [719, 364] on Fat "number" at bounding box center [792, 362] width 169 height 24
type Fat "0"
click at [186, 415] on Fat "number" at bounding box center [255, 411] width 169 height 24
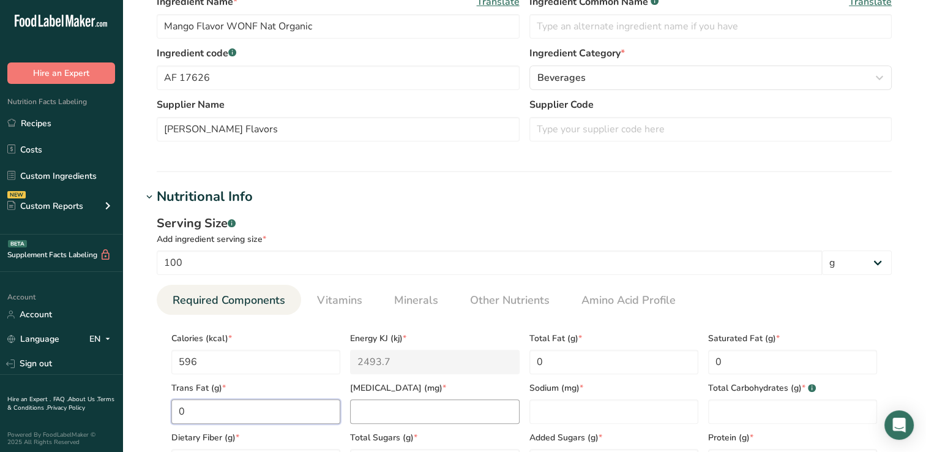
type Fat "0"
click at [372, 413] on input "number" at bounding box center [434, 411] width 169 height 24
type input "0"
click at [555, 418] on input "number" at bounding box center [614, 411] width 169 height 24
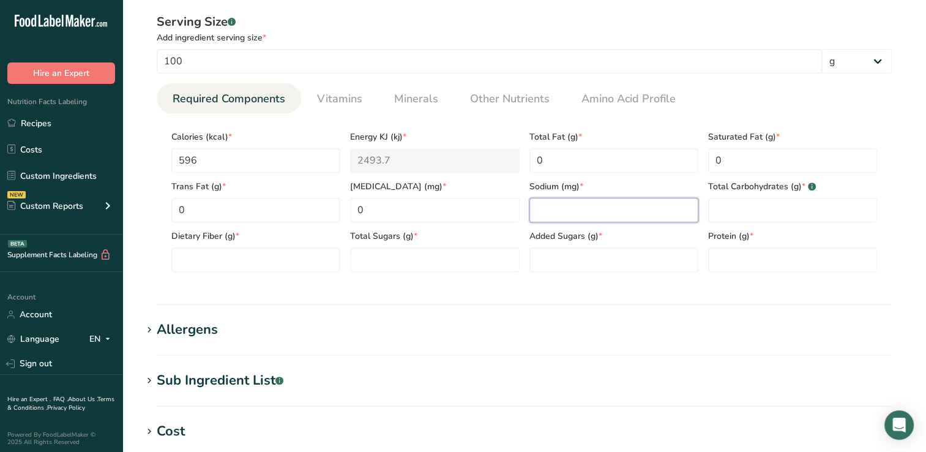
scroll to position [498, 0]
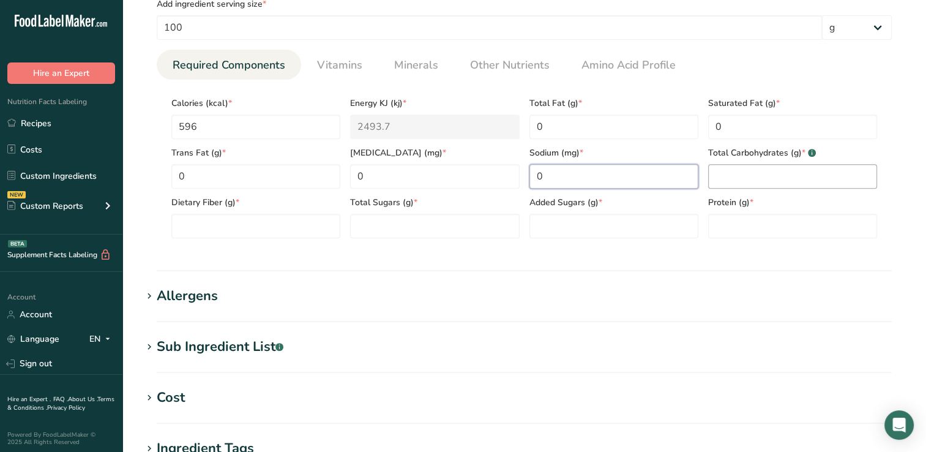
type input "0"
click at [739, 178] on Carbohydrates "number" at bounding box center [792, 176] width 169 height 24
type Carbohydrates "0"
click at [197, 228] on Fiber "number" at bounding box center [255, 226] width 169 height 24
type Fiber "0"
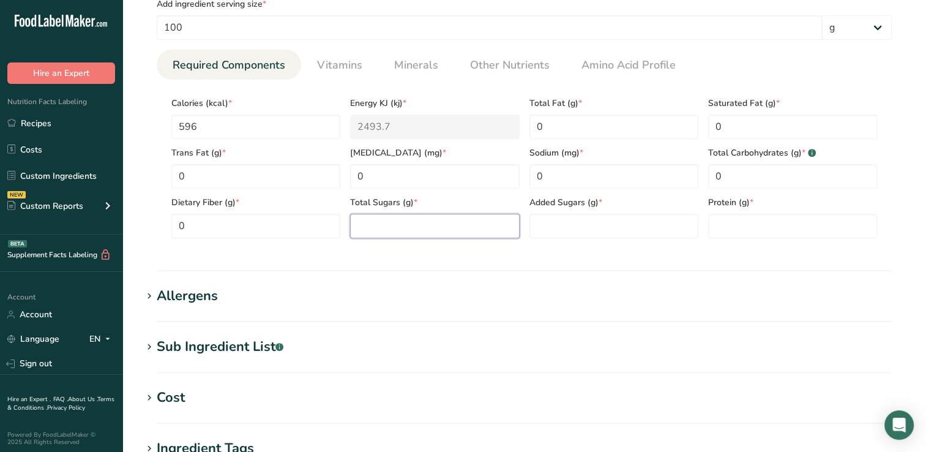
click at [367, 227] on Sugars "number" at bounding box center [434, 226] width 169 height 24
type Sugars "0"
click at [551, 232] on Sugars "number" at bounding box center [614, 226] width 169 height 24
type Sugars "0"
click at [742, 231] on input "number" at bounding box center [792, 226] width 169 height 24
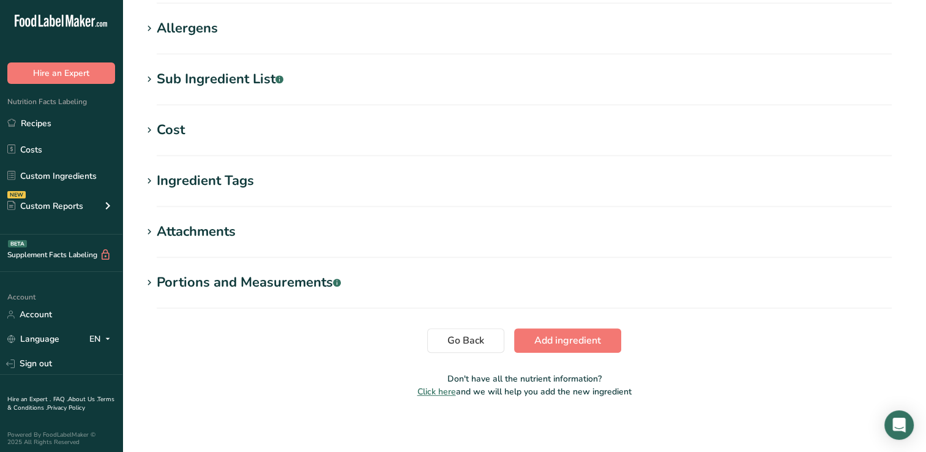
scroll to position [770, 0]
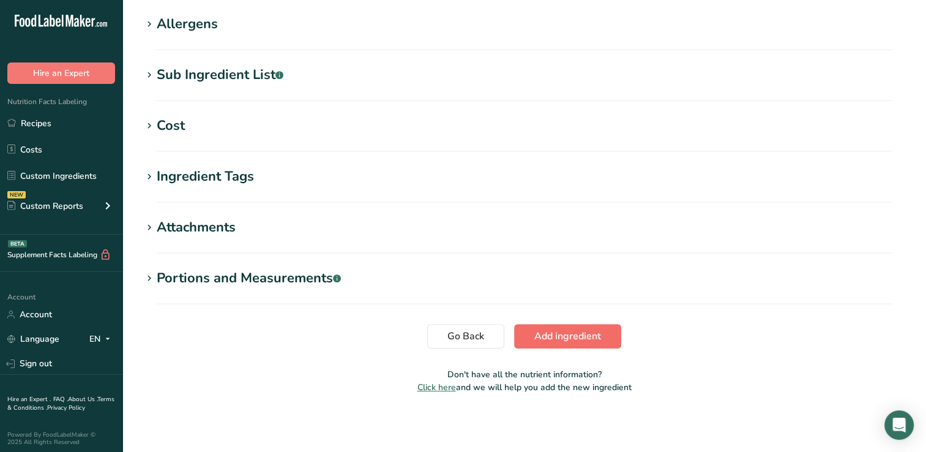
type input "0"
click at [582, 334] on span "Add ingredient" at bounding box center [568, 336] width 67 height 15
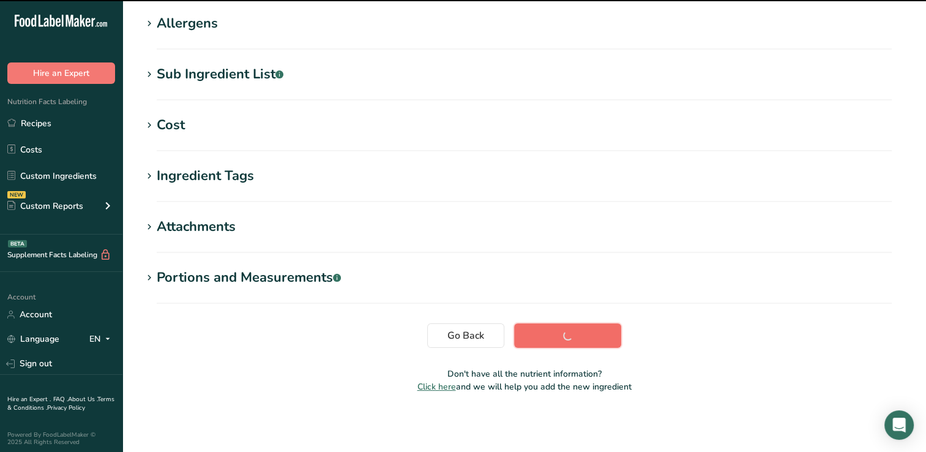
scroll to position [196, 0]
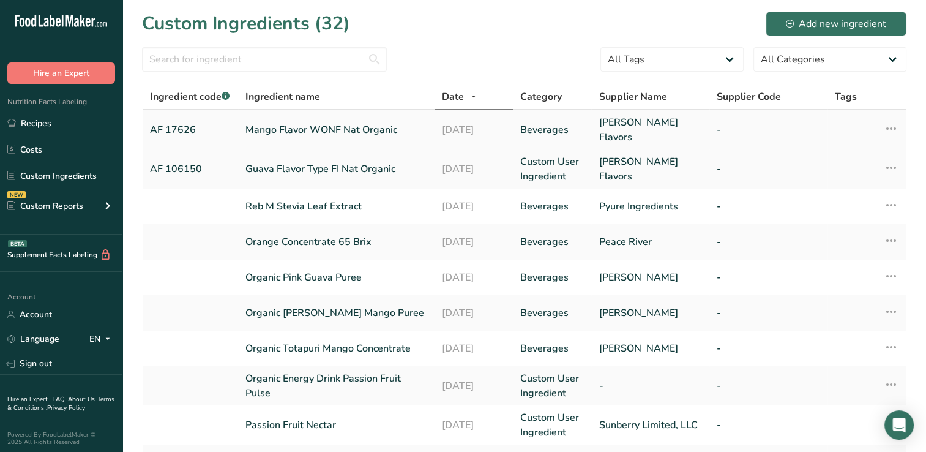
click at [311, 127] on link "Mango Flavor WONF Nat Organic" at bounding box center [337, 129] width 182 height 15
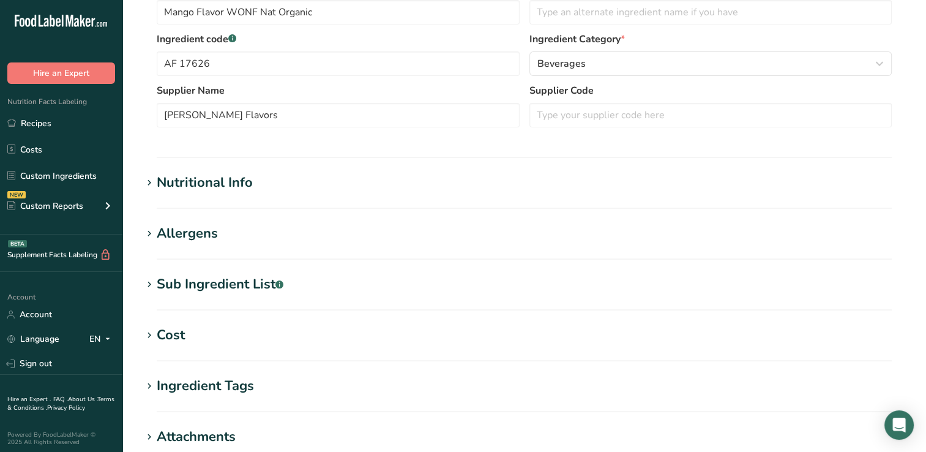
scroll to position [267, 0]
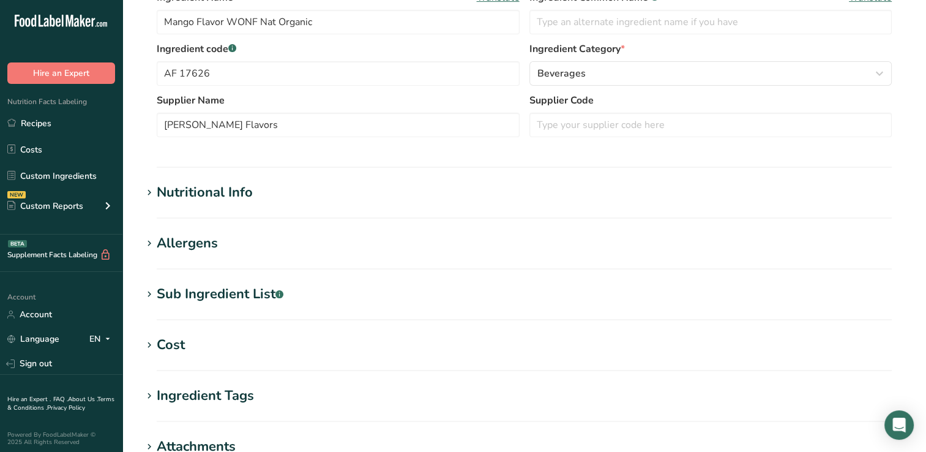
click at [241, 187] on div "Nutritional Info" at bounding box center [205, 192] width 96 height 20
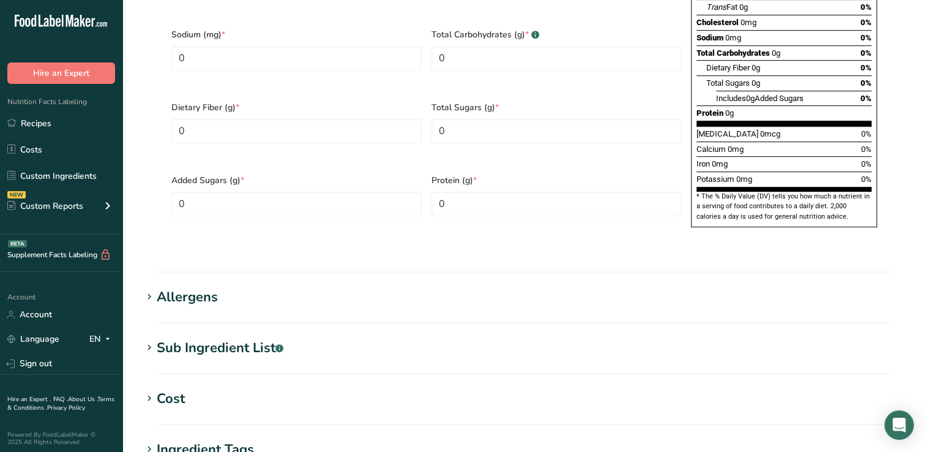
scroll to position [0, 0]
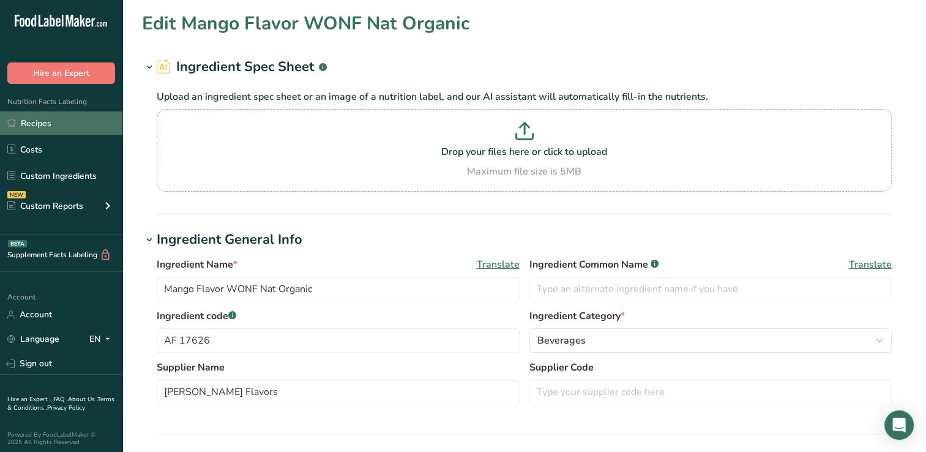
click at [40, 123] on link "Recipes" at bounding box center [61, 122] width 122 height 23
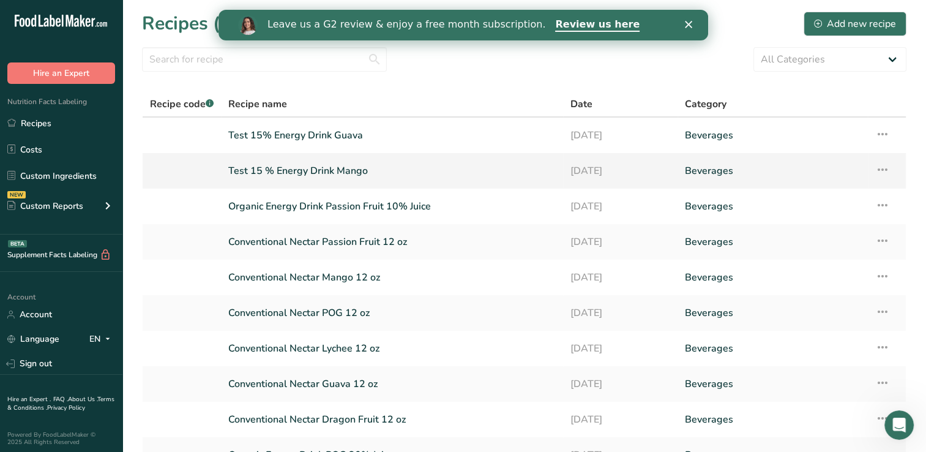
click at [311, 168] on link "Test 15 % Energy Drink Mango" at bounding box center [392, 171] width 328 height 26
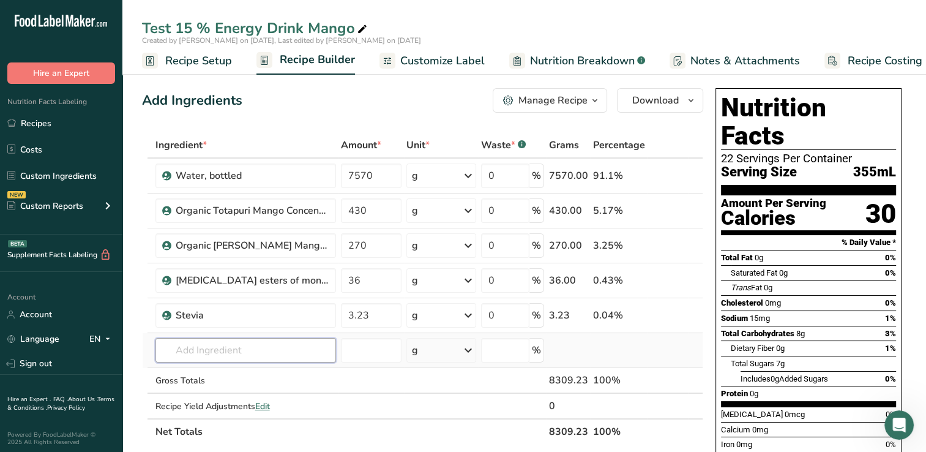
click at [194, 347] on input "text" at bounding box center [246, 350] width 181 height 24
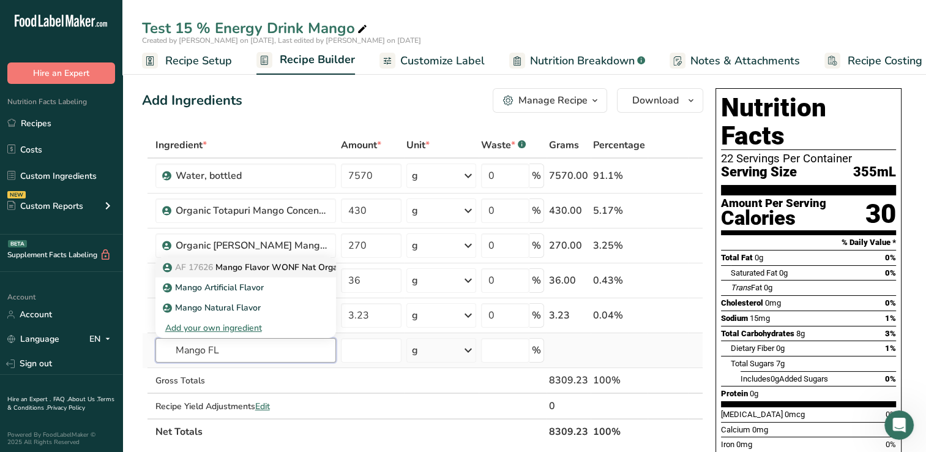
type input "Mango FL"
click at [280, 263] on p "AF 17626 Mango Flavor WONF Nat Organic" at bounding box center [257, 267] width 184 height 13
type input "Mango Flavor WONF Nat Organic"
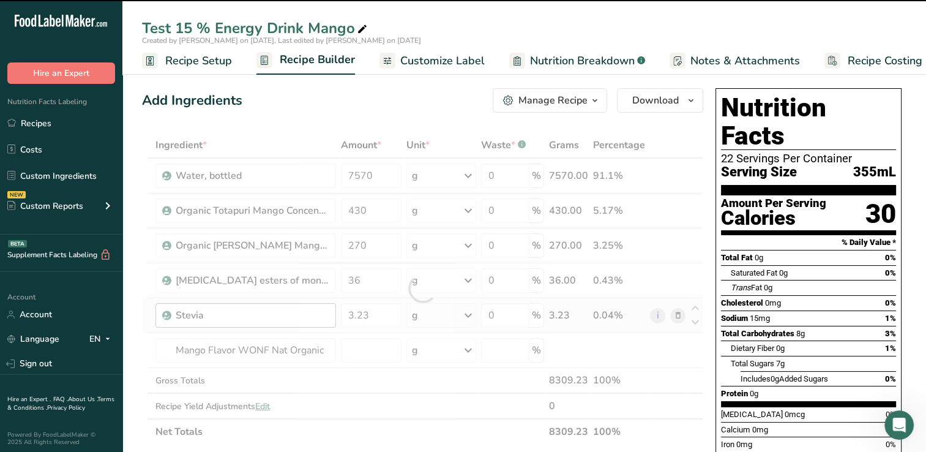
type input "0"
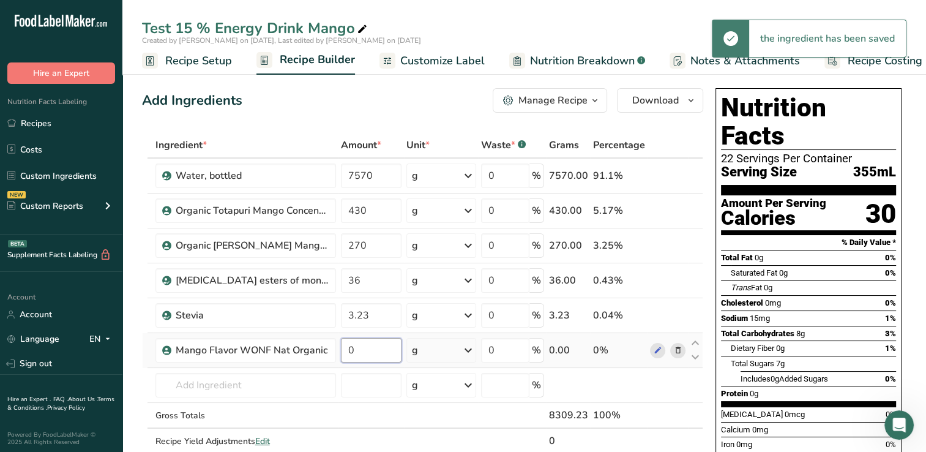
click at [363, 350] on input "0" at bounding box center [371, 350] width 61 height 24
type input "5"
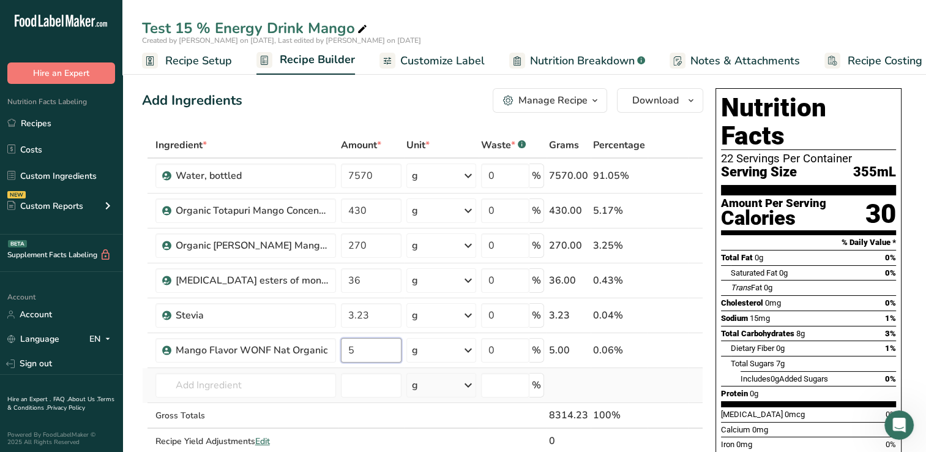
type input "5"
click at [629, 386] on div "Ingredient * Amount * Unit * Waste * .a-a{fill:#347362;}.b-a{fill:#fff;} Grams …" at bounding box center [423, 305] width 562 height 347
click at [86, 173] on link "Custom Ingredients" at bounding box center [61, 175] width 122 height 23
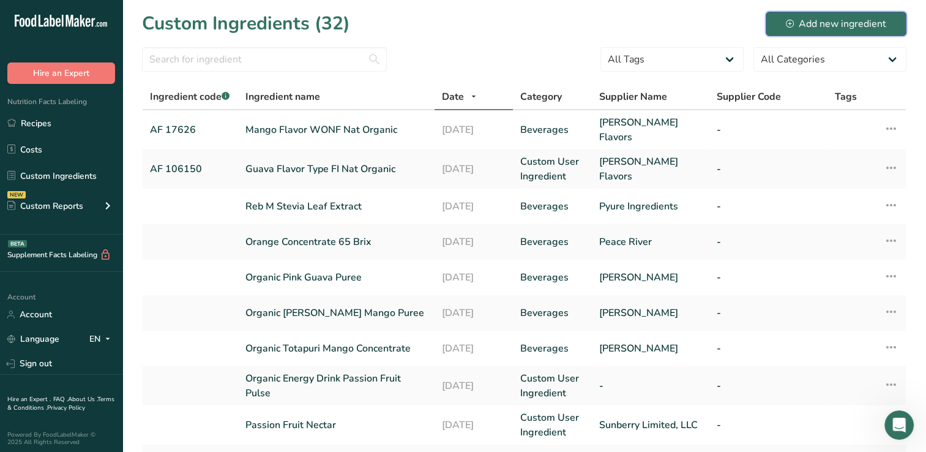
click at [865, 22] on div "Add new ingredient" at bounding box center [836, 24] width 100 height 15
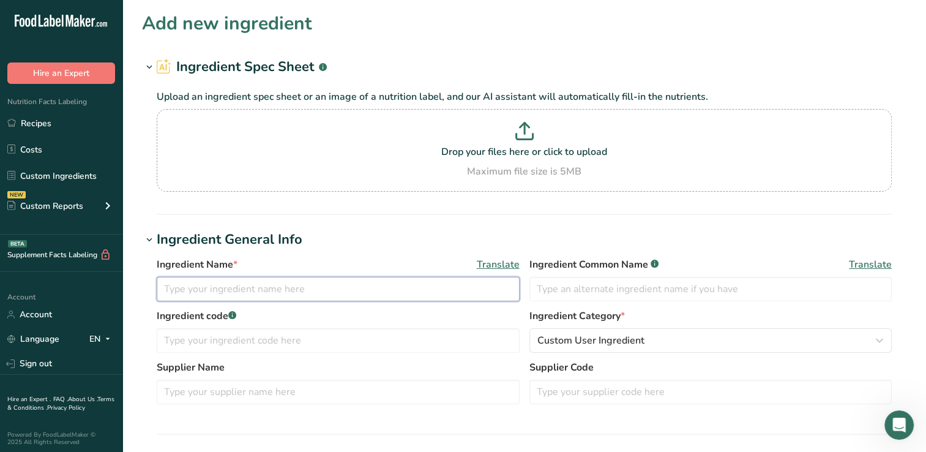
click at [172, 290] on input "text" at bounding box center [338, 289] width 363 height 24
type input "Passionfruit FI Wonf Nat Organic"
click at [176, 344] on input "text" at bounding box center [338, 340] width 363 height 24
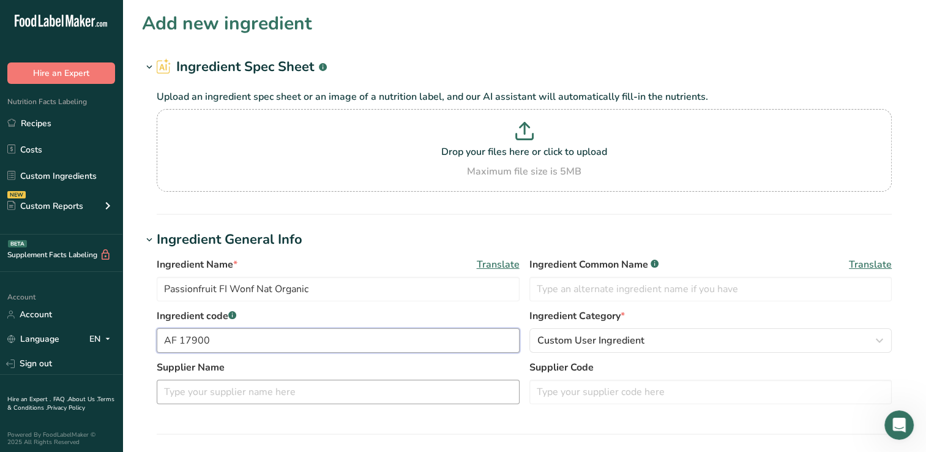
type input "AF 17900"
click at [171, 393] on input "text" at bounding box center [338, 392] width 363 height 24
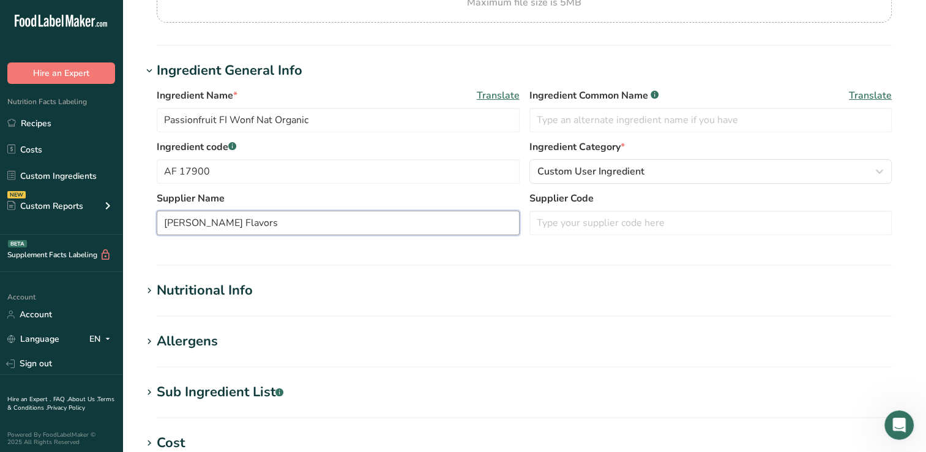
scroll to position [228, 0]
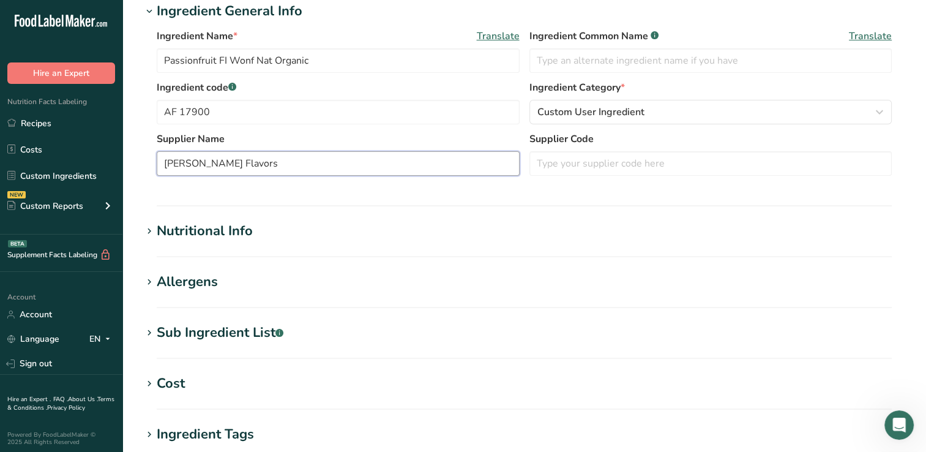
type input "[PERSON_NAME] Flavors"
click at [211, 228] on div "Nutritional Info" at bounding box center [205, 231] width 96 height 20
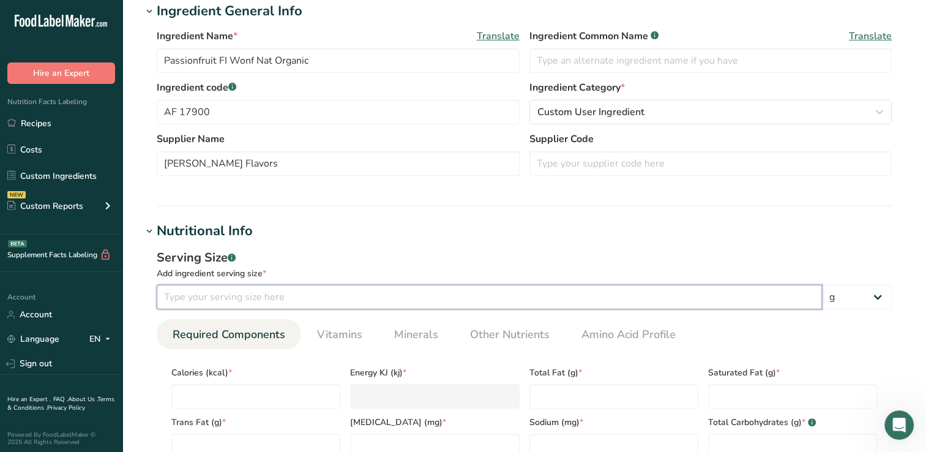
click at [186, 299] on input "number" at bounding box center [490, 297] width 666 height 24
type input "100"
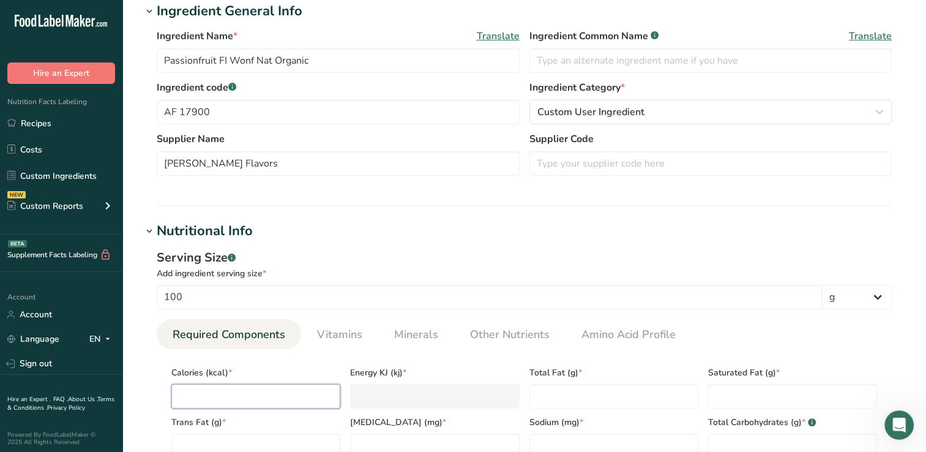
click at [192, 388] on input "number" at bounding box center [255, 396] width 169 height 24
type input "6"
type KJ "25.1"
type input "66"
type KJ "276.1"
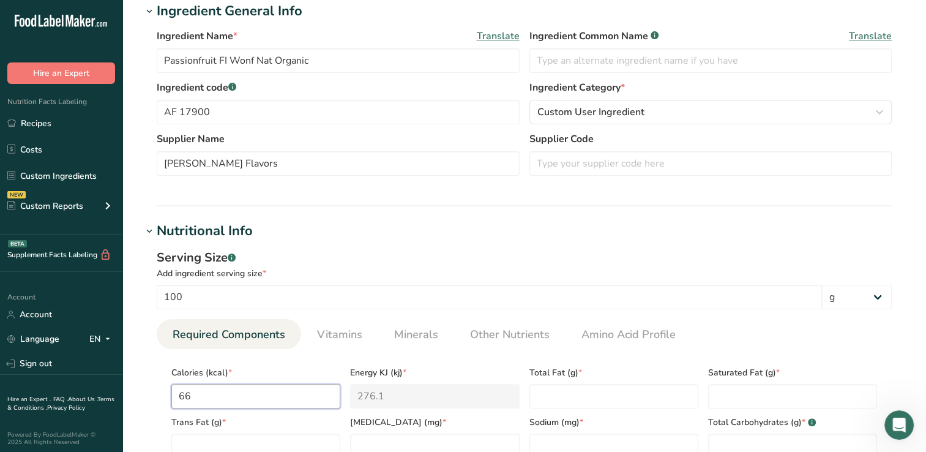
type input "669"
type KJ "2799.1"
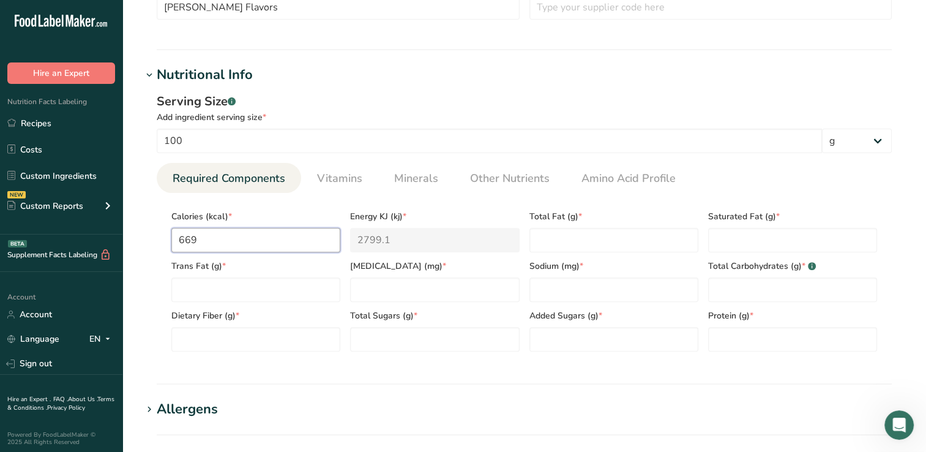
scroll to position [387, 0]
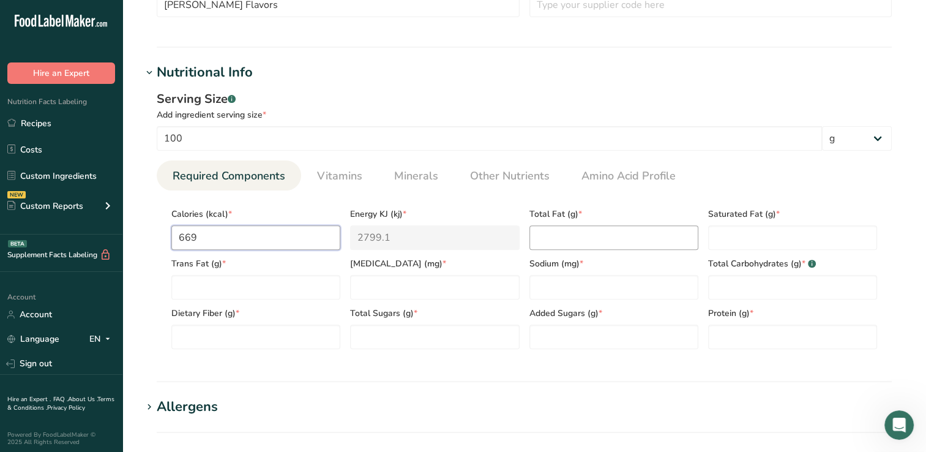
type input "669"
click at [577, 234] on Fat "number" at bounding box center [614, 237] width 169 height 24
type Fat "0"
click at [721, 237] on Fat "number" at bounding box center [792, 237] width 169 height 24
type Fat "0"
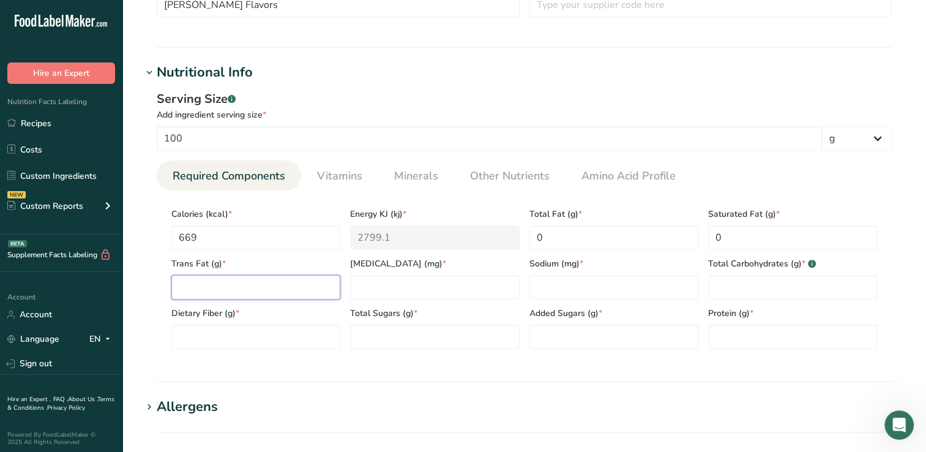
click at [201, 291] on Fat "number" at bounding box center [255, 287] width 169 height 24
type Fat "0"
click at [374, 293] on input "number" at bounding box center [434, 287] width 169 height 24
type input "0"
click at [556, 283] on input "number" at bounding box center [614, 287] width 169 height 24
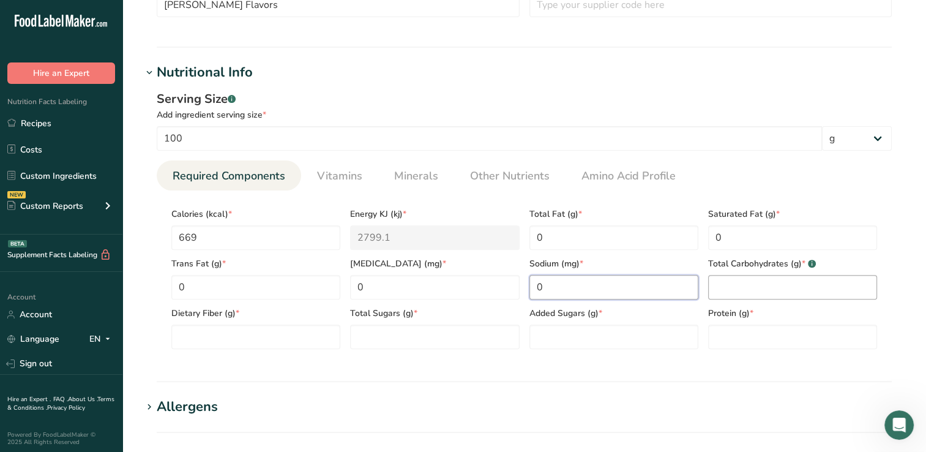
type input "0"
click at [734, 289] on Carbohydrates "number" at bounding box center [792, 287] width 169 height 24
type Carbohydrates "0"
click at [210, 333] on Fiber "number" at bounding box center [255, 337] width 169 height 24
type Fiber "0"
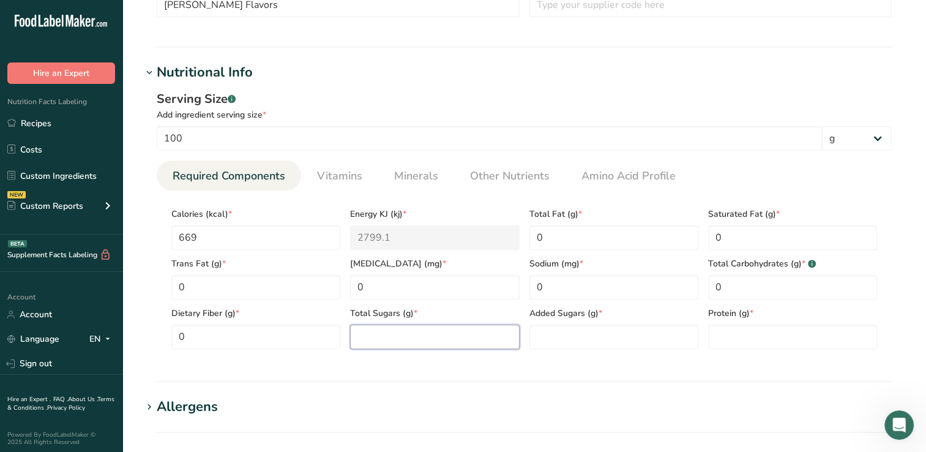
click at [380, 334] on Sugars "number" at bounding box center [434, 337] width 169 height 24
type Sugars "0"
click at [546, 338] on Sugars "number" at bounding box center [614, 337] width 169 height 24
type Sugars "0"
click at [735, 337] on input "number" at bounding box center [792, 337] width 169 height 24
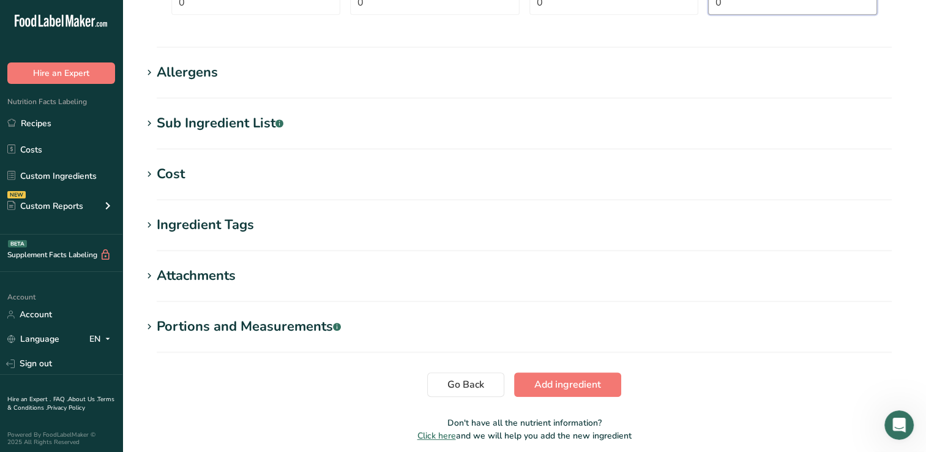
scroll to position [729, 0]
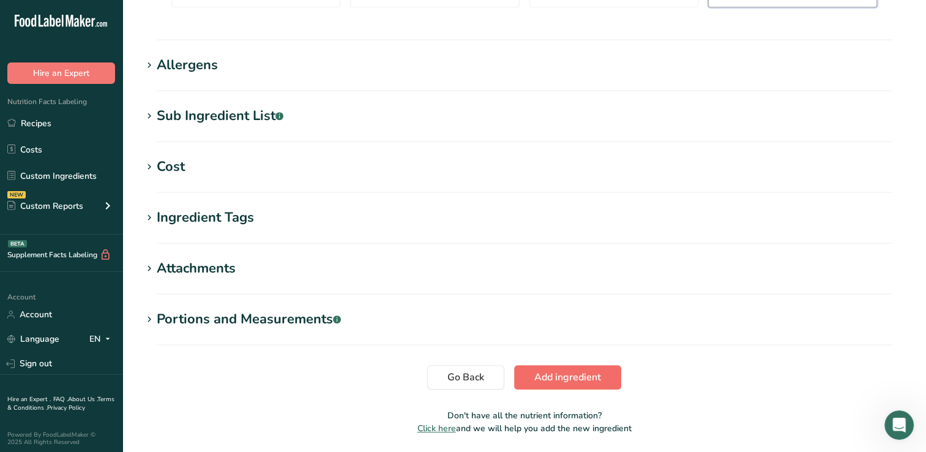
type input "0"
click at [585, 374] on span "Add ingredient" at bounding box center [568, 377] width 67 height 15
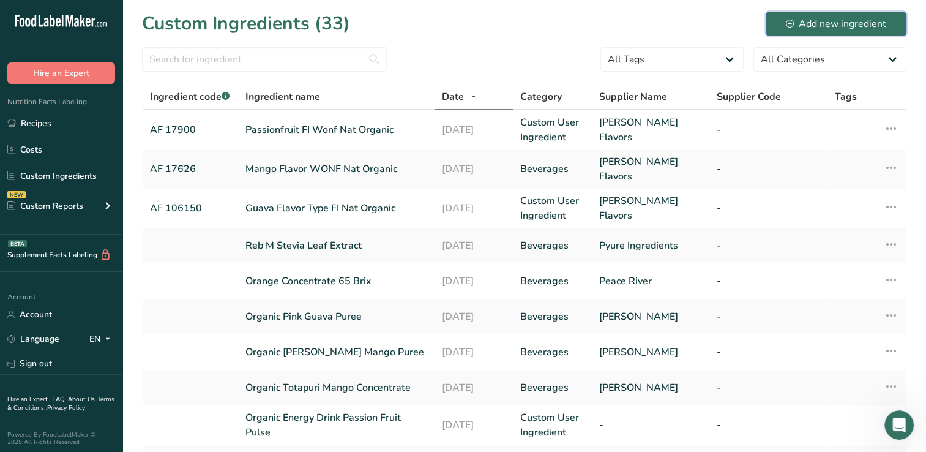
click at [862, 21] on div "Add new ingredient" at bounding box center [836, 24] width 100 height 15
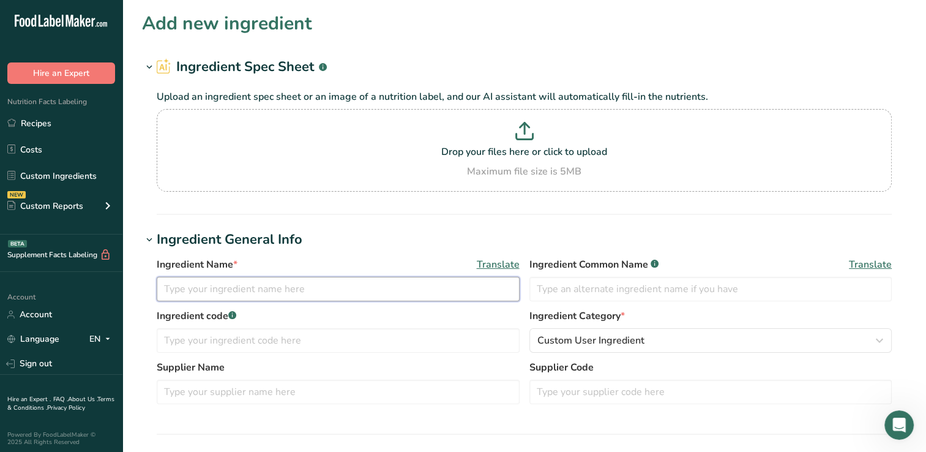
click at [174, 288] on input "text" at bounding box center [338, 289] width 363 height 24
type input "Passionfruit Orange Guava FL Wonf Nat"
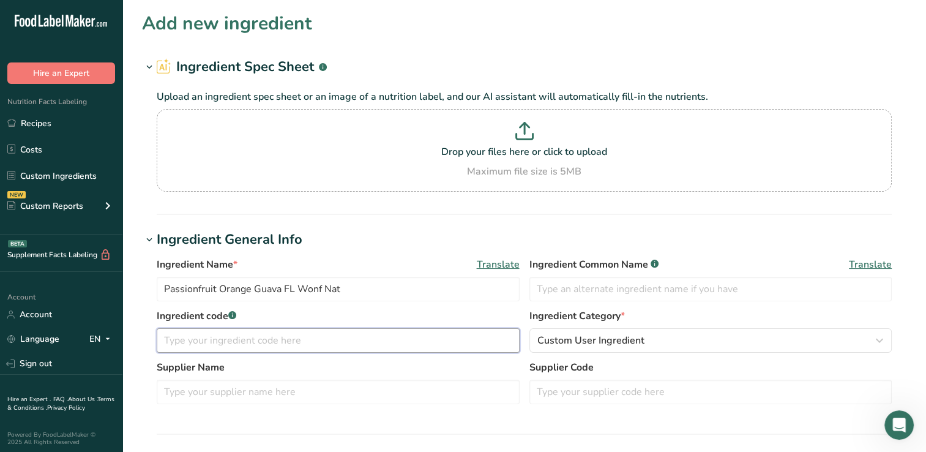
click at [173, 344] on input "text" at bounding box center [338, 340] width 363 height 24
type input "AF104983"
click at [169, 393] on input "text" at bounding box center [338, 392] width 363 height 24
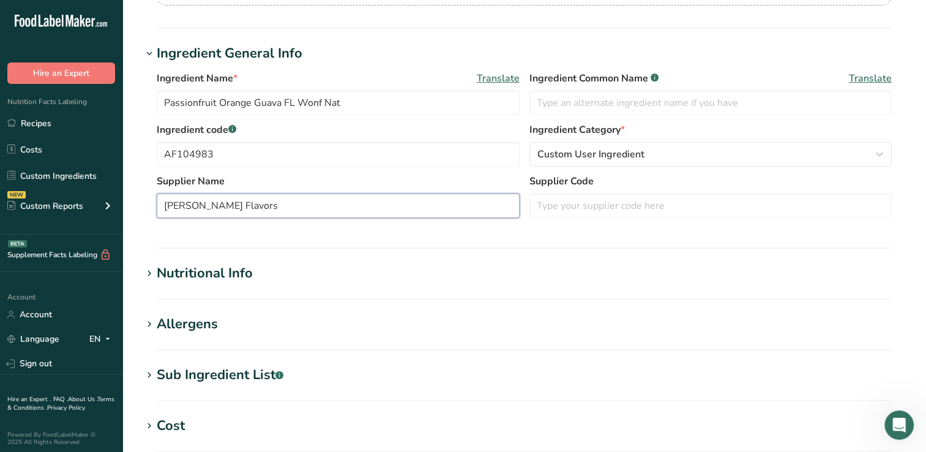
scroll to position [212, 0]
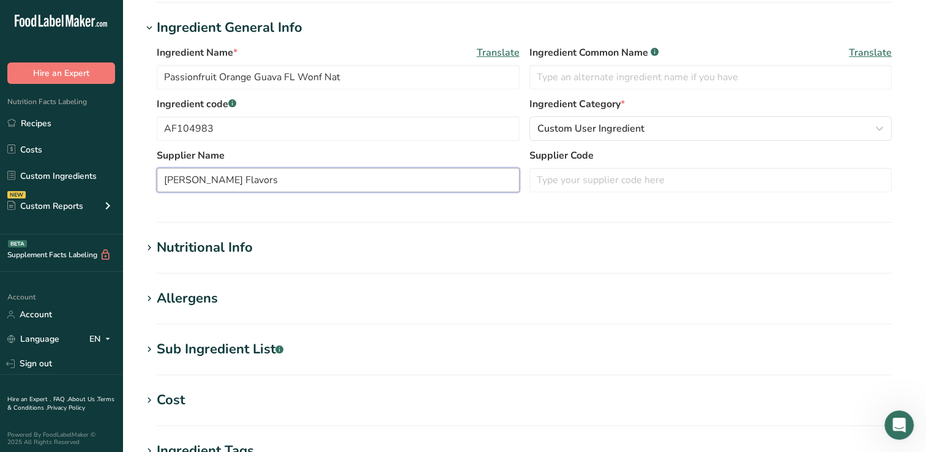
type input "[PERSON_NAME] Flavors"
click at [218, 244] on div "Nutritional Info" at bounding box center [205, 248] width 96 height 20
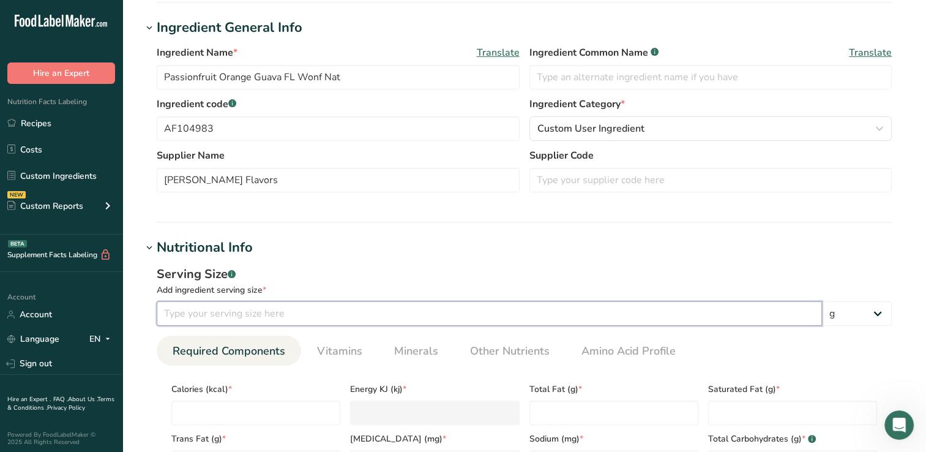
click at [181, 313] on input "number" at bounding box center [490, 313] width 666 height 24
type input "100"
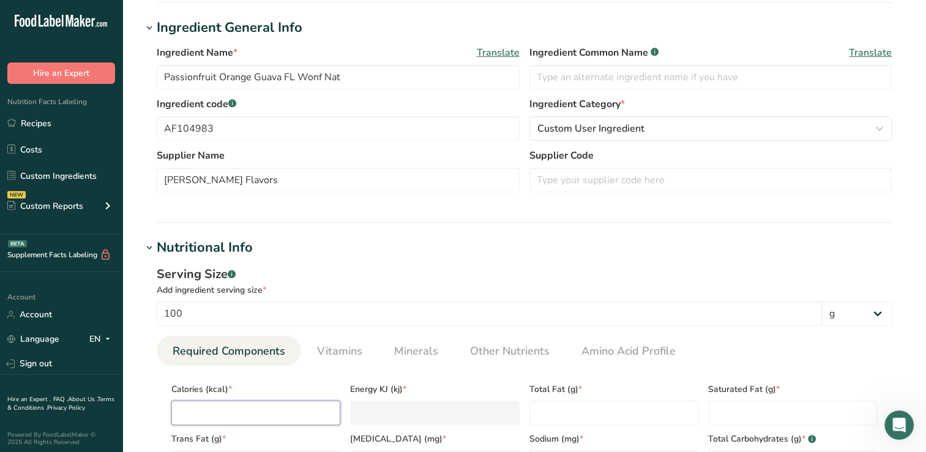
click at [192, 414] on input "number" at bounding box center [255, 412] width 169 height 24
type input "4"
type KJ "16.7"
type input "42"
type KJ "175.7"
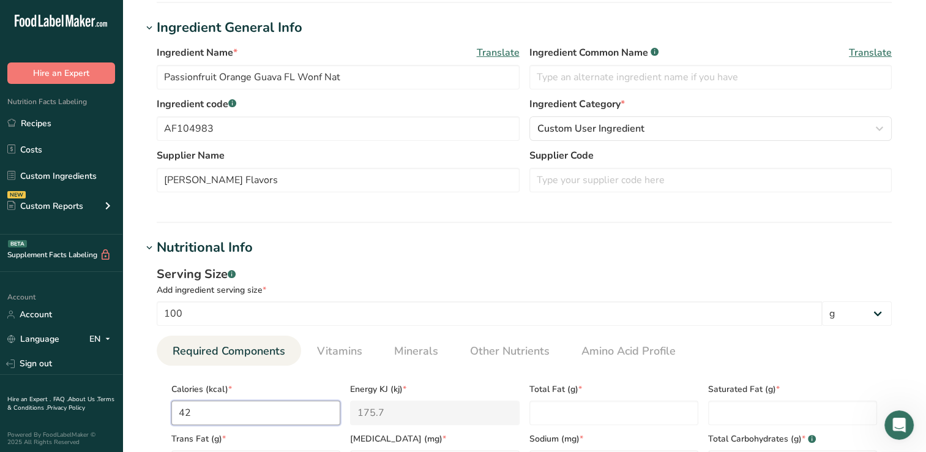
type input "423"
type KJ "1769.8"
type input "423"
drag, startPoint x: 932, startPoint y: 261, endPoint x: 708, endPoint y: 250, distance: 224.4
click at [708, 250] on h1 "Nutritional Info" at bounding box center [524, 248] width 765 height 20
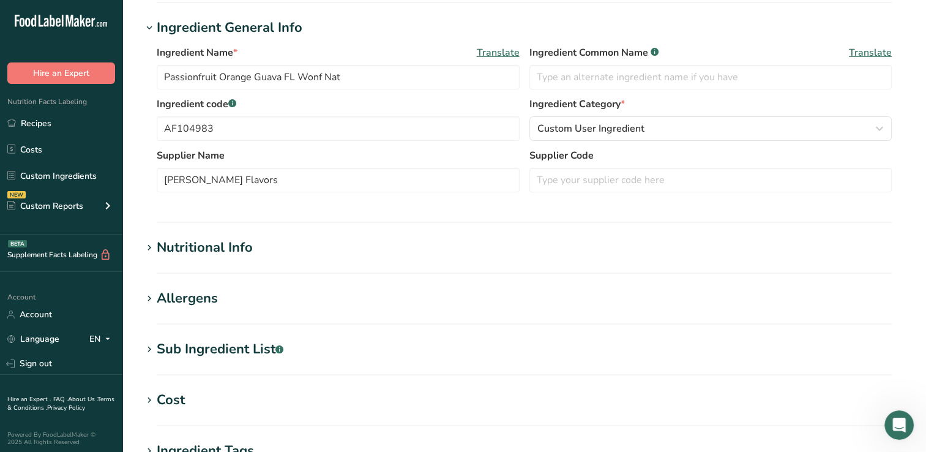
click at [218, 241] on div "Nutritional Info" at bounding box center [205, 248] width 96 height 20
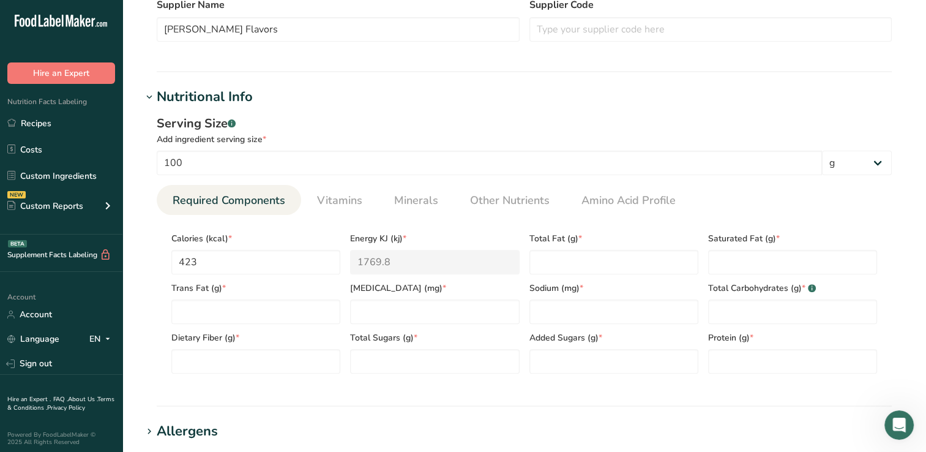
scroll to position [408, 0]
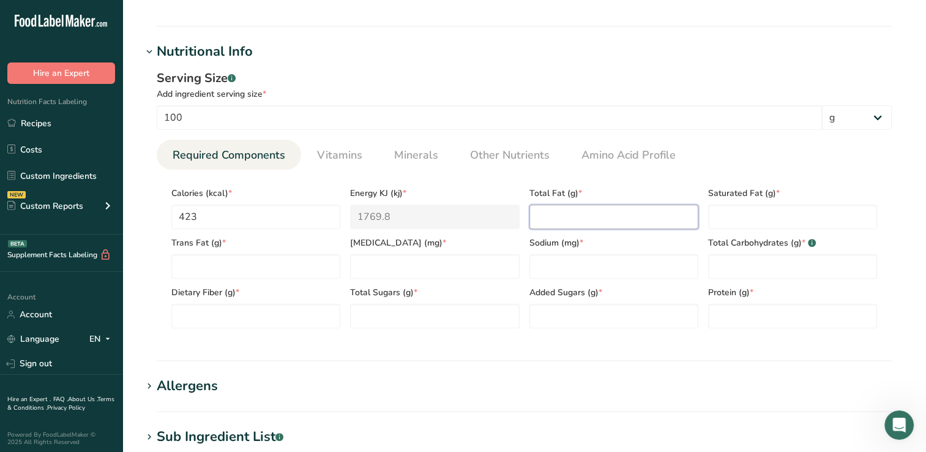
click at [551, 216] on Fat "number" at bounding box center [614, 217] width 169 height 24
type Fat "0"
click at [715, 219] on Fat "number" at bounding box center [792, 217] width 169 height 24
type Fat "0"
click at [195, 263] on Fat "number" at bounding box center [255, 266] width 169 height 24
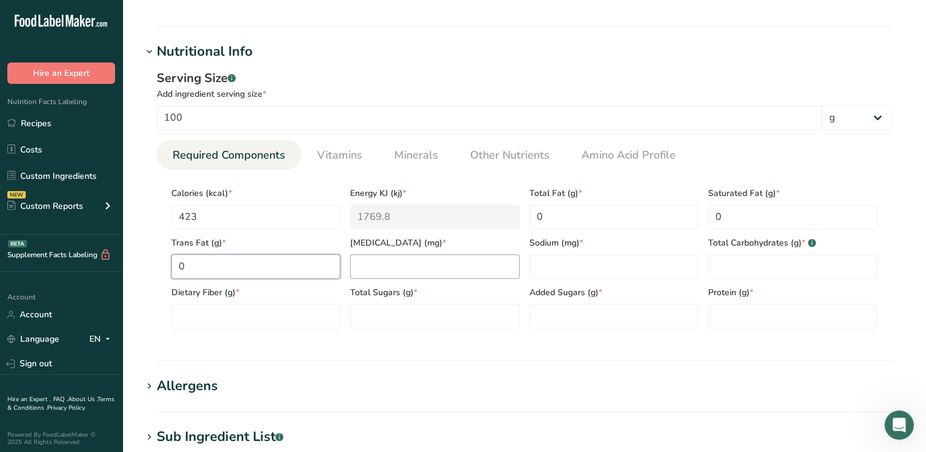
type Fat "0"
click at [380, 267] on input "number" at bounding box center [434, 266] width 169 height 24
type input "0"
click at [561, 266] on input "number" at bounding box center [614, 266] width 169 height 24
type input "0"
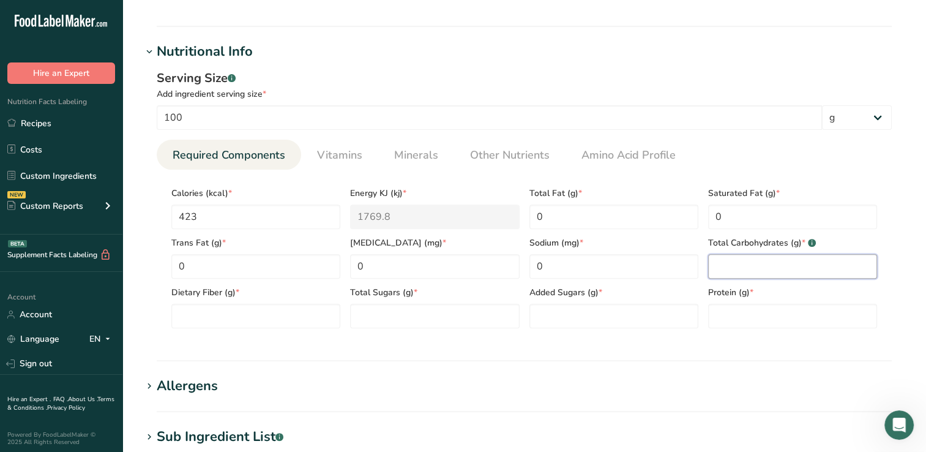
click at [737, 272] on Carbohydrates "number" at bounding box center [792, 266] width 169 height 24
type Carbohydrates "0"
click at [206, 320] on Fiber "number" at bounding box center [255, 316] width 169 height 24
type Fiber "0"
click at [360, 319] on Sugars "number" at bounding box center [434, 316] width 169 height 24
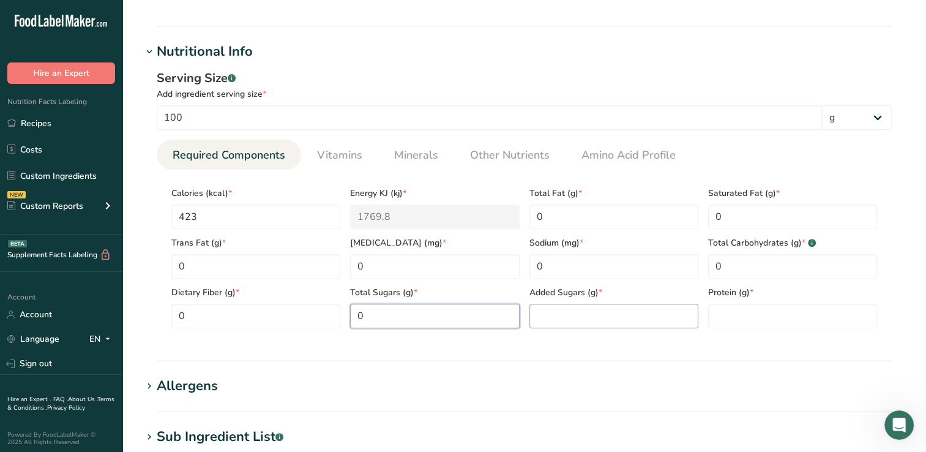
type Sugars "0"
click at [539, 318] on Sugars "number" at bounding box center [614, 316] width 169 height 24
type Sugars "0"
click at [732, 317] on input "number" at bounding box center [792, 316] width 169 height 24
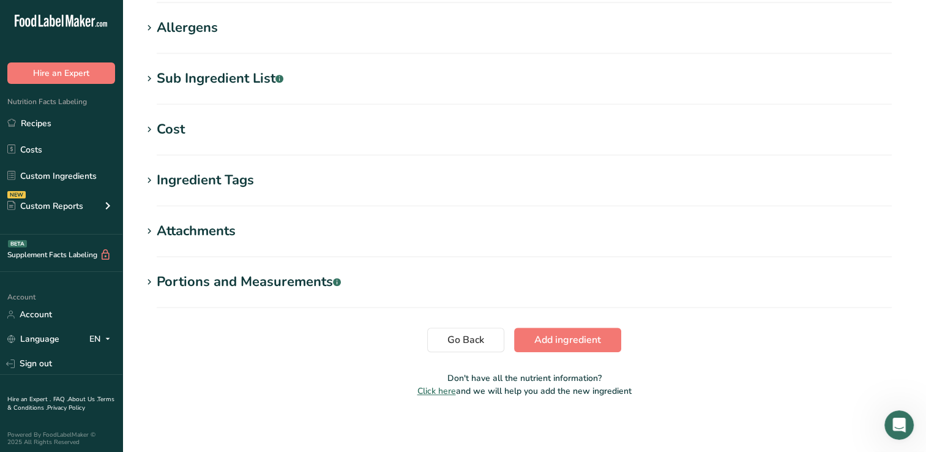
scroll to position [767, 0]
type input "0"
click at [603, 336] on button "Add ingredient" at bounding box center [567, 338] width 107 height 24
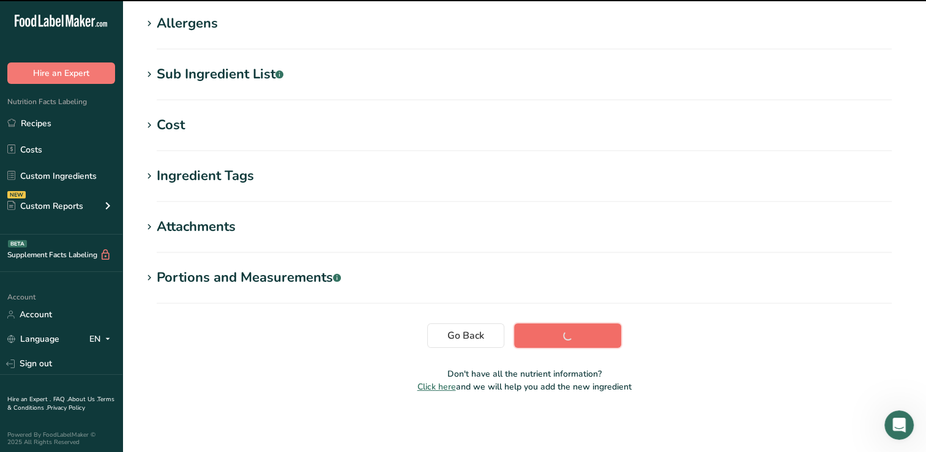
scroll to position [194, 0]
